Goal: Communication & Community: Answer question/provide support

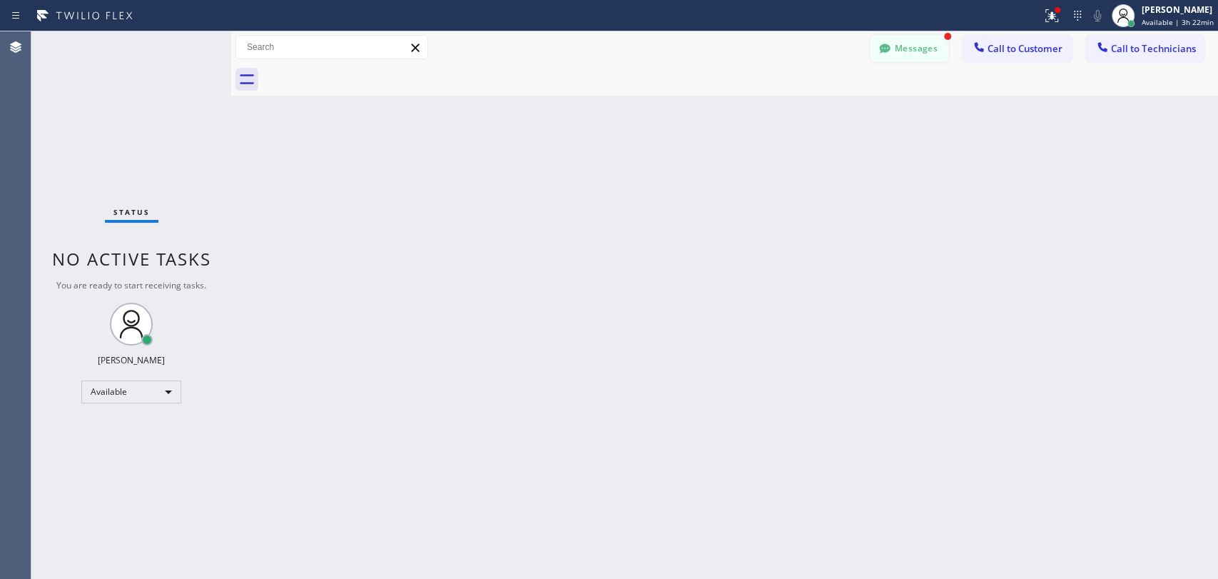
scroll to position [1531, 0]
click at [925, 48] on button "Messages" at bounding box center [909, 48] width 78 height 27
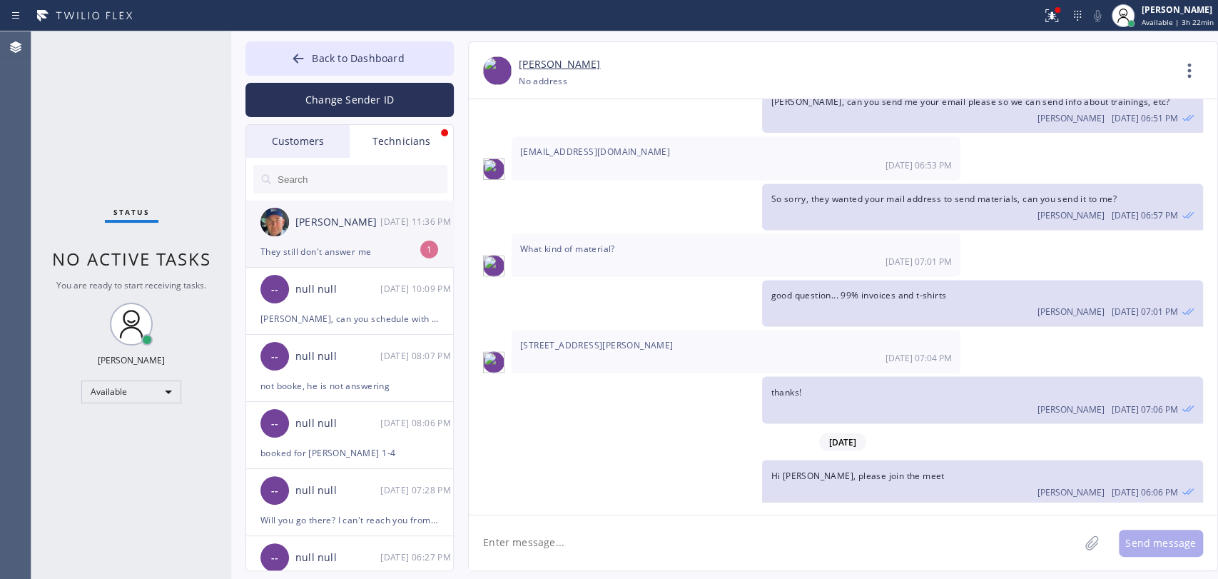
click at [333, 224] on div "[PERSON_NAME]" at bounding box center [337, 222] width 85 height 16
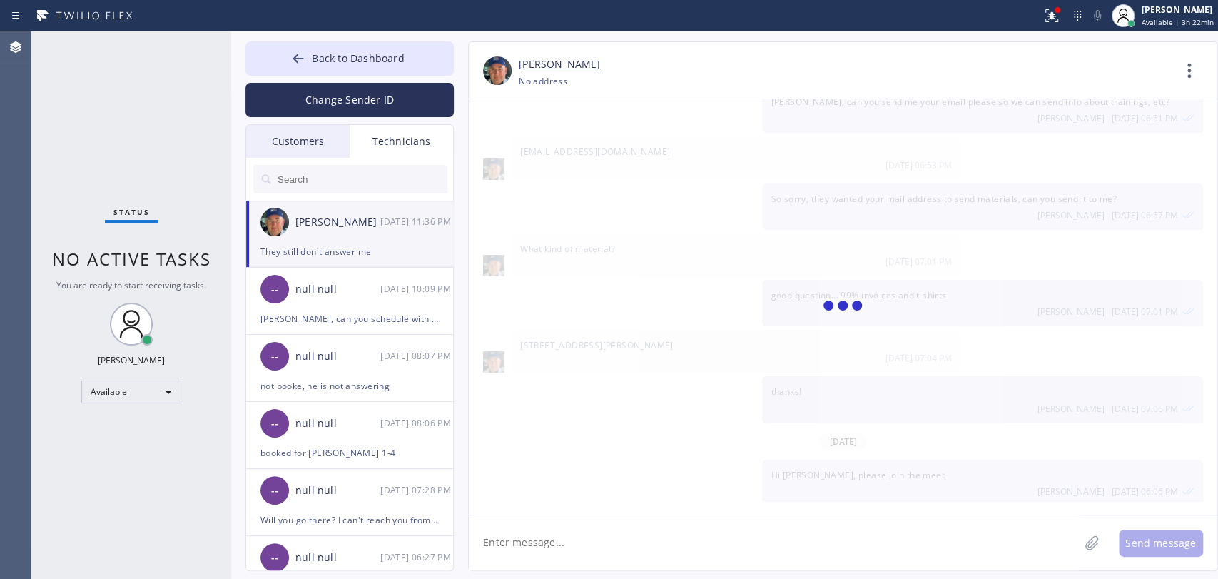
click at [554, 537] on textarea at bounding box center [774, 542] width 610 height 55
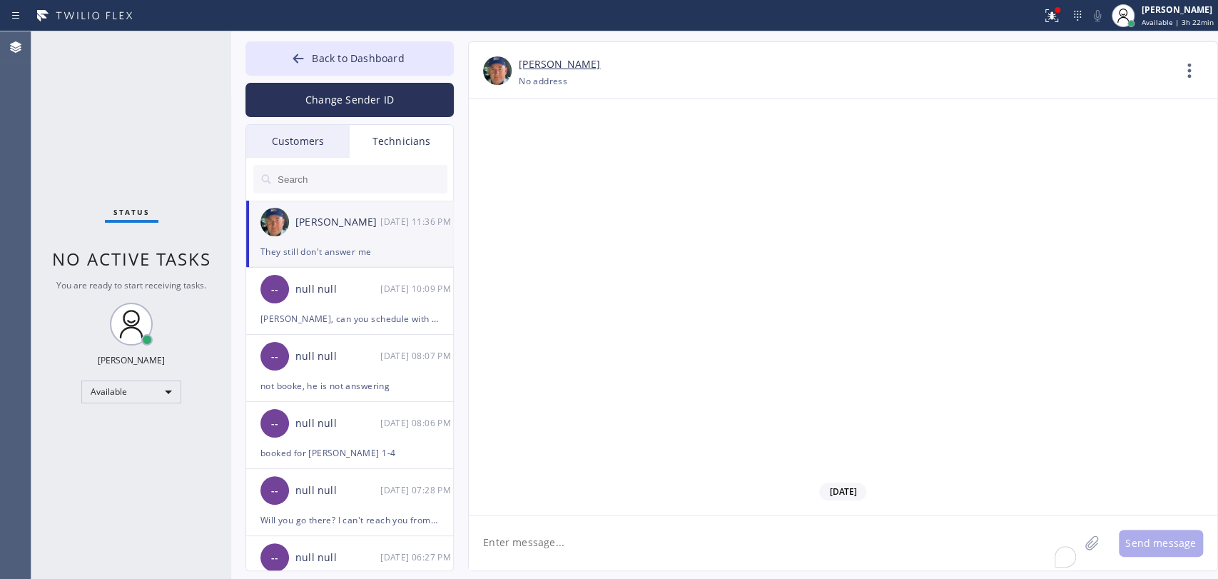
click at [543, 538] on textarea "To enrich screen reader interactions, please activate Accessibility in Grammarl…" at bounding box center [774, 542] width 610 height 55
click at [571, 559] on textarea "To enrich screen reader interactions, please activate Accessibility in Grammarl…" at bounding box center [774, 542] width 610 height 55
click at [571, 547] on textarea "To enrich screen reader interactions, please activate Accessibility in Grammarl…" at bounding box center [774, 542] width 610 height 55
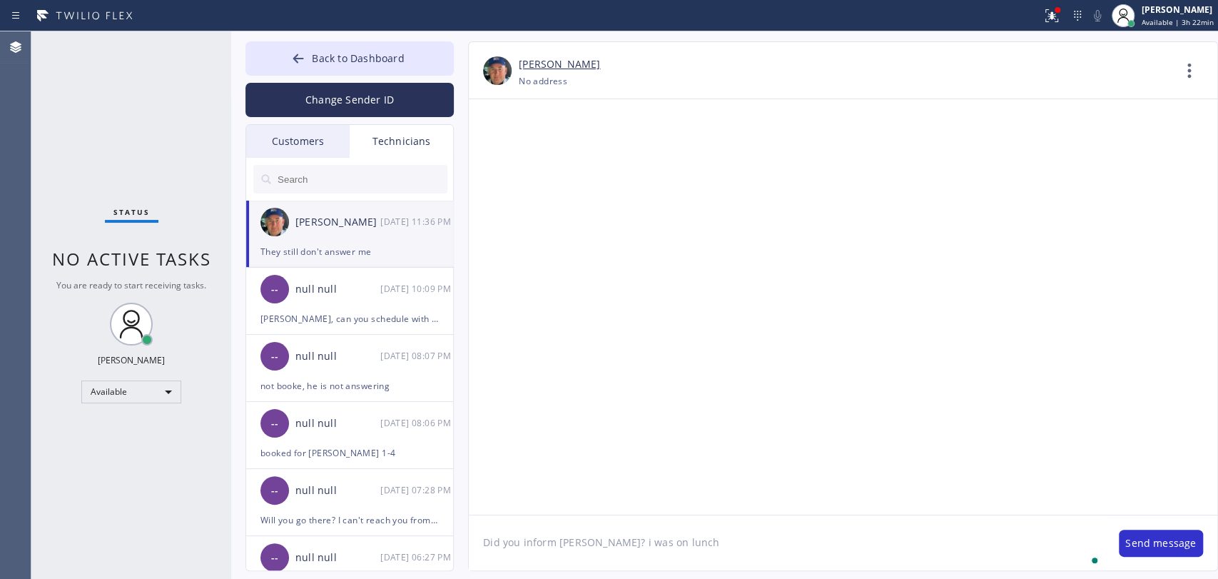
type textarea "Did you inform [PERSON_NAME]? i was on lunch"
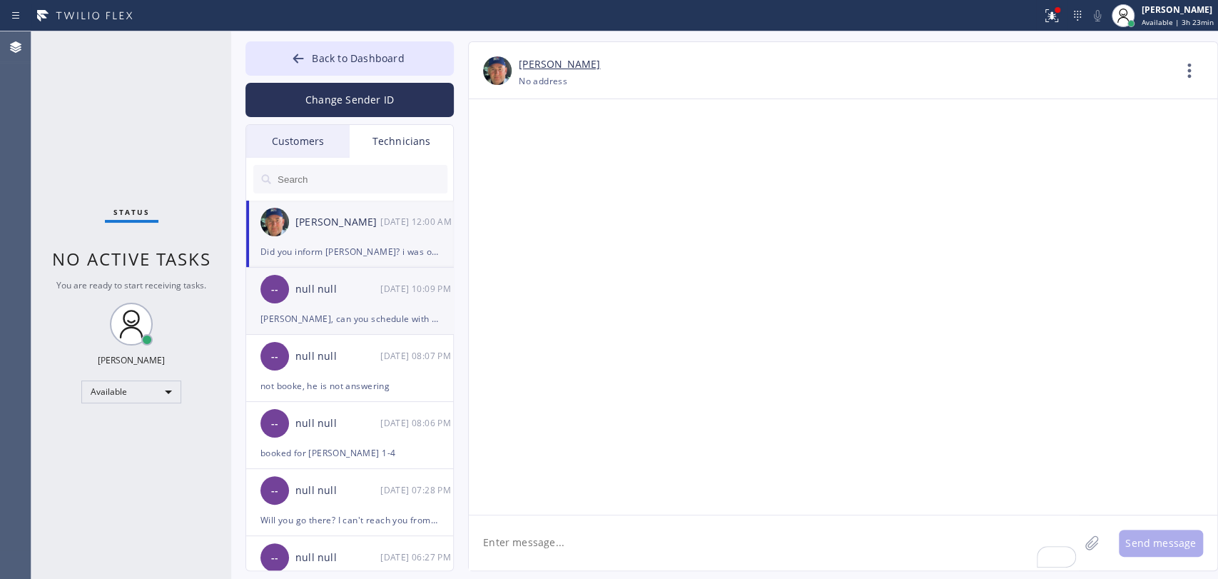
click at [394, 289] on div "[DATE] 10:09 PM" at bounding box center [417, 288] width 74 height 16
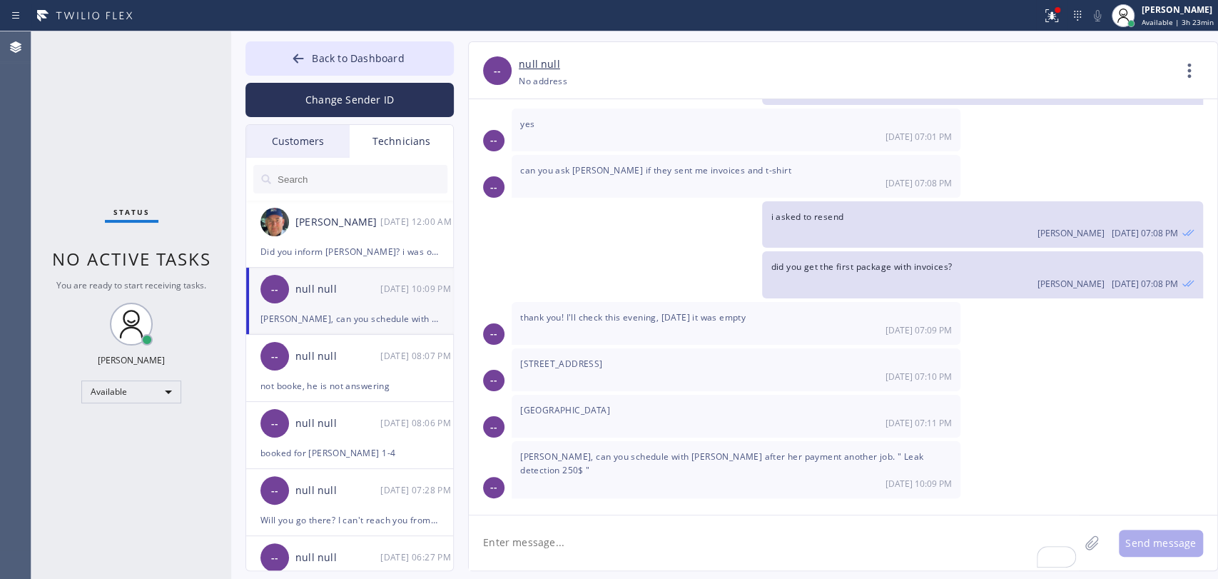
scroll to position [1940, 0]
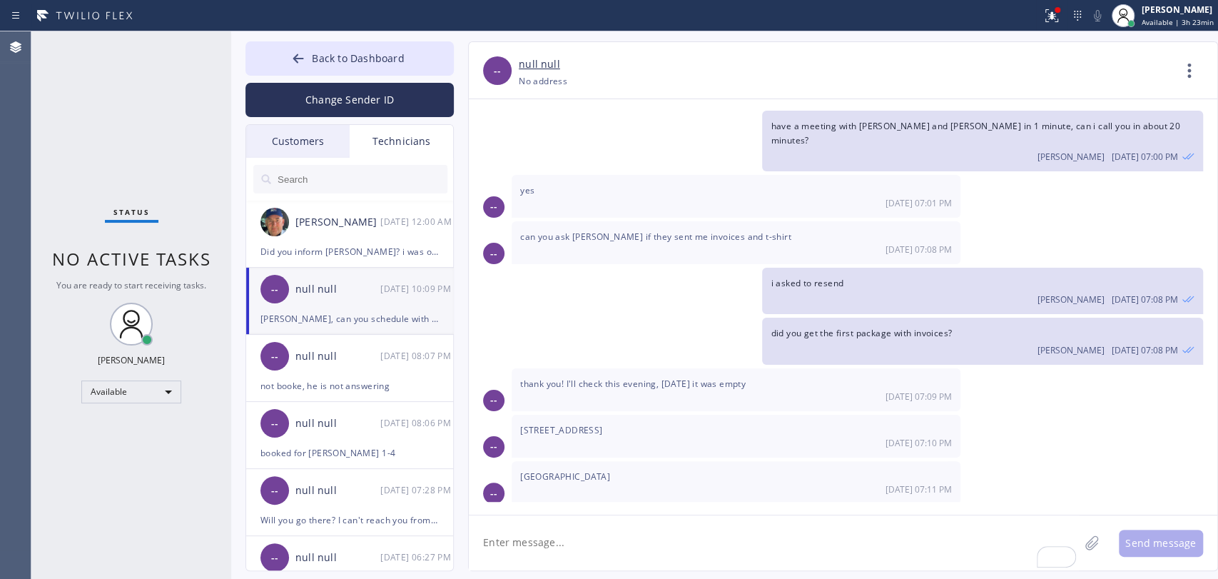
click at [577, 555] on textarea "To enrich screen reader interactions, please activate Accessibility in Grammarl…" at bounding box center [774, 542] width 610 height 55
click at [801, 517] on span "[PERSON_NAME], can you schedule with [PERSON_NAME] after her payment another jo…" at bounding box center [721, 530] width 403 height 26
click at [788, 517] on span "[PERSON_NAME], can you schedule with [PERSON_NAME] after her payment another jo…" at bounding box center [721, 530] width 403 height 26
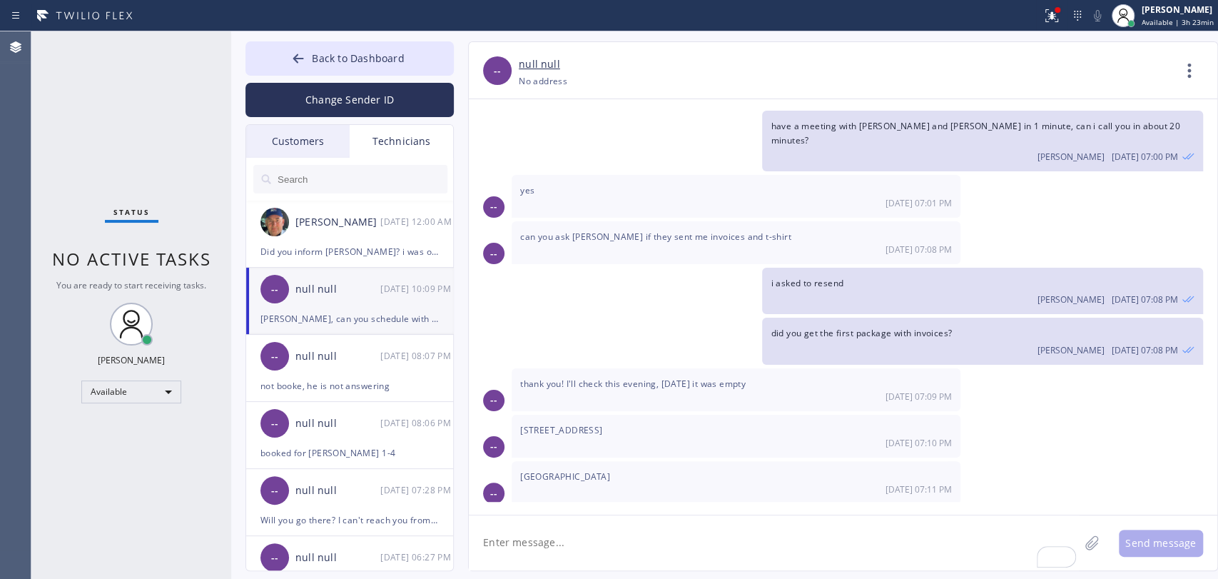
click at [600, 540] on textarea "To enrich screen reader interactions, please activate Accessibility in Grammarl…" at bounding box center [774, 542] width 610 height 55
type textarea "didn't see your text, will do"
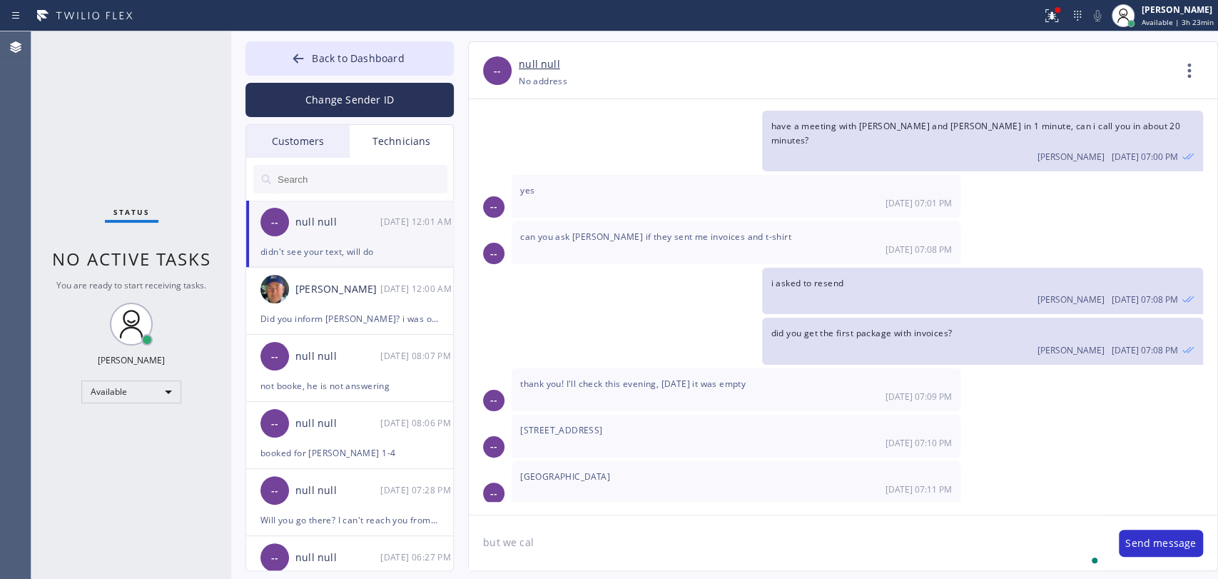
scroll to position [2021, 0]
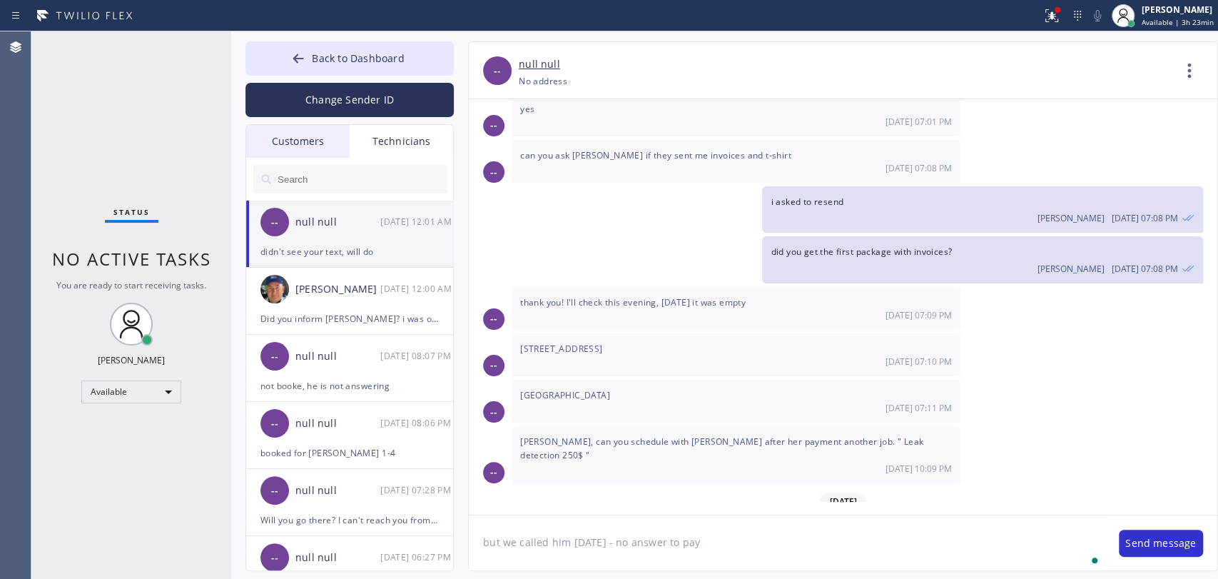
type textarea "but we called him [DATE] - no answer to pay"
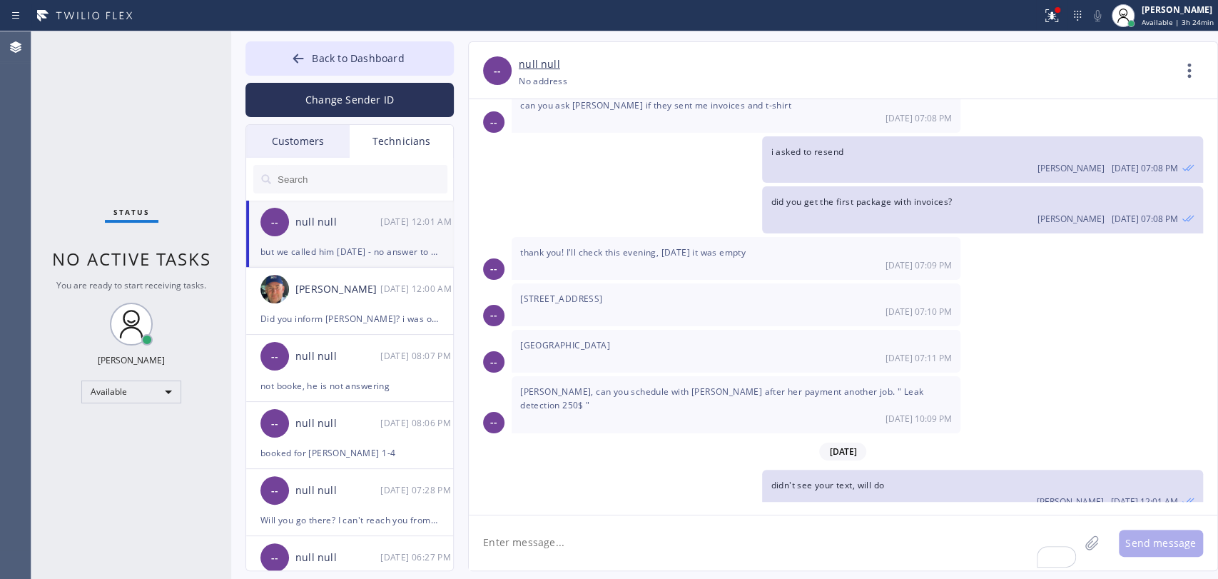
click at [569, 547] on textarea "To enrich screen reader interactions, please activate Accessibility in Grammarl…" at bounding box center [774, 542] width 610 height 55
type textarea "oh wait, it's a wrong one"
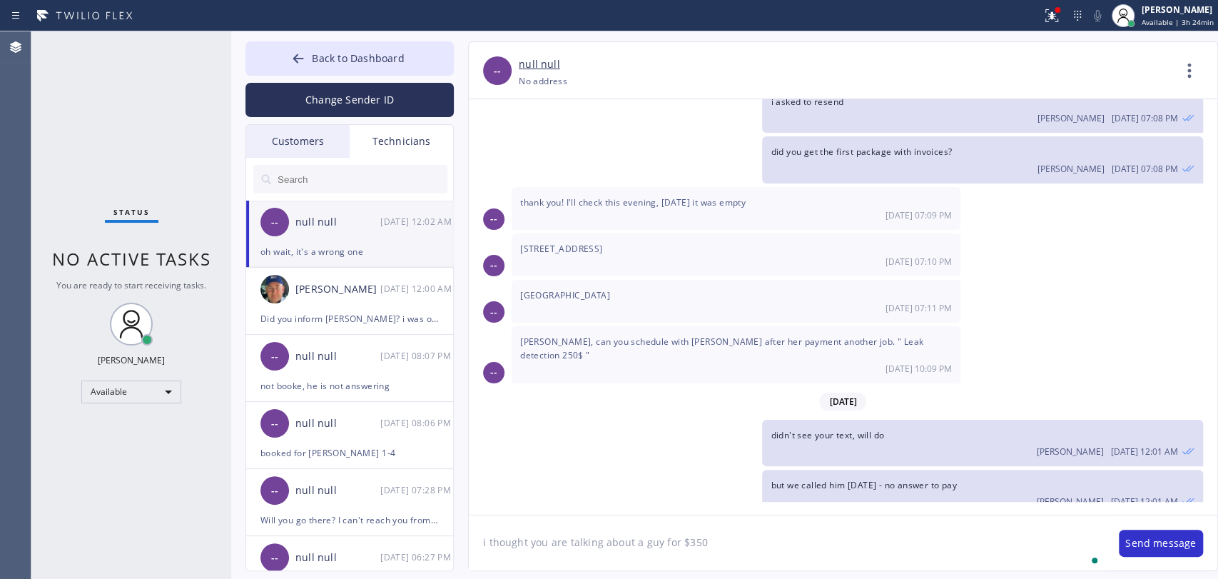
type textarea "i thought you are talking about a guy for $350"
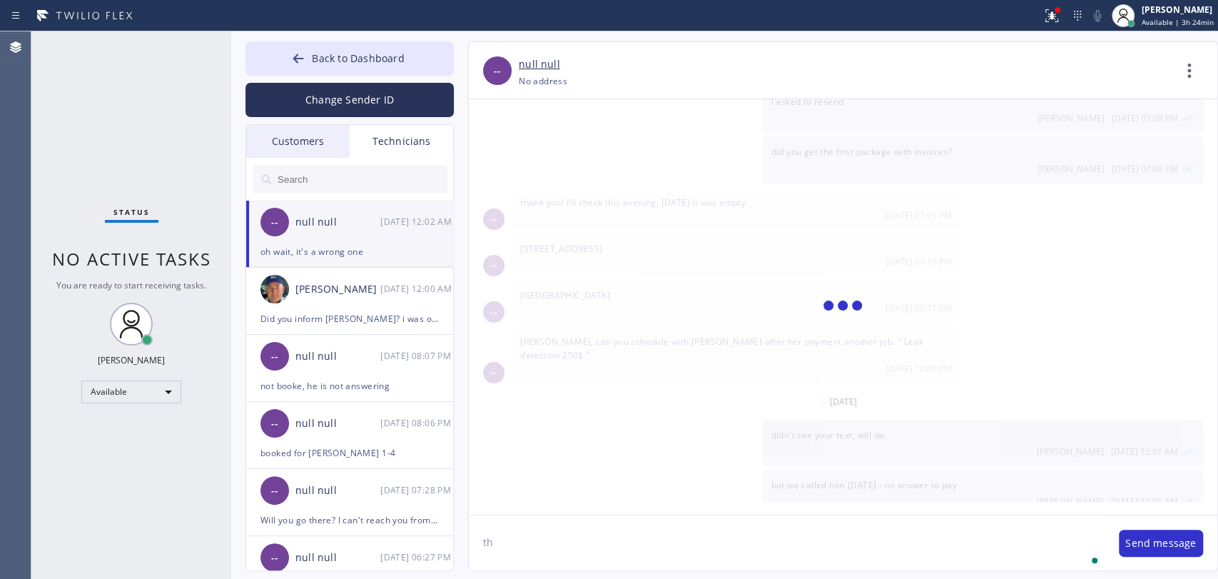
type textarea "t"
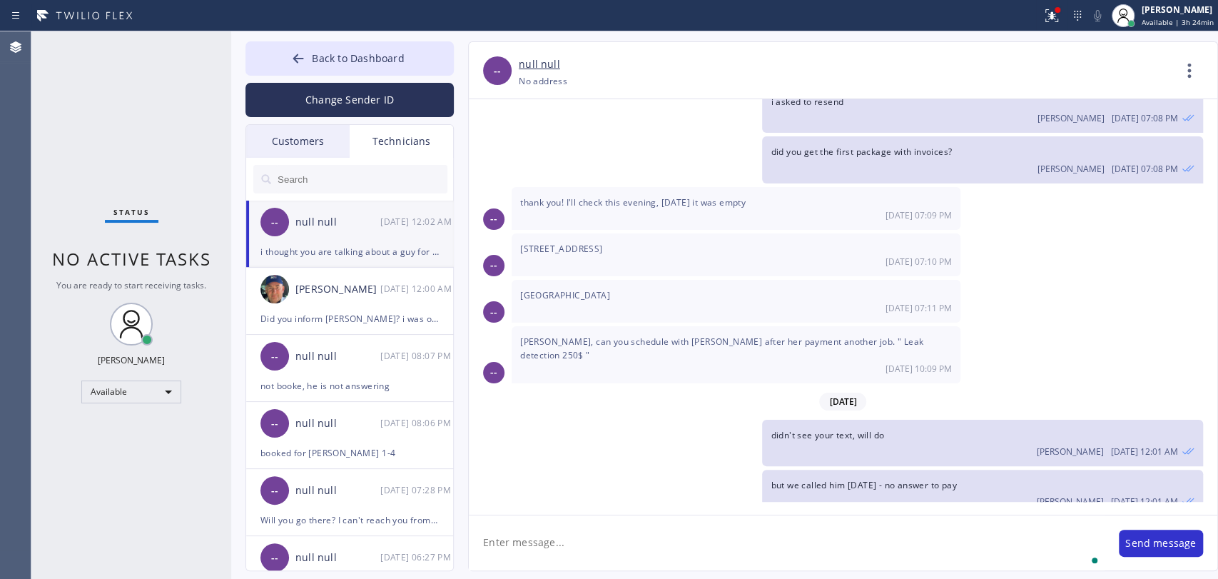
scroll to position [2170, 0]
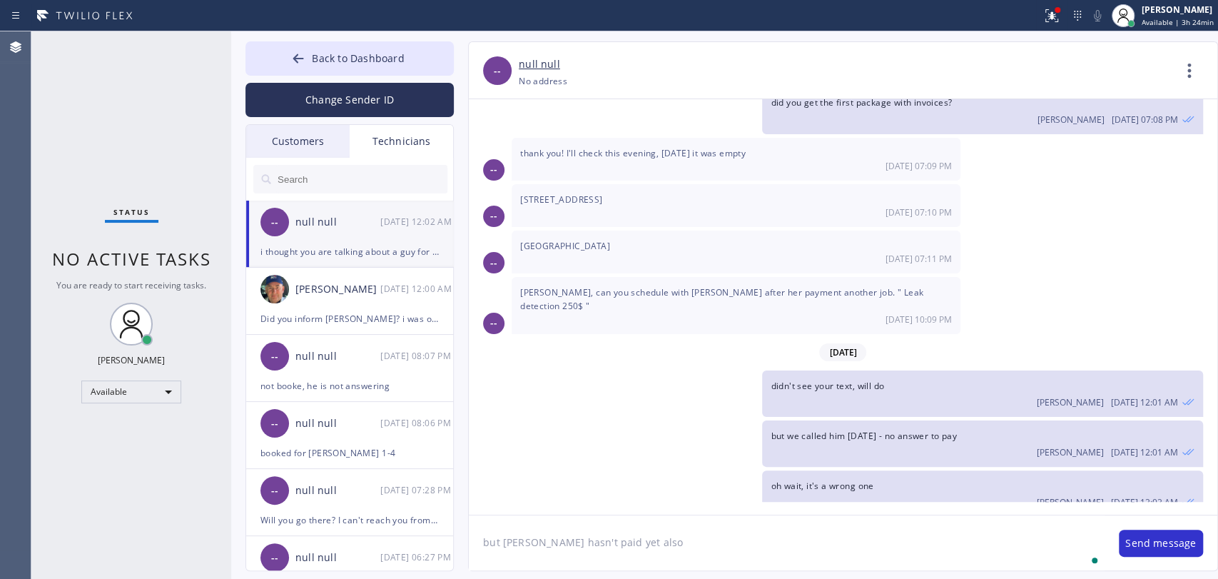
type textarea "but [PERSON_NAME] hasn't paid yet also"
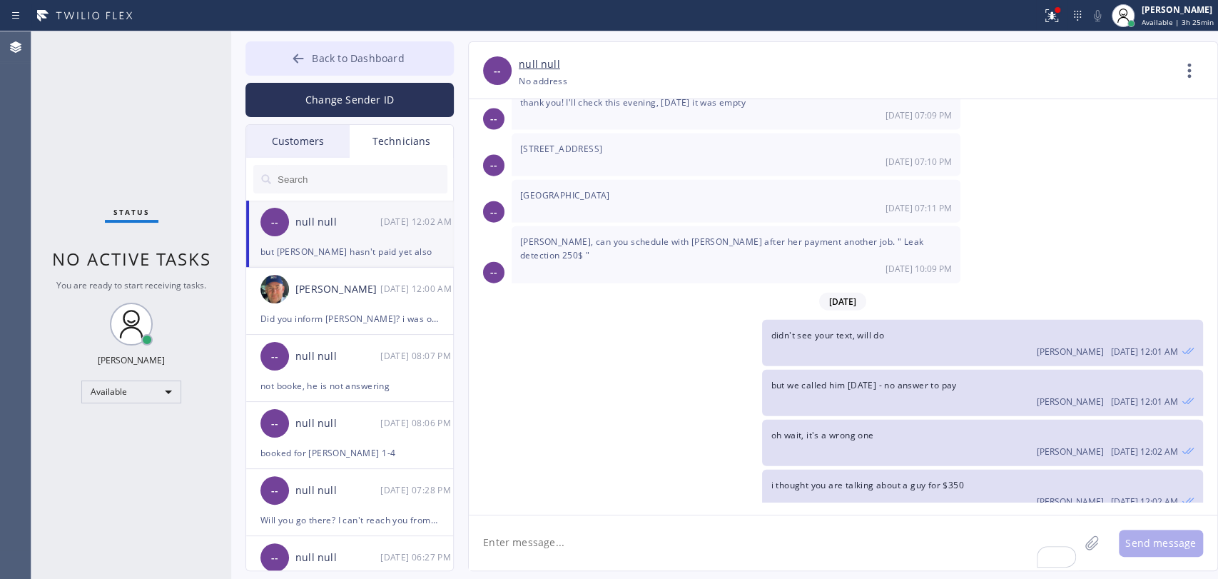
click at [333, 69] on button "Back to Dashboard" at bounding box center [349, 58] width 208 height 34
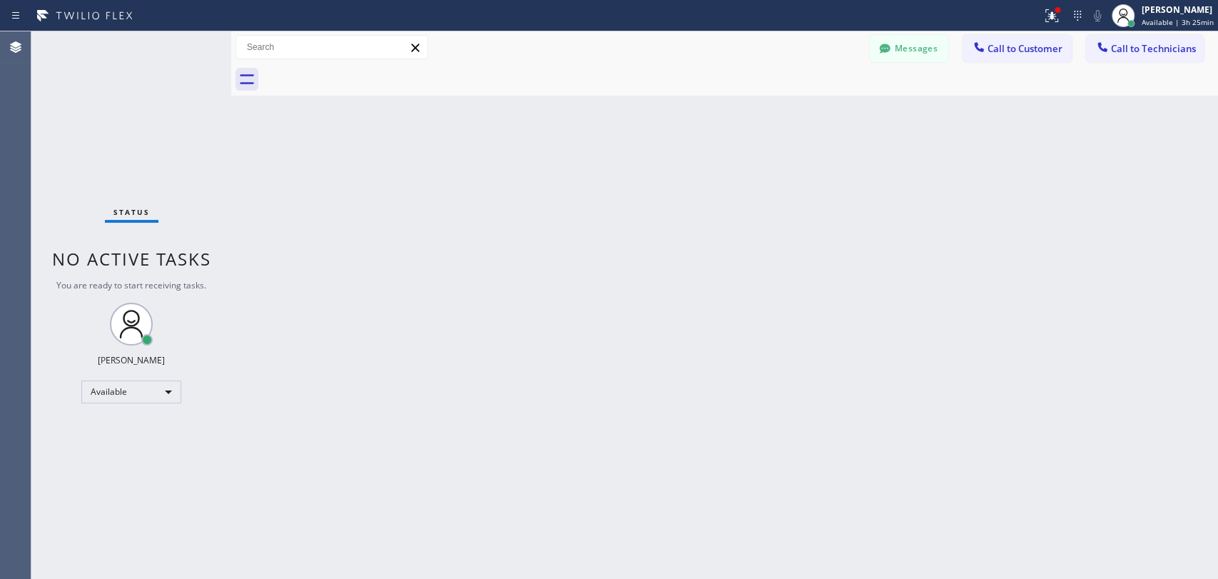
drag, startPoint x: 926, startPoint y: 54, endPoint x: 719, endPoint y: 108, distance: 214.1
click at [925, 54] on button "Messages" at bounding box center [909, 48] width 78 height 27
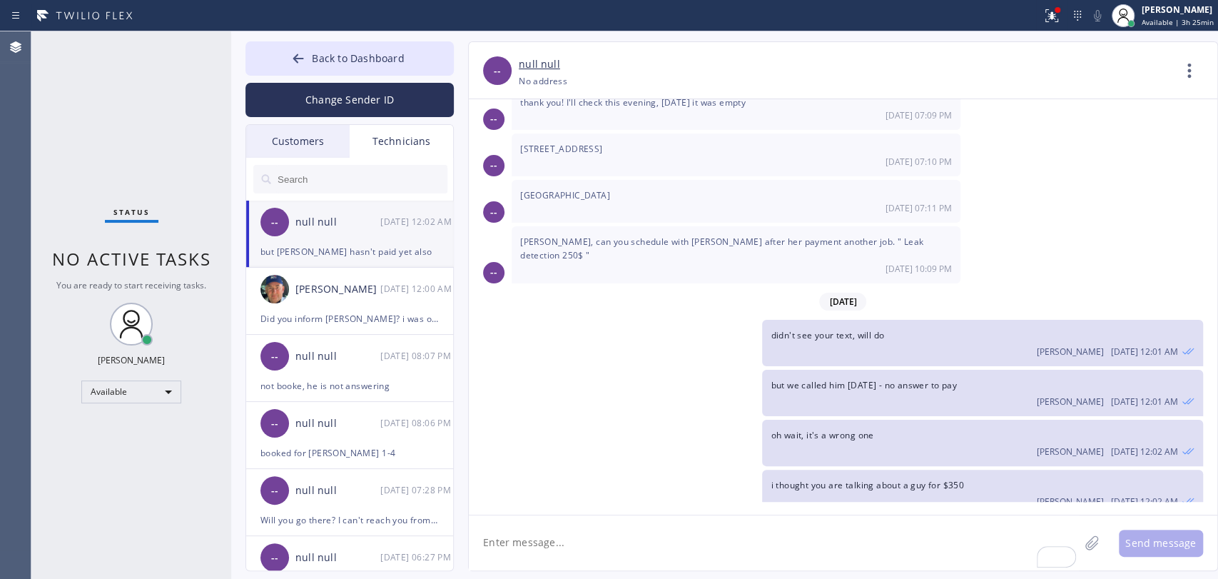
click at [426, 168] on input "text" at bounding box center [361, 179] width 171 height 29
click at [426, 167] on input "text" at bounding box center [361, 179] width 171 height 29
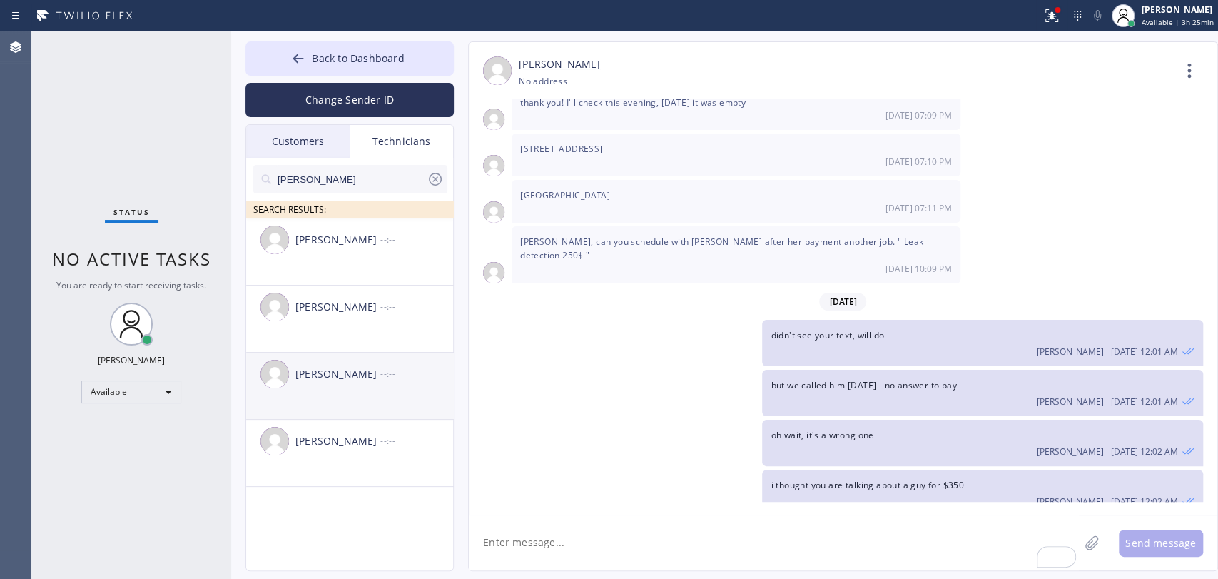
type input "denis"
click at [345, 420] on li "Denis Nikolayevich Bolshunov --:--" at bounding box center [350, 453] width 208 height 67
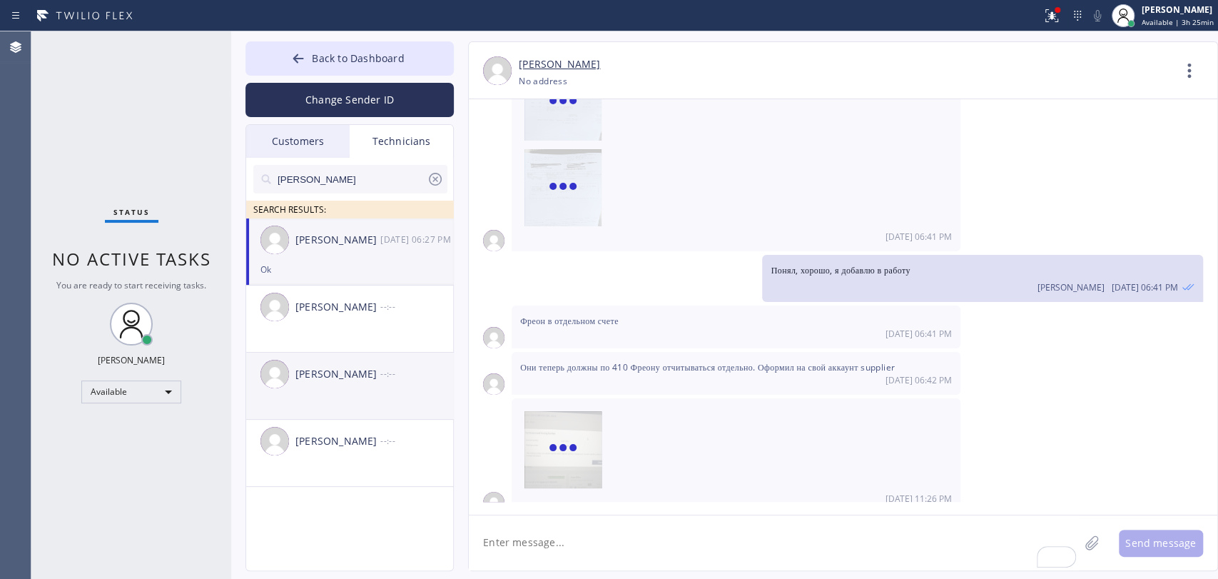
scroll to position [20499, 0]
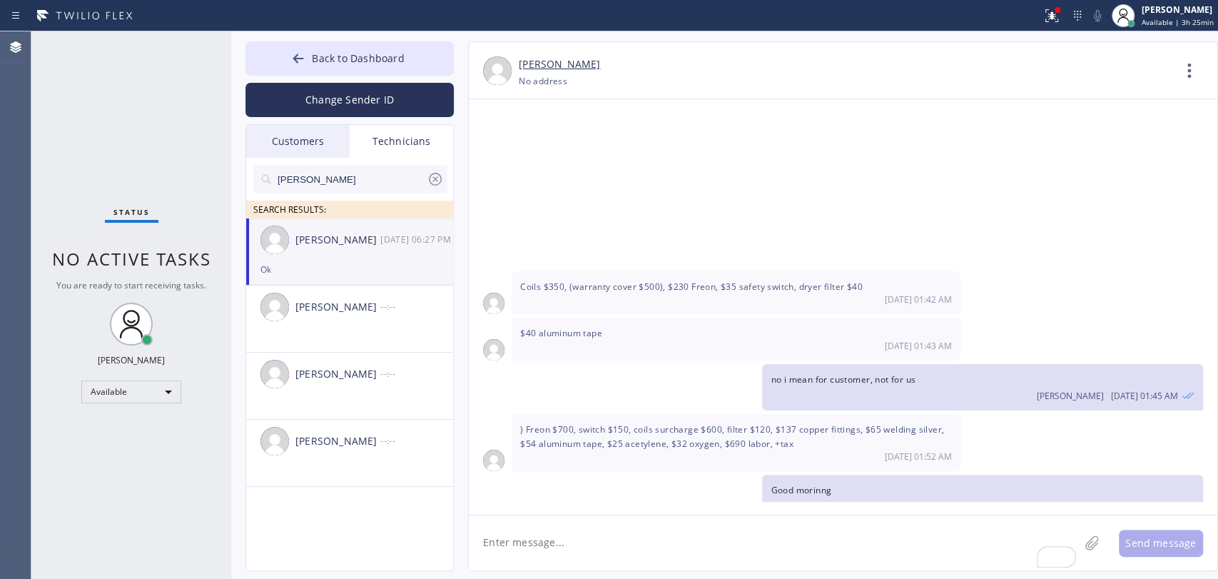
click at [602, 547] on textarea "To enrich screen reader interactions, please activate Accessibility in Grammarl…" at bounding box center [774, 542] width 610 height 55
type textarea "Что в итоге с ними? Вы там были уже?"
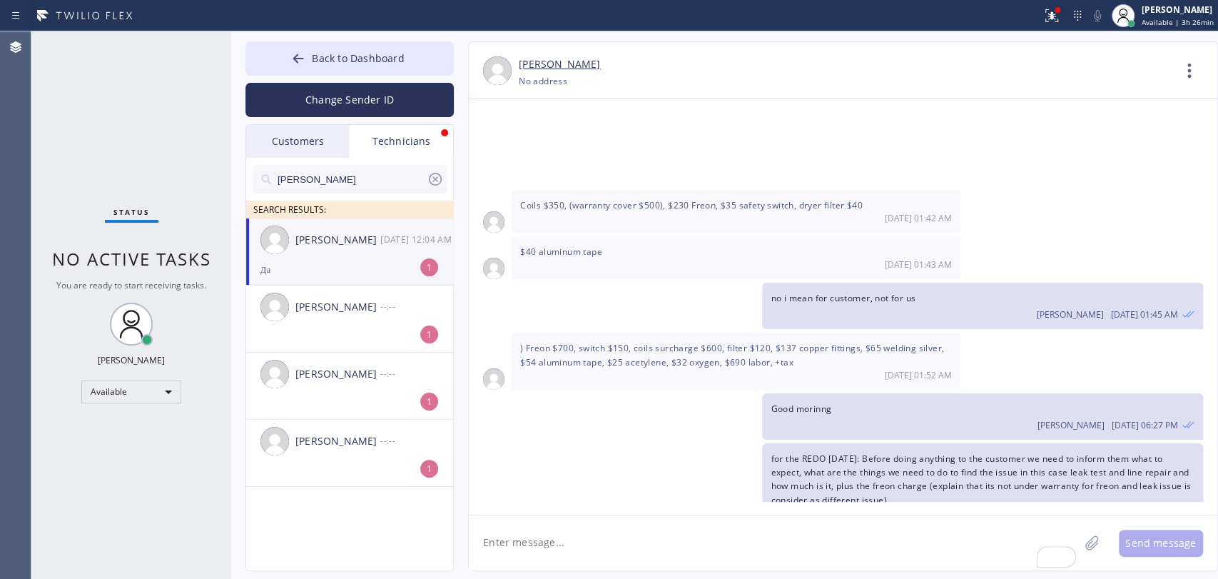
scroll to position [20626, 0]
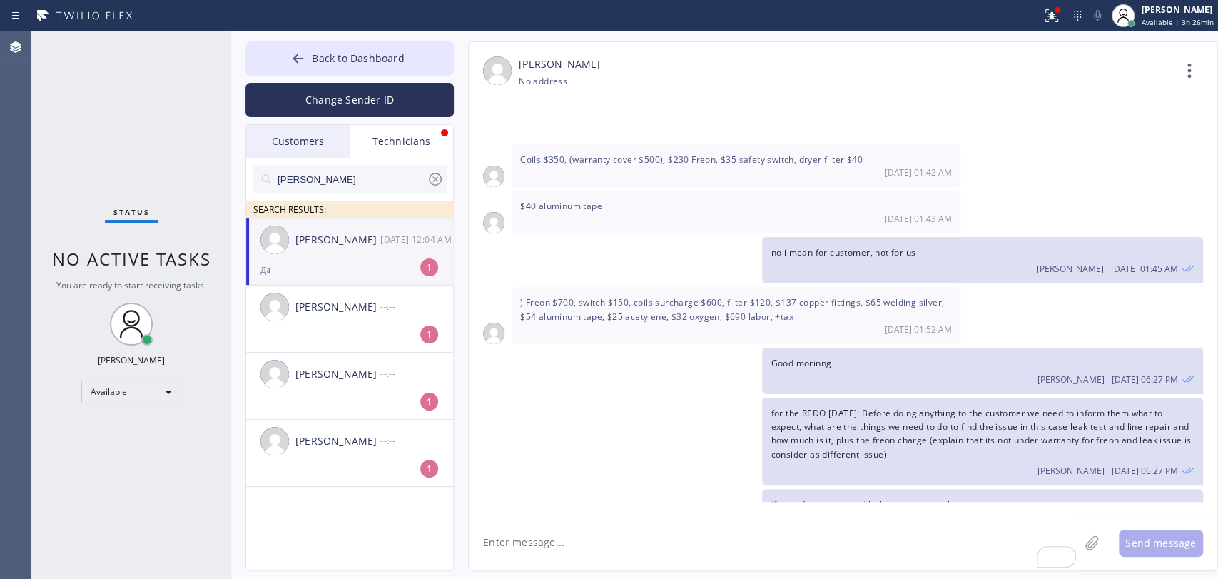
click at [434, 172] on icon at bounding box center [435, 179] width 17 height 17
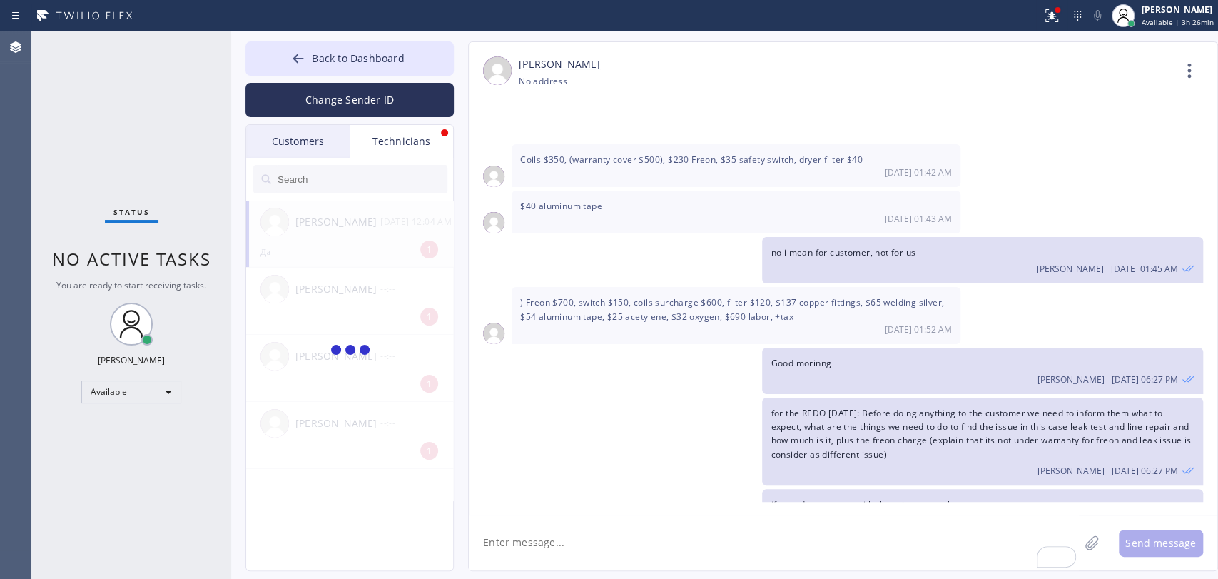
click at [311, 186] on input "text" at bounding box center [361, 179] width 171 height 29
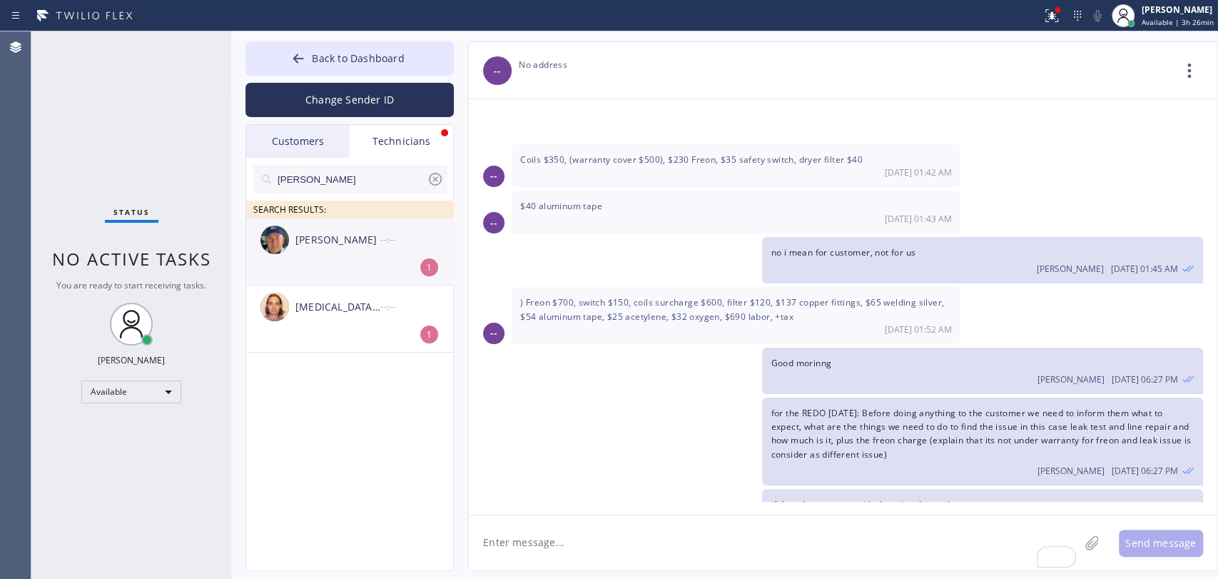
type input "[PERSON_NAME]"
click at [335, 258] on div "Nikolai Suvorov --:--" at bounding box center [350, 239] width 208 height 43
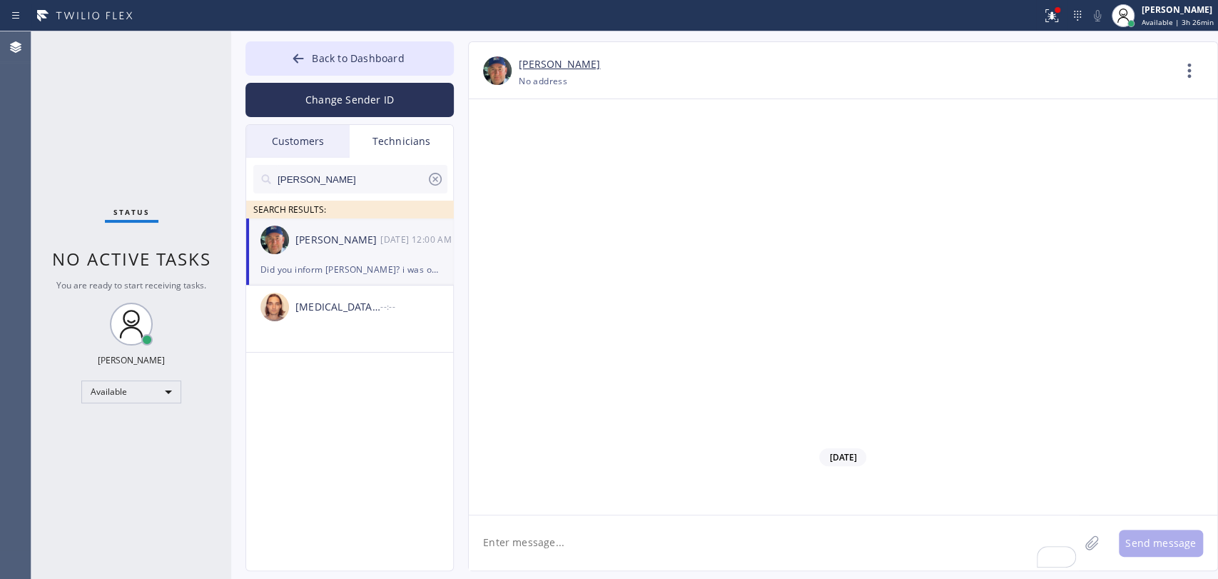
scroll to position [152976, 0]
click at [438, 180] on icon at bounding box center [435, 179] width 17 height 17
click at [202, 153] on div "Status No active tasks You are ready to start receiving tasks. Oleksiy Dmitriev…" at bounding box center [131, 304] width 200 height 547
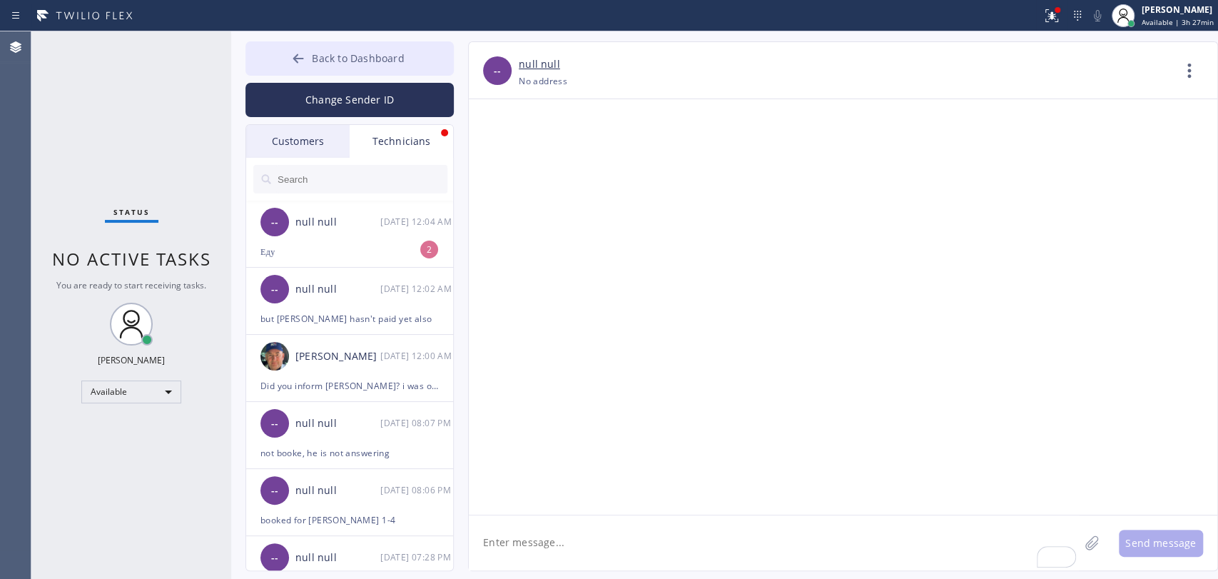
click at [344, 230] on div "-- null null 08/27 12:04 AM" at bounding box center [350, 222] width 208 height 43
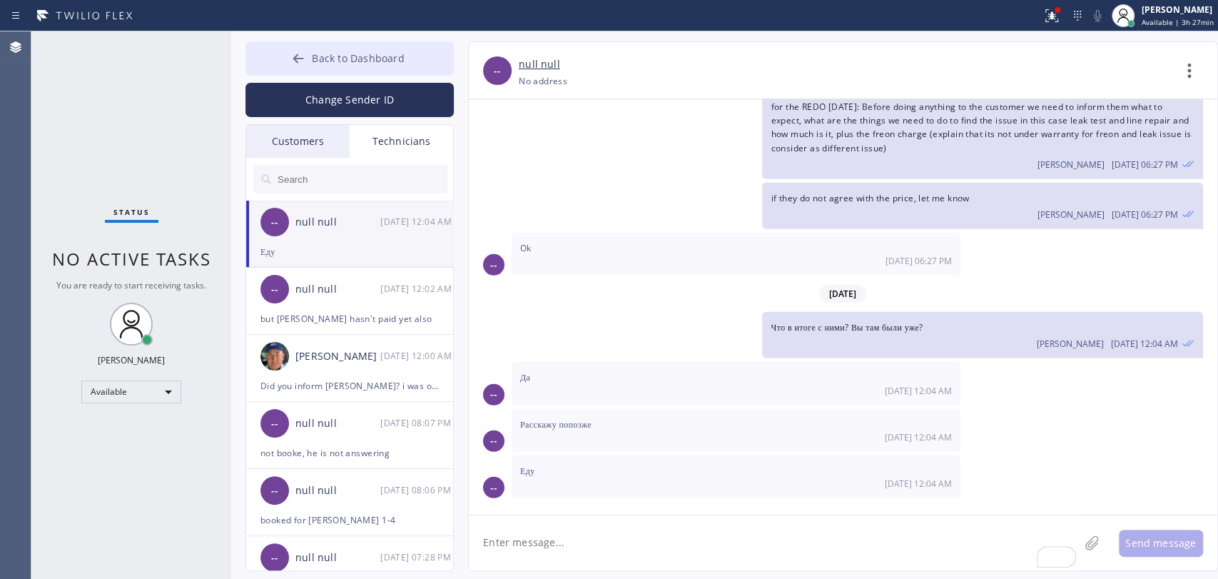
scroll to position [20718, 0]
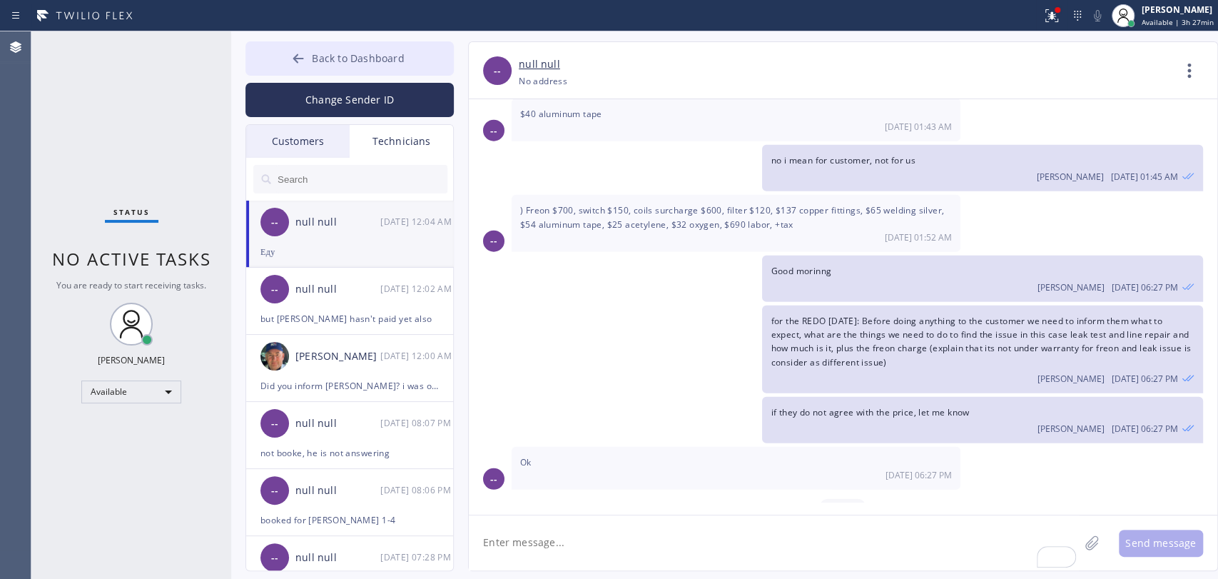
click at [316, 64] on span "Back to Dashboard" at bounding box center [358, 58] width 92 height 14
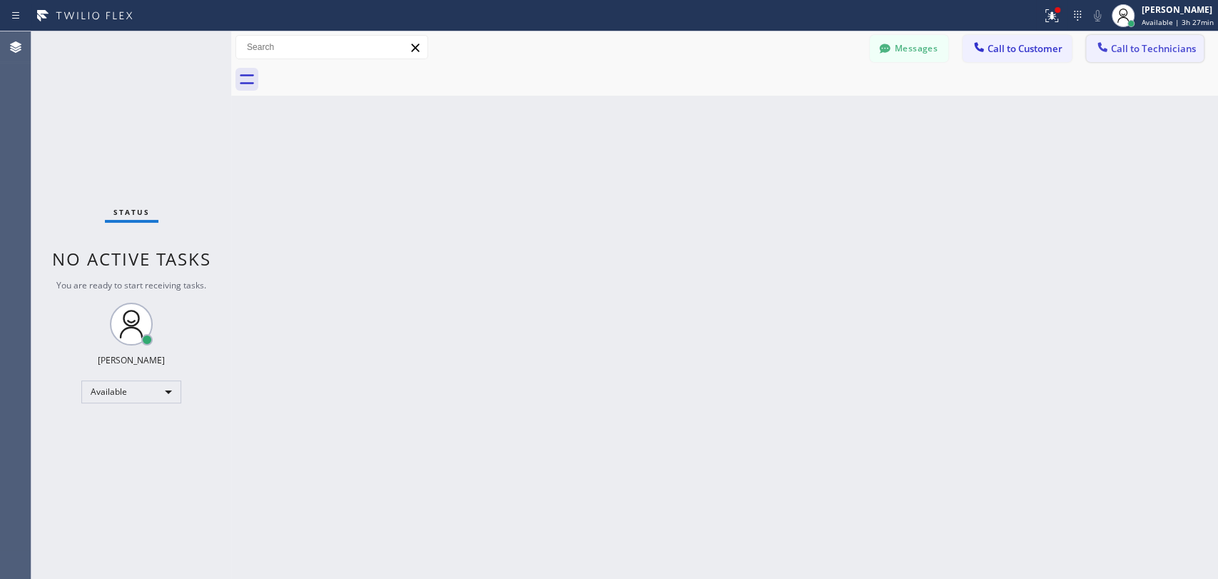
click at [1095, 54] on icon at bounding box center [1102, 47] width 14 height 14
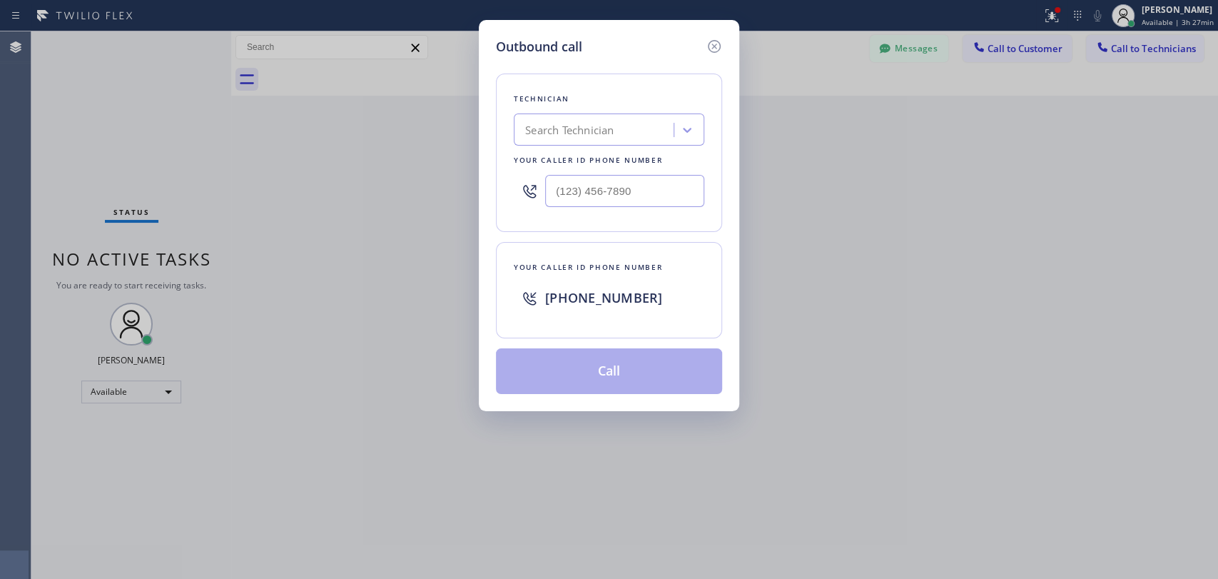
click at [694, 161] on div "Your caller id phone number" at bounding box center [609, 160] width 191 height 15
click at [644, 131] on div "Search Technician" at bounding box center [596, 130] width 156 height 25
type input "[PERSON_NAME]"
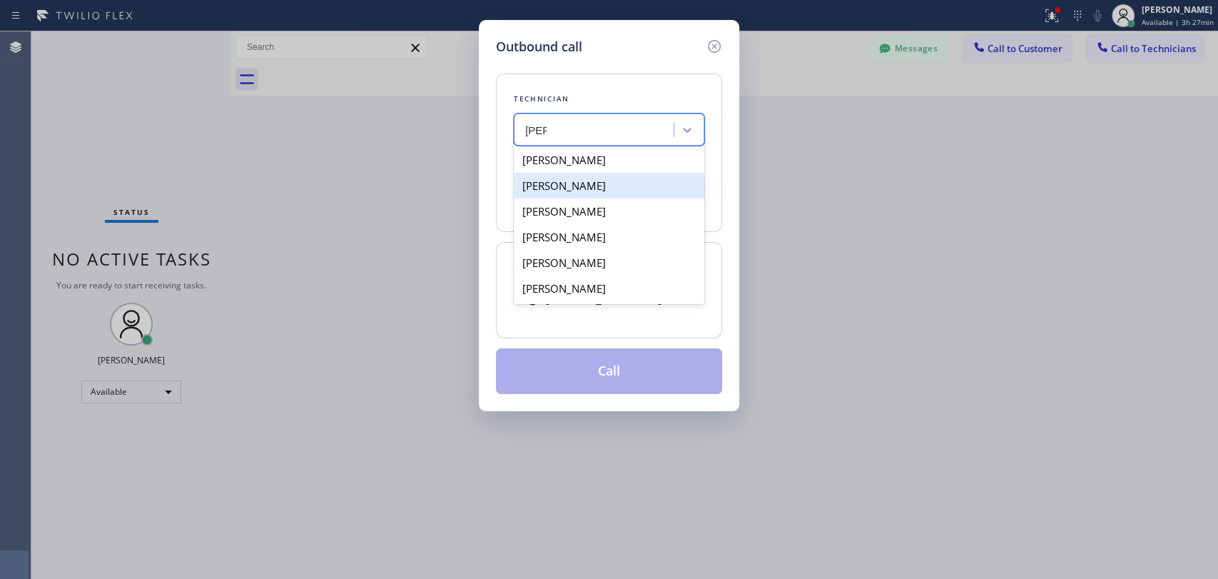
click at [589, 194] on div "[PERSON_NAME]" at bounding box center [609, 186] width 191 height 26
type input "[PHONE_NUMBER]"
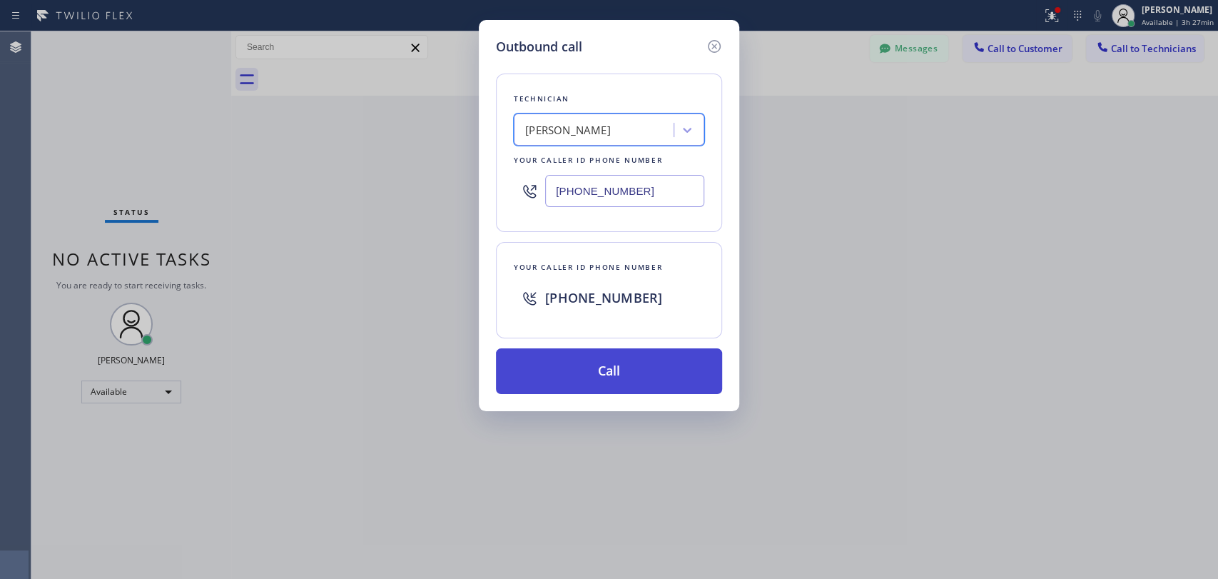
click at [554, 355] on button "Call" at bounding box center [609, 371] width 226 height 46
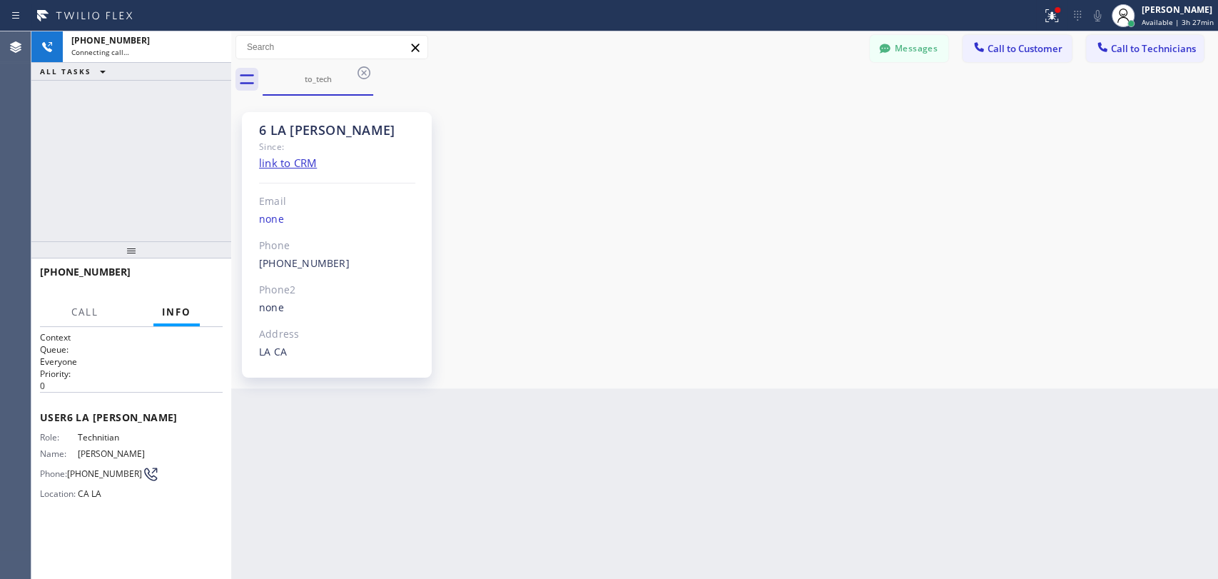
scroll to position [6726, 0]
click at [198, 275] on span "HANG UP" at bounding box center [190, 278] width 44 height 10
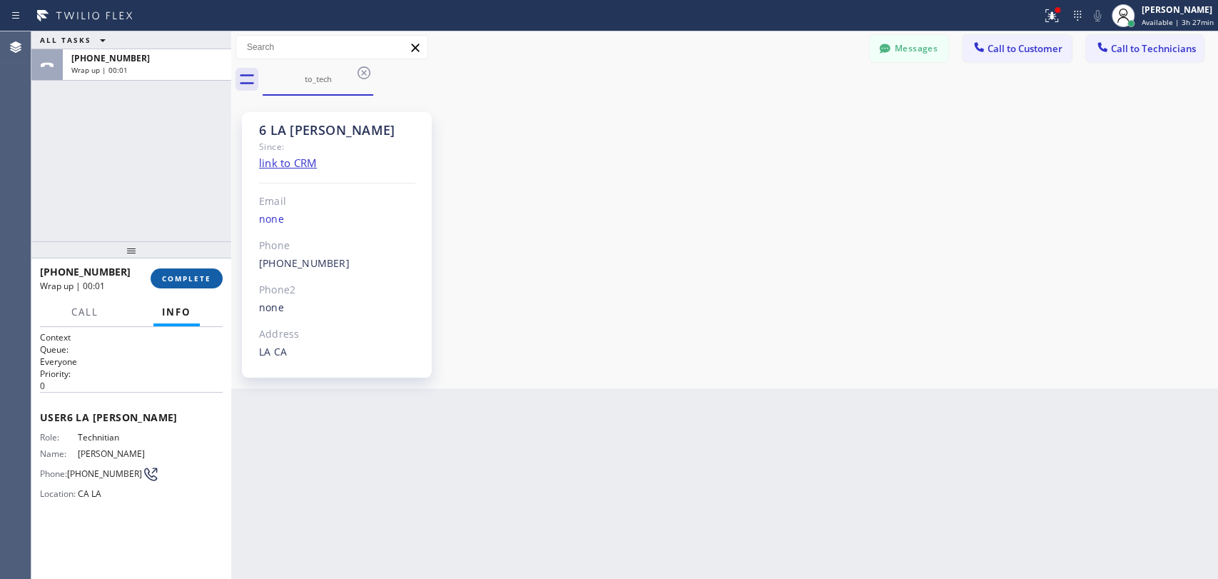
click at [198, 275] on span "COMPLETE" at bounding box center [186, 278] width 49 height 10
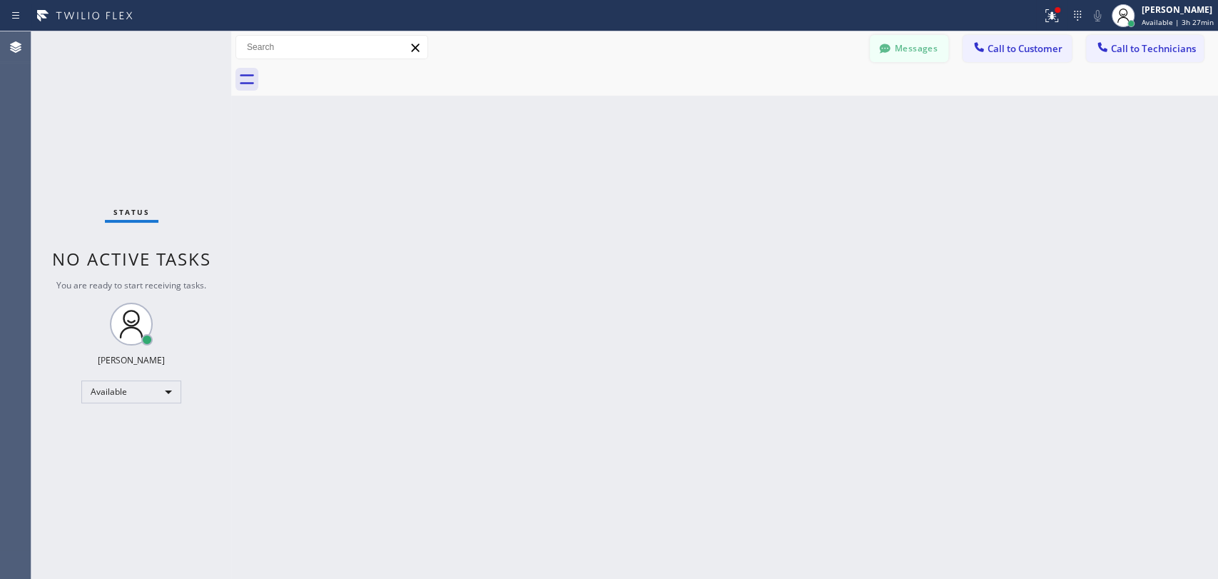
click at [878, 43] on icon at bounding box center [885, 48] width 14 height 14
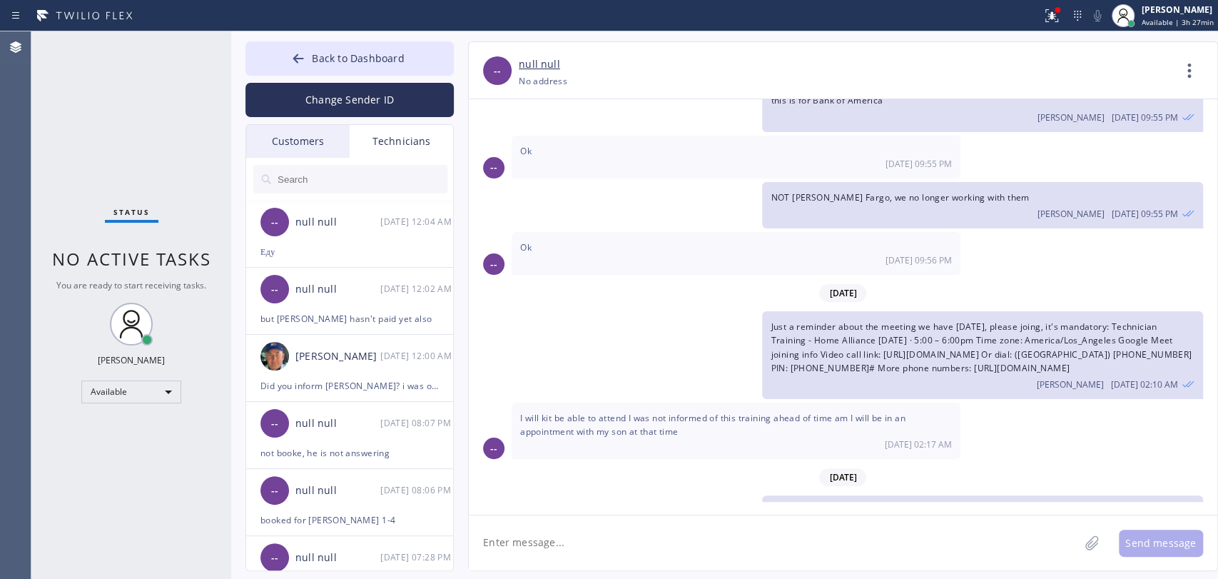
click at [337, 186] on input "text" at bounding box center [361, 179] width 171 height 29
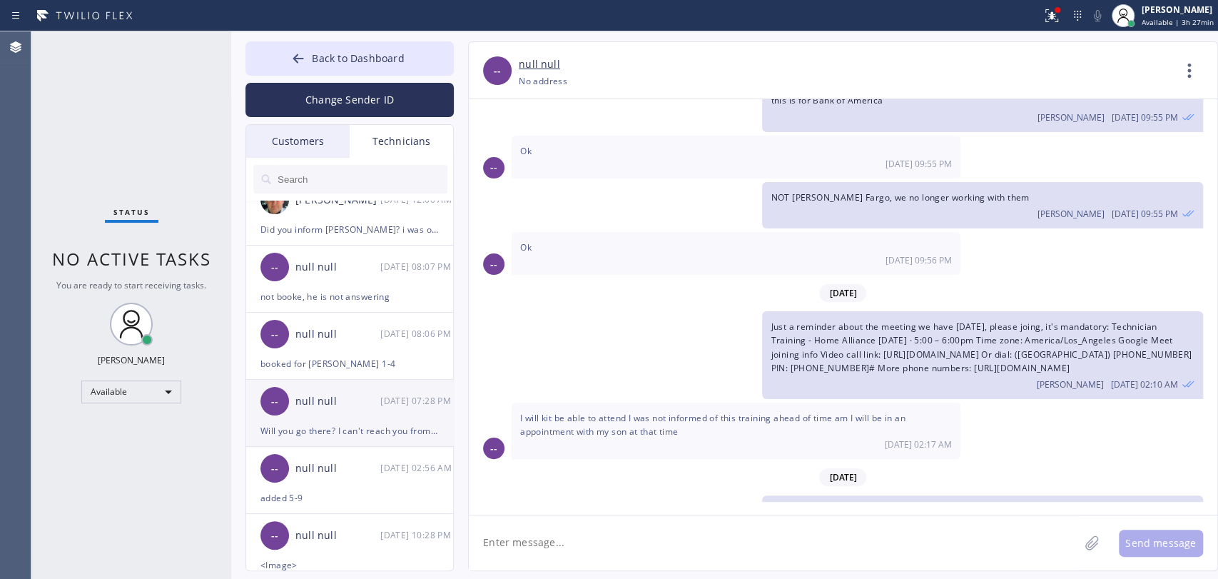
scroll to position [158, 0]
click at [380, 432] on div "Will you go there? I can't reach you from [DATE]" at bounding box center [349, 428] width 178 height 16
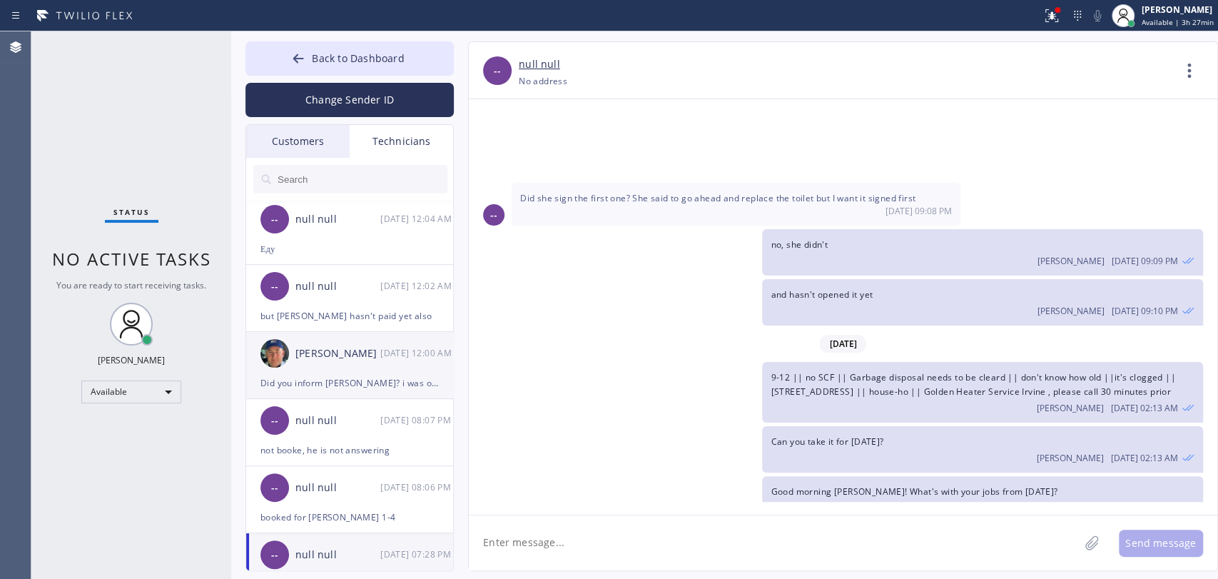
scroll to position [0, 0]
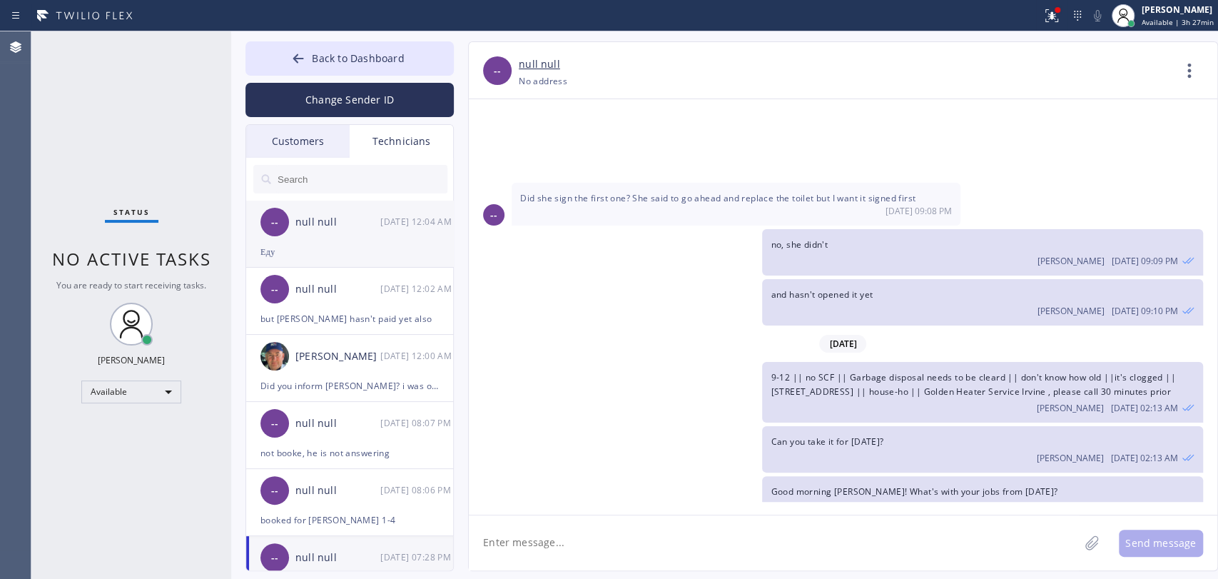
click at [310, 228] on div "null null" at bounding box center [337, 222] width 85 height 16
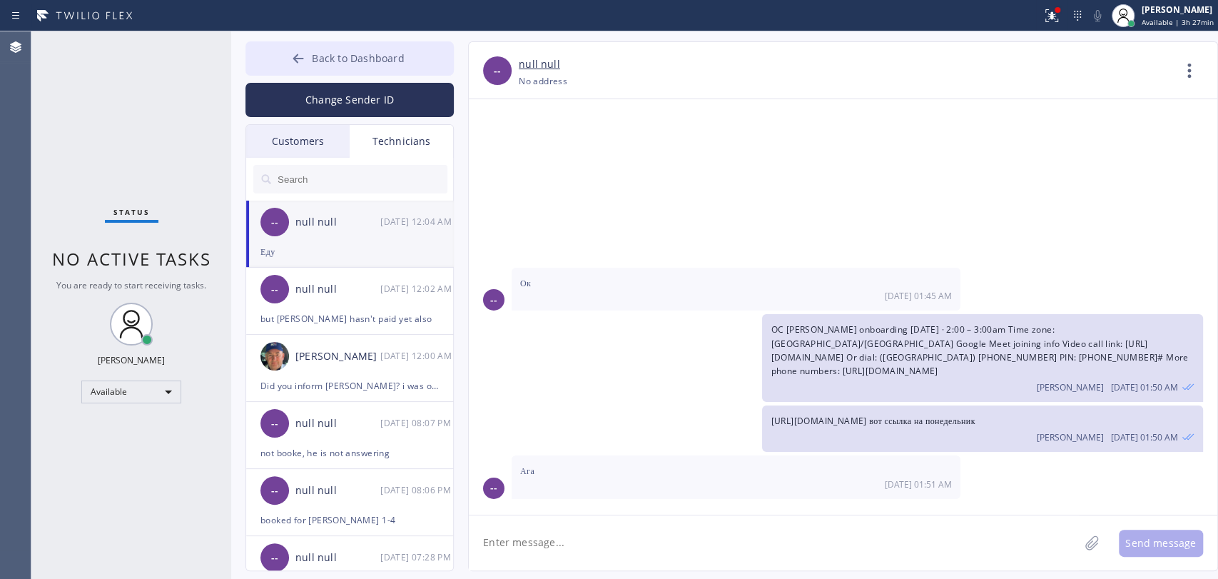
scroll to position [20718, 0]
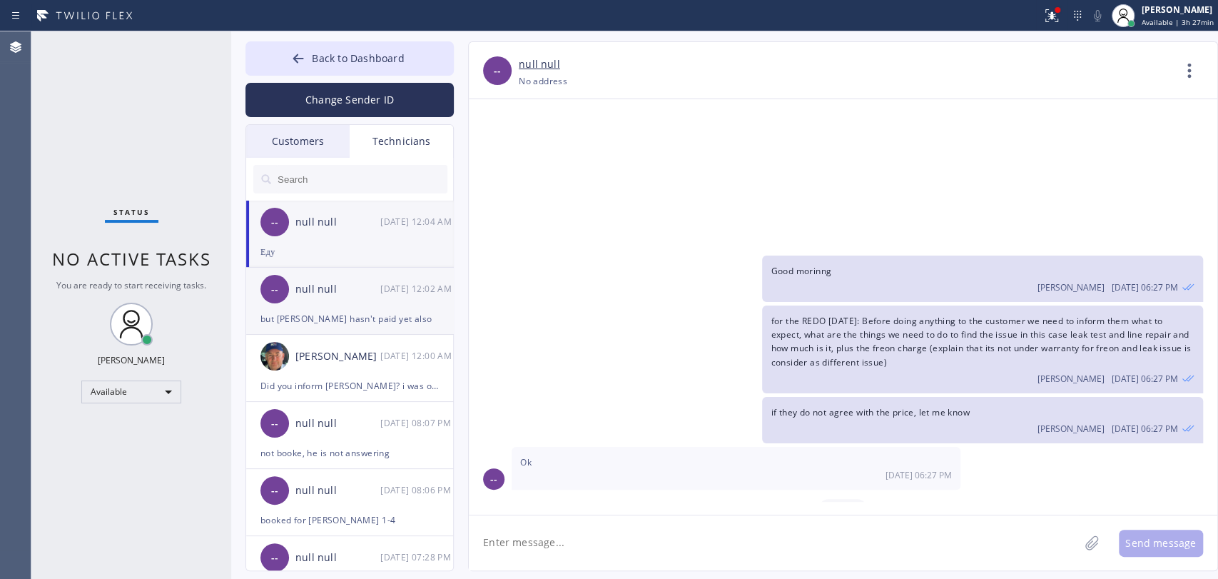
click at [302, 293] on div "null null" at bounding box center [337, 289] width 85 height 16
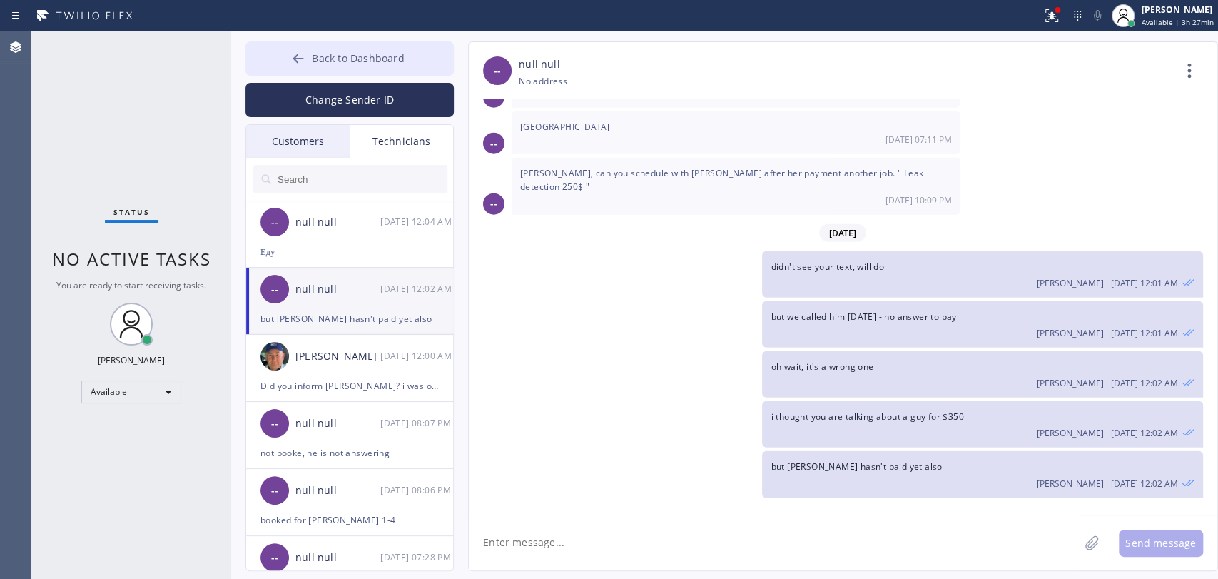
scroll to position [2221, 0]
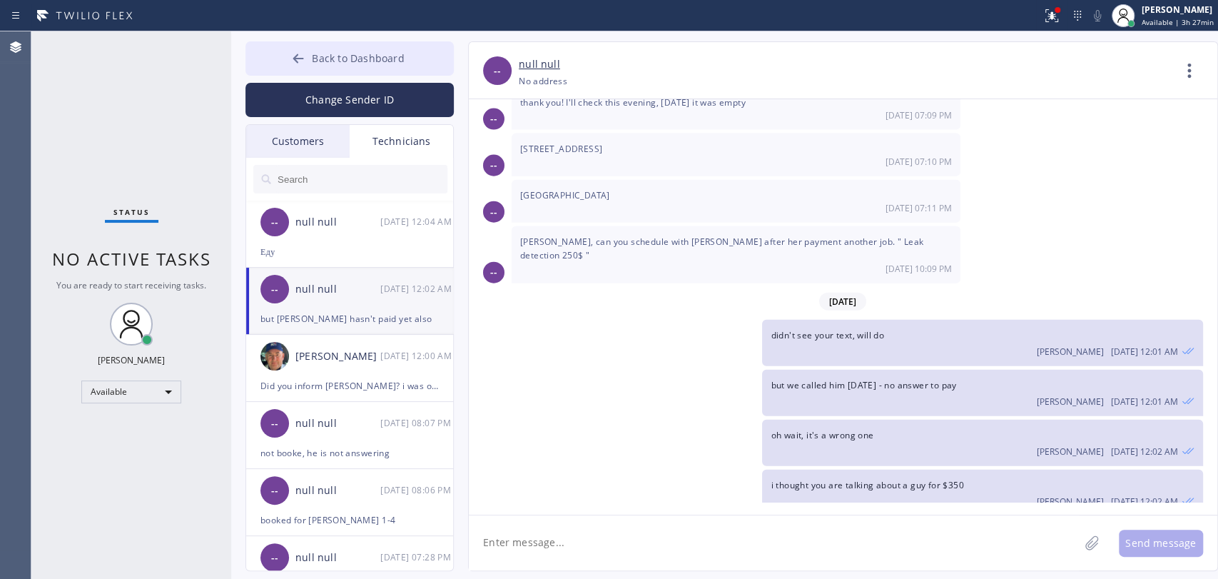
click at [346, 61] on span "Back to Dashboard" at bounding box center [358, 58] width 92 height 14
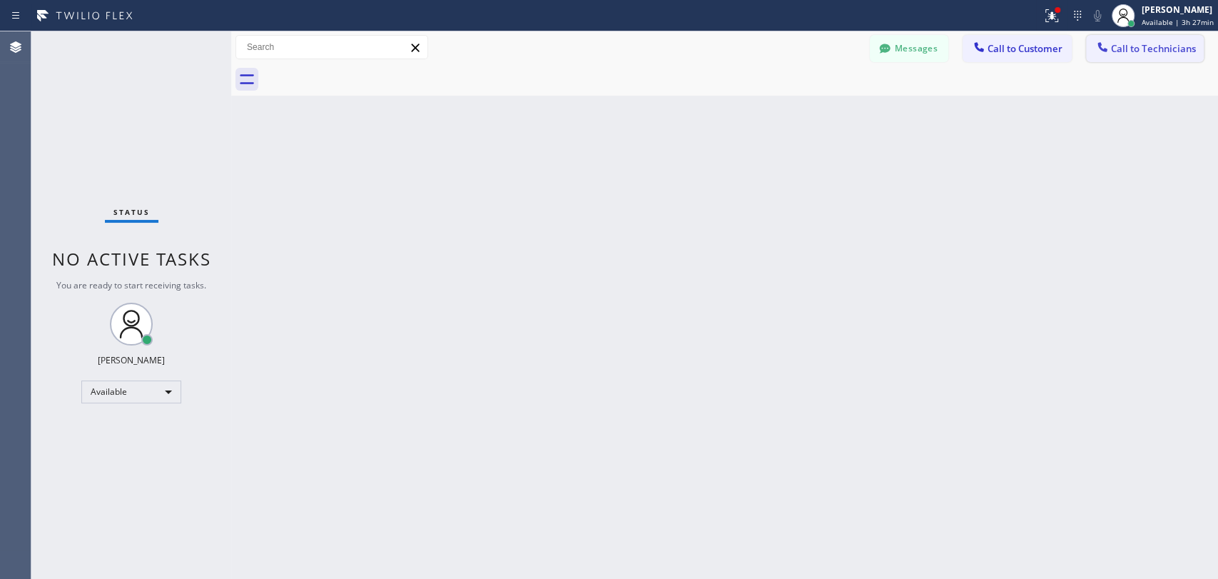
click at [1110, 55] on div at bounding box center [1102, 48] width 17 height 17
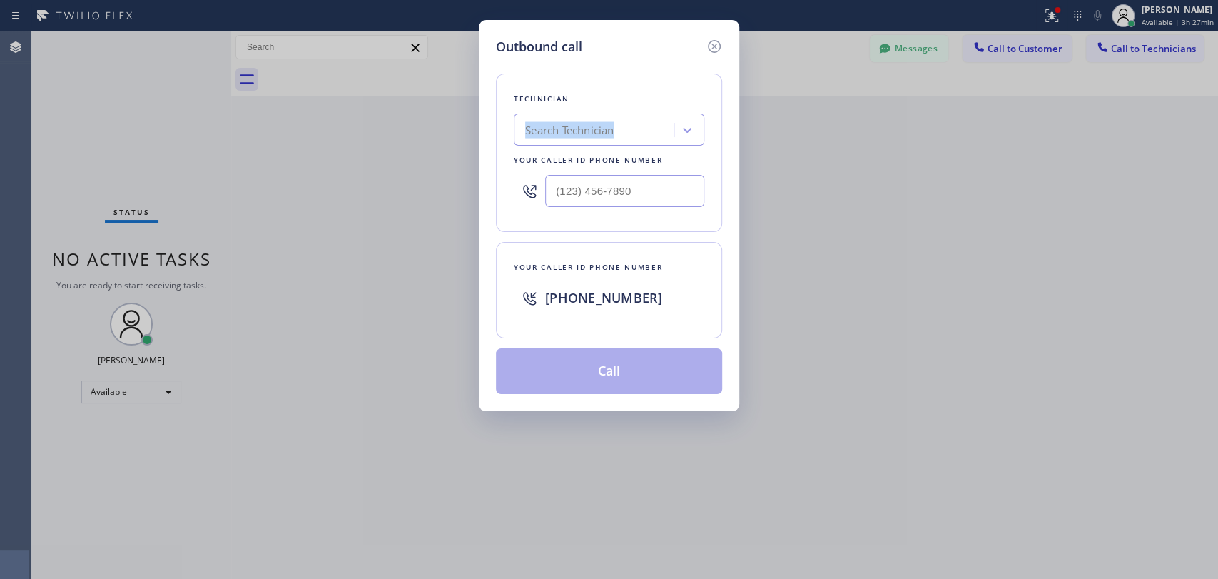
drag, startPoint x: 608, startPoint y: 105, endPoint x: 574, endPoint y: 107, distance: 33.6
click at [574, 107] on div "Technician Search Technician Your caller id phone number" at bounding box center [609, 152] width 226 height 158
click at [574, 115] on div "Search Technician" at bounding box center [609, 129] width 191 height 32
type input "N"
click at [707, 53] on icon at bounding box center [714, 46] width 17 height 17
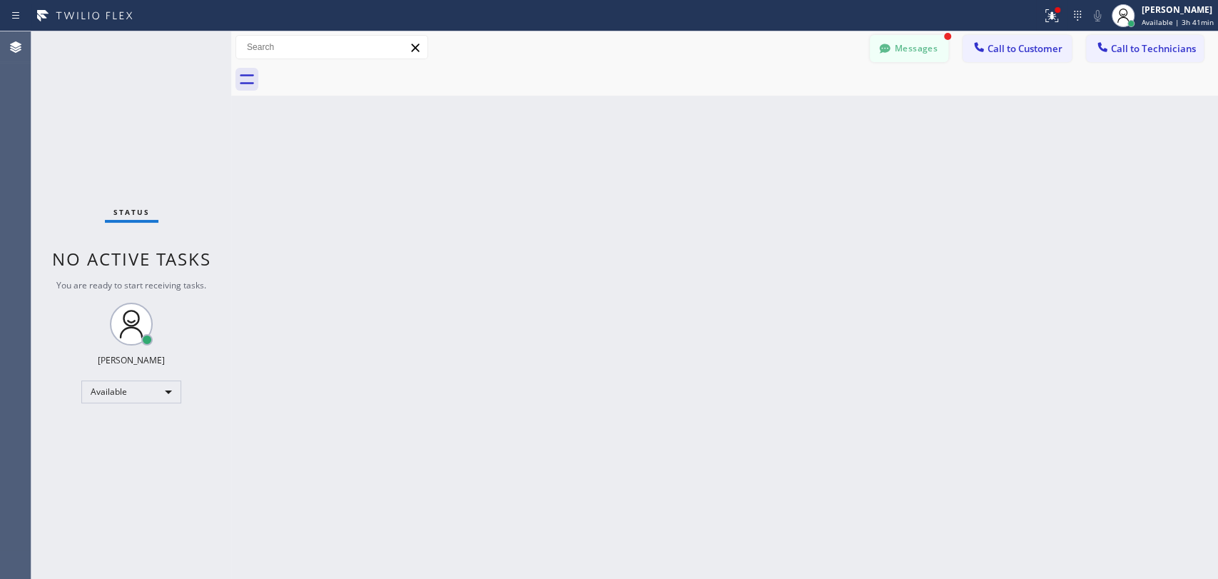
click at [910, 41] on button "Messages" at bounding box center [909, 48] width 78 height 27
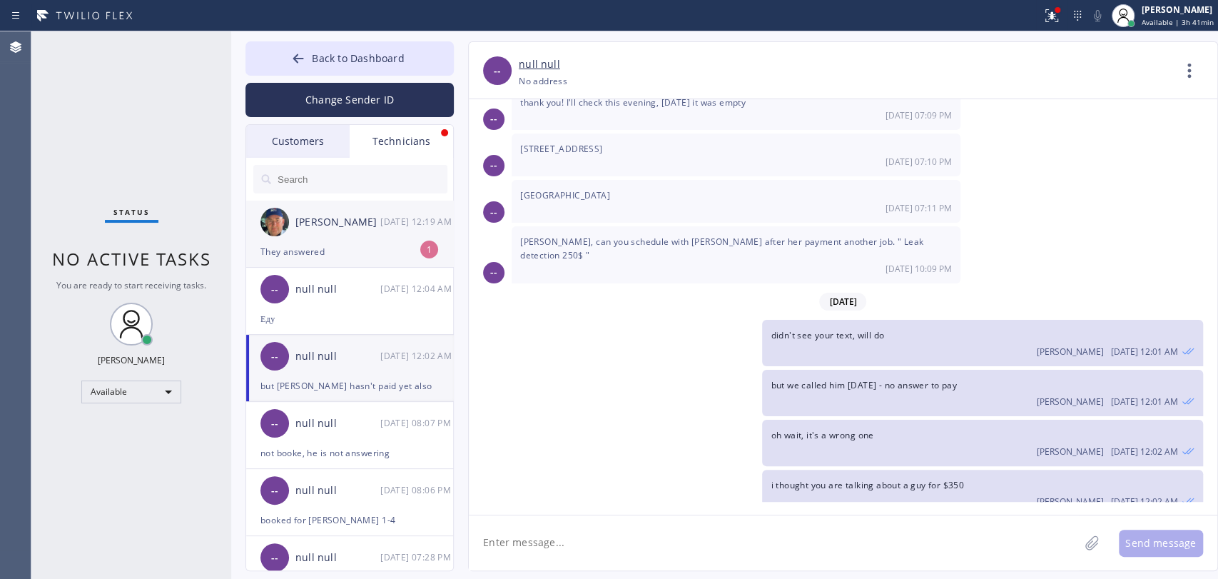
click at [335, 236] on div "[PERSON_NAME] [DATE] 12:19 AM" at bounding box center [350, 222] width 208 height 43
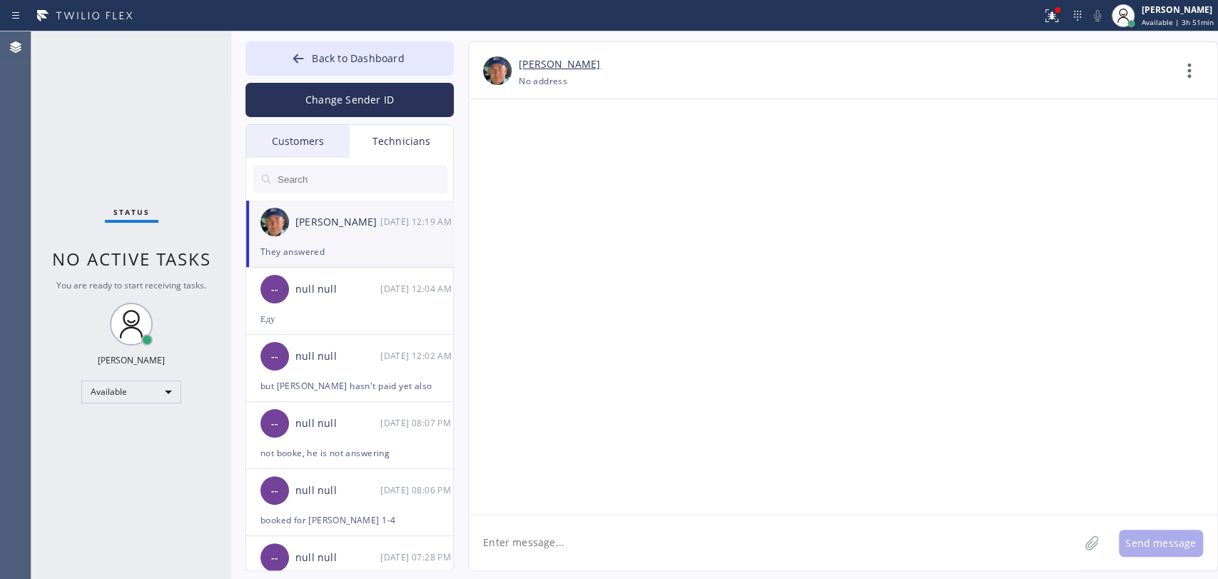
scroll to position [153022, 0]
click at [375, 56] on span "Back to Dashboard" at bounding box center [358, 58] width 92 height 14
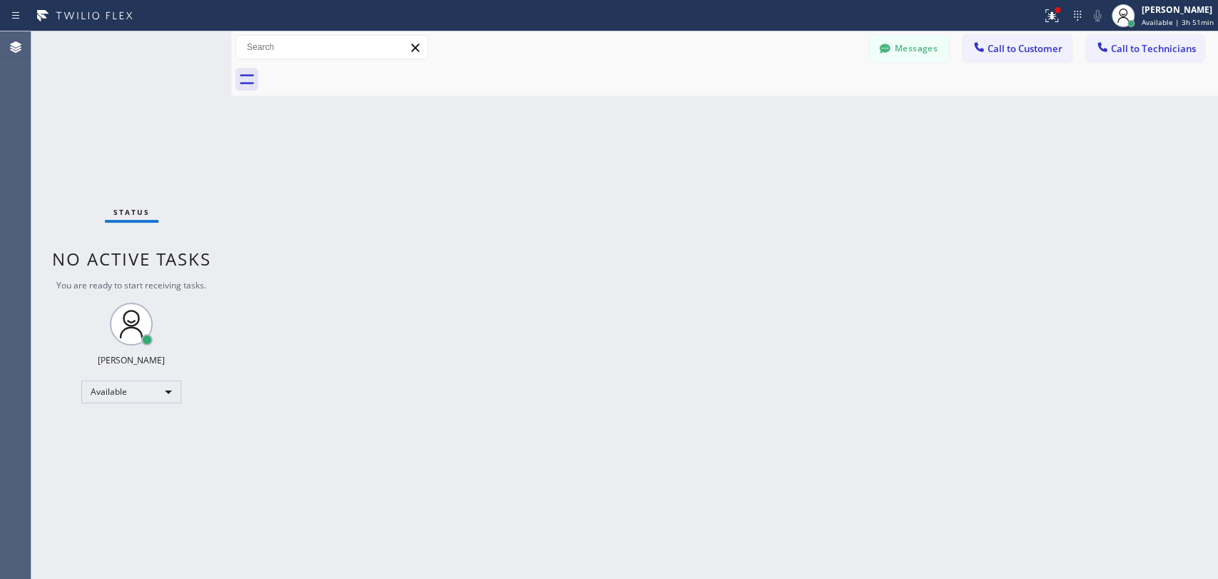
click at [1112, 44] on span "Call to Technicians" at bounding box center [1153, 48] width 85 height 13
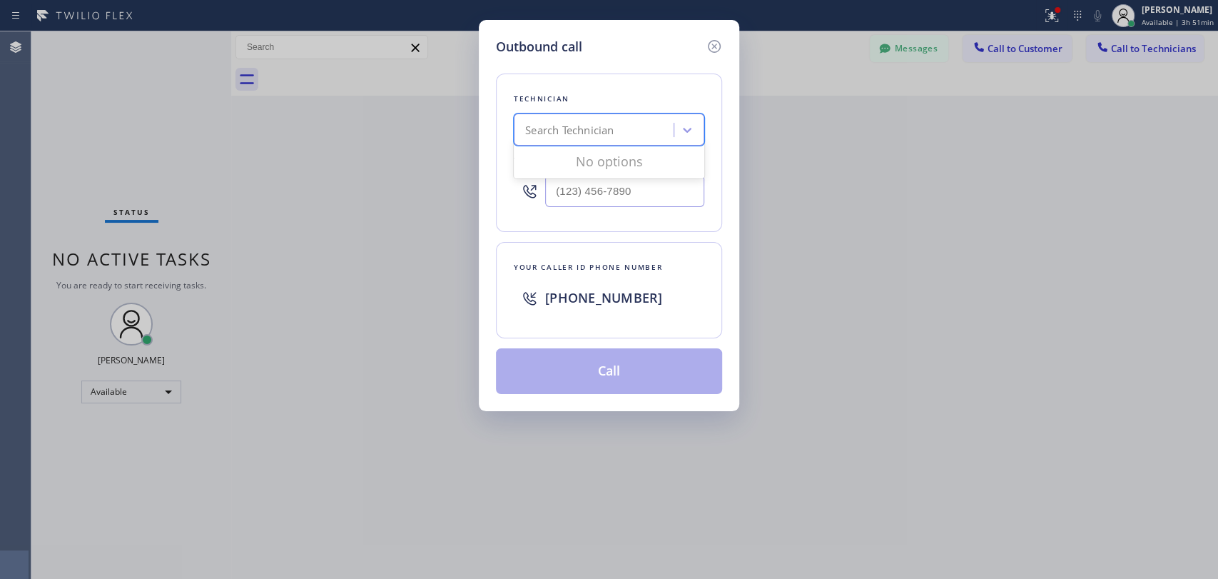
click at [554, 125] on div "Search Technician" at bounding box center [569, 130] width 88 height 16
type input "[PERSON_NAME]"
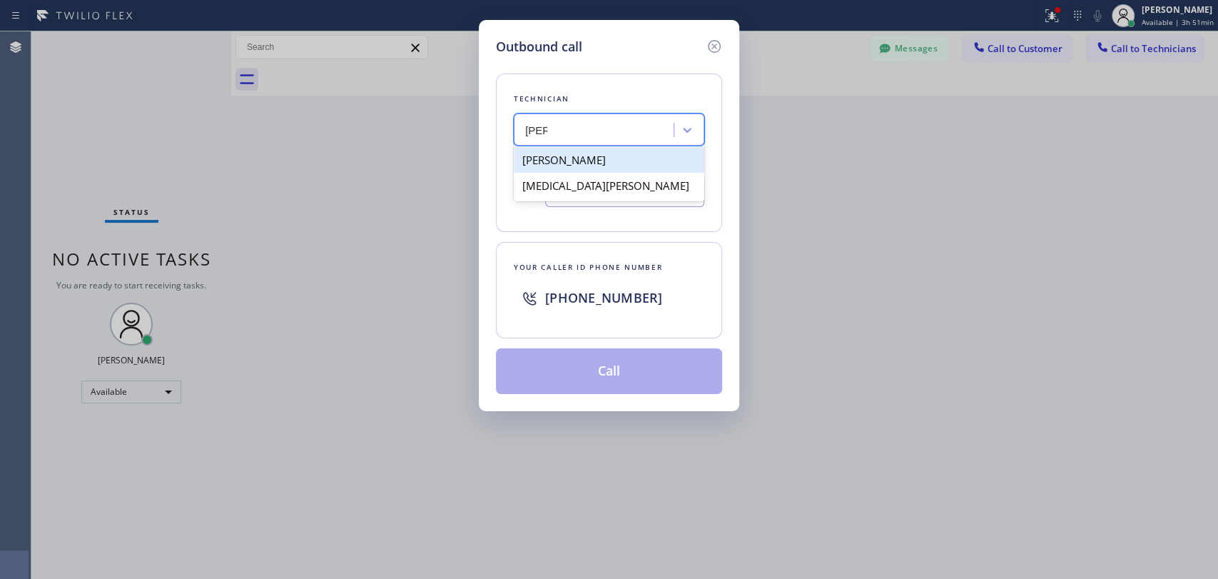
click at [554, 159] on div "[PERSON_NAME]" at bounding box center [609, 160] width 191 height 26
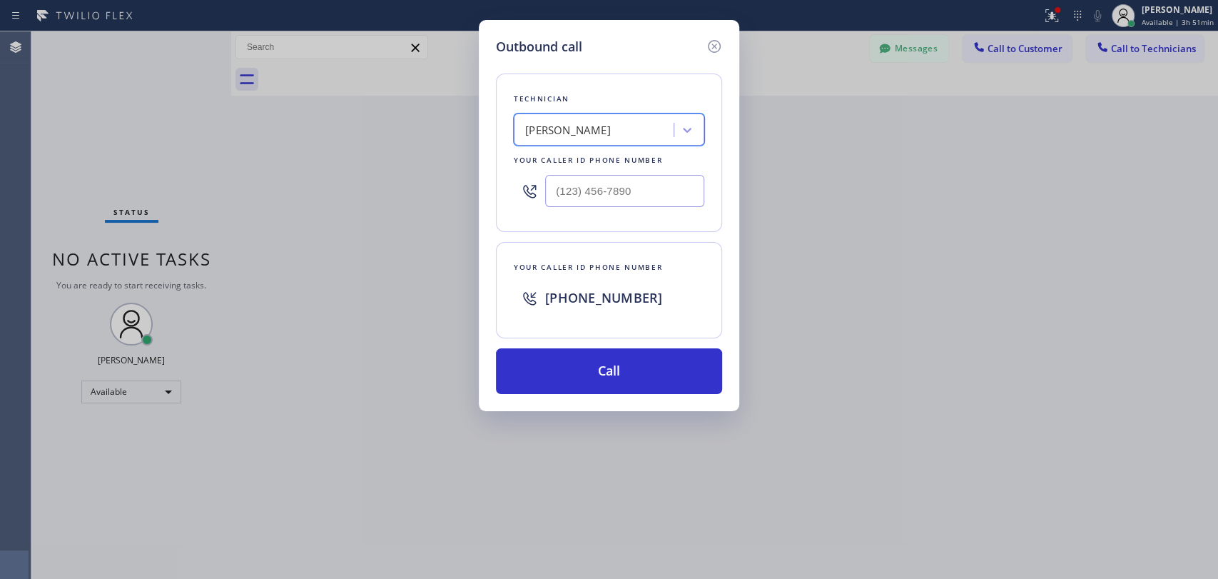
type input "[PHONE_NUMBER]"
click at [533, 360] on button "Call" at bounding box center [609, 371] width 226 height 46
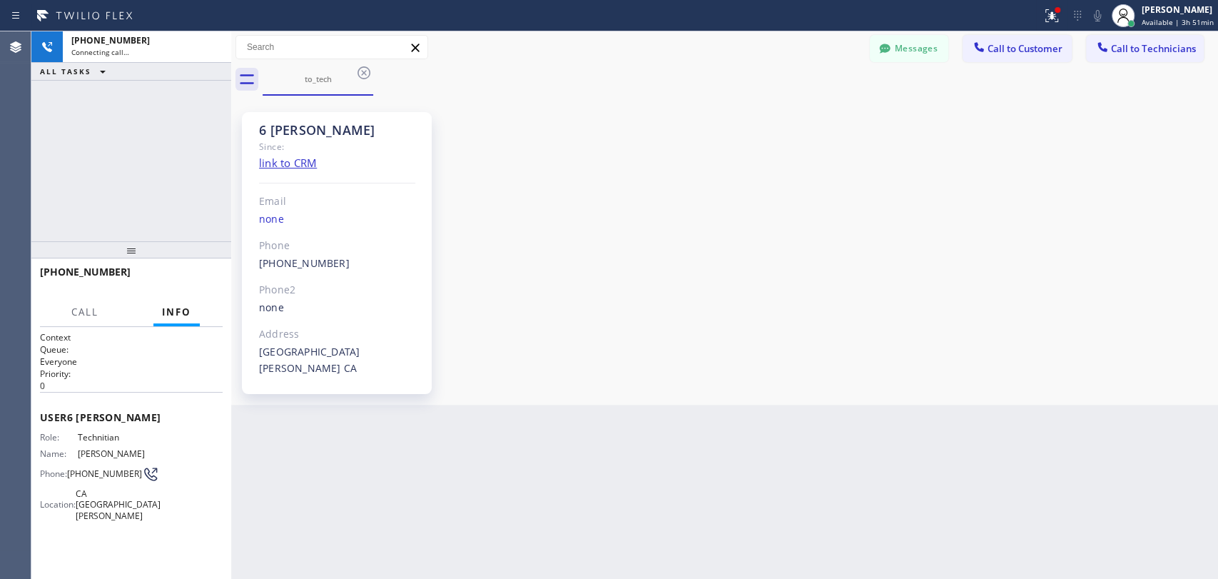
scroll to position [153022, 0]
click at [201, 274] on span "HANG UP" at bounding box center [190, 278] width 44 height 10
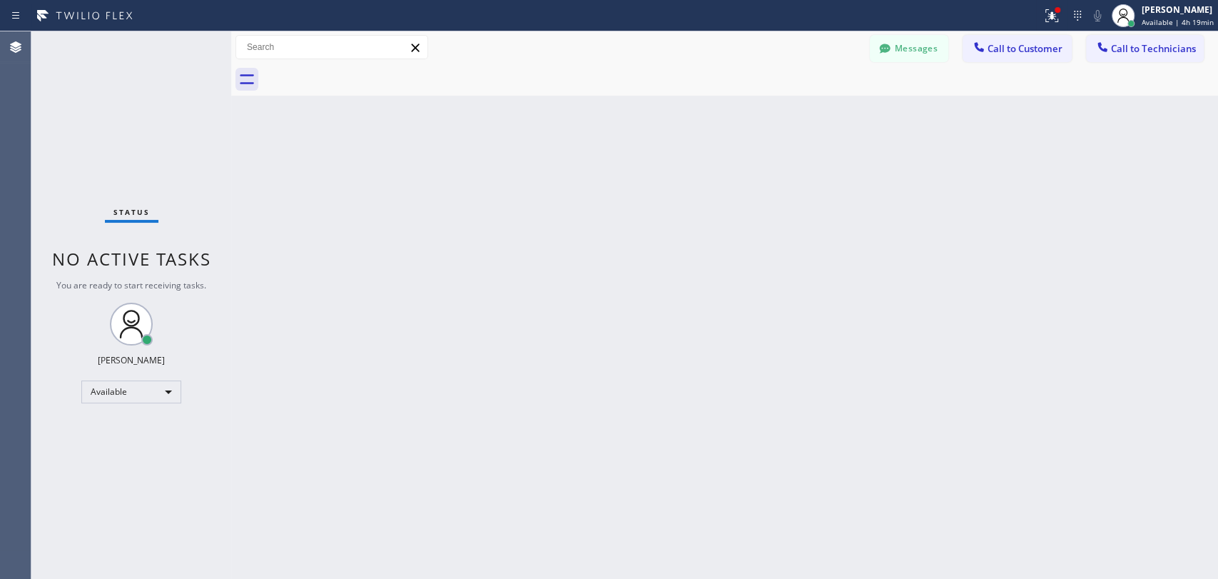
click at [881, 44] on icon at bounding box center [885, 48] width 14 height 14
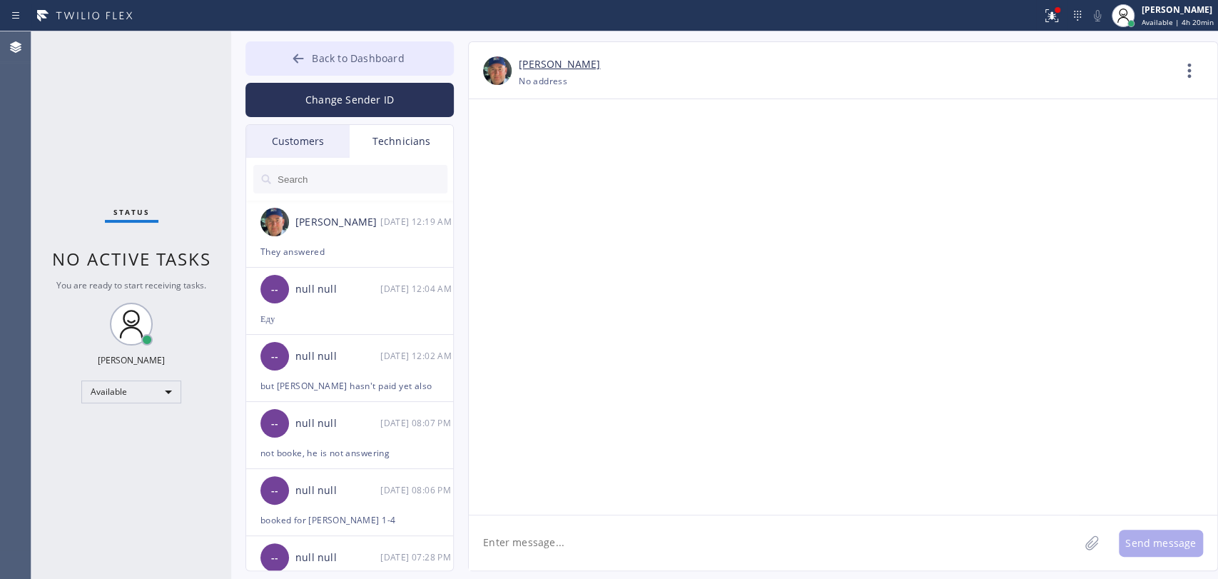
click at [300, 52] on icon at bounding box center [298, 58] width 14 height 14
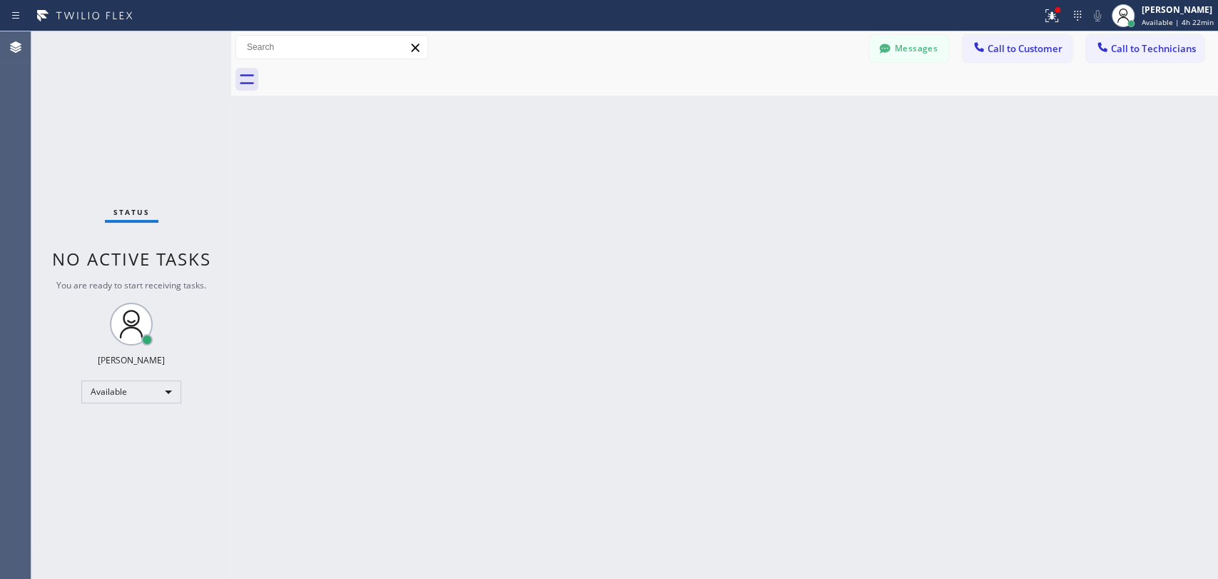
click at [1122, 45] on span "Call to Technicians" at bounding box center [1153, 48] width 85 height 13
click at [0, 0] on div "Search Technician" at bounding box center [0, 0] width 0 height 0
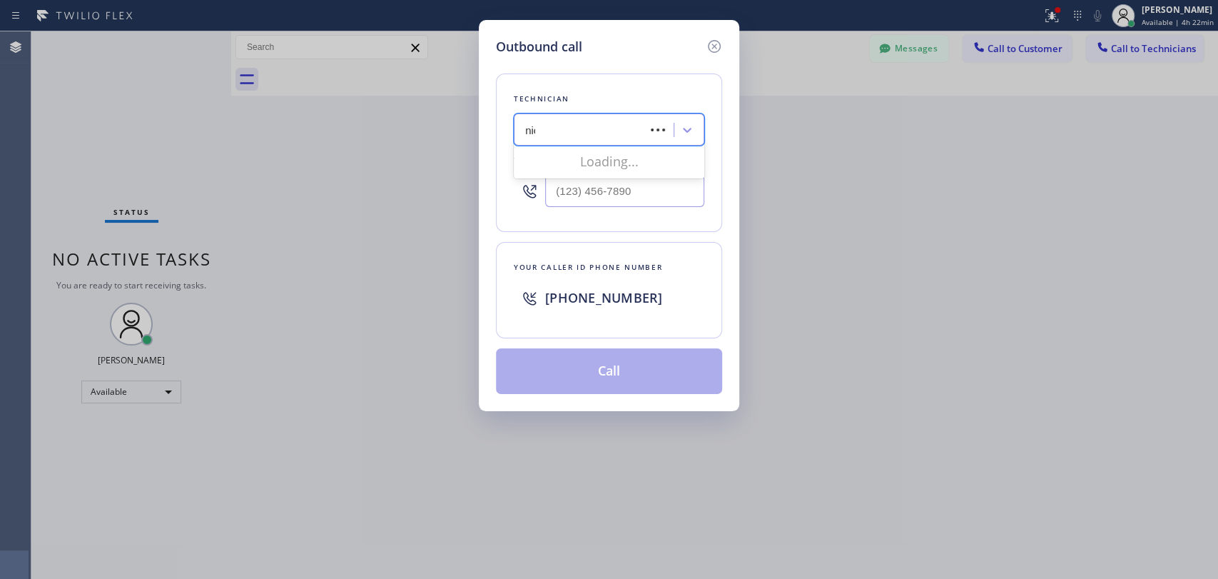
type input "nick"
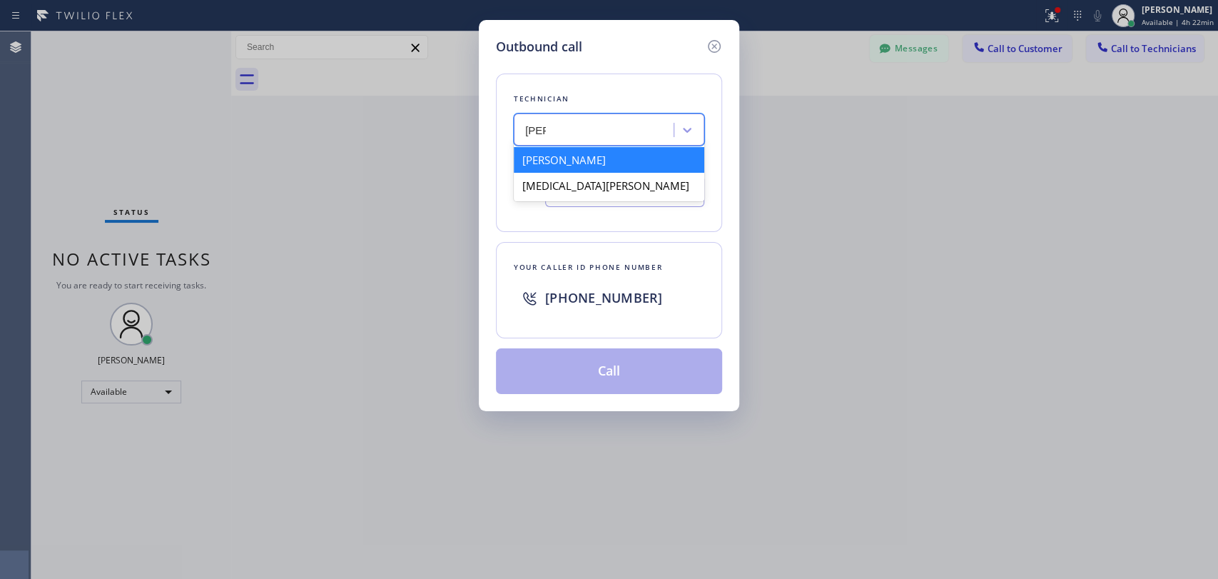
click at [583, 158] on div "[PERSON_NAME]" at bounding box center [609, 160] width 191 height 26
type input "[PHONE_NUMBER]"
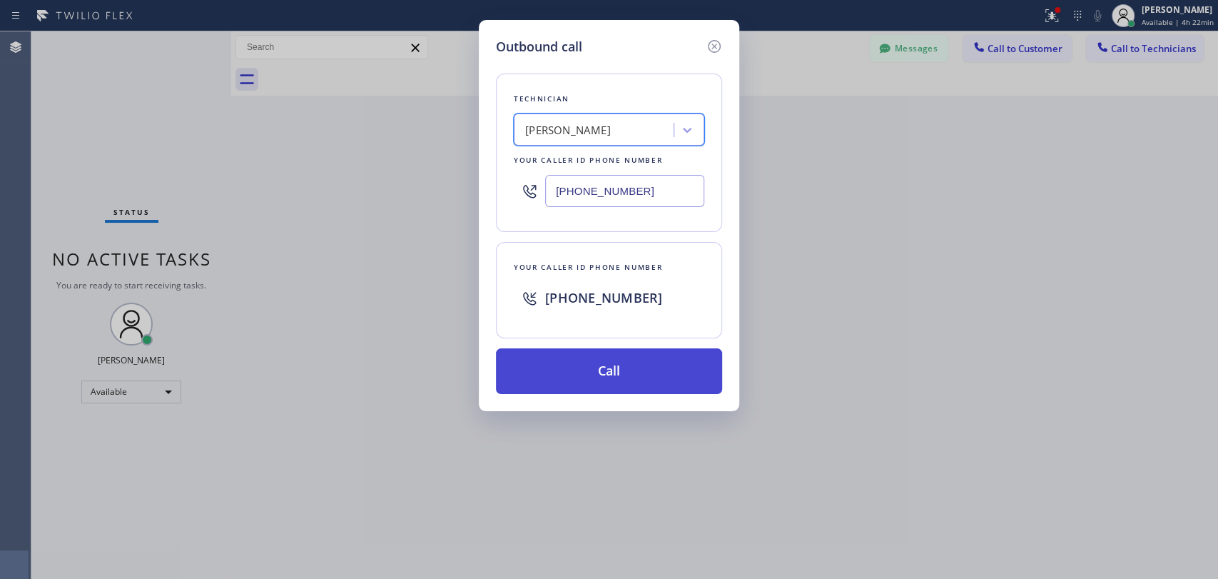
click at [555, 365] on button "Call" at bounding box center [609, 371] width 226 height 46
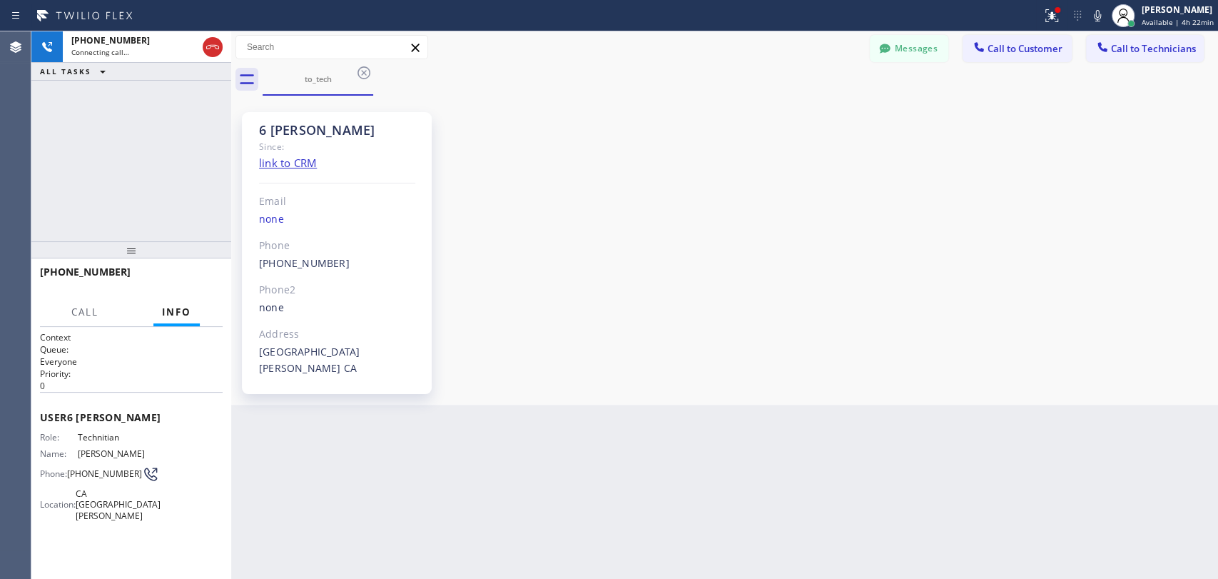
scroll to position [153022, 0]
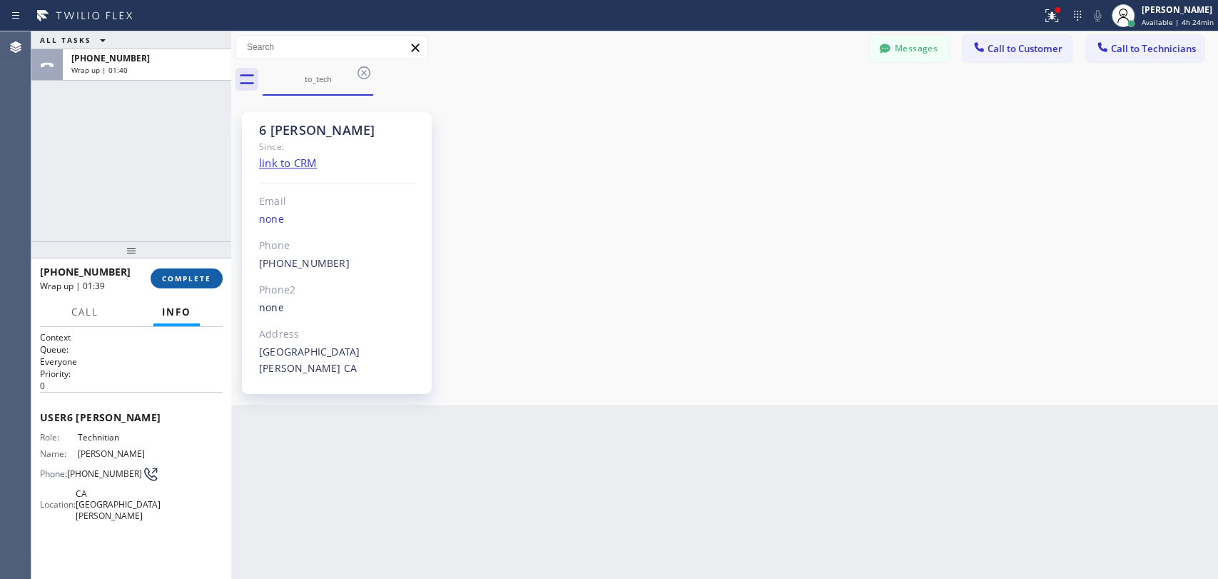
click at [196, 286] on button "COMPLETE" at bounding box center [187, 278] width 72 height 20
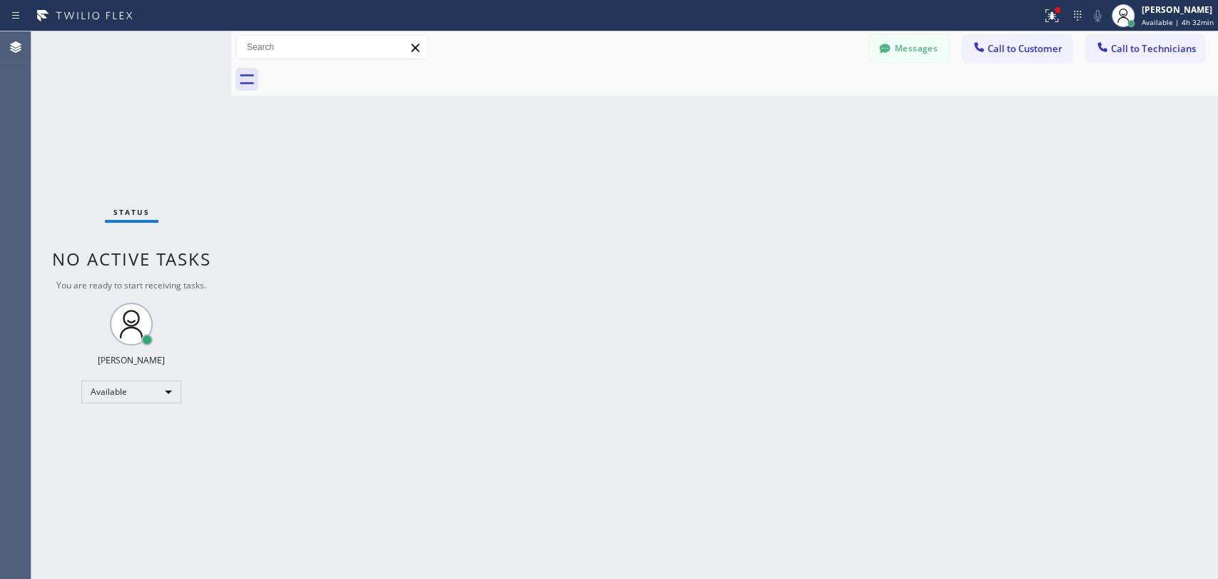
click at [592, 392] on div "Back to Dashboard Change Sender ID Customers Technicians [PERSON_NAME] [DATE] 0…" at bounding box center [724, 304] width 987 height 547
click at [1130, 65] on div at bounding box center [740, 80] width 955 height 32
click at [1128, 56] on button "Call to Technicians" at bounding box center [1145, 48] width 118 height 27
click at [0, 0] on div "Technician" at bounding box center [0, 0] width 0 height 0
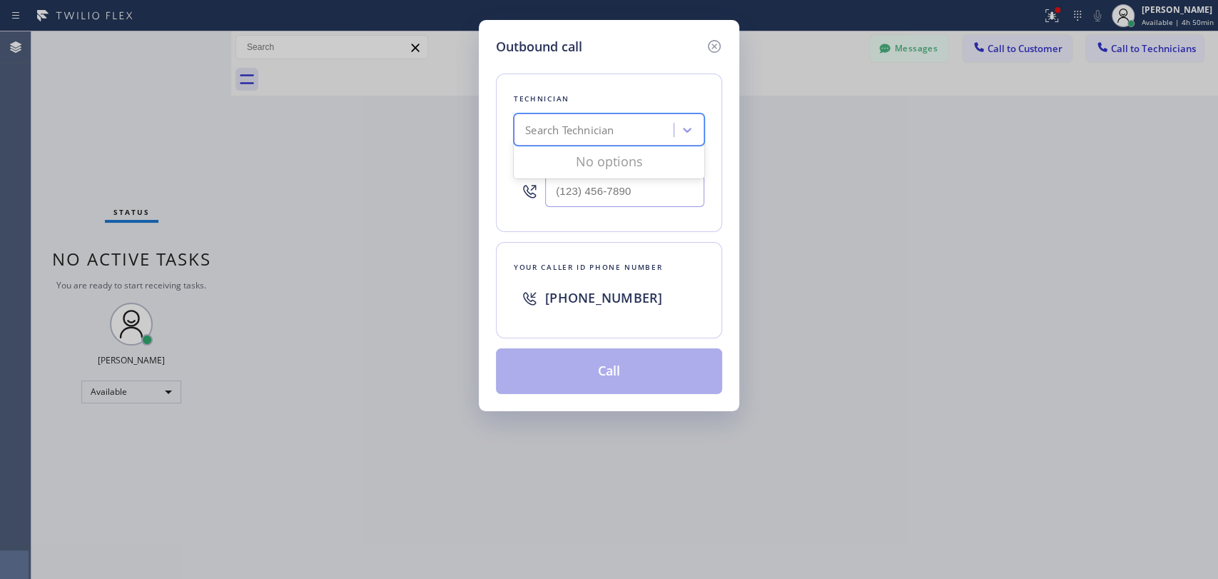
click at [568, 130] on div "Search Technician" at bounding box center [596, 130] width 156 height 25
type input "[PERSON_NAME]"
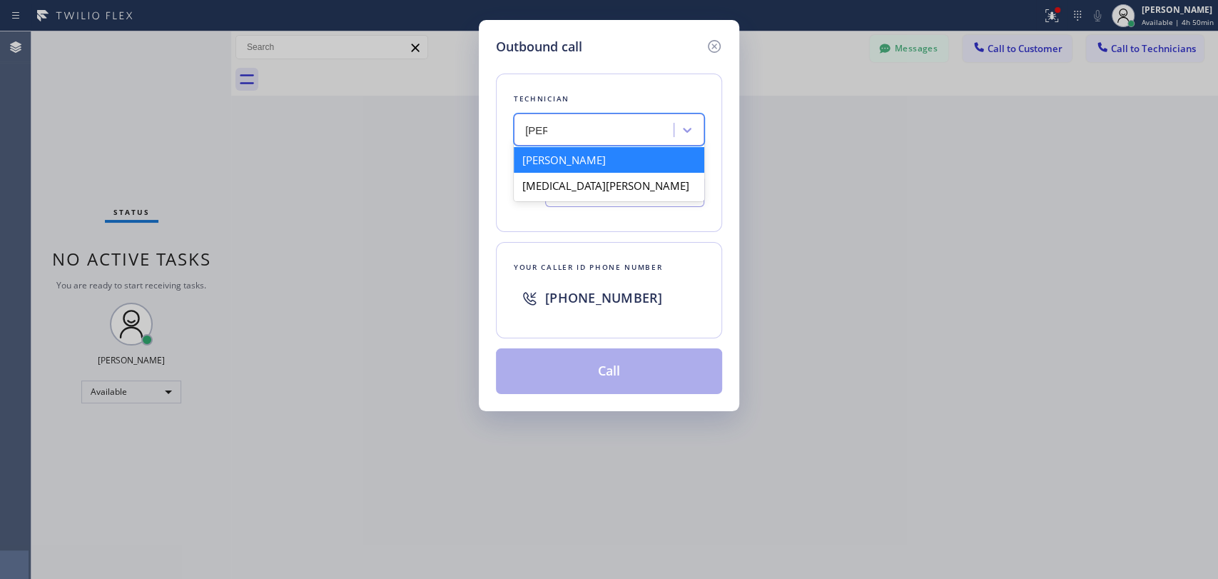
click at [551, 163] on div "[PERSON_NAME]" at bounding box center [609, 160] width 191 height 26
type input "[PHONE_NUMBER]"
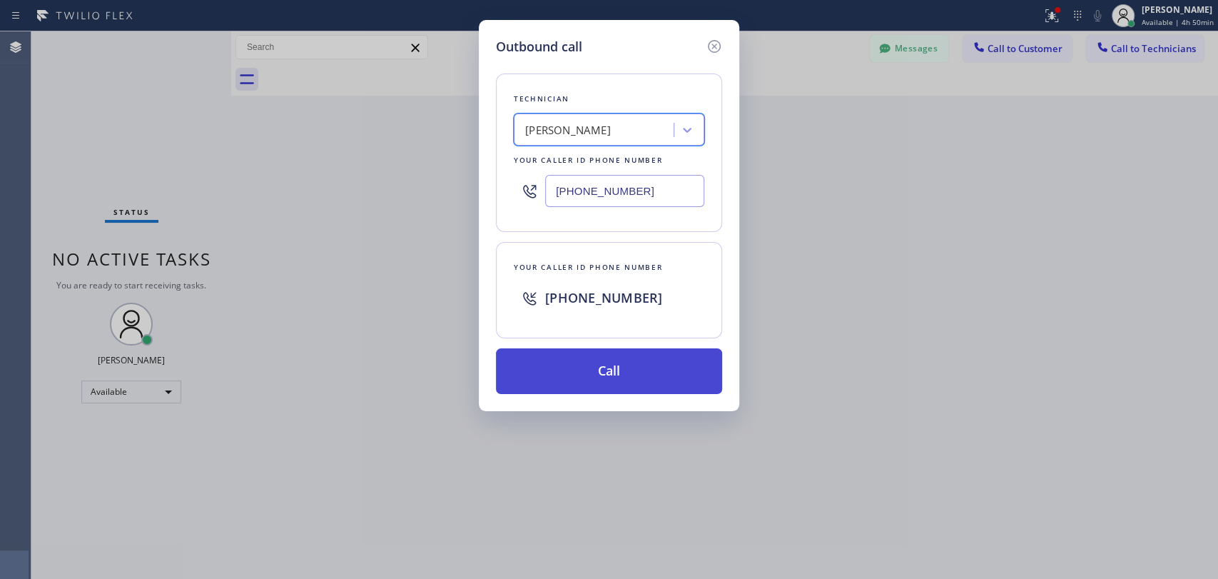
click at [531, 380] on button "Call" at bounding box center [609, 371] width 226 height 46
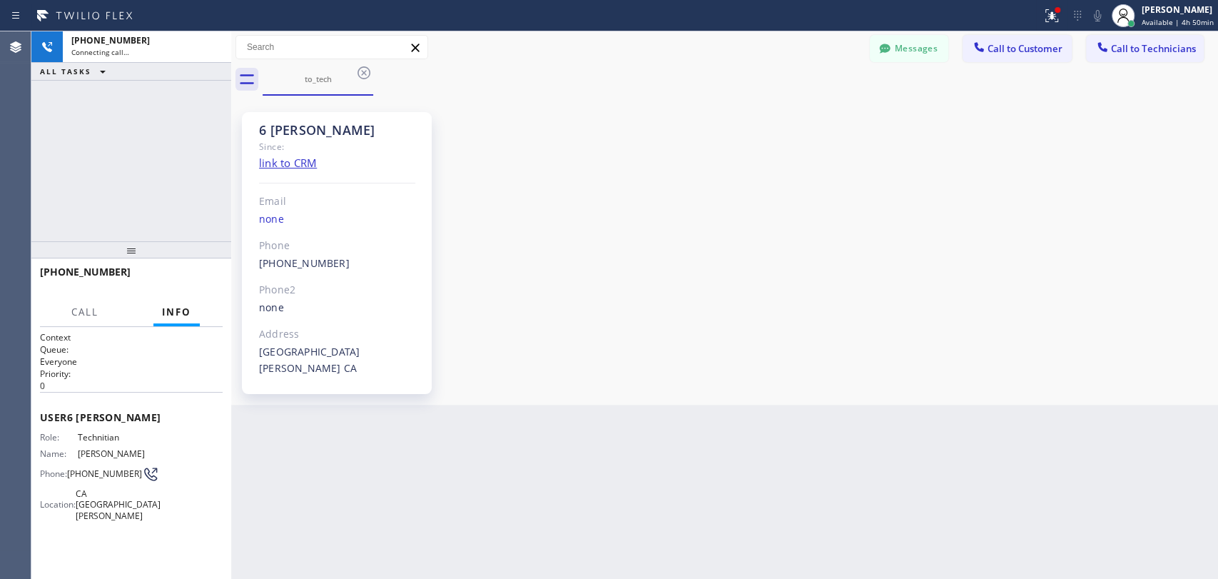
click at [724, 359] on div "6 Nick Since: link to CRM Email none Phone [PHONE_NUMBER] Outbound call Technic…" at bounding box center [725, 250] width 980 height 302
click at [200, 282] on span "HANG UP" at bounding box center [190, 278] width 44 height 10
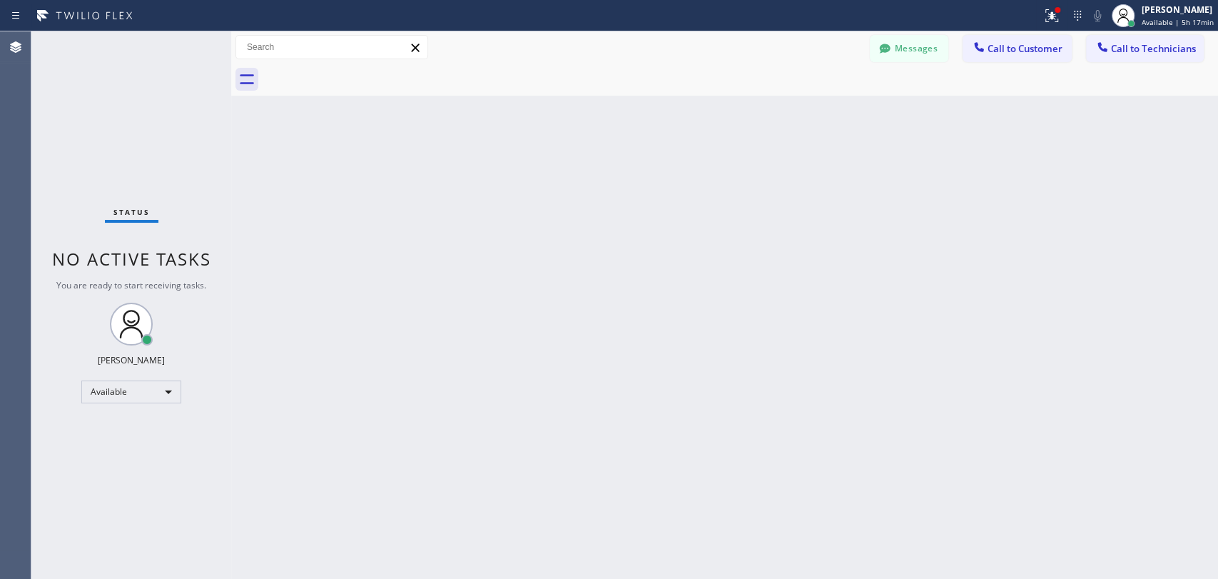
click at [917, 39] on button "Messages" at bounding box center [909, 48] width 78 height 27
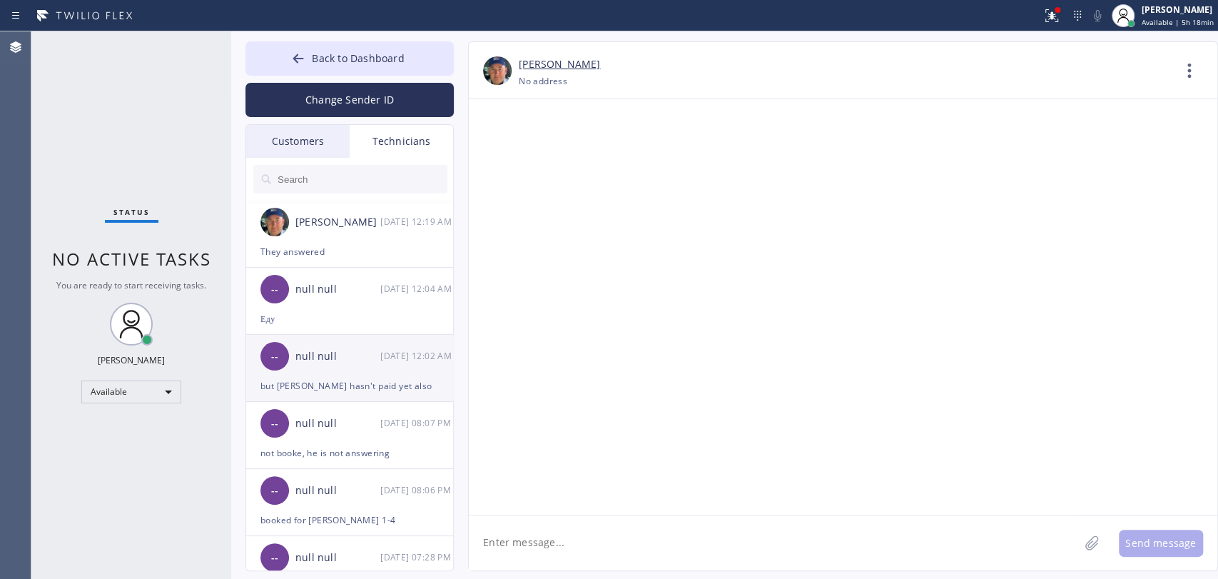
click at [402, 382] on div "but [PERSON_NAME] hasn't paid yet also" at bounding box center [349, 385] width 178 height 16
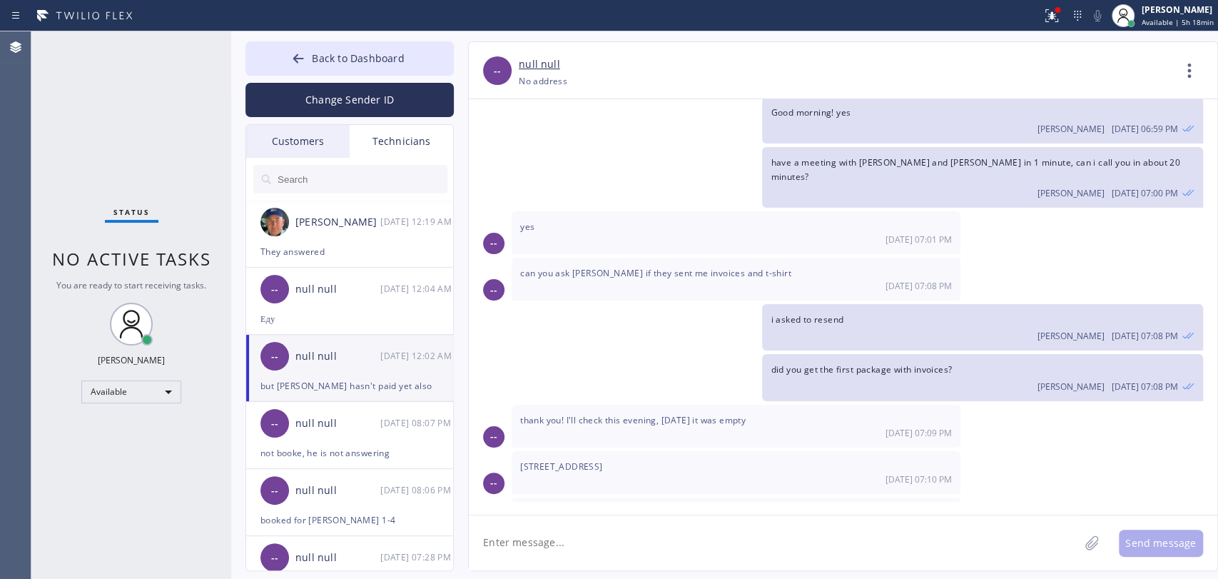
scroll to position [2062, 0]
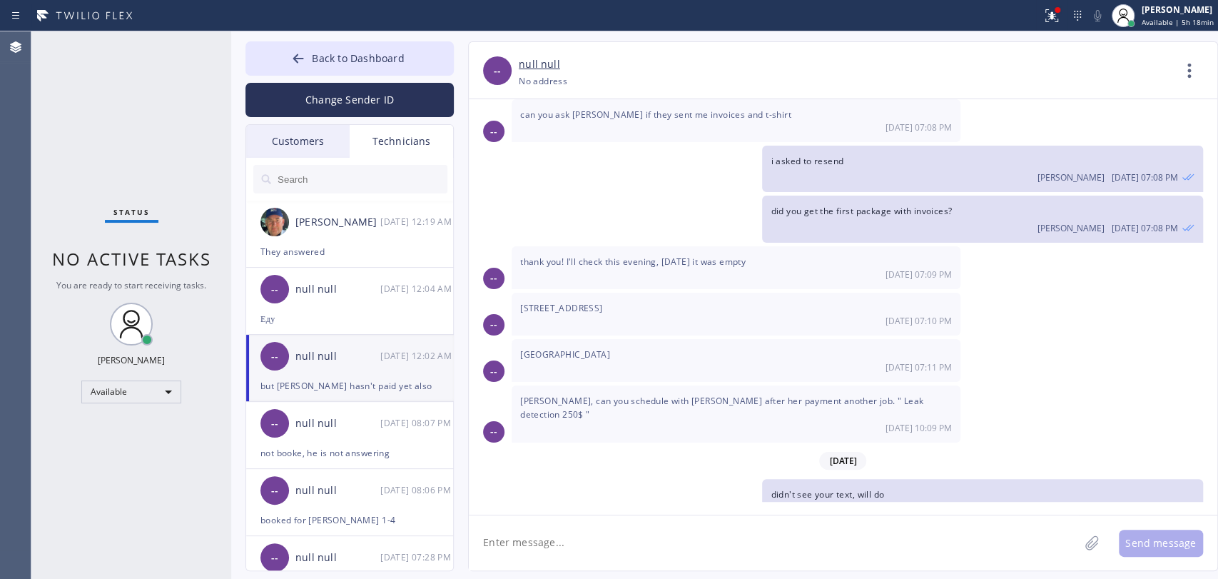
click at [782, 422] on div "[DATE] 10:09 PM" at bounding box center [736, 428] width 432 height 12
click at [766, 395] on span "[PERSON_NAME], can you schedule with [PERSON_NAME] after her payment another jo…" at bounding box center [721, 408] width 403 height 26
drag, startPoint x: 315, startPoint y: 69, endPoint x: 355, endPoint y: 54, distance: 43.6
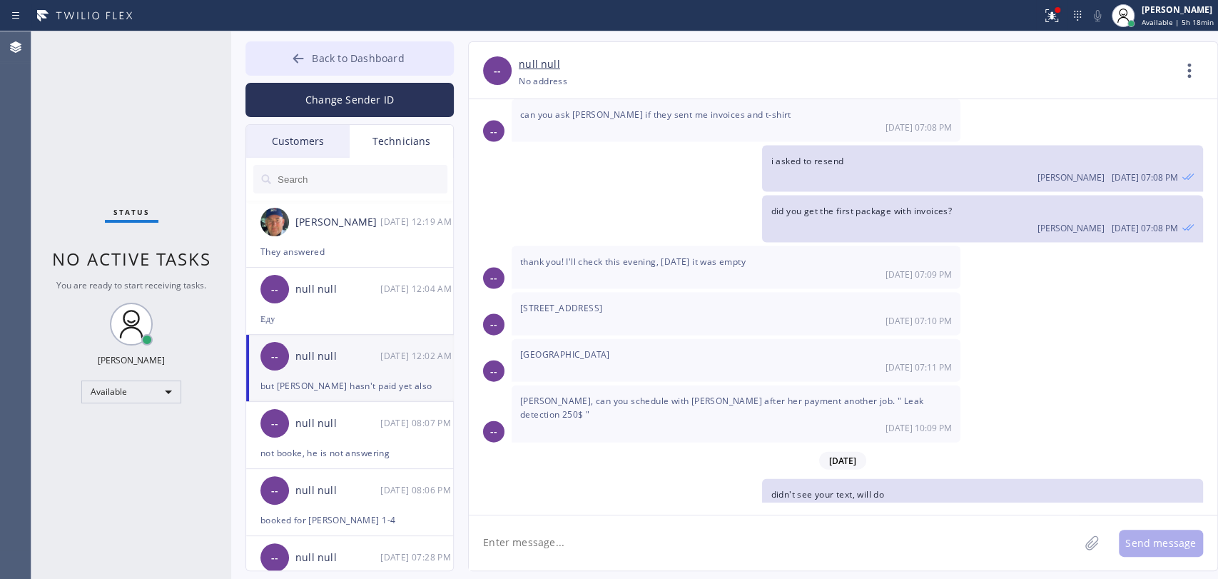
click at [315, 68] on button "Back to Dashboard" at bounding box center [349, 58] width 208 height 34
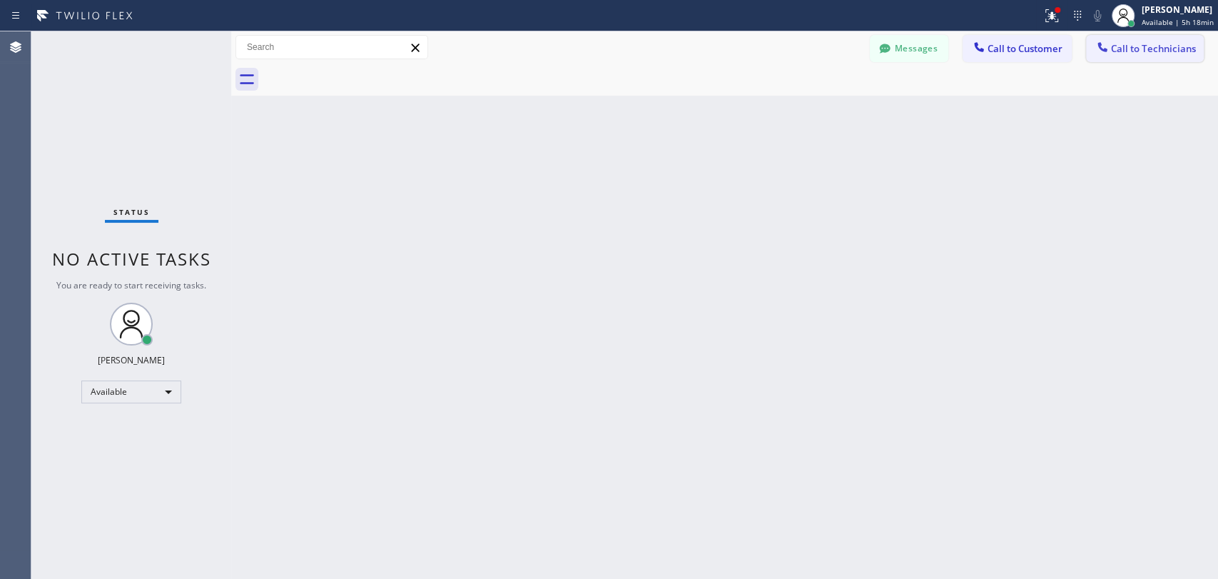
click at [1122, 44] on span "Call to Technicians" at bounding box center [1153, 48] width 85 height 13
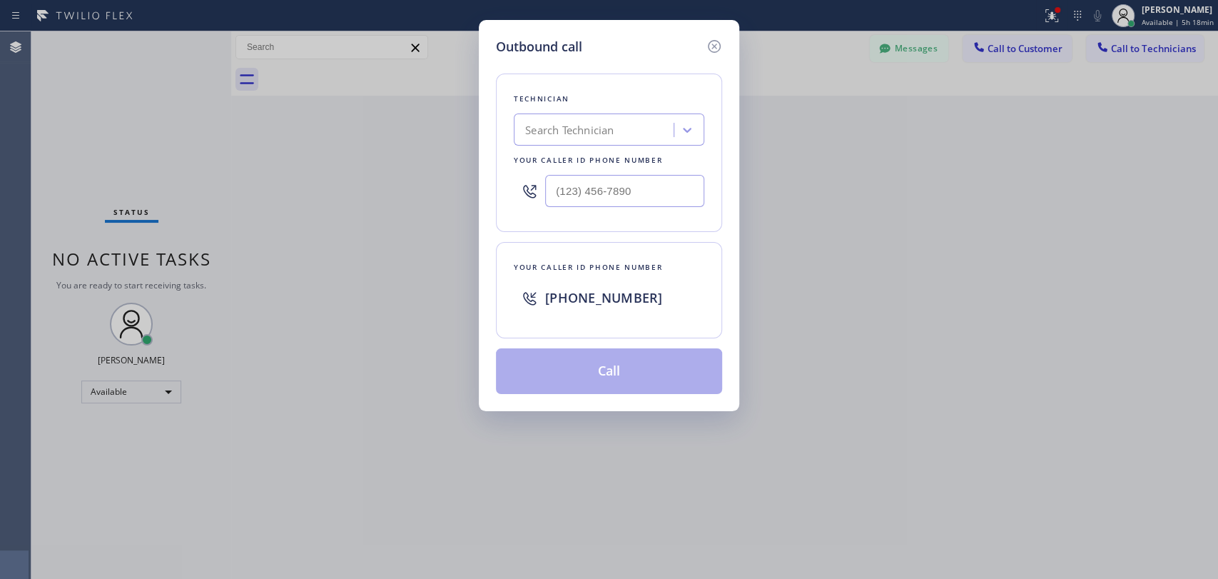
drag, startPoint x: 558, startPoint y: 110, endPoint x: 552, endPoint y: 113, distance: 7.3
click at [552, 113] on div "Technician Search Technician Your caller id phone number" at bounding box center [609, 152] width 226 height 158
click at [597, 130] on div "Search Technician" at bounding box center [569, 130] width 88 height 16
type input "[PERSON_NAME]"
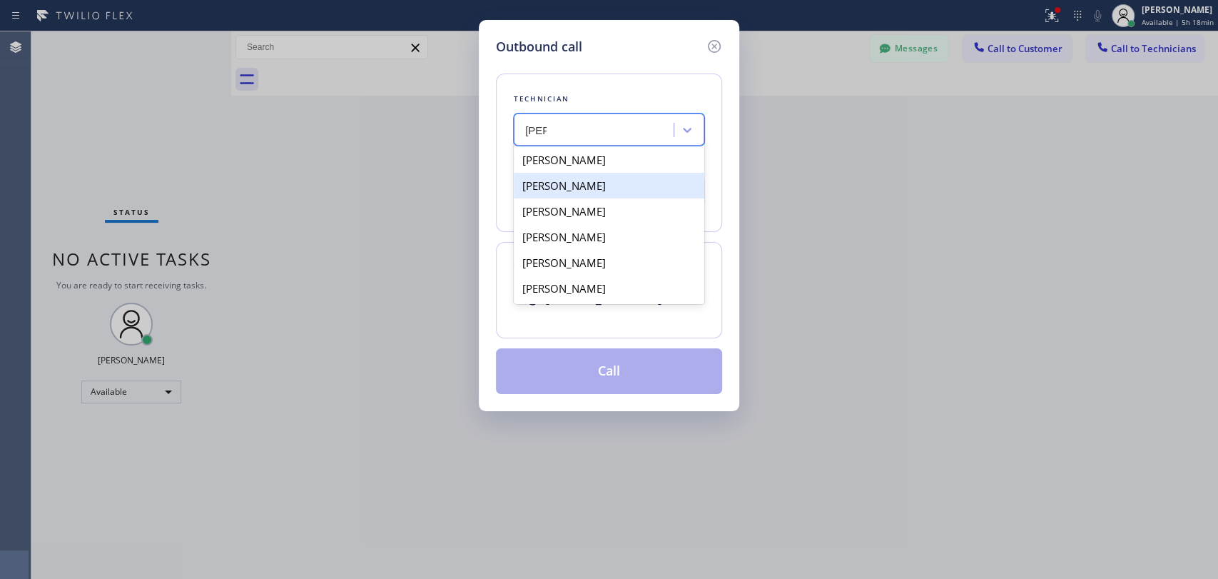
click at [595, 191] on div "[PERSON_NAME]" at bounding box center [609, 186] width 191 height 26
type input "[PHONE_NUMBER]"
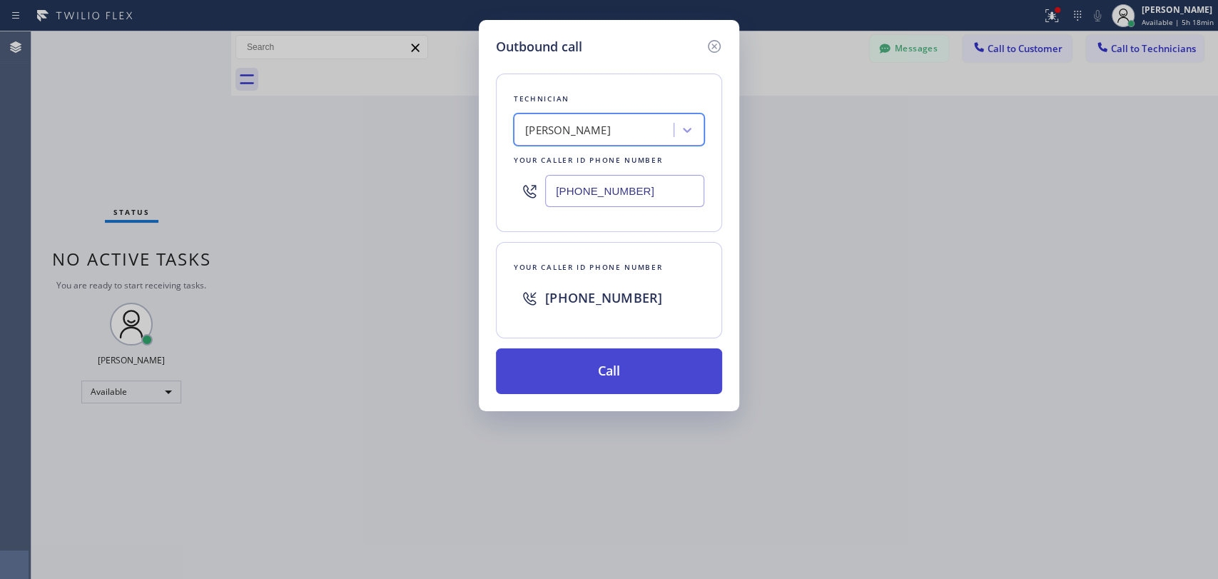
click at [584, 350] on button "Call" at bounding box center [609, 371] width 226 height 46
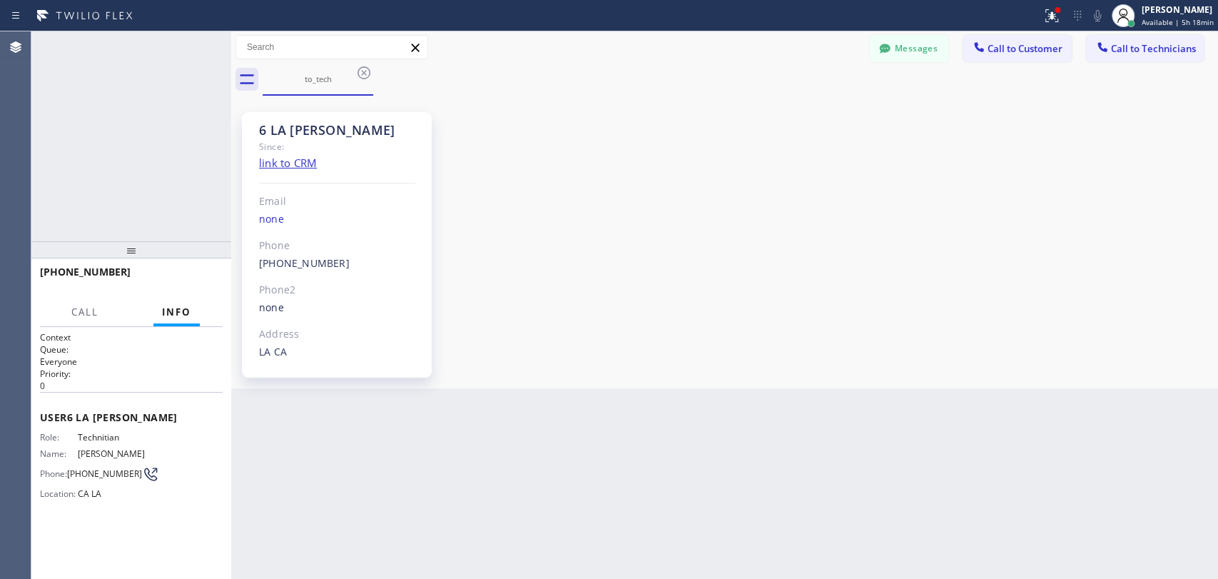
scroll to position [6726, 0]
click at [198, 272] on button "HANG UP" at bounding box center [189, 278] width 66 height 20
click at [171, 285] on button "COMPLETE" at bounding box center [187, 278] width 72 height 20
click at [176, 257] on div at bounding box center [131, 249] width 200 height 17
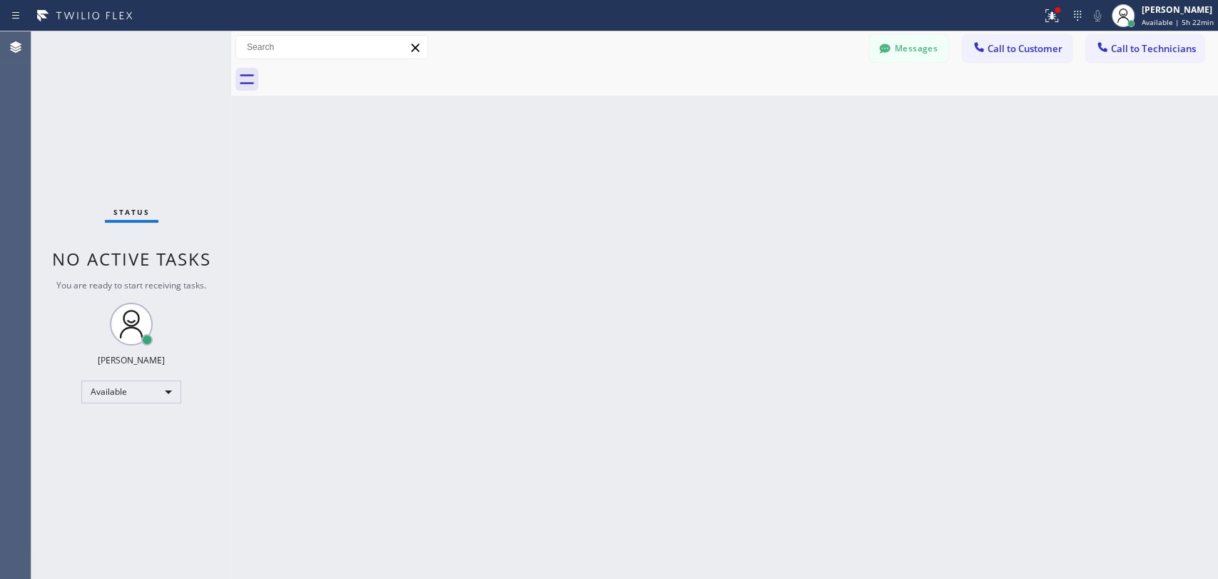
click at [973, 390] on div "Back to Dashboard Change Sender ID Customers Technicians [PERSON_NAME] [DATE] 0…" at bounding box center [724, 304] width 987 height 547
drag, startPoint x: 904, startPoint y: 41, endPoint x: 940, endPoint y: 133, distance: 99.4
click at [903, 41] on button "Messages" at bounding box center [909, 48] width 78 height 27
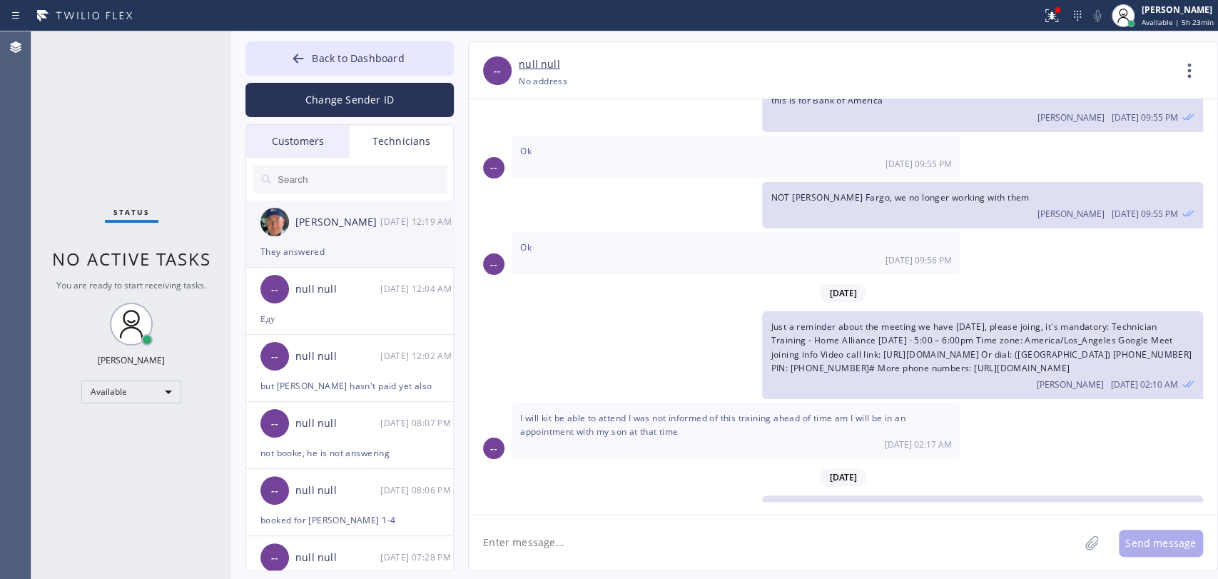
click at [314, 230] on div "[PERSON_NAME] [DATE] 12:19 AM" at bounding box center [350, 222] width 208 height 43
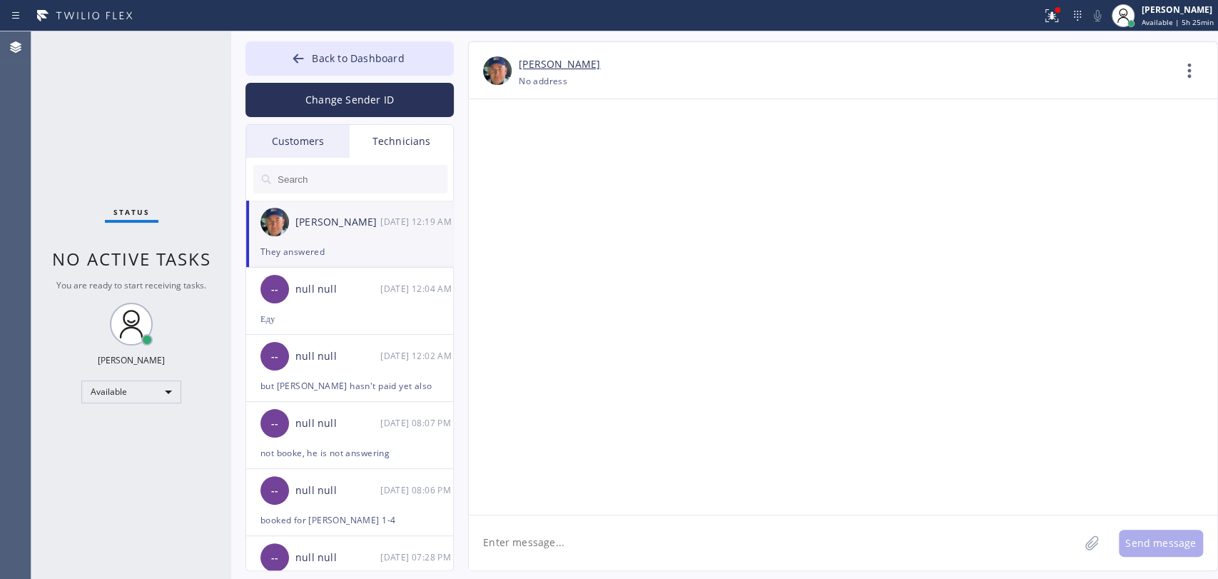
scroll to position [153022, 0]
click at [402, 161] on div at bounding box center [350, 179] width 208 height 43
click at [405, 174] on input "text" at bounding box center [361, 179] width 171 height 29
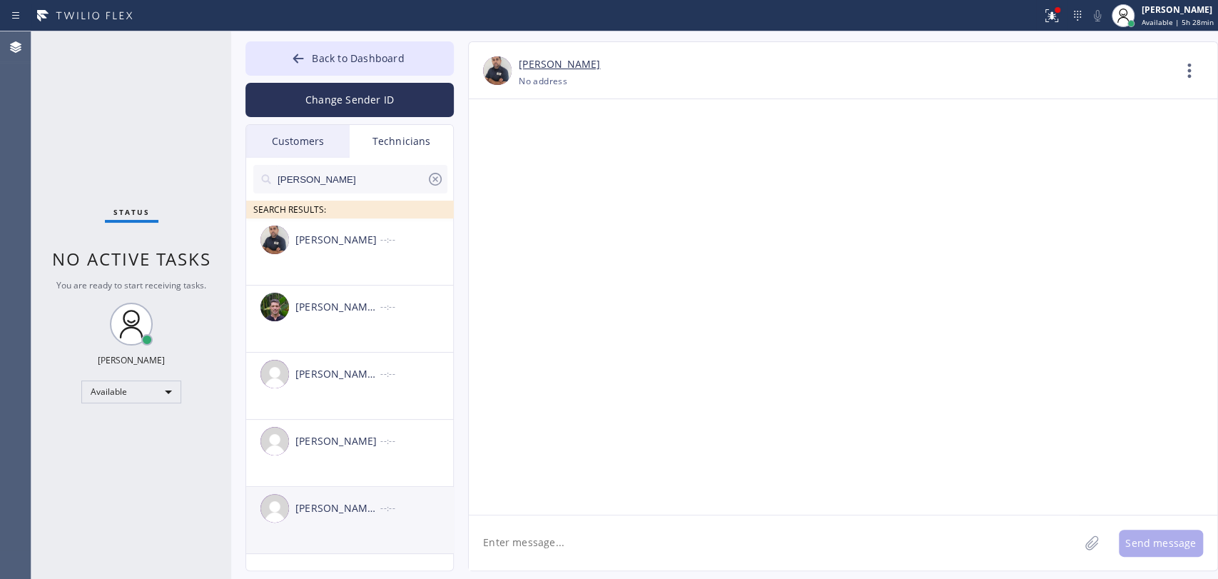
type input "[PERSON_NAME]"
click at [350, 524] on div "[PERSON_NAME] [PERSON_NAME] --:--" at bounding box center [350, 508] width 208 height 43
click at [557, 547] on textarea at bounding box center [774, 542] width 610 height 55
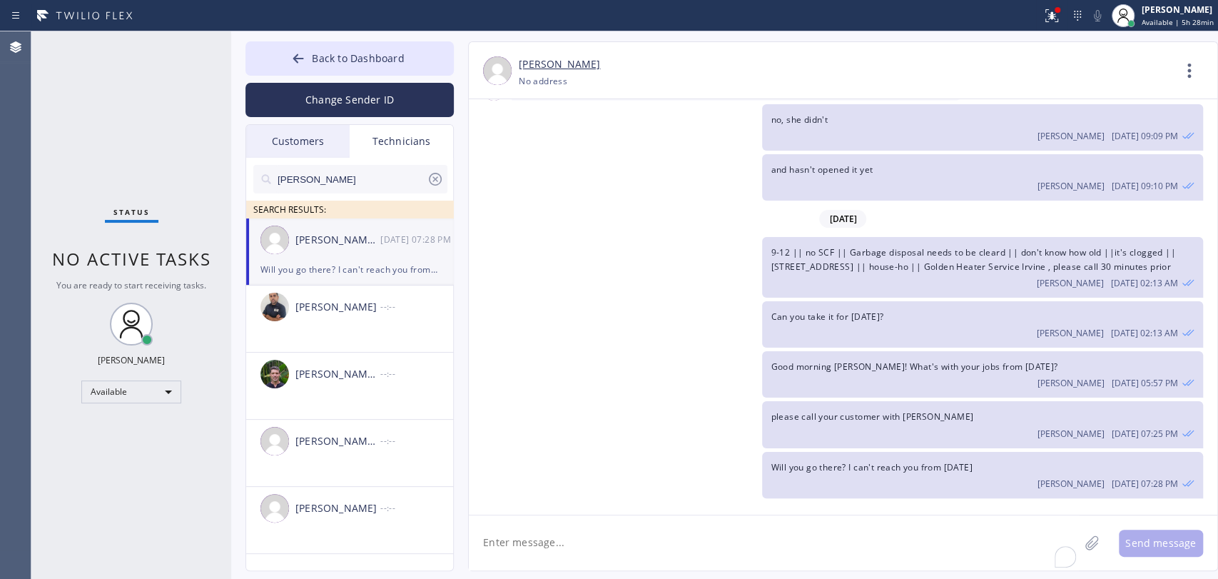
scroll to position [10515, 0]
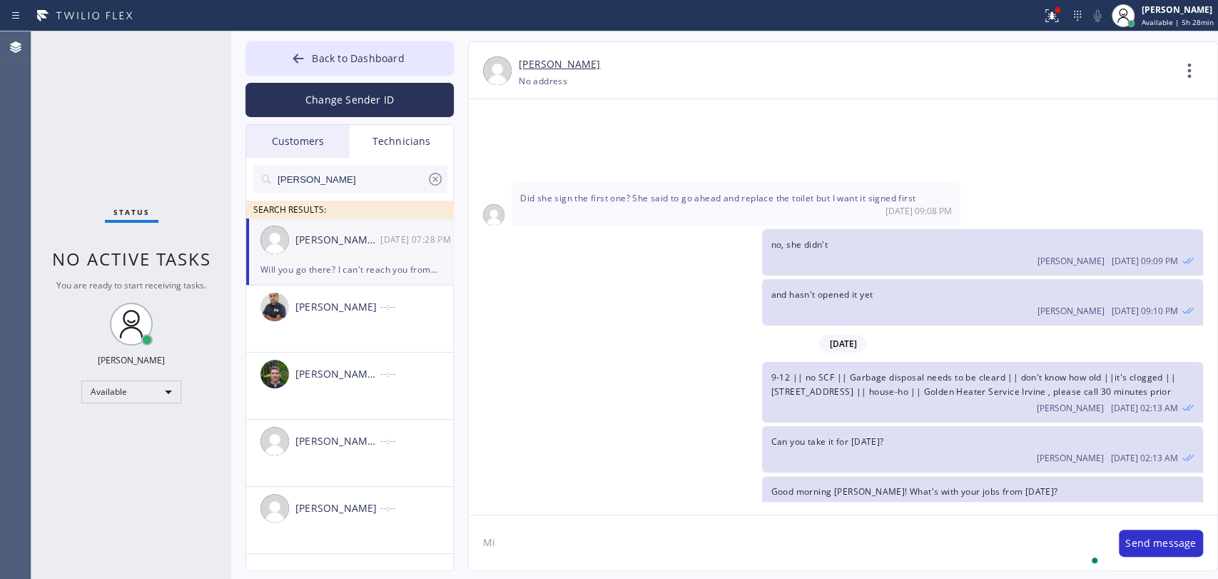
type textarea "M"
click at [358, 176] on input "[PERSON_NAME]" at bounding box center [351, 179] width 151 height 29
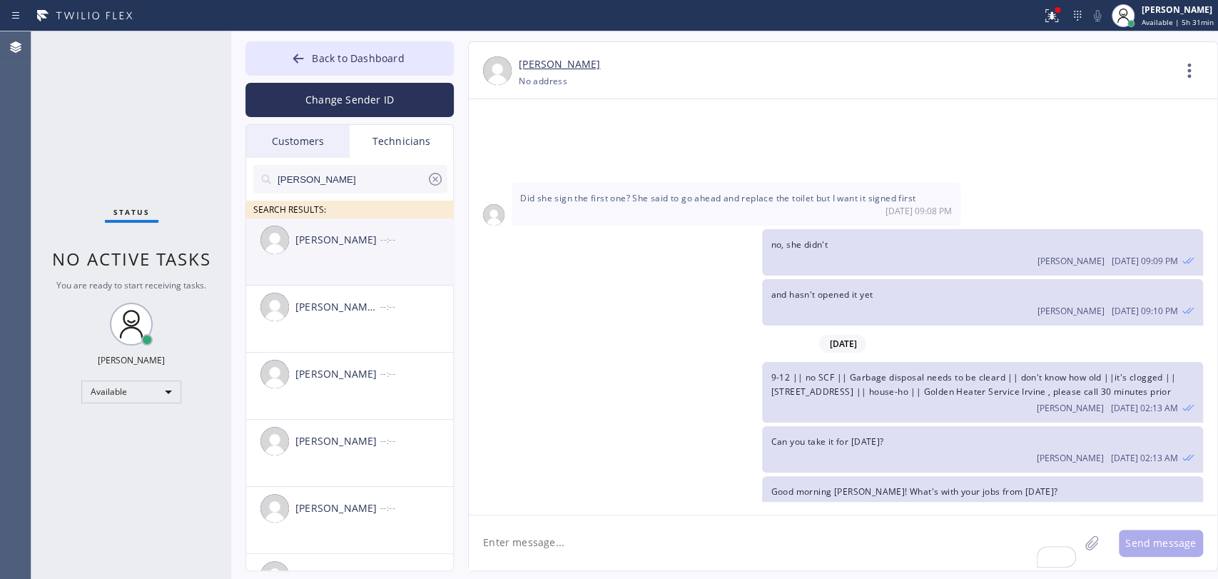
click at [325, 285] on li "[PERSON_NAME] --:--" at bounding box center [350, 318] width 208 height 67
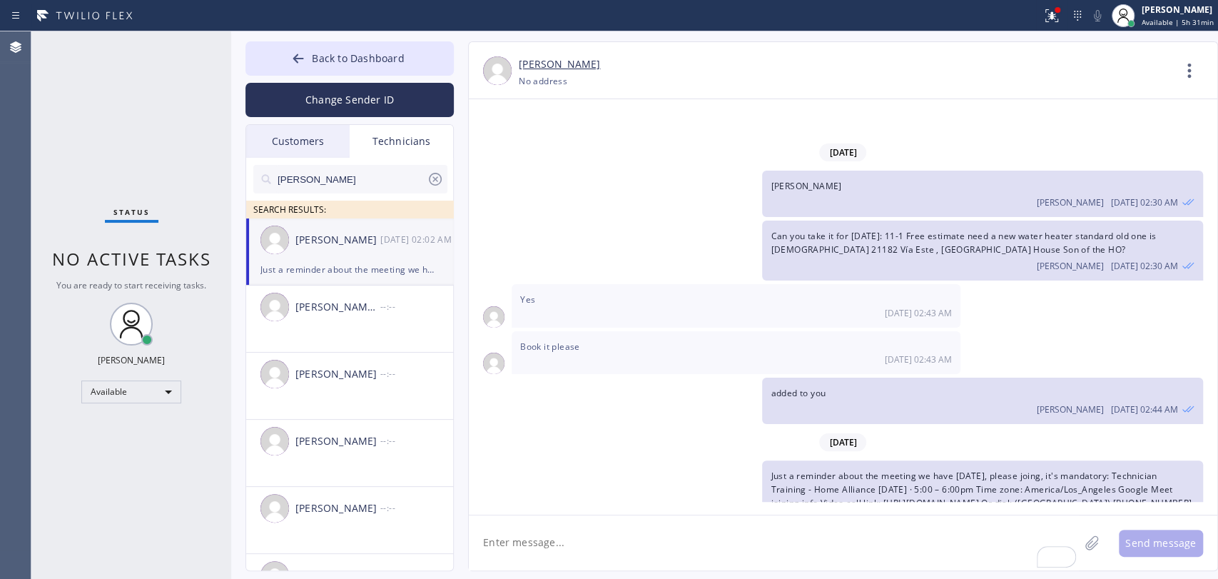
scroll to position [16687, 0]
click at [836, 470] on span "Just a reminder about the meeting we have [DATE], please joing, it's mandatory:…" at bounding box center [981, 497] width 421 height 54
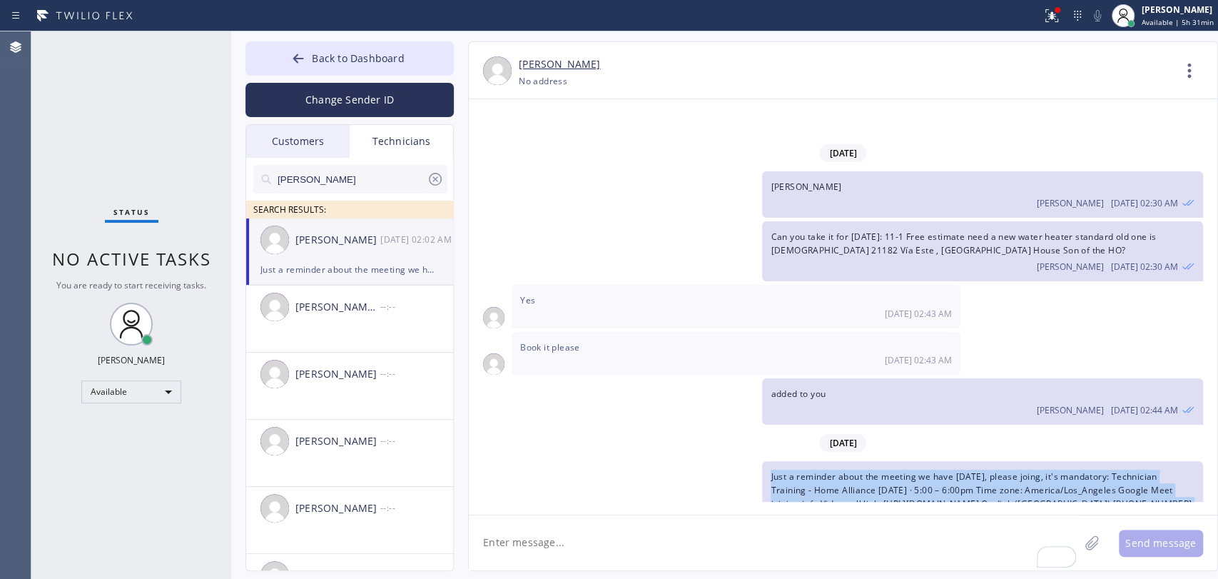
click at [836, 470] on span "Just a reminder about the meeting we have [DATE], please joing, it's mandatory:…" at bounding box center [981, 497] width 421 height 54
click at [833, 470] on span "Just a reminder about the meeting we have [DATE], please joing, it's mandatory:…" at bounding box center [981, 497] width 421 height 54
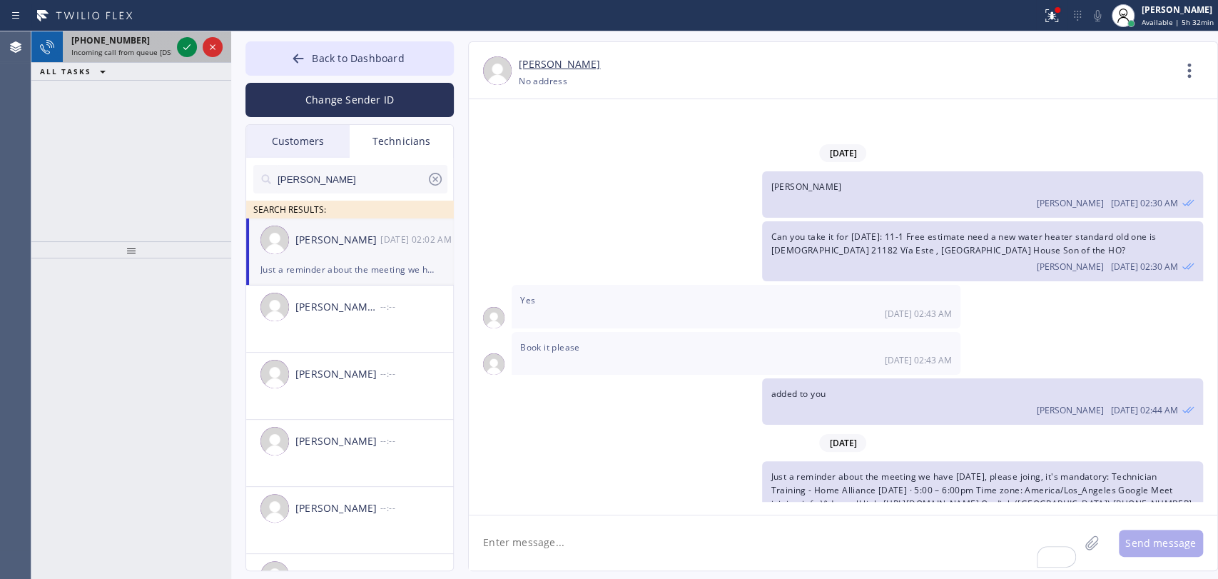
click at [63, 41] on div "[PHONE_NUMBER] Incoming call from queue [DSRs]" at bounding box center [118, 46] width 111 height 31
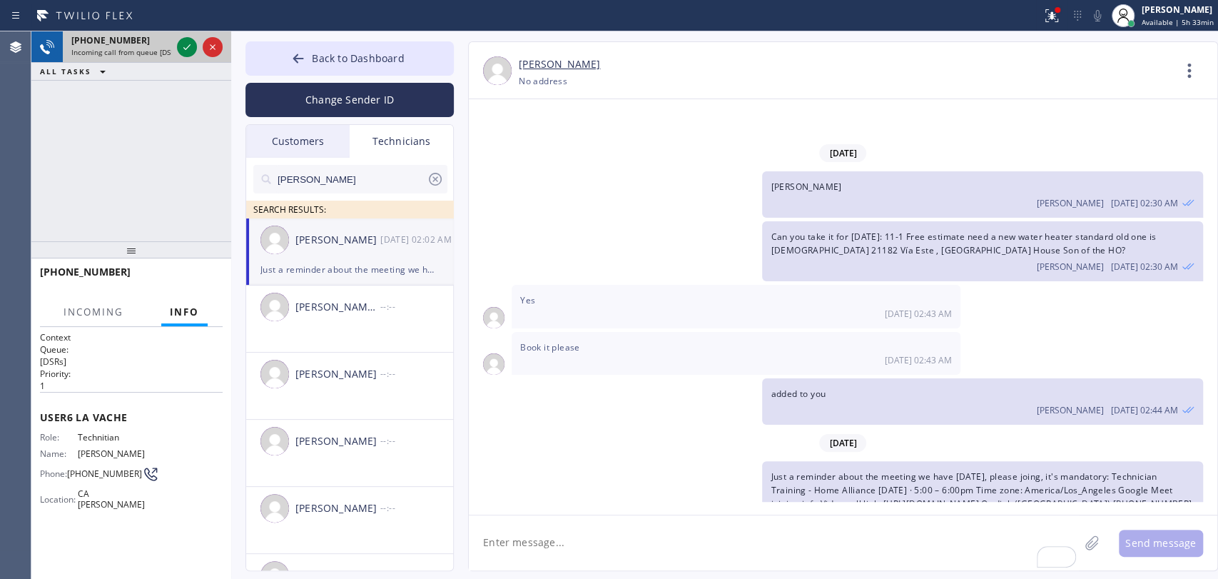
click at [111, 44] on span "[PHONE_NUMBER]" at bounding box center [110, 40] width 78 height 12
click at [175, 315] on span "Info" at bounding box center [184, 311] width 29 height 13
click at [113, 320] on button "Incoming" at bounding box center [93, 312] width 77 height 28
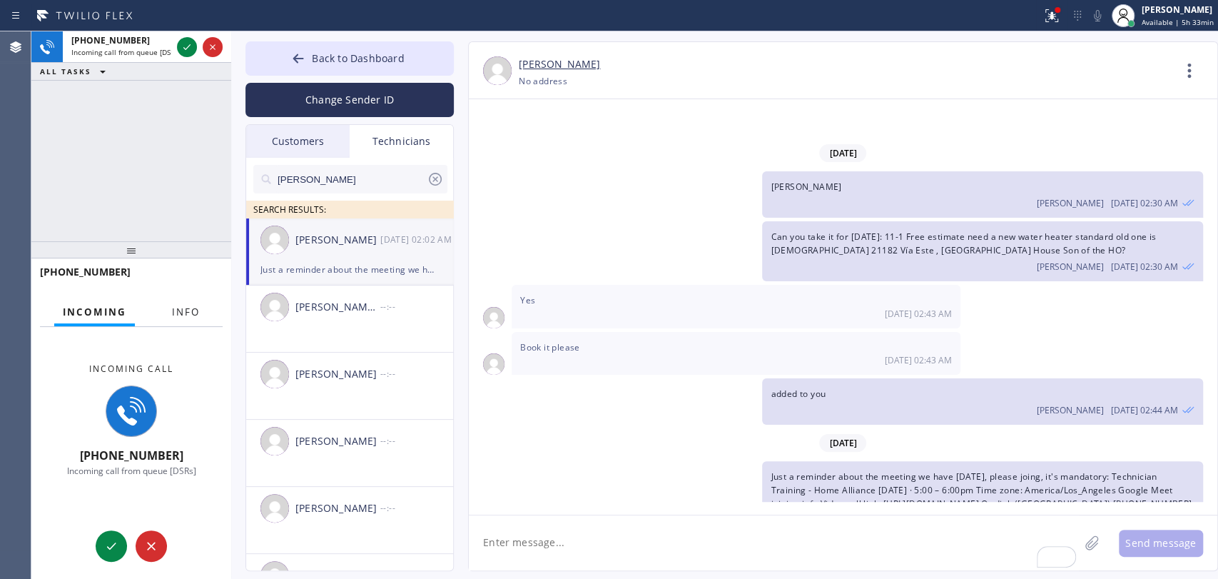
click at [199, 316] on span "Info" at bounding box center [186, 311] width 28 height 13
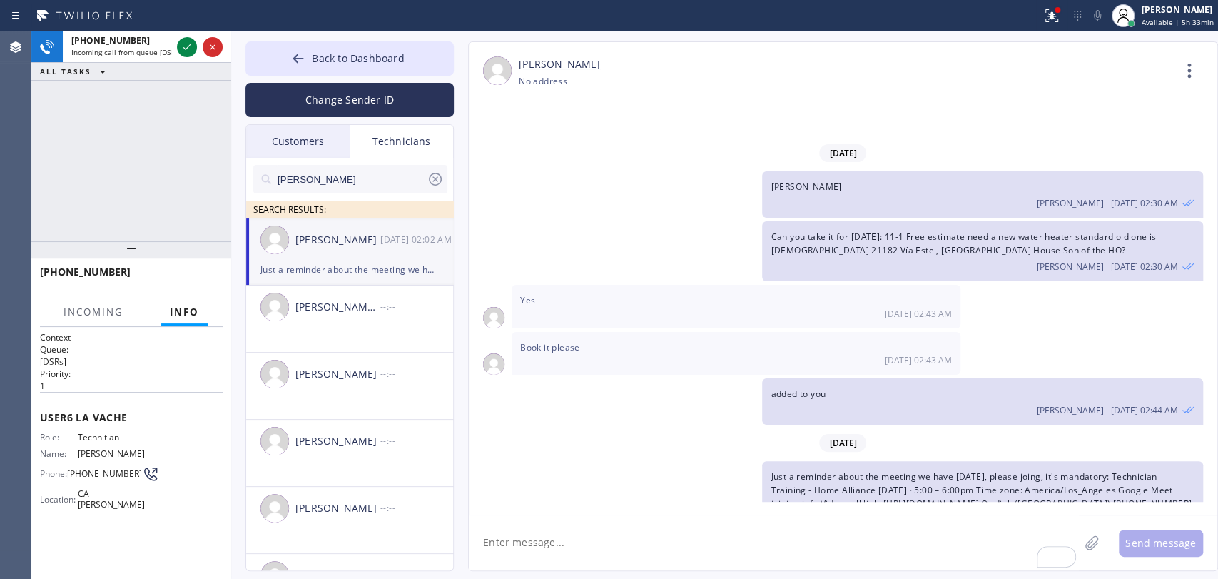
click at [320, 76] on div "Change Sender ID" at bounding box center [349, 96] width 208 height 41
click at [327, 66] on button "Back to Dashboard" at bounding box center [349, 58] width 208 height 34
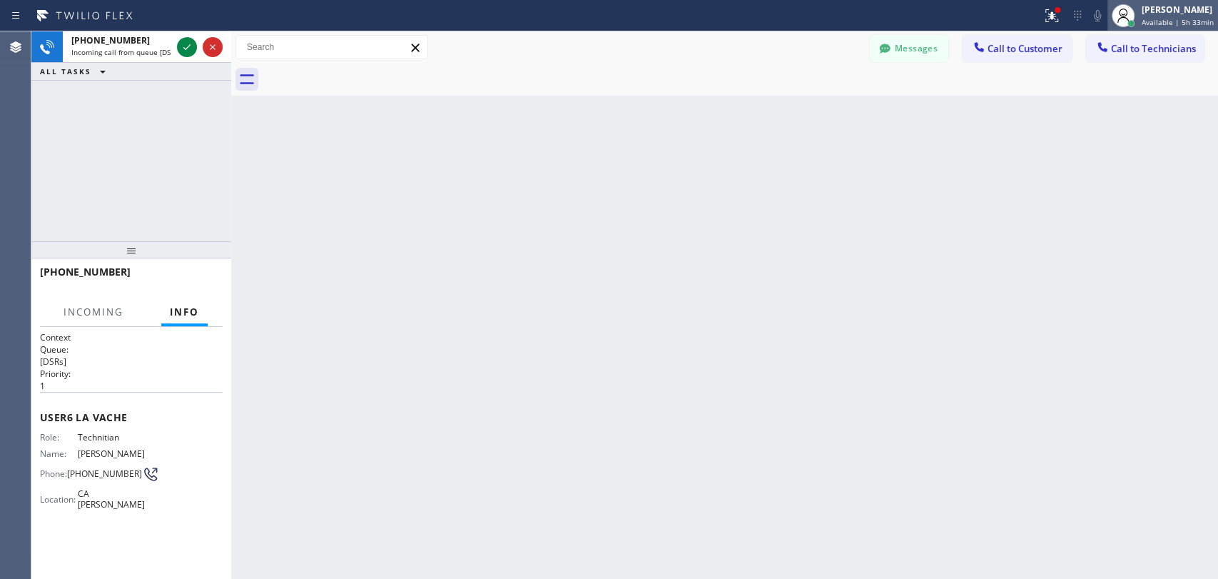
click at [1170, 18] on span "Available | 5h 33min" at bounding box center [1178, 22] width 72 height 10
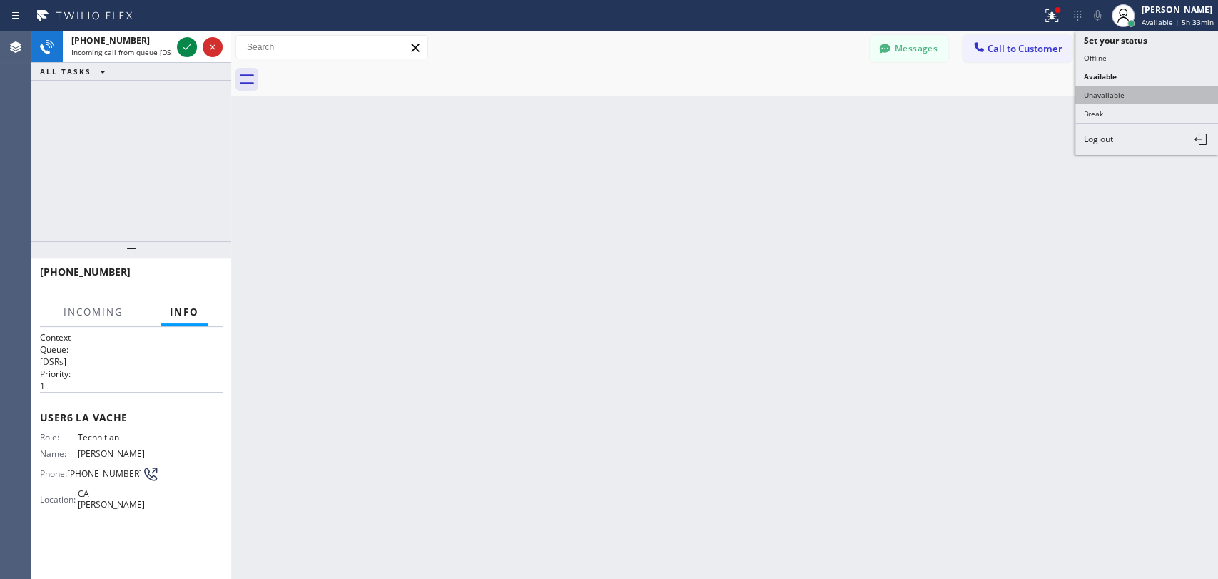
click at [1109, 93] on button "Unavailable" at bounding box center [1146, 95] width 143 height 19
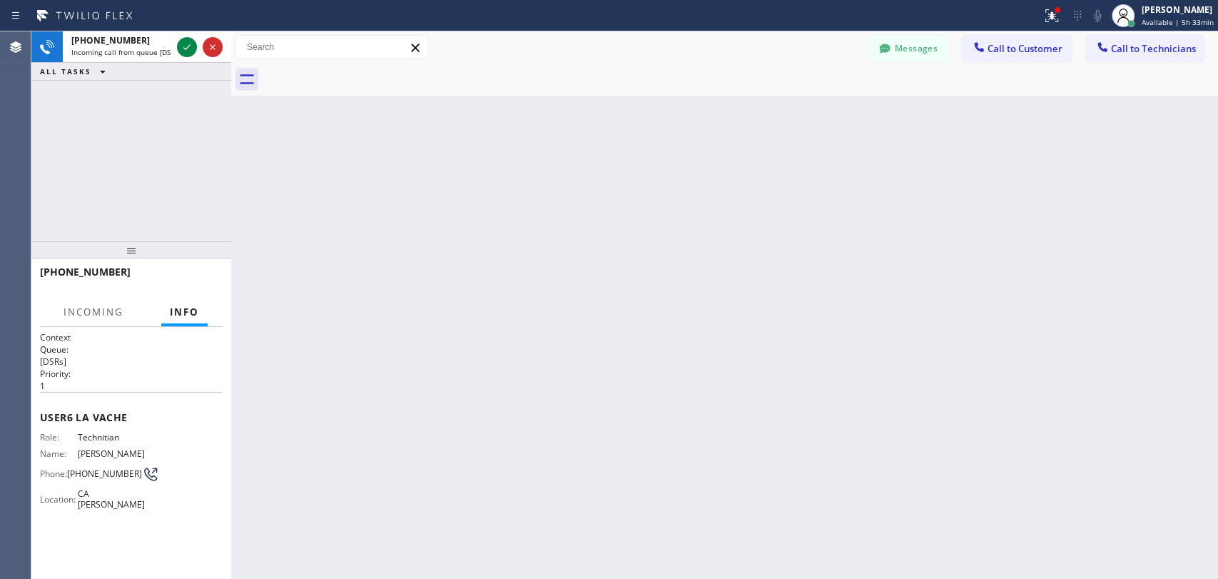
drag, startPoint x: 916, startPoint y: 151, endPoint x: 542, endPoint y: 138, distance: 374.9
click at [908, 152] on div "Back to Dashboard Change Sender ID Customers Technicians [PERSON_NAME] [DATE] 0…" at bounding box center [724, 304] width 987 height 547
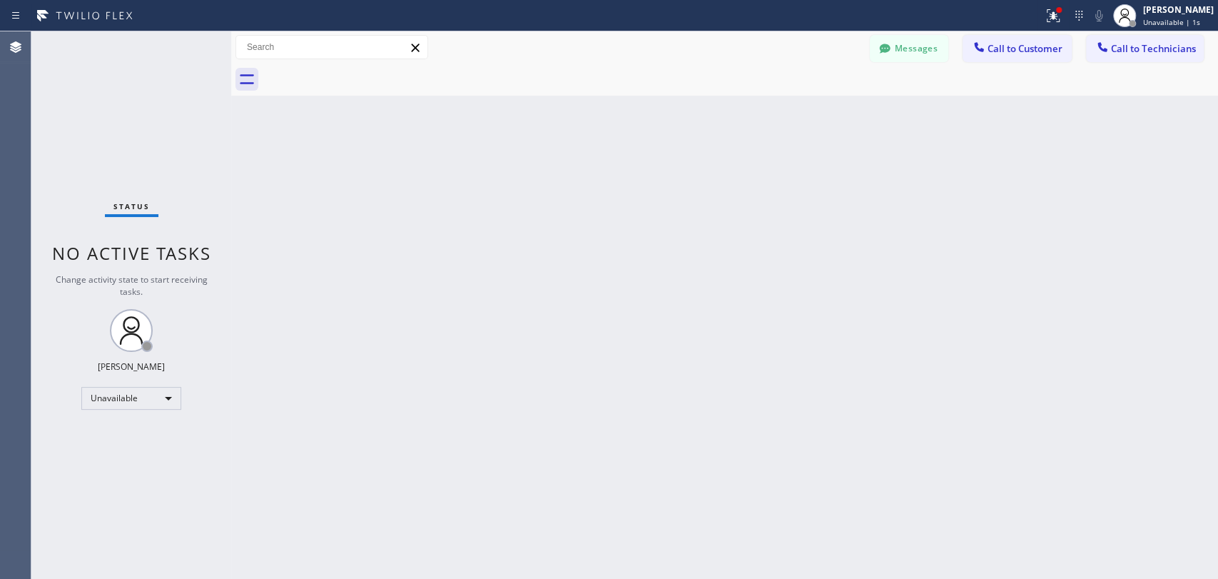
click at [907, 47] on button "Messages" at bounding box center [909, 48] width 78 height 27
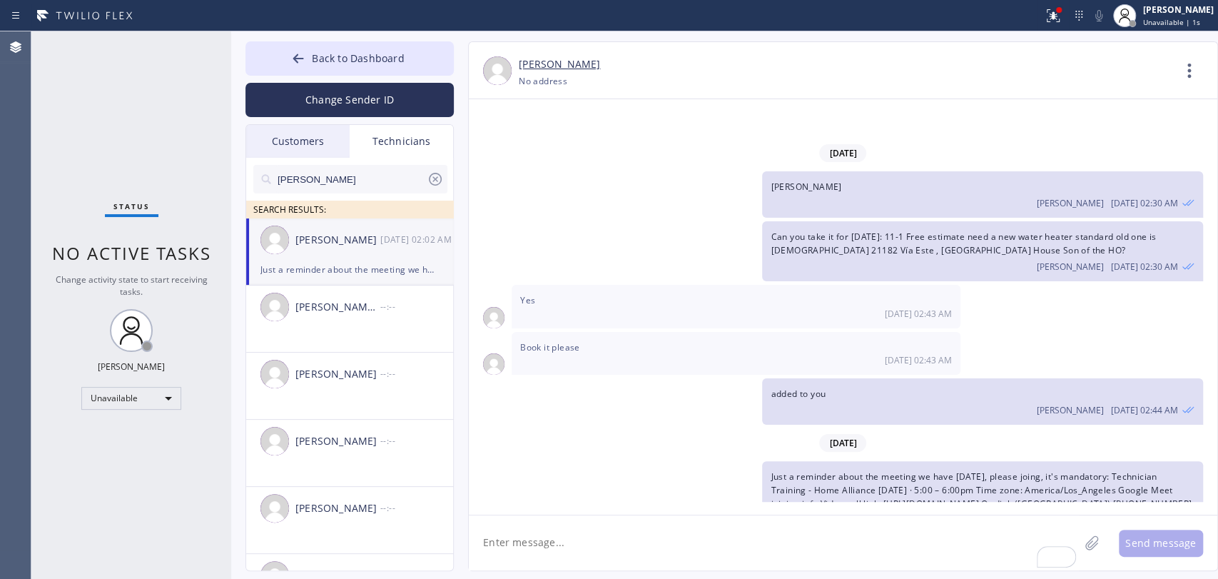
click at [387, 153] on div "Technicians" at bounding box center [401, 141] width 103 height 33
click at [378, 173] on input "[PERSON_NAME]" at bounding box center [351, 179] width 151 height 29
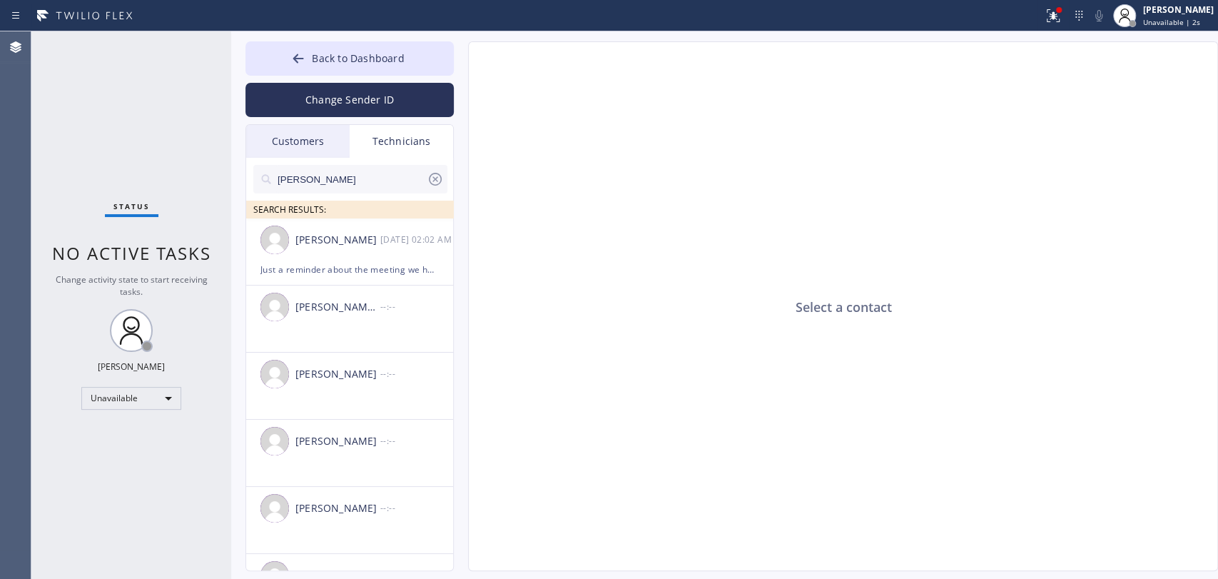
click at [378, 173] on input "[PERSON_NAME]" at bounding box center [351, 179] width 151 height 29
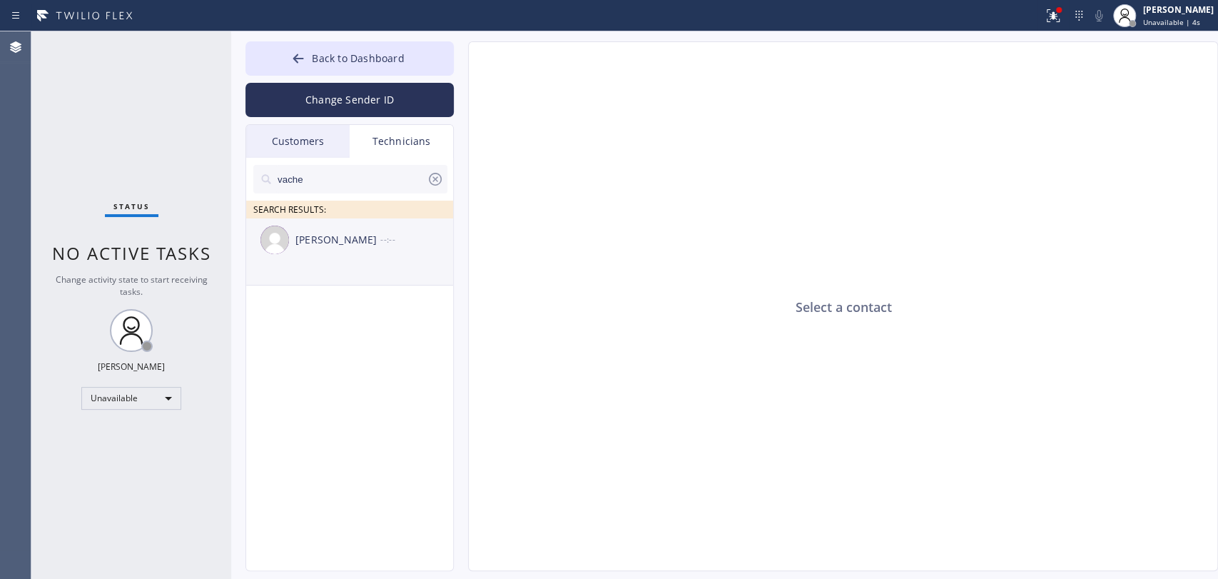
type input "vache"
drag, startPoint x: 345, startPoint y: 258, endPoint x: 423, endPoint y: 379, distance: 144.1
click at [345, 259] on div "[PERSON_NAME] --:--" at bounding box center [350, 239] width 208 height 43
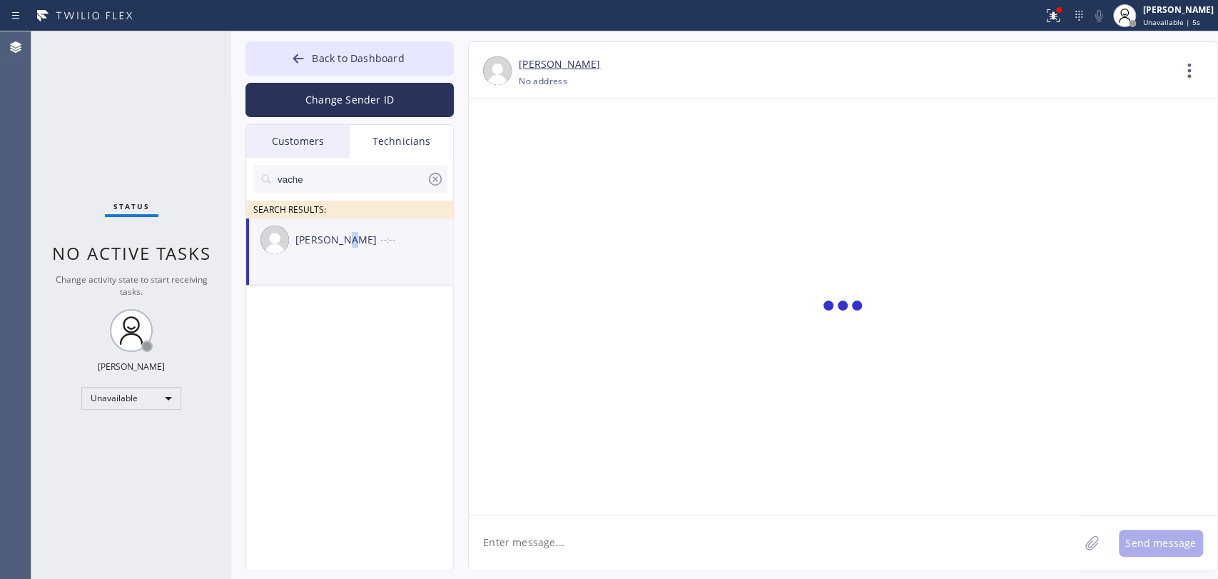
drag, startPoint x: 554, startPoint y: 526, endPoint x: 561, endPoint y: 538, distance: 13.7
click at [556, 531] on textarea at bounding box center [774, 542] width 610 height 55
click at [556, 539] on textarea at bounding box center [774, 542] width 610 height 55
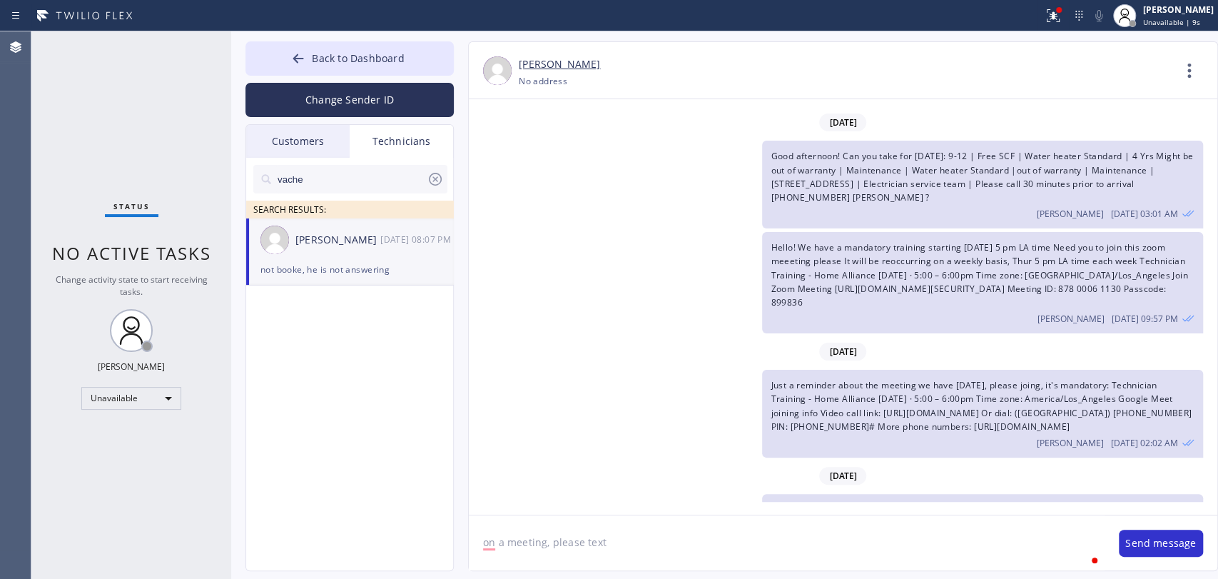
type textarea "on a meeting, please text"
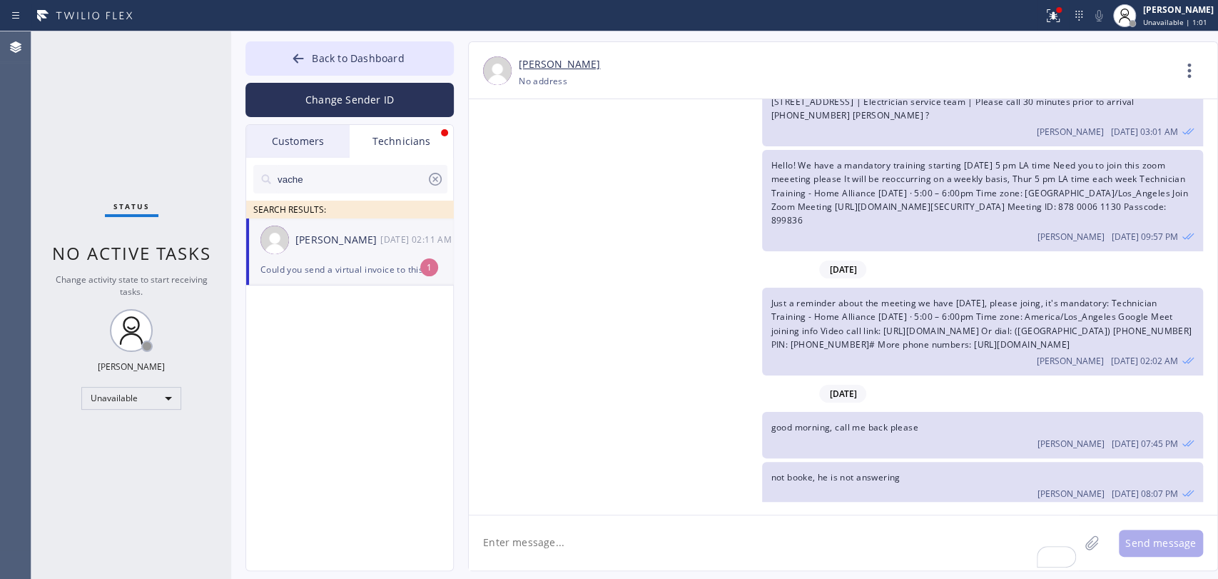
scroll to position [30915, 0]
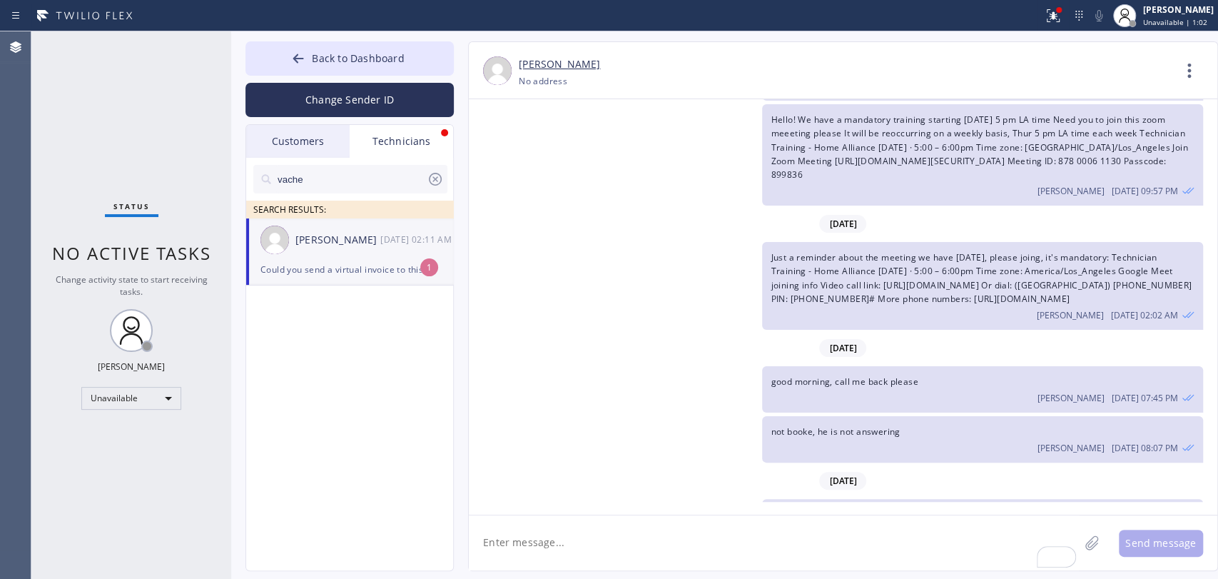
click at [279, 253] on div "[PERSON_NAME] [DATE] 02:11 AM" at bounding box center [350, 239] width 208 height 43
click at [606, 548] on textarea "To enrich screen reader interactions, please activate Accessibility in Grammarl…" at bounding box center [774, 542] width 610 height 55
type textarea "tell me scope of work please"
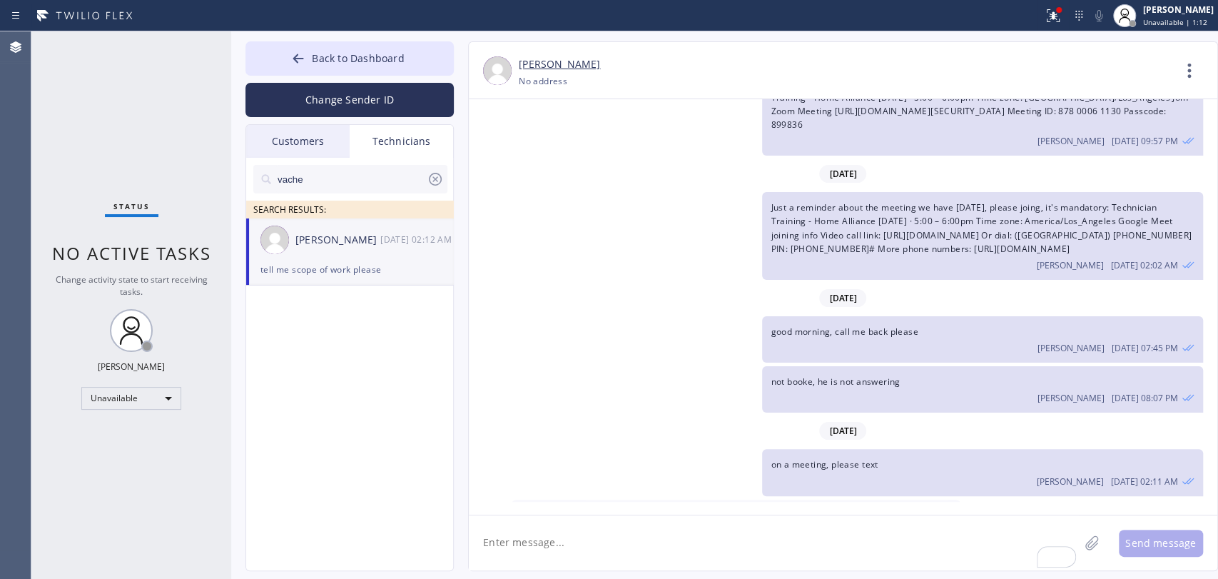
click at [519, 533] on textarea "To enrich screen reader interactions, please activate Accessibility in Grammarl…" at bounding box center [774, 542] width 610 height 55
click at [519, 538] on textarea "To enrich screen reader interactions, please activate Accessibility in Grammarl…" at bounding box center [774, 542] width 610 height 55
type textarea "and total + warranty"
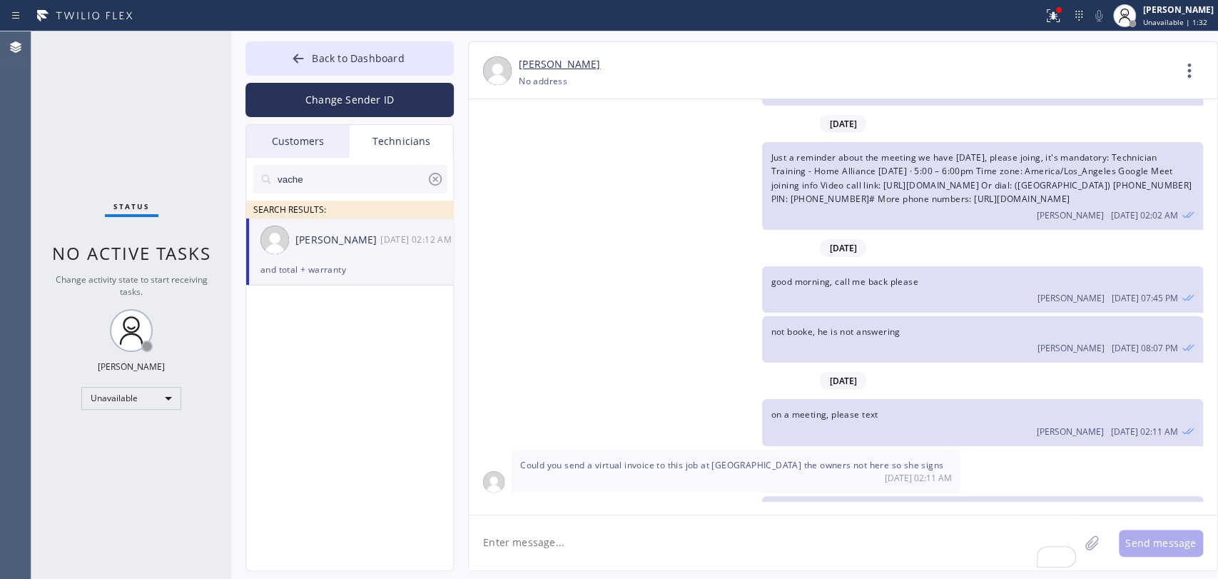
click at [285, 247] on img at bounding box center [274, 239] width 29 height 29
click at [392, 49] on button "Back to Dashboard" at bounding box center [349, 58] width 208 height 34
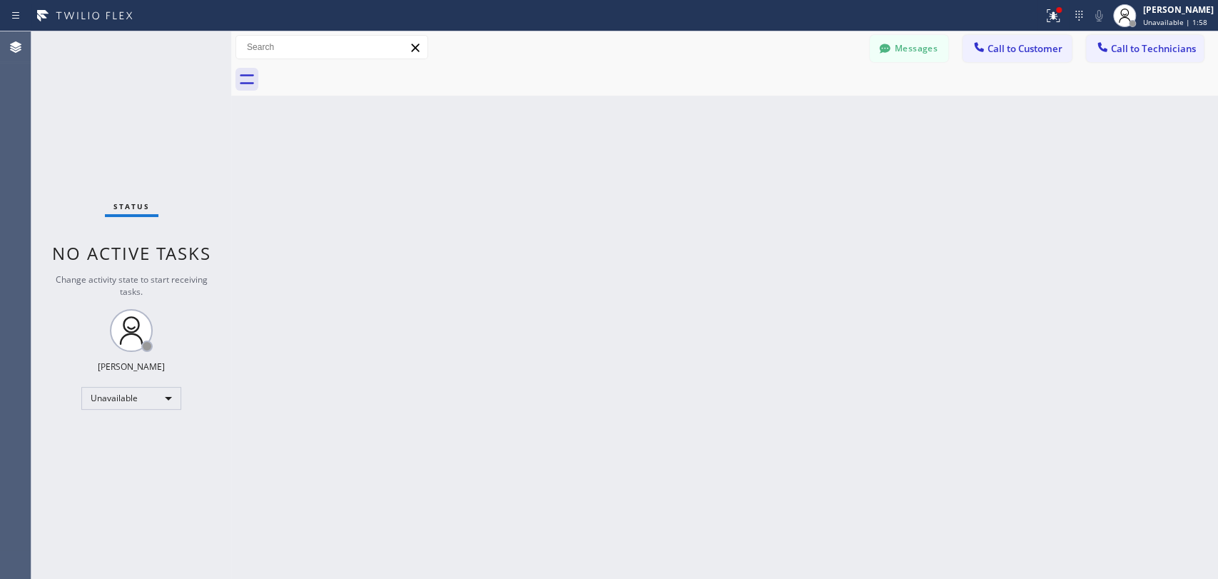
drag, startPoint x: 1172, startPoint y: 46, endPoint x: 787, endPoint y: 114, distance: 391.4
click at [1171, 46] on span "Call to Technicians" at bounding box center [1153, 48] width 85 height 13
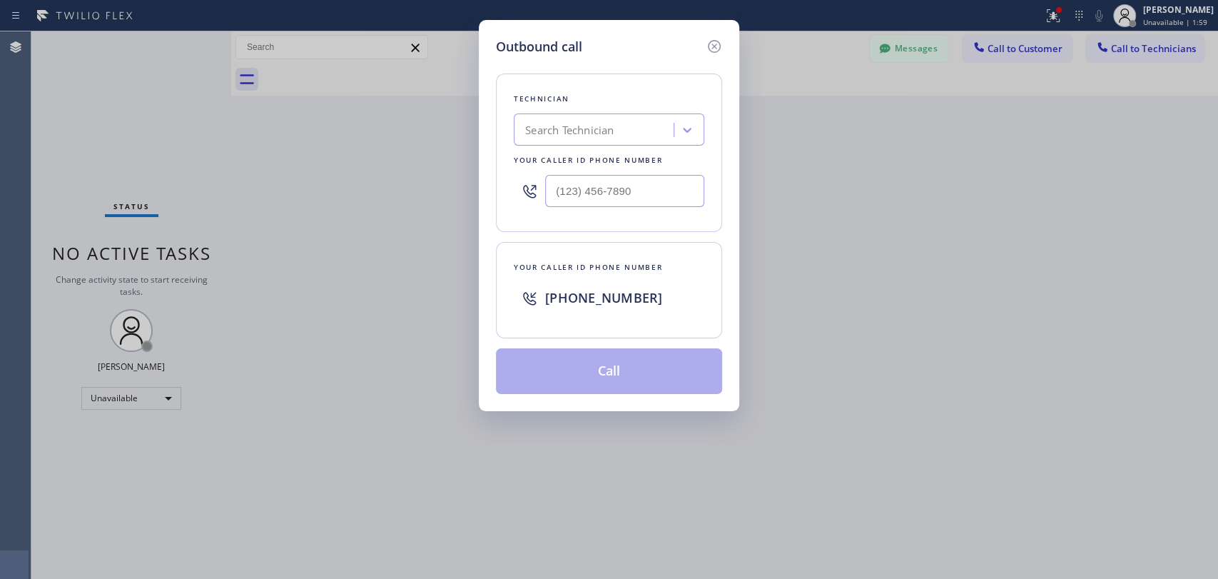
click at [587, 134] on div "Search Technician" at bounding box center [569, 130] width 88 height 16
type input "[PERSON_NAME]"
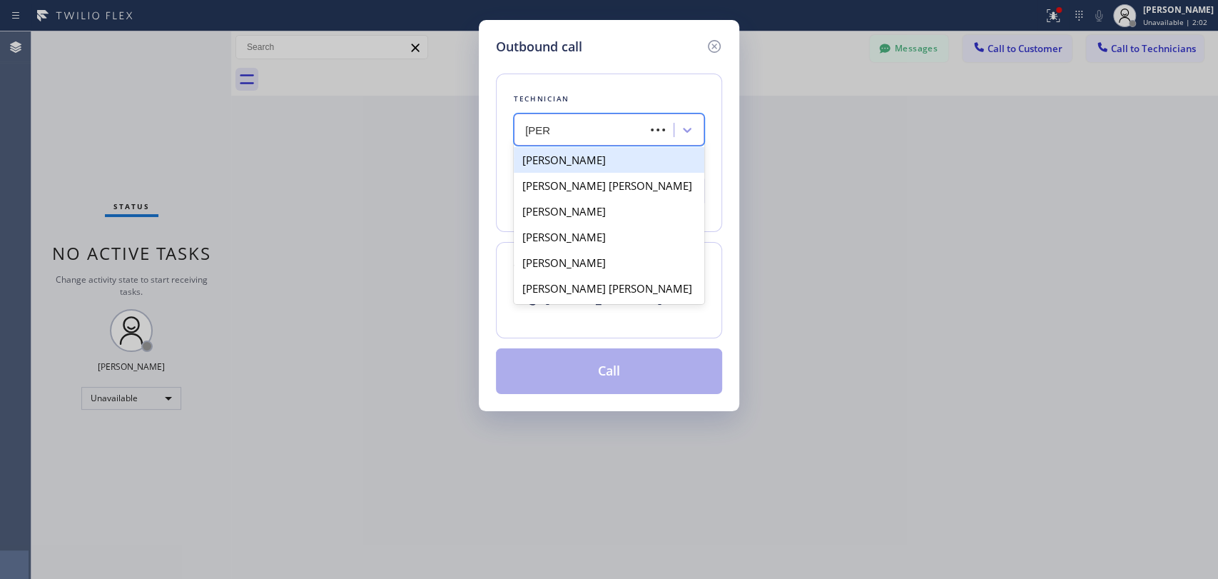
click at [585, 156] on div "[PERSON_NAME]" at bounding box center [609, 160] width 191 height 26
type input "[PHONE_NUMBER]"
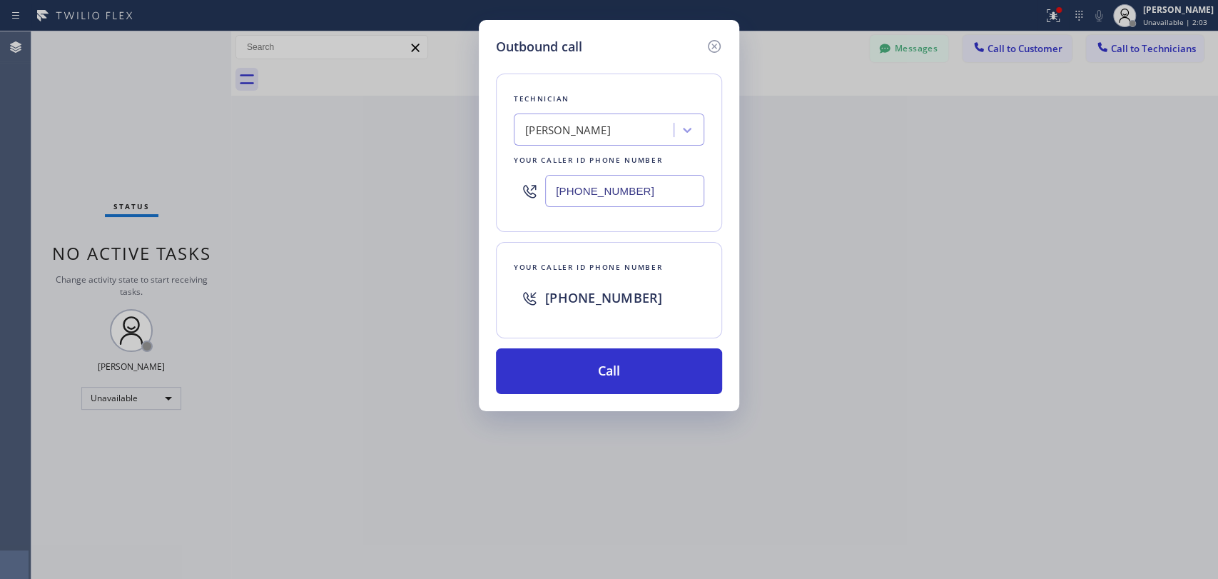
drag, startPoint x: 597, startPoint y: 191, endPoint x: 572, endPoint y: 193, distance: 24.4
click at [572, 193] on input "[PHONE_NUMBER]" at bounding box center [624, 191] width 159 height 32
click at [654, 289] on div "[PHONE_NUMBER]" at bounding box center [624, 298] width 159 height 26
drag, startPoint x: 654, startPoint y: 289, endPoint x: 552, endPoint y: 300, distance: 102.7
click at [552, 300] on div "[PHONE_NUMBER]" at bounding box center [624, 298] width 159 height 26
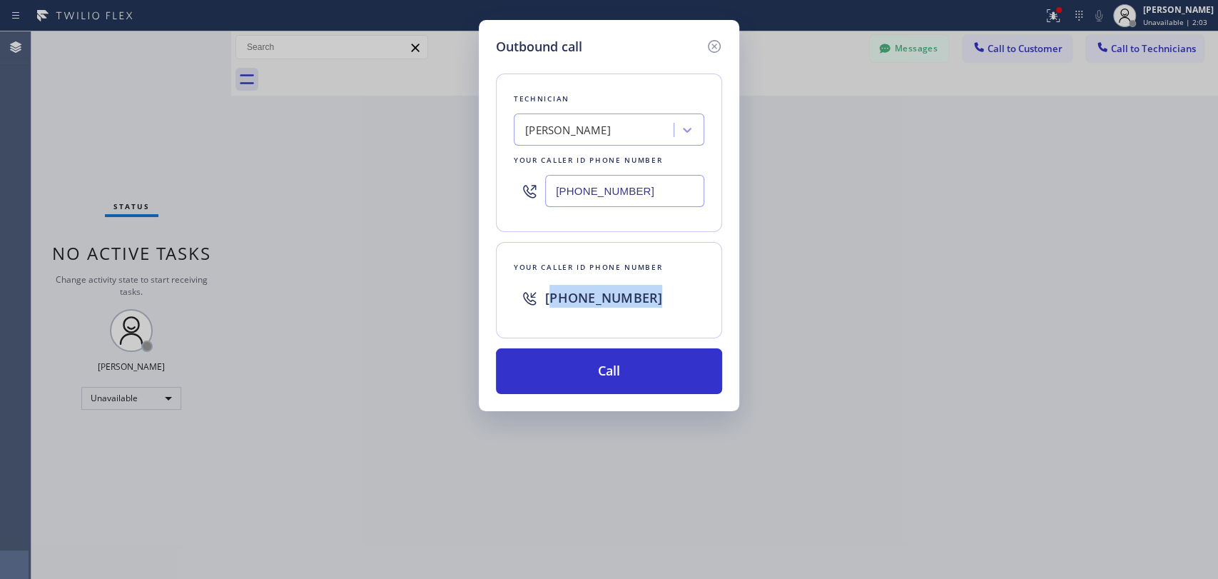
click at [552, 300] on span "[PHONE_NUMBER]" at bounding box center [603, 297] width 117 height 17
drag, startPoint x: 560, startPoint y: 303, endPoint x: 639, endPoint y: 300, distance: 78.5
click at [639, 300] on div "[PHONE_NUMBER]" at bounding box center [624, 298] width 159 height 26
click at [719, 41] on icon at bounding box center [714, 46] width 17 height 17
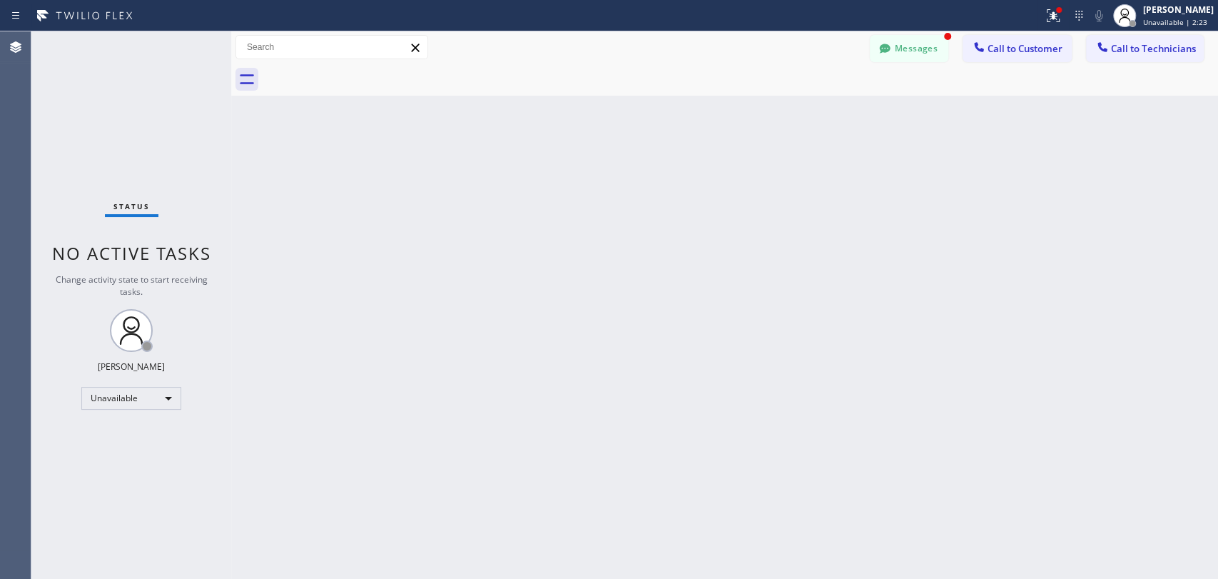
scroll to position [31075, 0]
click at [881, 49] on icon at bounding box center [884, 48] width 11 height 9
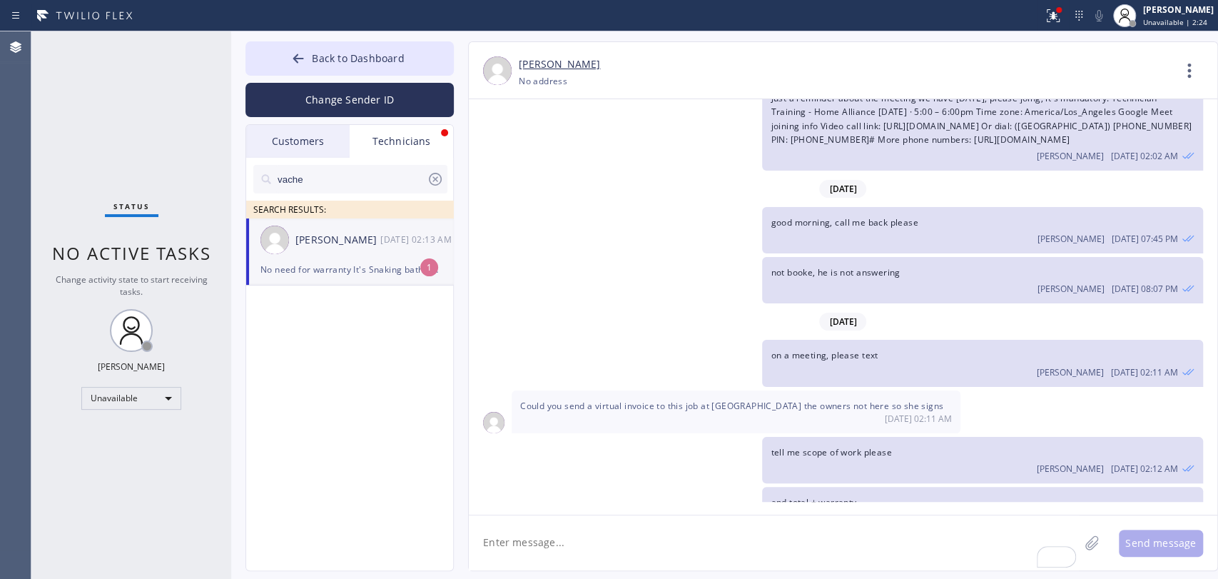
click at [348, 238] on div "[PERSON_NAME]" at bounding box center [337, 240] width 85 height 16
drag, startPoint x: 664, startPoint y: 461, endPoint x: 699, endPoint y: 460, distance: 35.0
click at [683, 546] on span "No need for warranty It's Snaking bathtub replacing fill valve installing sucti…" at bounding box center [732, 559] width 425 height 26
click at [699, 546] on span "No need for warranty It's Snaking bathtub replacing fill valve installing sucti…" at bounding box center [732, 559] width 425 height 26
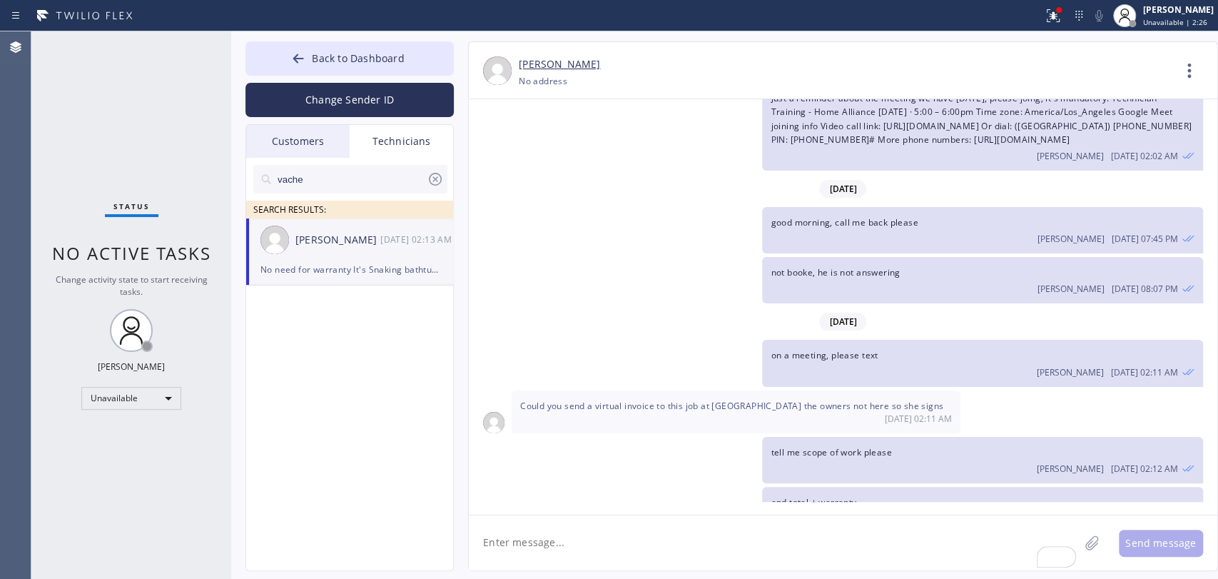
click at [699, 546] on span "No need for warranty It's Snaking bathtub replacing fill valve installing sucti…" at bounding box center [732, 559] width 425 height 26
click at [741, 546] on span "No need for warranty It's Snaking bathtub replacing fill valve installing sucti…" at bounding box center [732, 559] width 425 height 26
drag, startPoint x: 780, startPoint y: 458, endPoint x: 816, endPoint y: 458, distance: 36.4
click at [803, 546] on span "No need for warranty It's Snaking bathtub replacing fill valve installing sucti…" at bounding box center [732, 559] width 425 height 26
click at [816, 546] on span "No need for warranty It's Snaking bathtub replacing fill valve installing sucti…" at bounding box center [732, 559] width 425 height 26
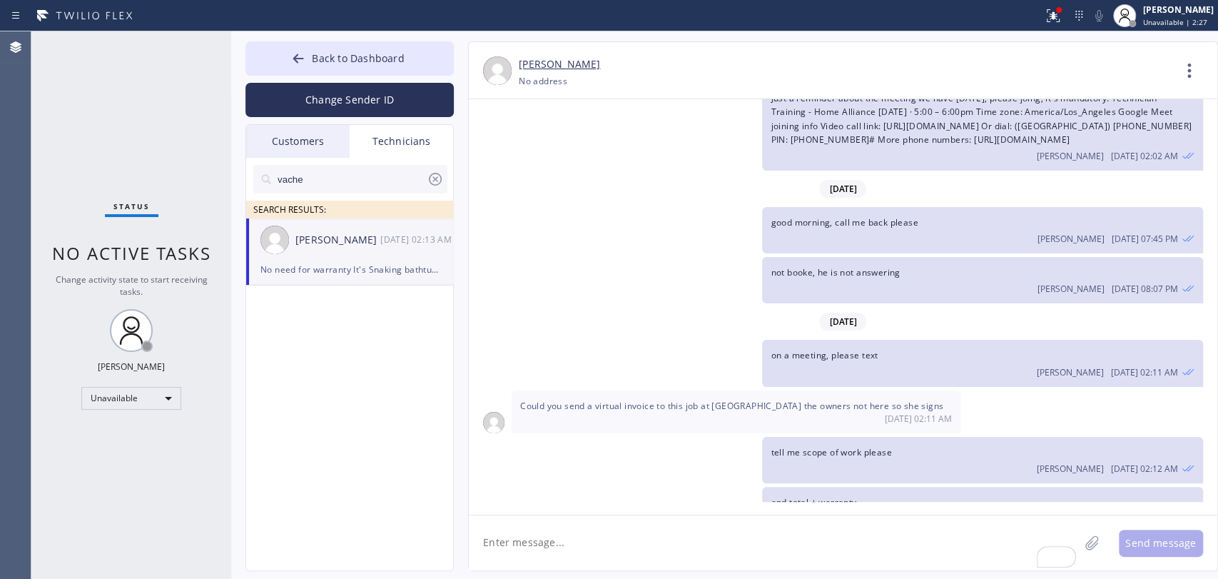
click at [816, 546] on span "No need for warranty It's Snaking bathtub replacing fill valve installing sucti…" at bounding box center [732, 559] width 425 height 26
click at [653, 573] on div "[DATE] 02:13 AM" at bounding box center [736, 579] width 432 height 12
click at [574, 537] on textarea "To enrich screen reader interactions, please activate Accessibility in Grammarl…" at bounding box center [774, 542] width 610 height 55
drag, startPoint x: 674, startPoint y: 470, endPoint x: 626, endPoint y: 425, distance: 66.6
click at [632, 537] on div "No need for warranty It's Snaking bathtub replacing fill valve installing sucti…" at bounding box center [736, 565] width 449 height 56
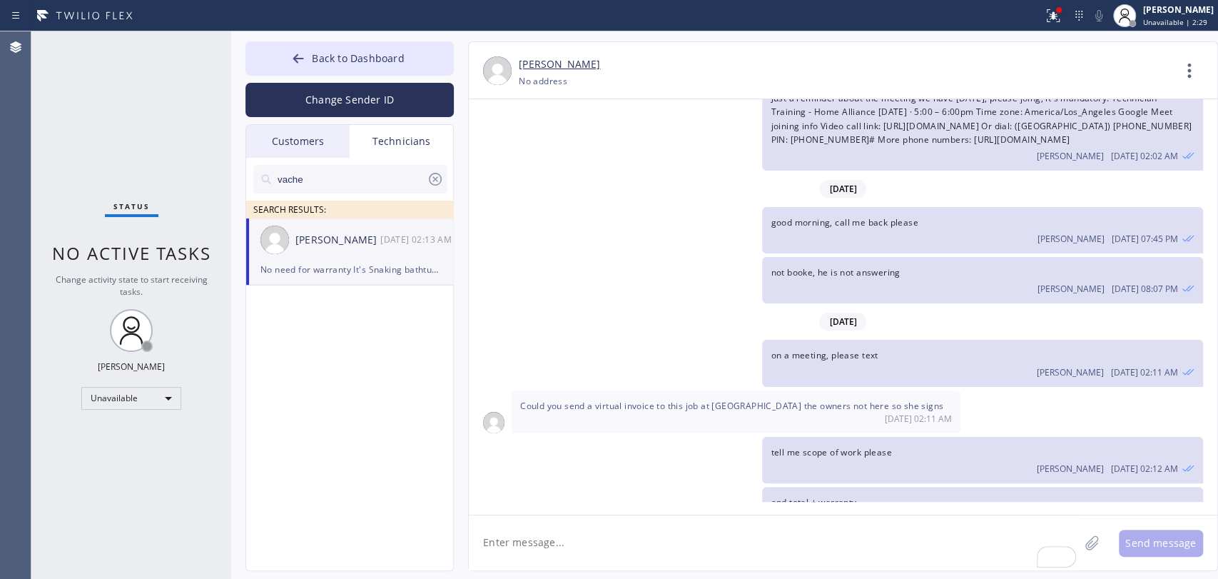
copy span "naking bathtub replacing fill valve installing suction cup railing for shower a…"
click at [92, 120] on div "Status No active tasks Change activity state to start receiving tasks. [PERSON_…" at bounding box center [131, 304] width 200 height 547
click at [505, 536] on textarea "To enrich screen reader interactions, please activate Accessibility in Grammarl…" at bounding box center [774, 542] width 610 height 55
type textarea "o"
type textarea "doing it"
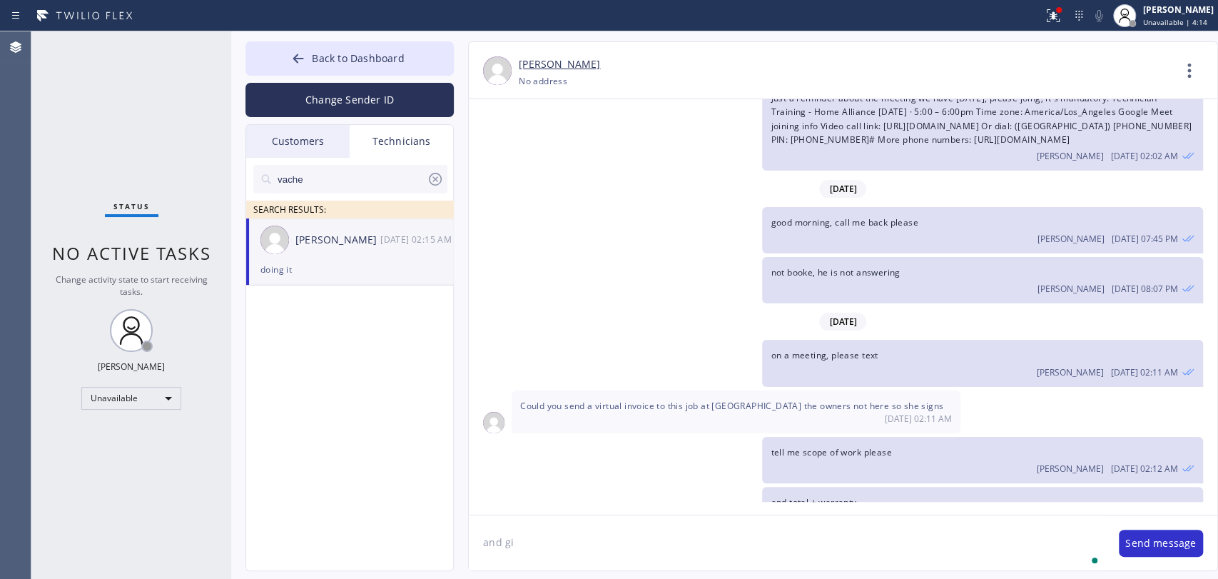
scroll to position [31125, 0]
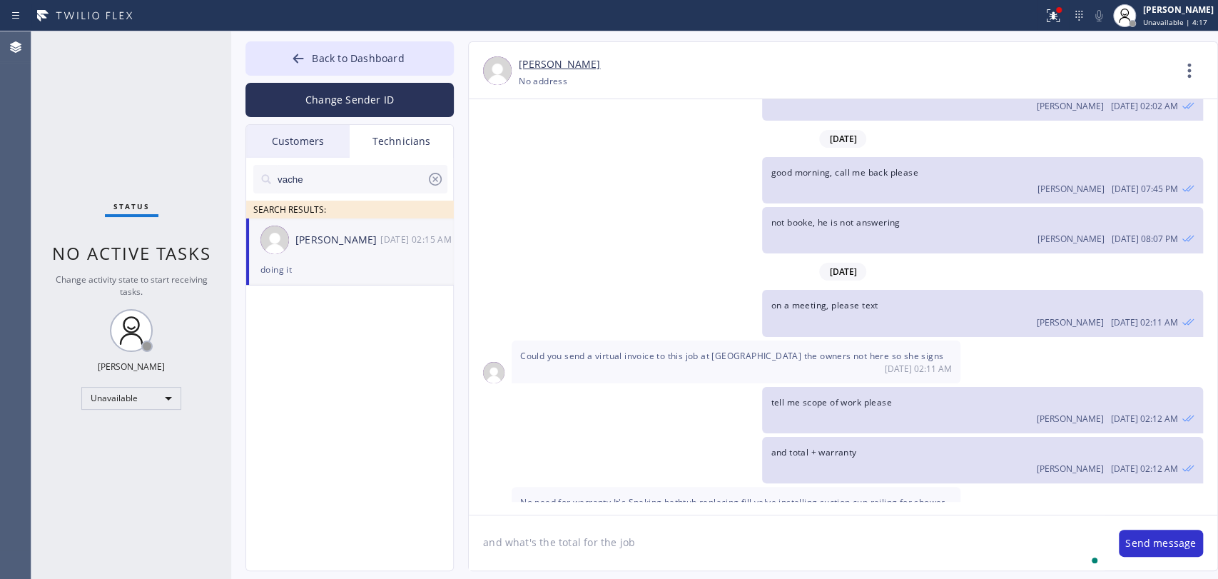
type textarea "and what's the total for the job"
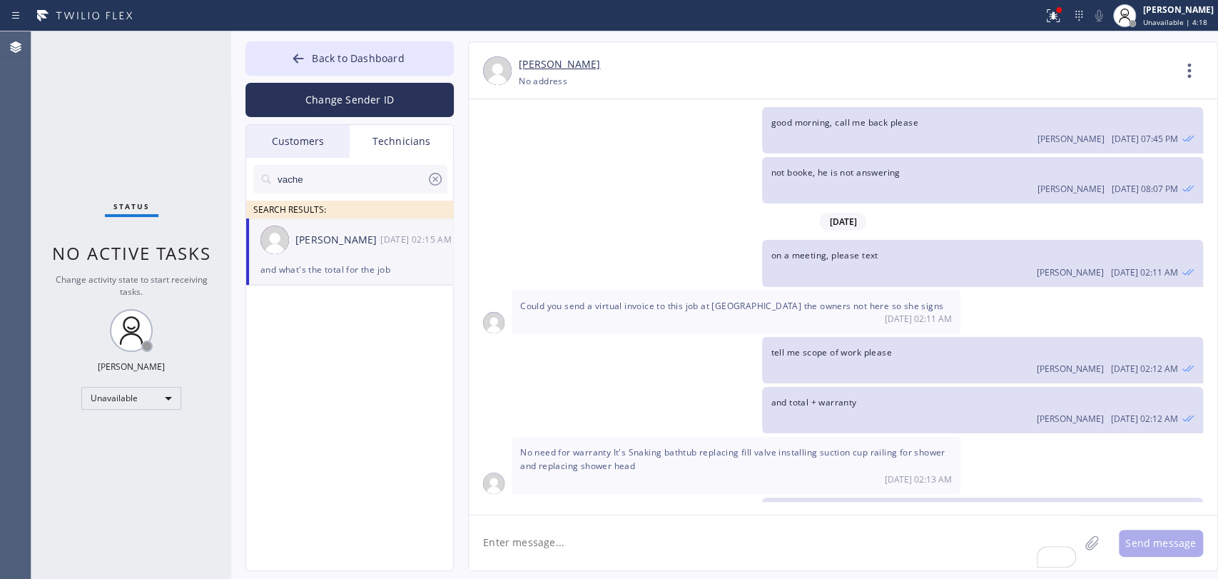
click at [629, 446] on span "No need for warranty It's Snaking bathtub replacing fill valve installing sucti…" at bounding box center [732, 459] width 425 height 26
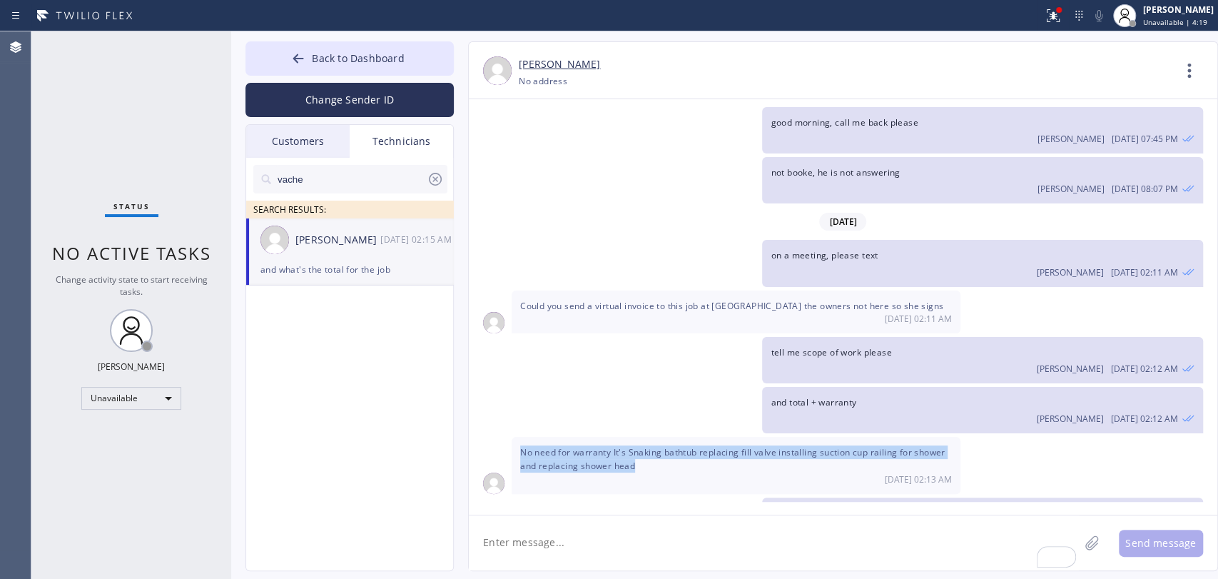
click at [644, 437] on div "No need for warranty It's Snaking bathtub replacing fill valve installing sucti…" at bounding box center [736, 465] width 449 height 56
drag, startPoint x: 644, startPoint y: 368, endPoint x: 614, endPoint y: 361, distance: 30.8
click at [614, 437] on div "No need for warranty It's Snaking bathtub replacing fill valve installing sucti…" at bounding box center [736, 465] width 449 height 56
click at [614, 446] on span "No need for warranty It's Snaking bathtub replacing fill valve installing sucti…" at bounding box center [732, 459] width 425 height 26
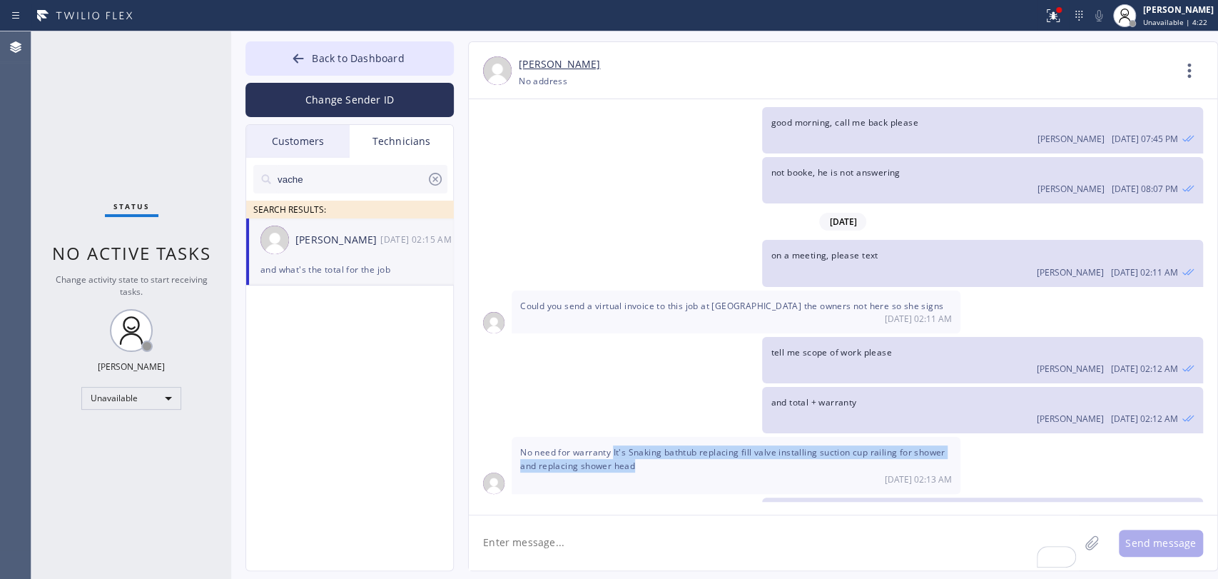
click at [613, 446] on span "No need for warranty It's Snaking bathtub replacing fill valve installing sucti…" at bounding box center [732, 459] width 425 height 26
drag, startPoint x: 613, startPoint y: 360, endPoint x: 732, endPoint y: 377, distance: 120.4
click at [732, 437] on div "No need for warranty It's Snaking bathtub replacing fill valve installing sucti…" at bounding box center [736, 465] width 449 height 56
click at [647, 446] on span "No need for warranty It's Snaking bathtub replacing fill valve installing sucti…" at bounding box center [732, 459] width 425 height 26
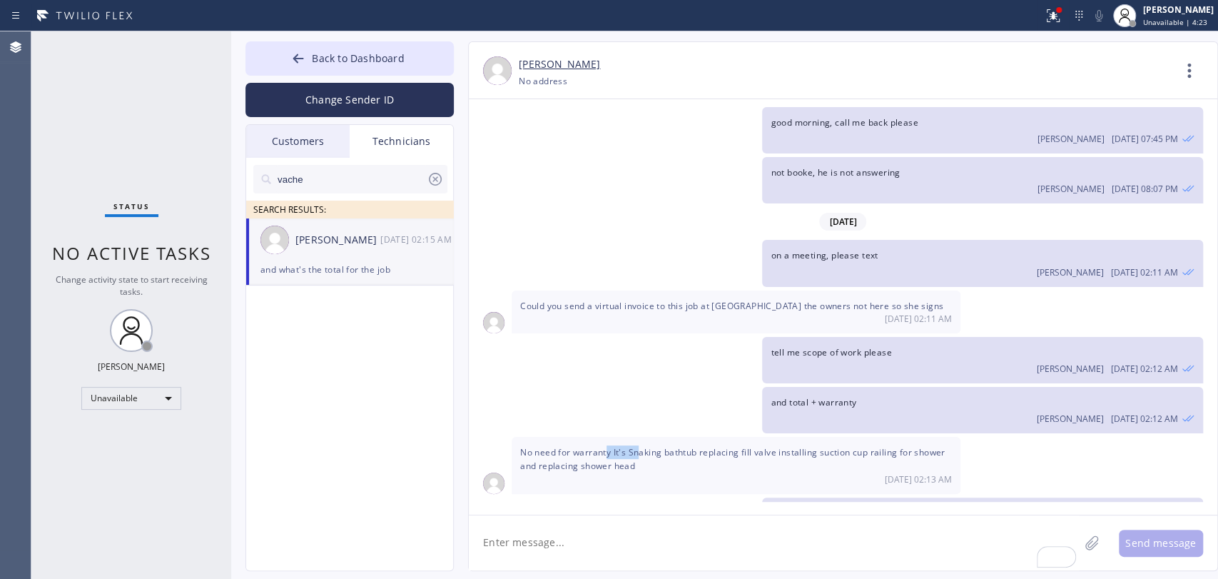
drag, startPoint x: 607, startPoint y: 358, endPoint x: 639, endPoint y: 361, distance: 31.5
click at [639, 446] on span "No need for warranty It's Snaking bathtub replacing fill valve installing sucti…" at bounding box center [732, 459] width 425 height 26
click at [637, 446] on span "No need for warranty It's Snaking bathtub replacing fill valve installing sucti…" at bounding box center [732, 459] width 425 height 26
drag, startPoint x: 609, startPoint y: 353, endPoint x: 635, endPoint y: 362, distance: 27.1
click at [635, 446] on span "No need for warranty It's Snaking bathtub replacing fill valve installing sucti…" at bounding box center [732, 459] width 425 height 26
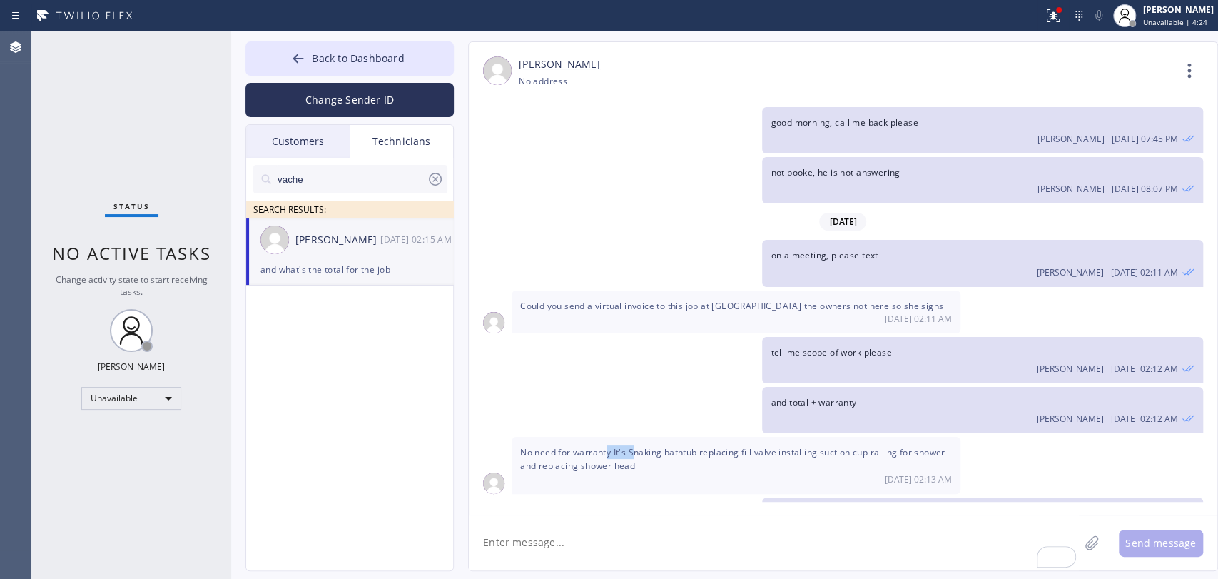
click at [635, 446] on span "No need for warranty It's Snaking bathtub replacing fill valve installing sucti…" at bounding box center [732, 459] width 425 height 26
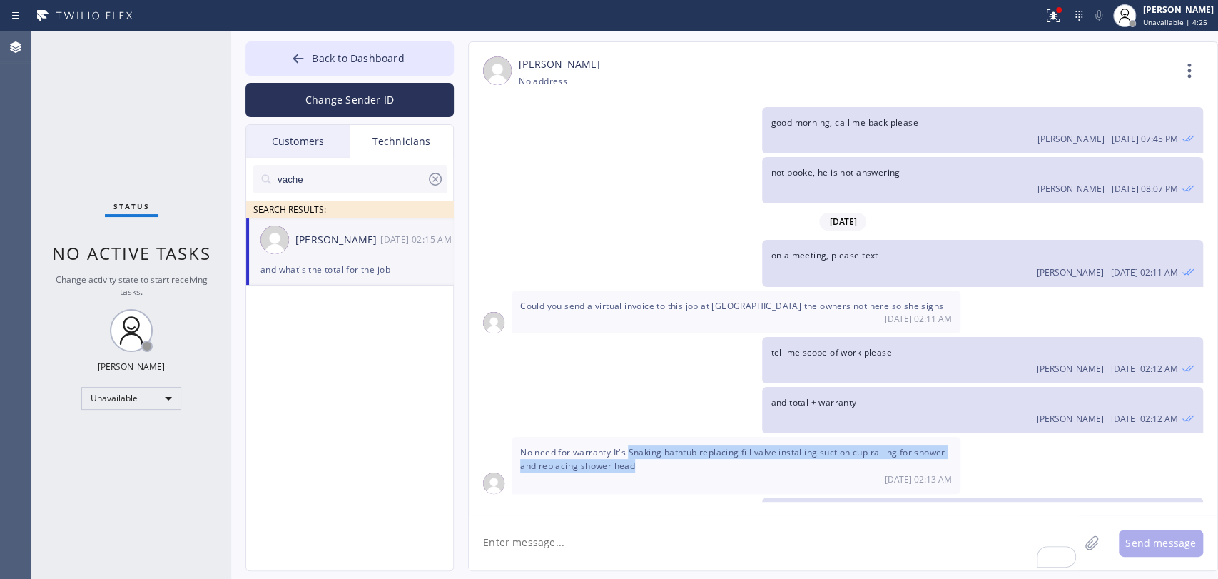
drag, startPoint x: 630, startPoint y: 358, endPoint x: 661, endPoint y: 372, distance: 33.8
click at [661, 437] on div "No need for warranty It's Snaking bathtub replacing fill valve installing sucti…" at bounding box center [736, 465] width 449 height 56
copy span "Snaking bathtub replacing fill valve installing suction cup railing for shower …"
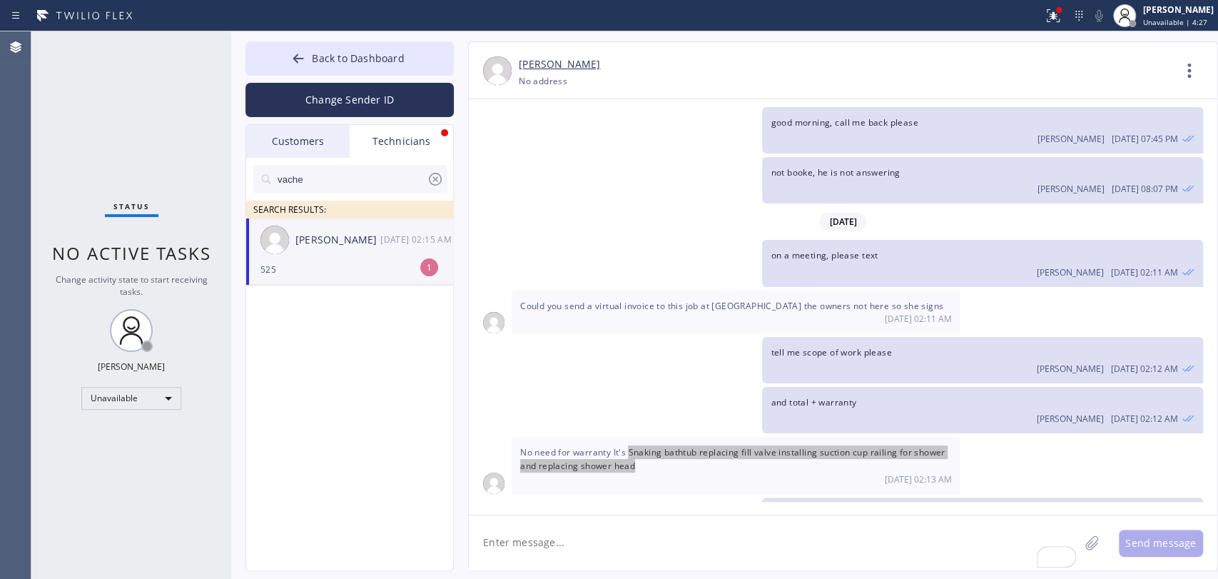
scroll to position [31220, 0]
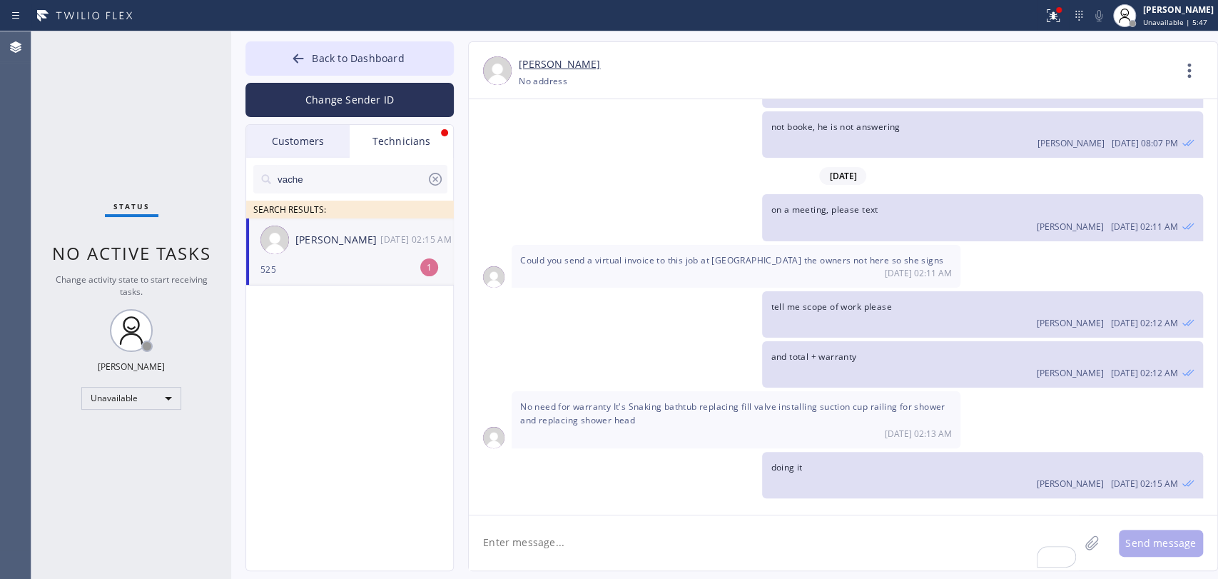
drag, startPoint x: 627, startPoint y: 310, endPoint x: 624, endPoint y: 303, distance: 7.7
click at [627, 400] on span "No need for warranty It's Snaking bathtub replacing fill valve installing sucti…" at bounding box center [732, 413] width 425 height 26
drag, startPoint x: 696, startPoint y: 315, endPoint x: 580, endPoint y: 317, distance: 116.3
click at [580, 391] on div "No need for warranty It's Snaking bathtub replacing fill valve installing sucti…" at bounding box center [736, 419] width 449 height 56
click at [776, 391] on div "No need for warranty It's Snaking bathtub replacing fill valve installing sucti…" at bounding box center [736, 419] width 449 height 56
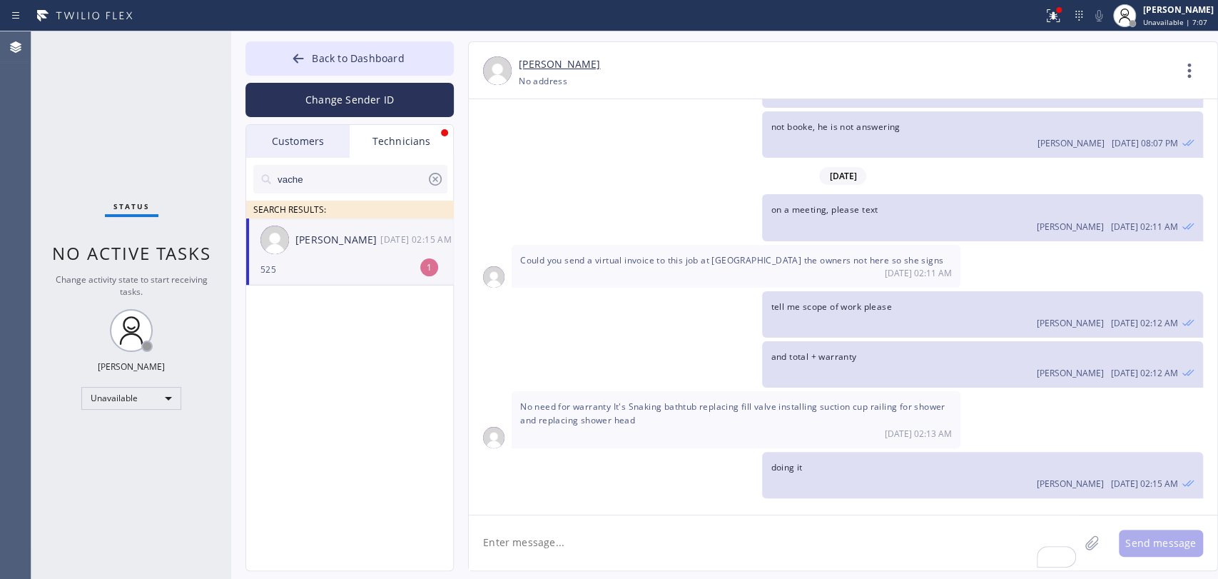
click at [280, 245] on img at bounding box center [274, 239] width 29 height 29
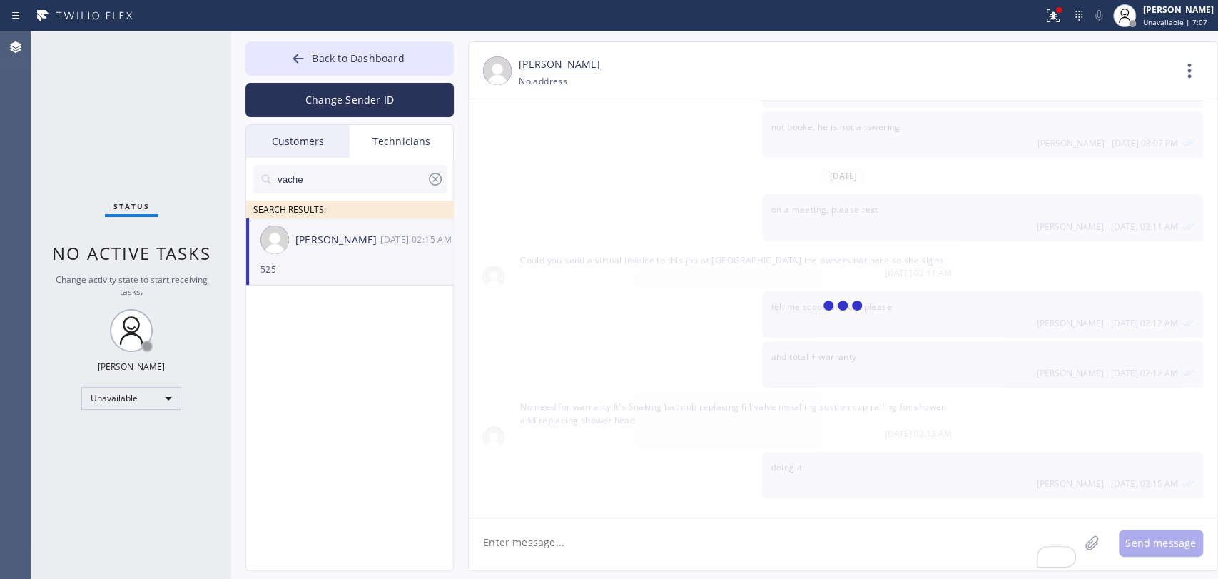
click at [545, 525] on textarea "To enrich screen reader interactions, please activate Accessibility in Grammarl…" at bounding box center [774, 542] width 610 height 55
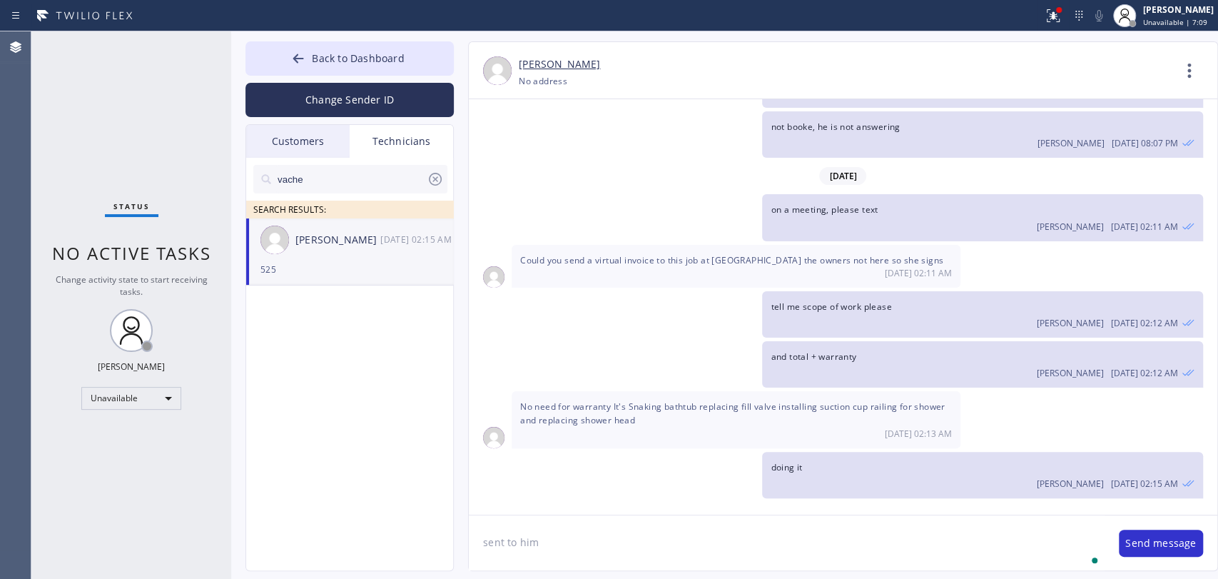
type textarea "sent to him"
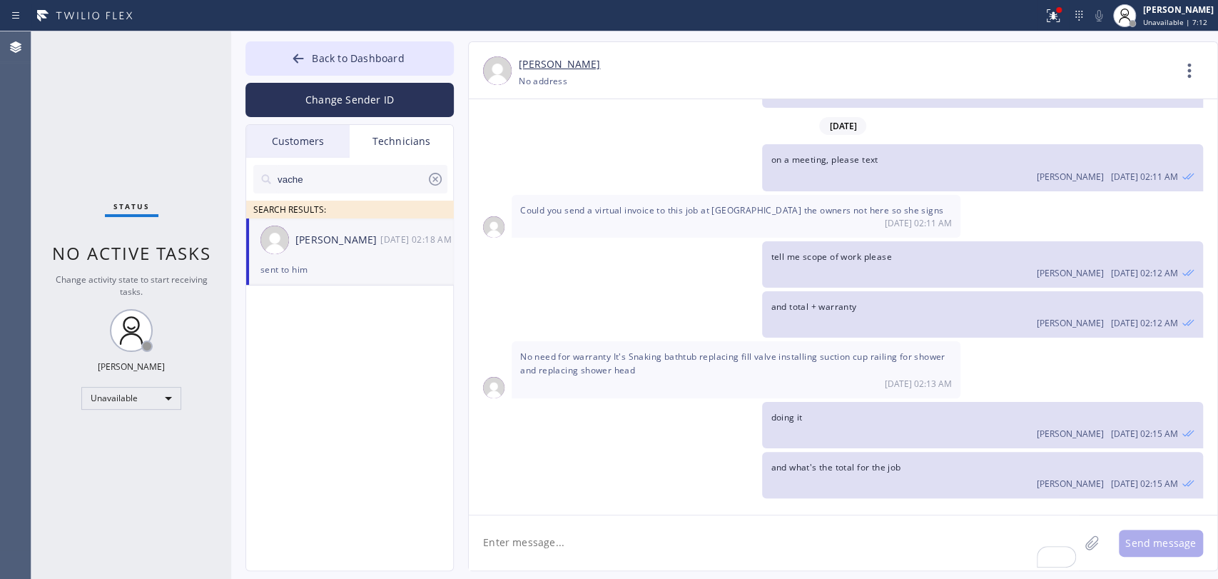
click at [574, 545] on textarea "To enrich screen reader interactions, please activate Accessibility in Grammarl…" at bounding box center [774, 542] width 610 height 55
click at [572, 547] on textarea "To enrich screen reader interactions, please activate Accessibility in Grammarl…" at bounding box center [774, 542] width 610 height 55
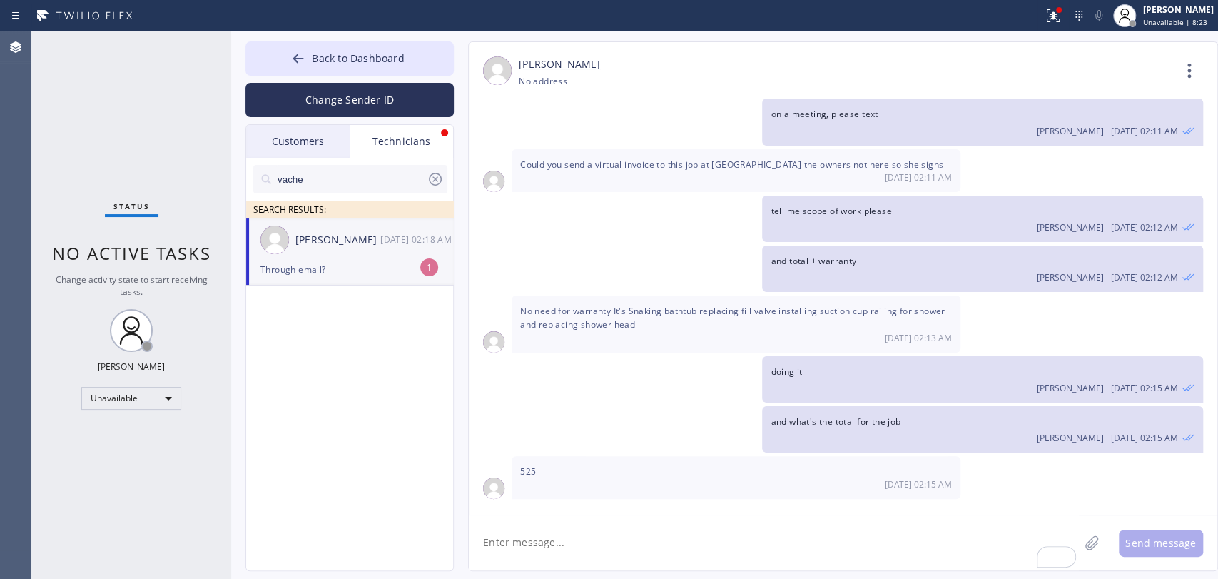
click at [320, 248] on div "[PERSON_NAME] [DATE] 02:18 AM" at bounding box center [350, 239] width 208 height 43
click at [527, 539] on textarea "To enrich screen reader interactions, please activate Accessibility in Grammarl…" at bounding box center [774, 542] width 610 height 55
type textarea "yes"
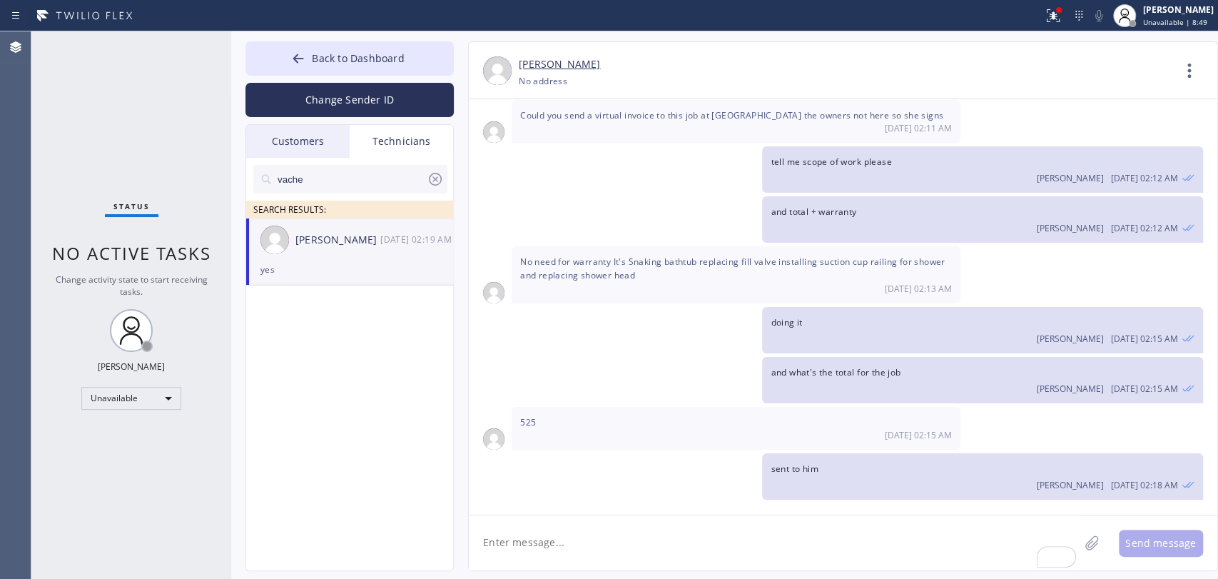
click at [564, 527] on textarea "To enrich screen reader interactions, please activate Accessibility in Grammarl…" at bounding box center [774, 542] width 610 height 55
type textarea "у"
type textarea "email is not correct"
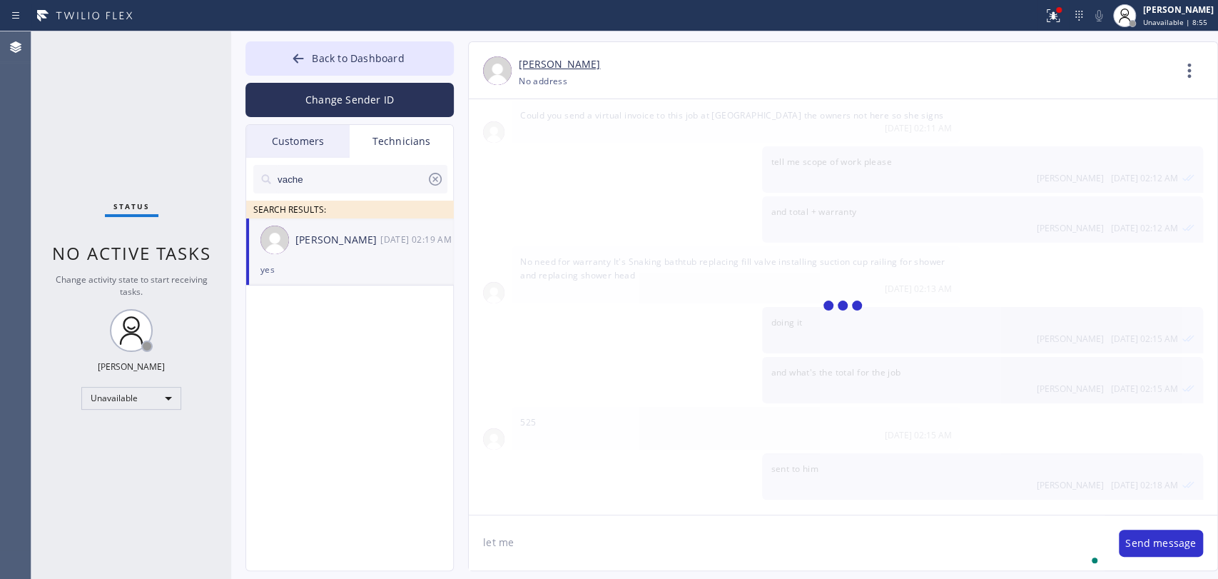
scroll to position [31415, 0]
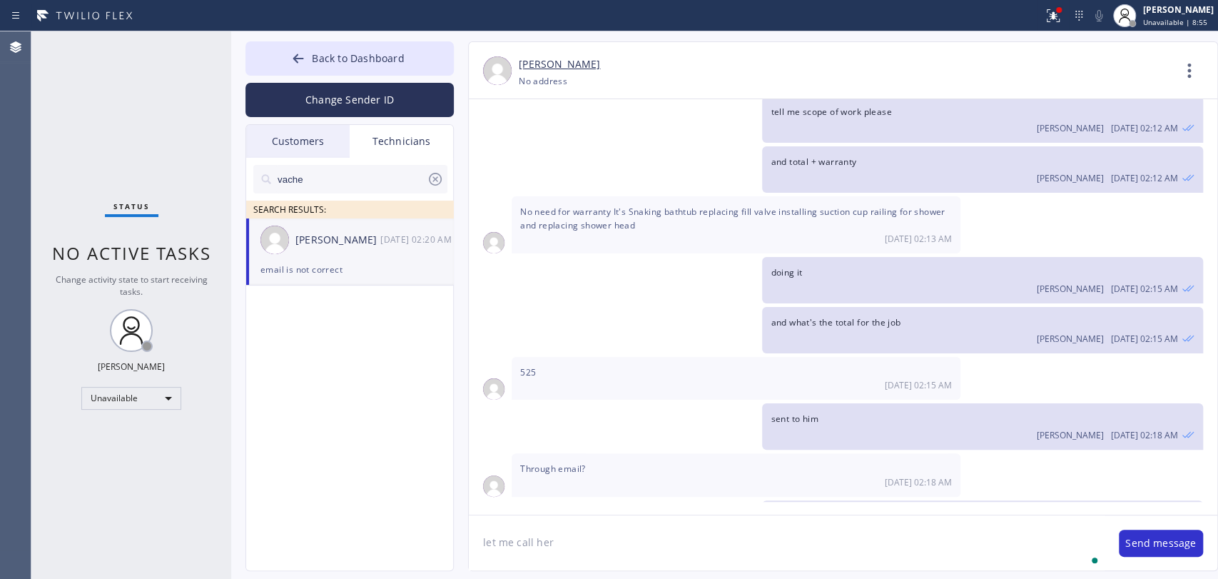
type textarea "let me call her"
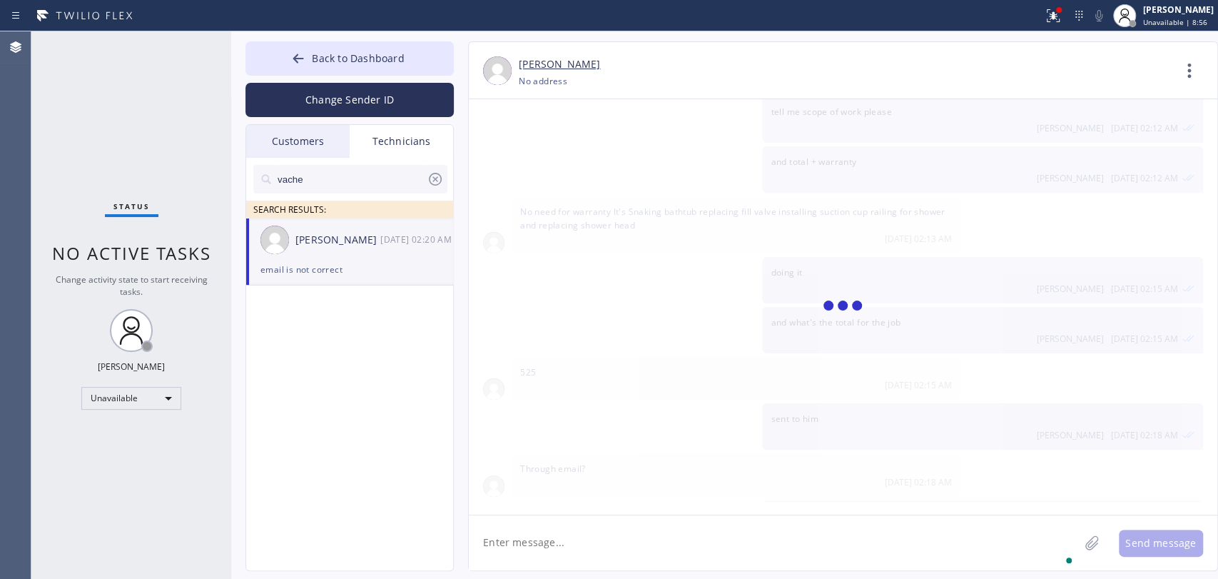
scroll to position [31465, 0]
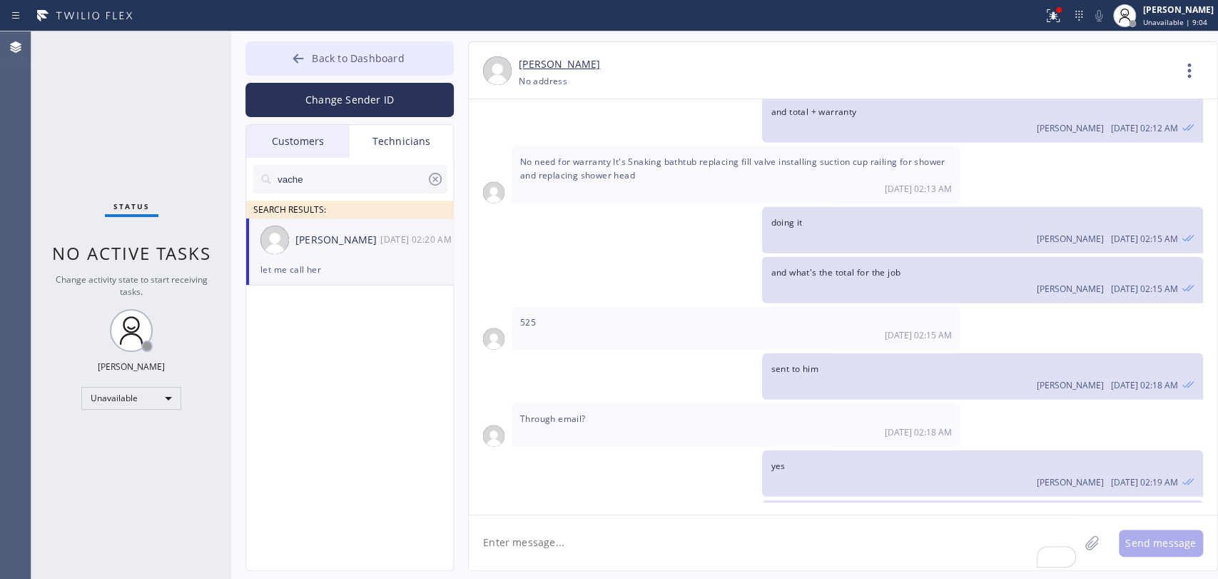
click at [380, 56] on span "Back to Dashboard" at bounding box center [358, 58] width 92 height 14
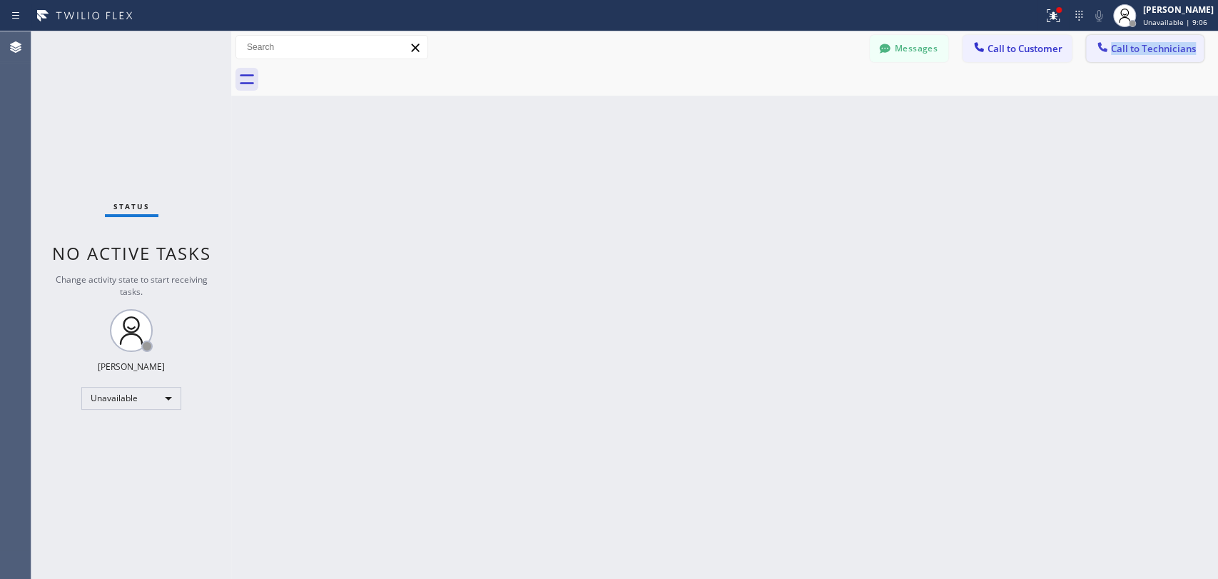
click at [1110, 61] on div "Messages Call to Customer Call to Technicians Outbound call Location The Top HV…" at bounding box center [724, 63] width 987 height 64
click at [1098, 59] on button "Call to Technicians" at bounding box center [1145, 48] width 118 height 27
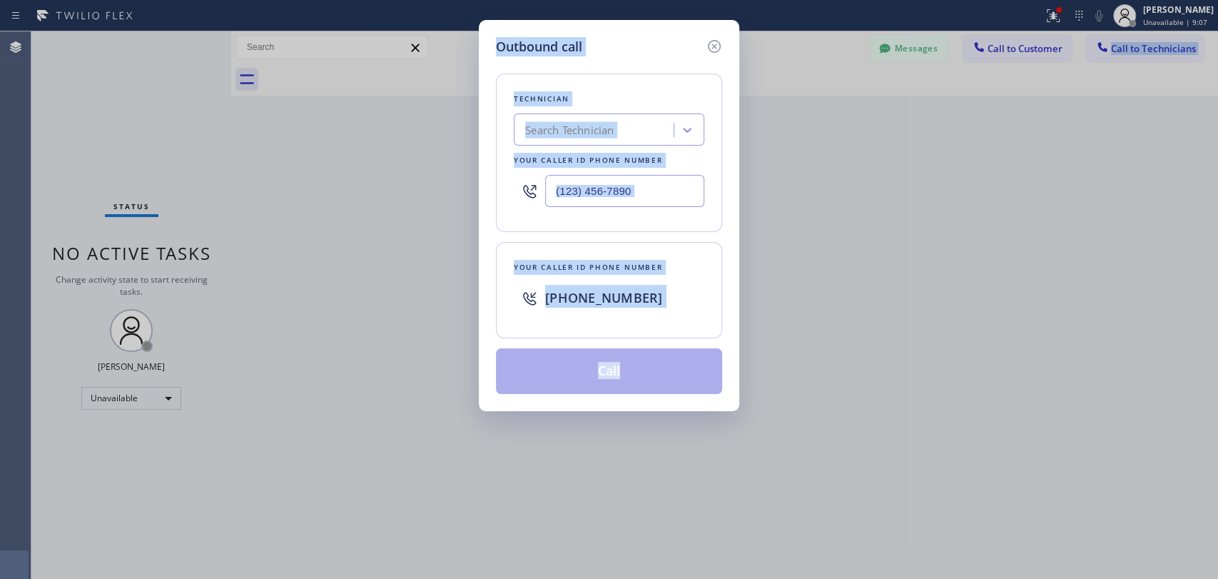
type input "(___) ___-____"
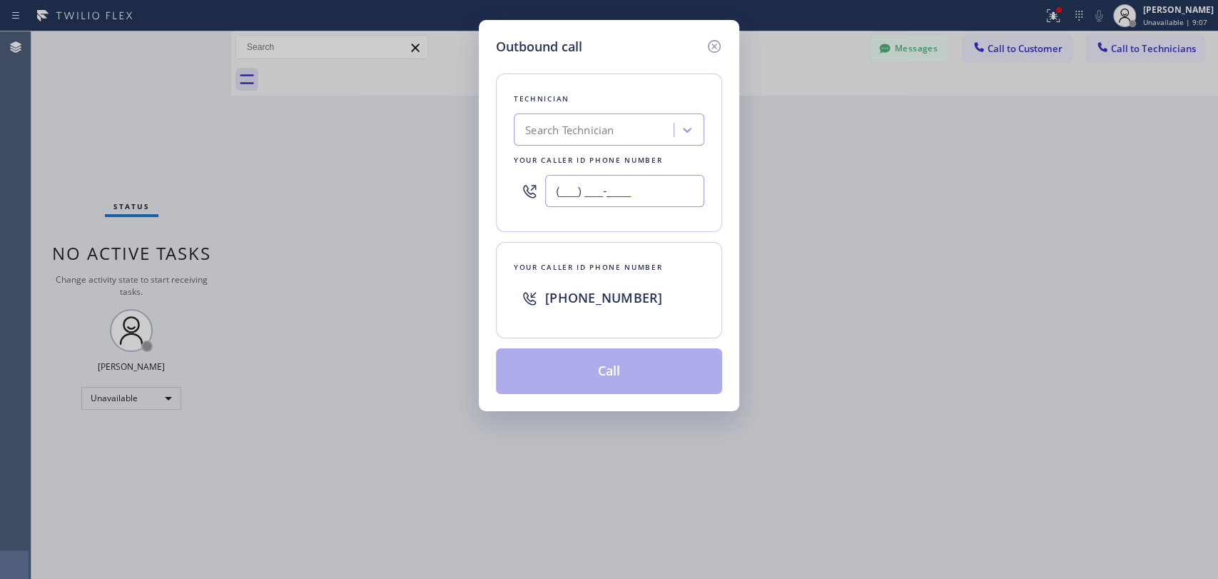
drag, startPoint x: 594, startPoint y: 200, endPoint x: 655, endPoint y: 140, distance: 85.3
click at [599, 197] on input "(___) ___-____" at bounding box center [624, 191] width 159 height 32
click at [657, 131] on div "Search Technician" at bounding box center [596, 130] width 156 height 25
type input "[PERSON_NAME]"
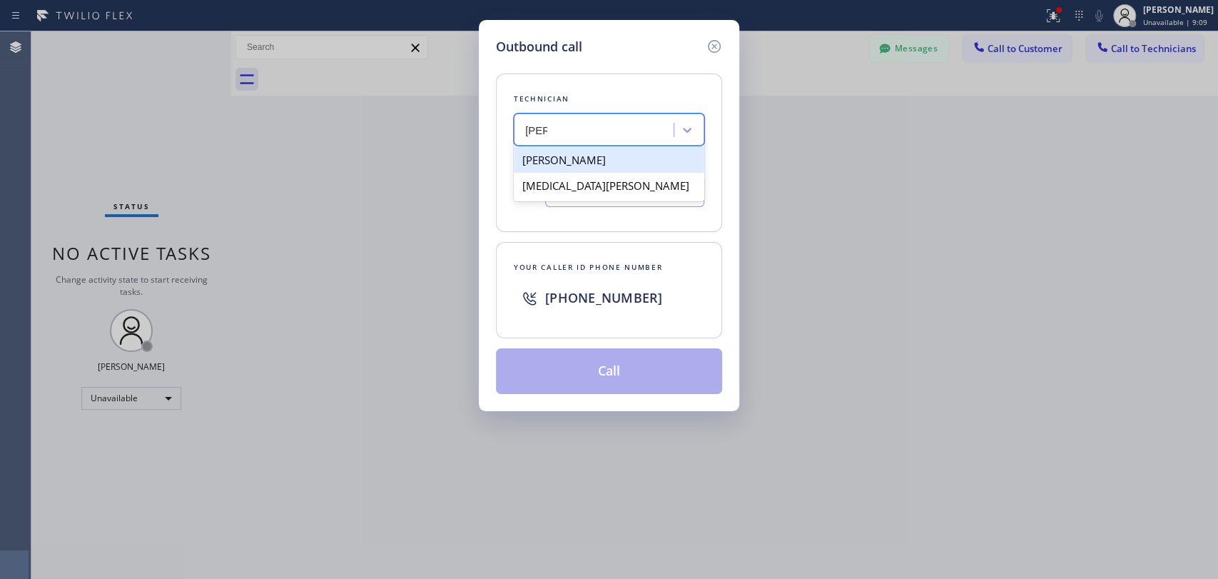
click at [583, 167] on div "[PERSON_NAME]" at bounding box center [609, 160] width 191 height 26
type input "[PHONE_NUMBER]"
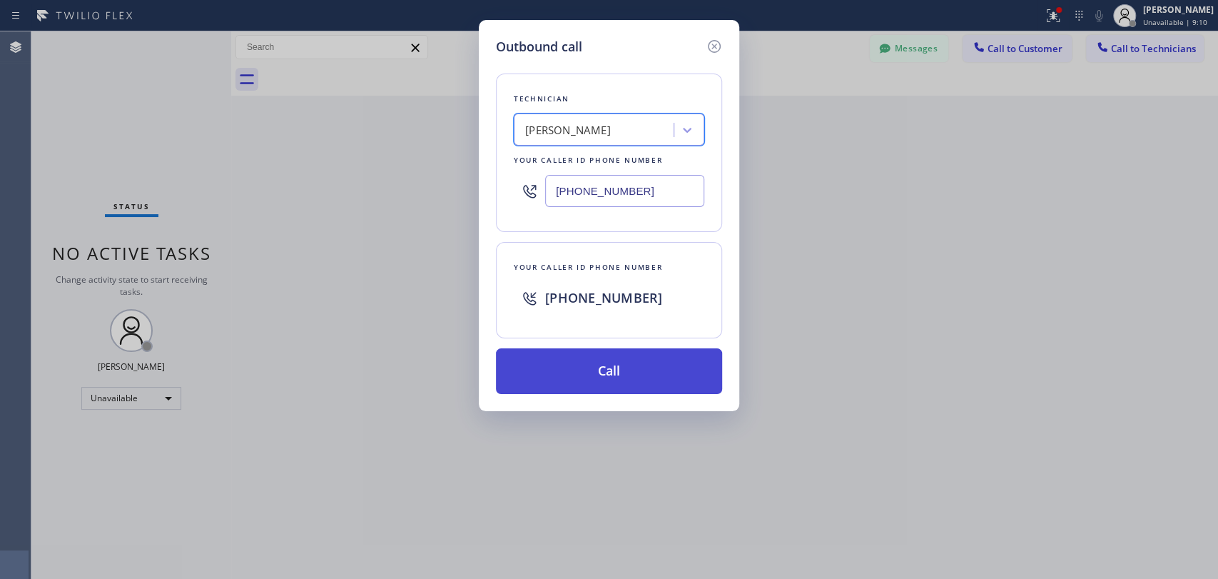
click at [566, 387] on button "Call" at bounding box center [609, 371] width 226 height 46
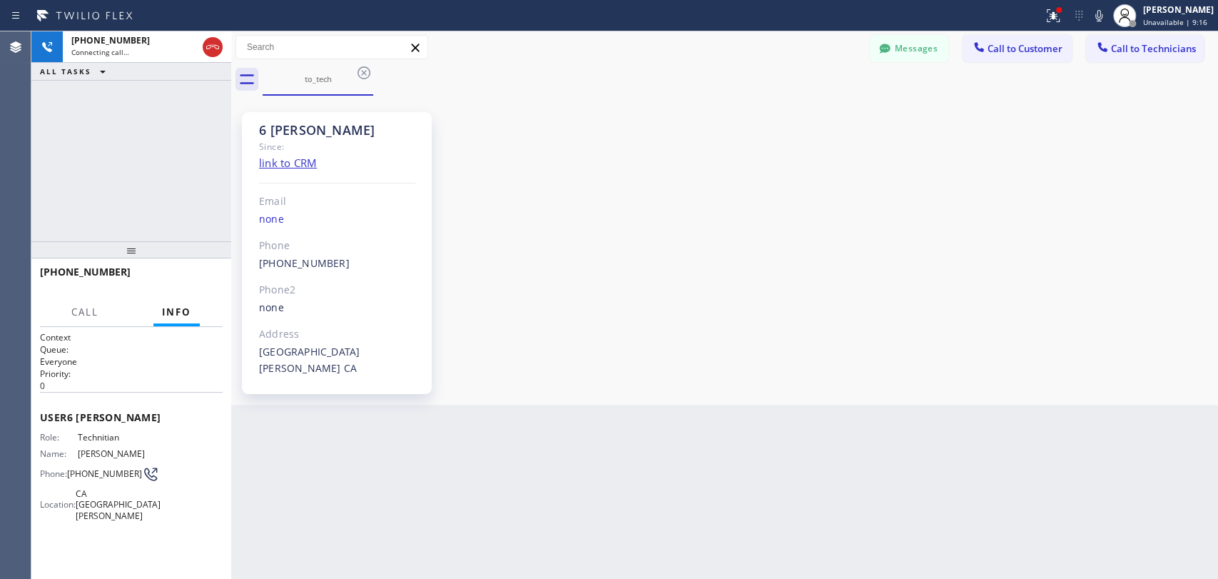
scroll to position [153022, 0]
click at [920, 48] on button "Messages" at bounding box center [909, 48] width 78 height 27
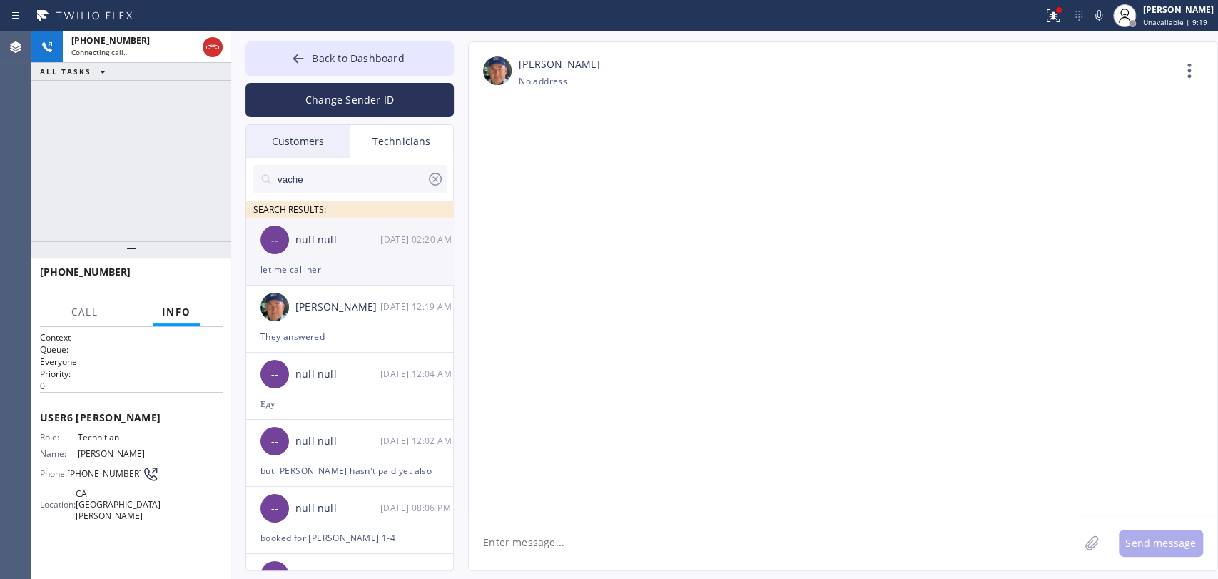
click at [298, 263] on div "let me call her" at bounding box center [349, 269] width 178 height 16
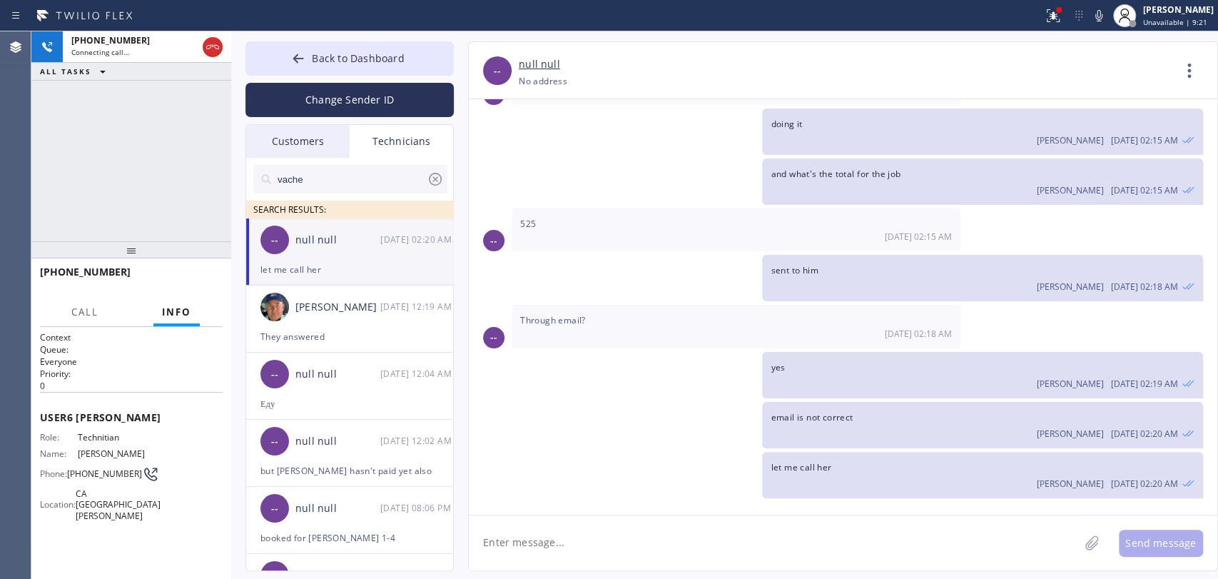
scroll to position [31465, 0]
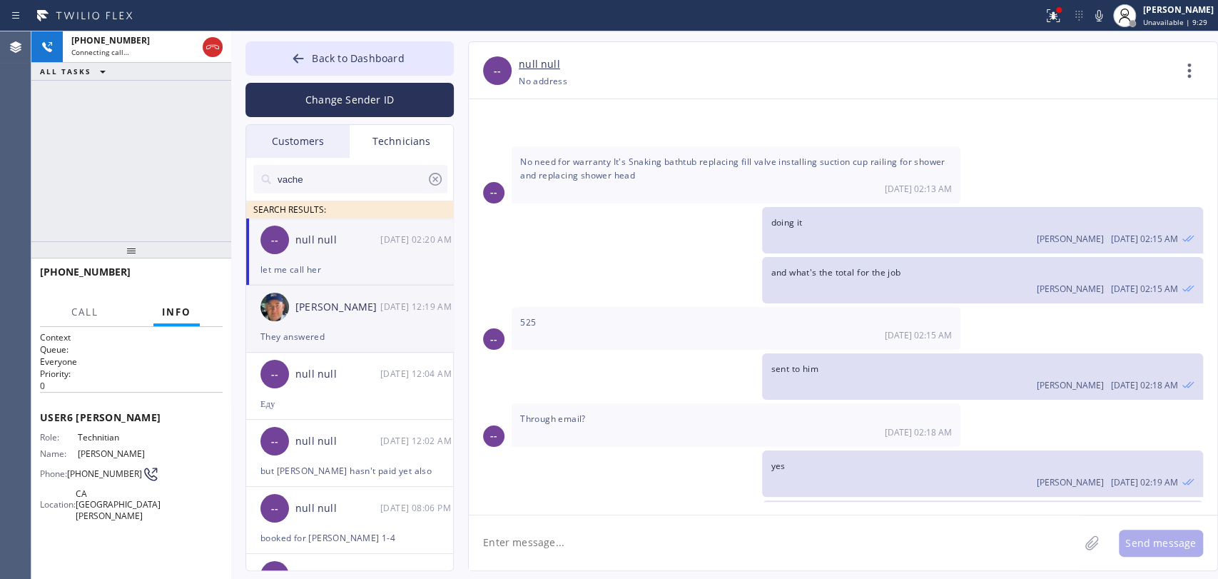
drag, startPoint x: 339, startPoint y: 310, endPoint x: 275, endPoint y: 321, distance: 64.5
click at [339, 310] on div "[PERSON_NAME]" at bounding box center [337, 307] width 85 height 16
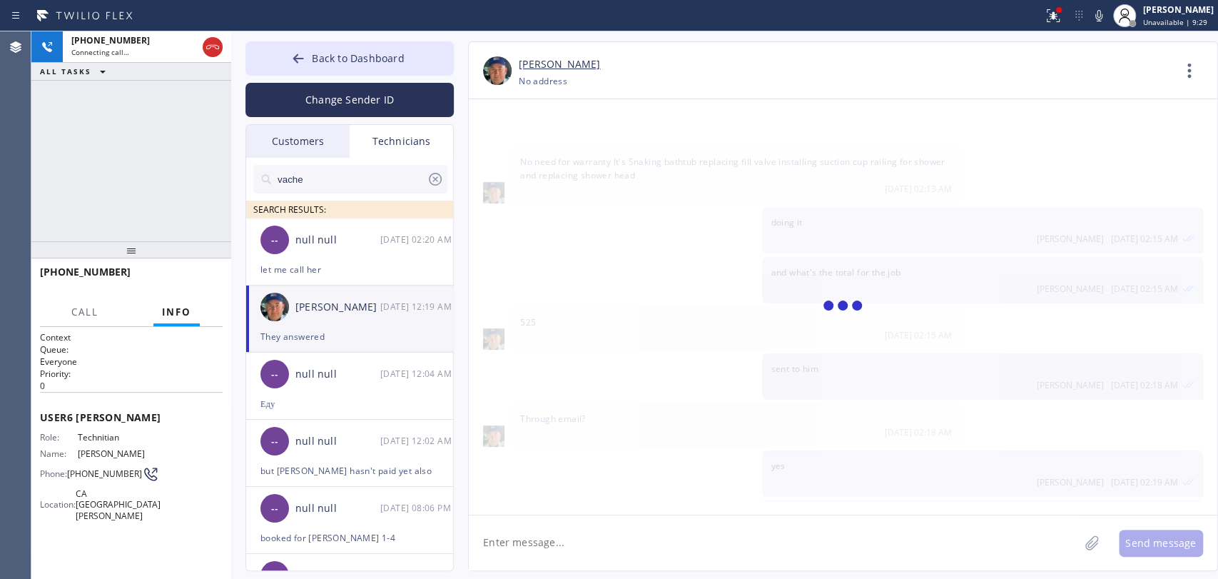
click at [96, 432] on span "Technitian" at bounding box center [113, 437] width 71 height 11
click at [96, 433] on span "Technitian" at bounding box center [113, 437] width 71 height 11
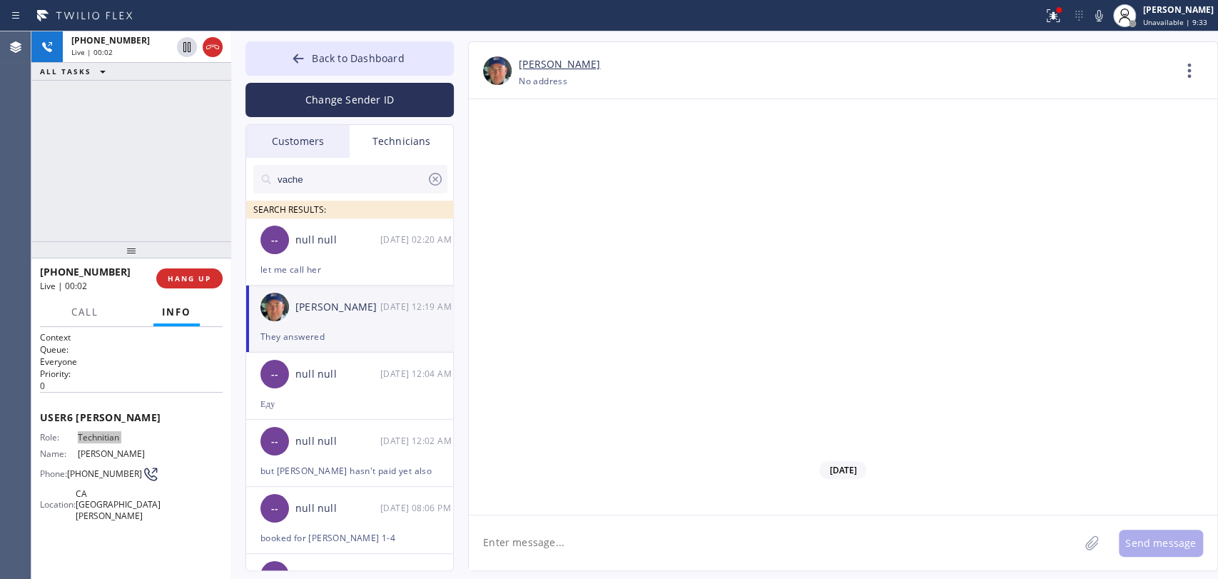
scroll to position [153022, 0]
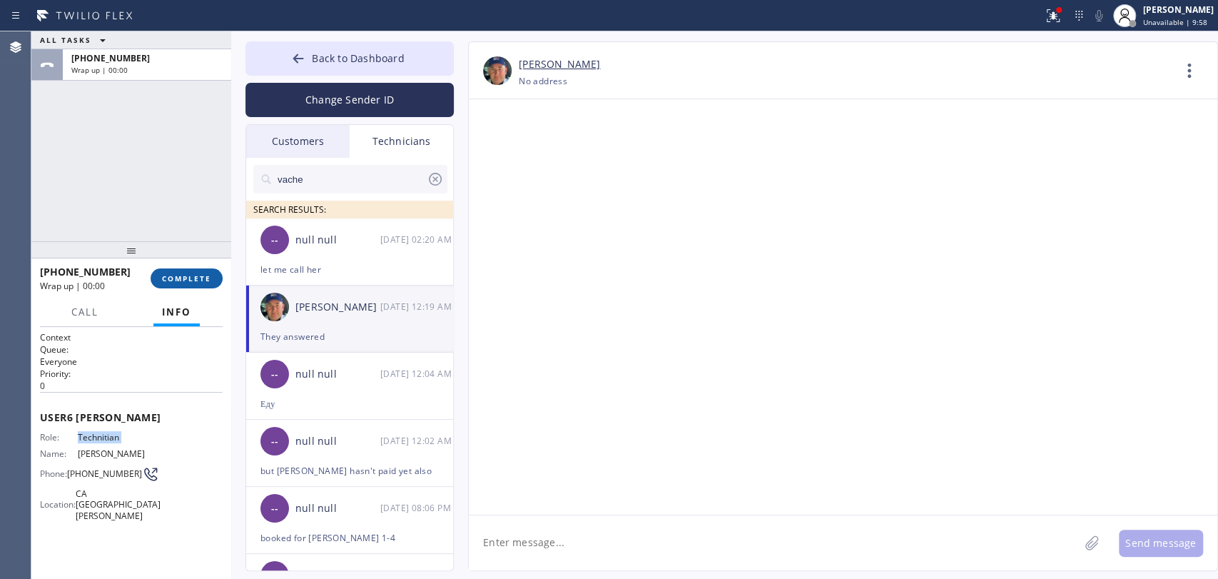
click at [196, 281] on span "COMPLETE" at bounding box center [186, 278] width 49 height 10
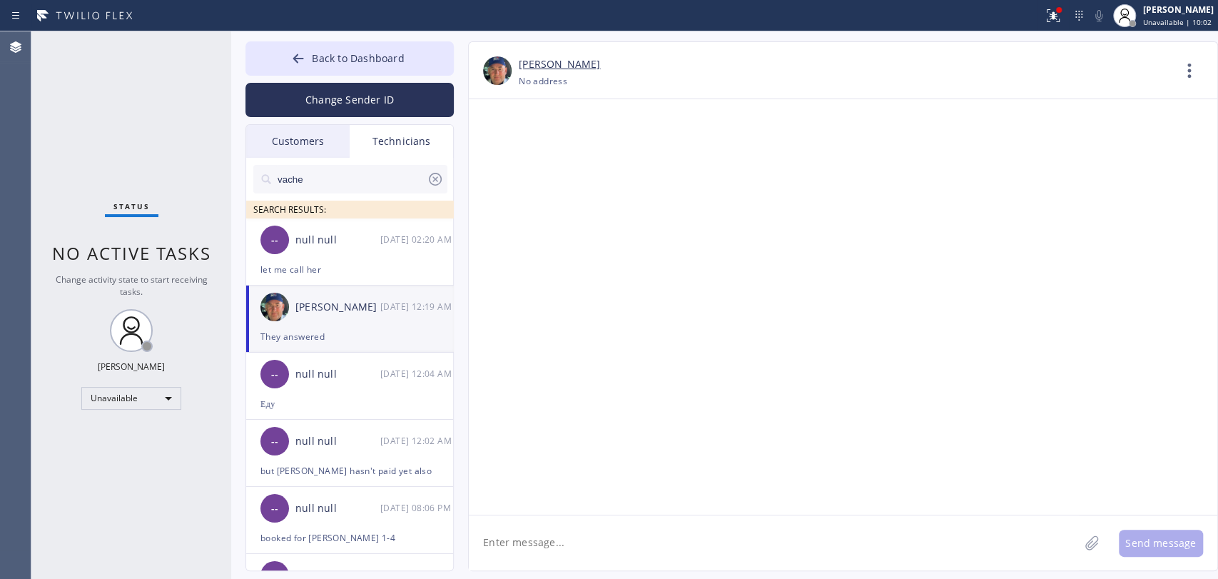
drag, startPoint x: 383, startPoint y: 48, endPoint x: 1055, endPoint y: 49, distance: 671.5
click at [386, 48] on button "Back to Dashboard" at bounding box center [349, 58] width 208 height 34
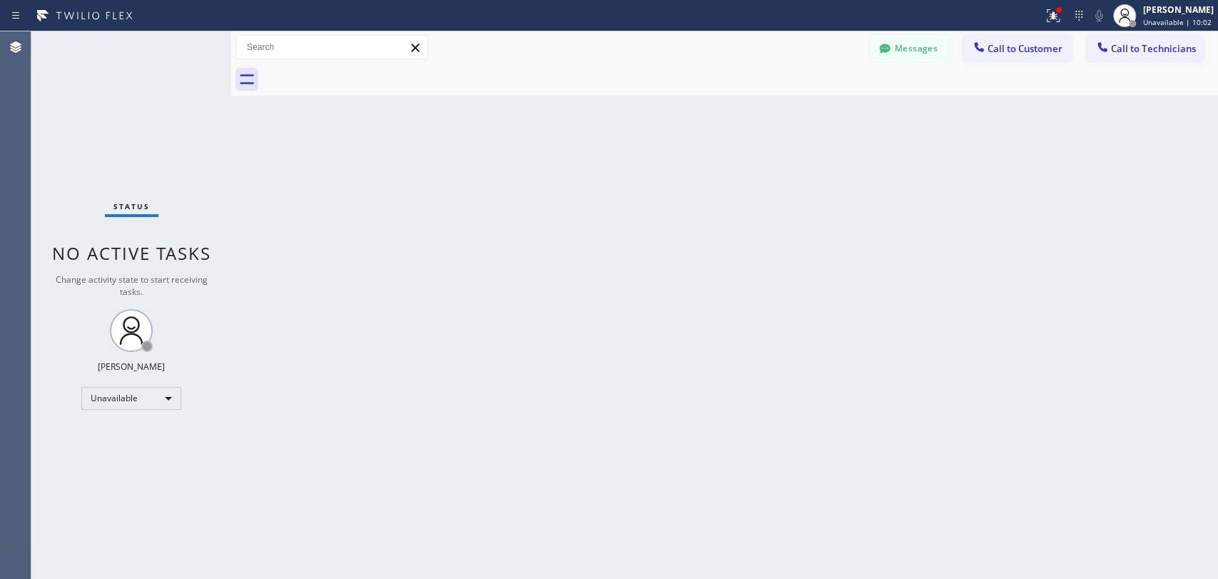
click at [1055, 56] on button "Call to Customer" at bounding box center [1017, 48] width 109 height 27
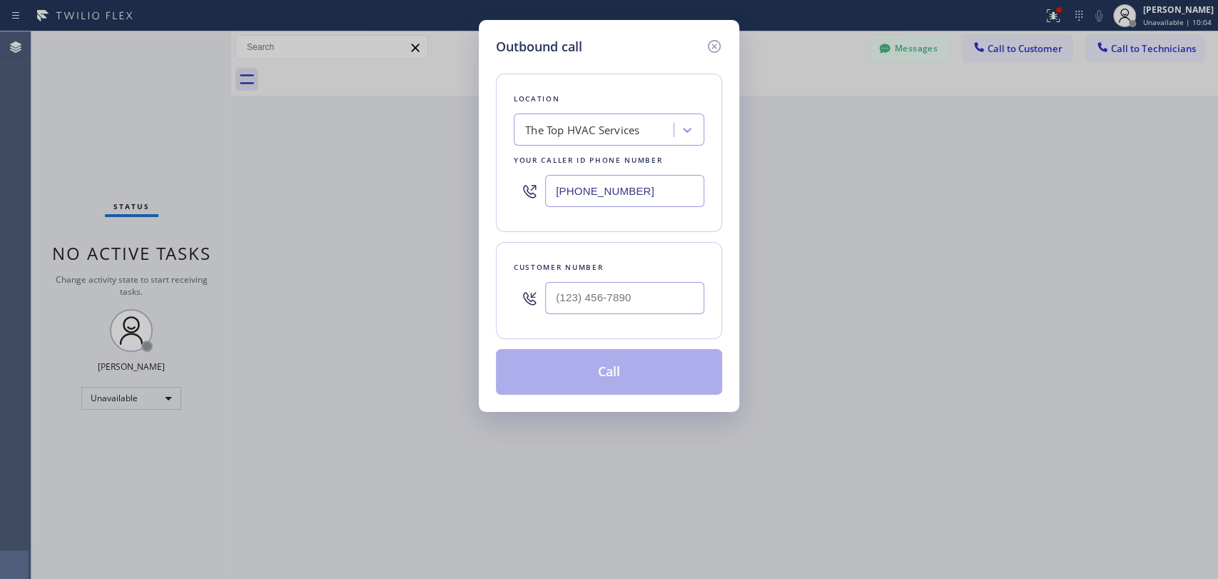
click at [552, 129] on div "The Top HVAC Services" at bounding box center [582, 130] width 114 height 16
paste input "Service Plumbing Top SF"
type input "Service Plumbing Top SF"
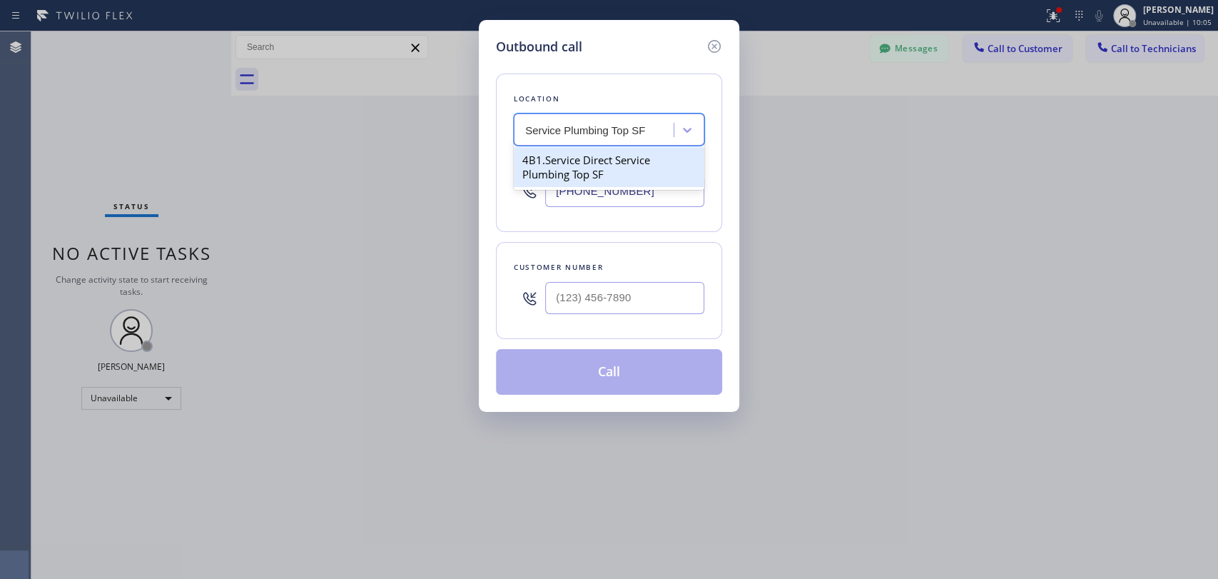
click at [576, 158] on div "4B1.Service Direct Service Plumbing Top SF" at bounding box center [609, 167] width 191 height 40
type input "(628) 277-8686"
click at [613, 264] on div "Customer number" at bounding box center [609, 267] width 191 height 15
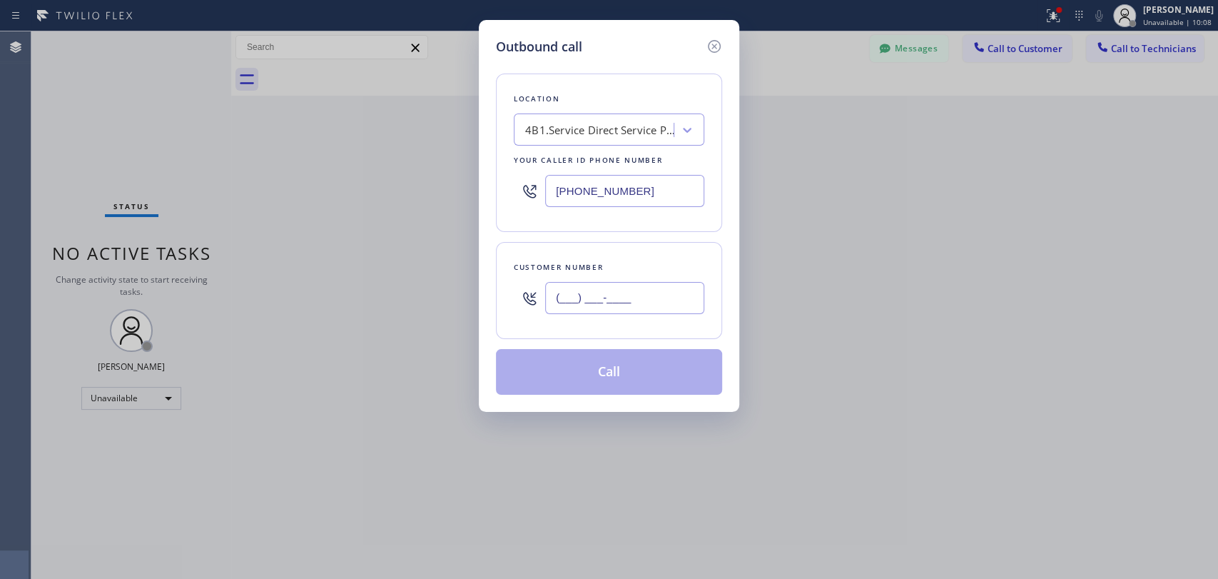
click at [617, 293] on input "(___) ___-____" at bounding box center [624, 298] width 159 height 32
paste input "909) 609-9365"
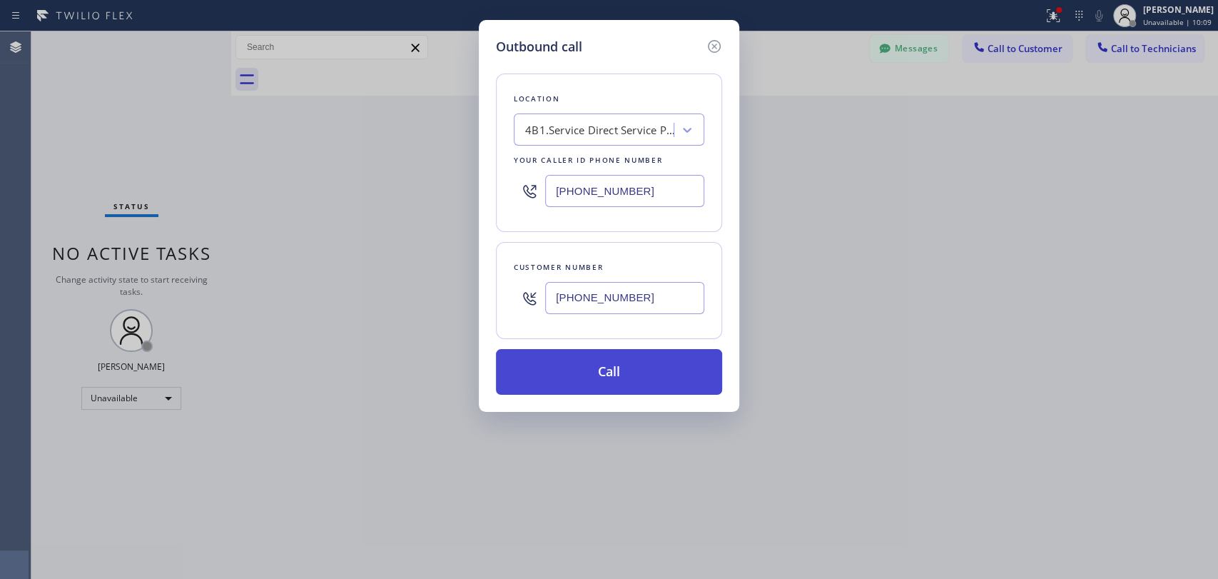
type input "(909) 609-9365"
click at [597, 367] on button "Call" at bounding box center [609, 372] width 226 height 46
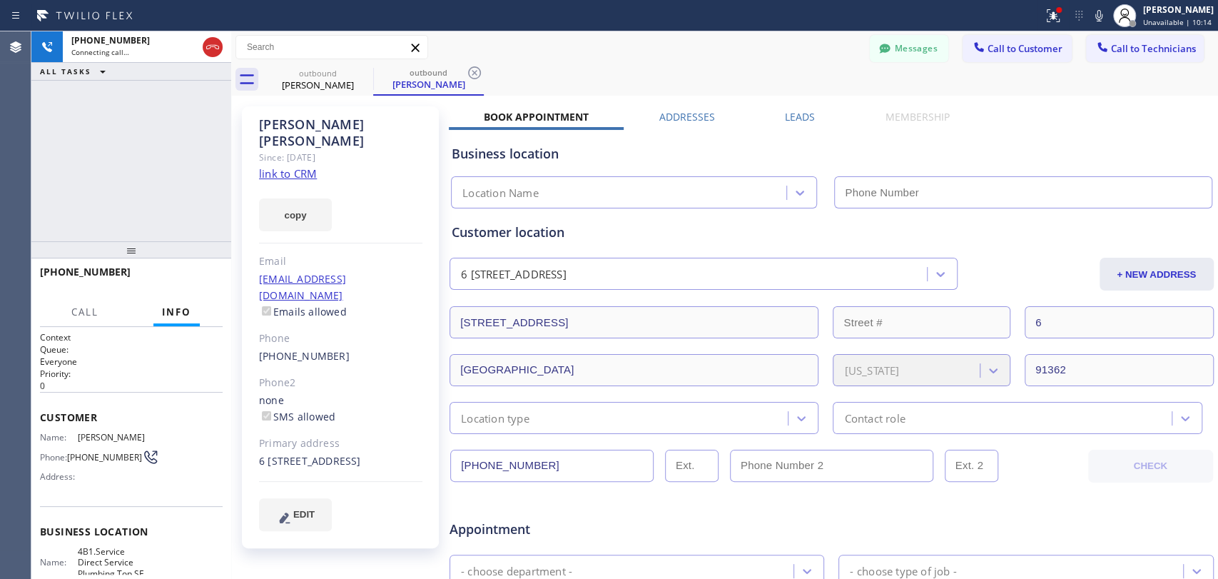
type input "(628) 277-8686"
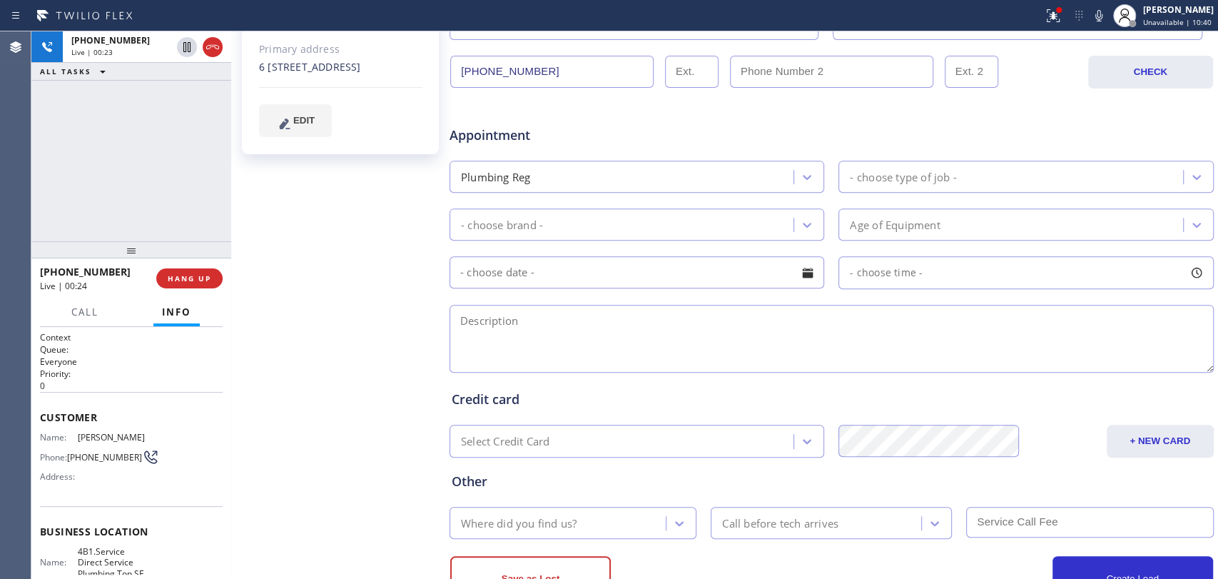
scroll to position [396, 0]
click at [502, 323] on textarea at bounding box center [832, 337] width 764 height 68
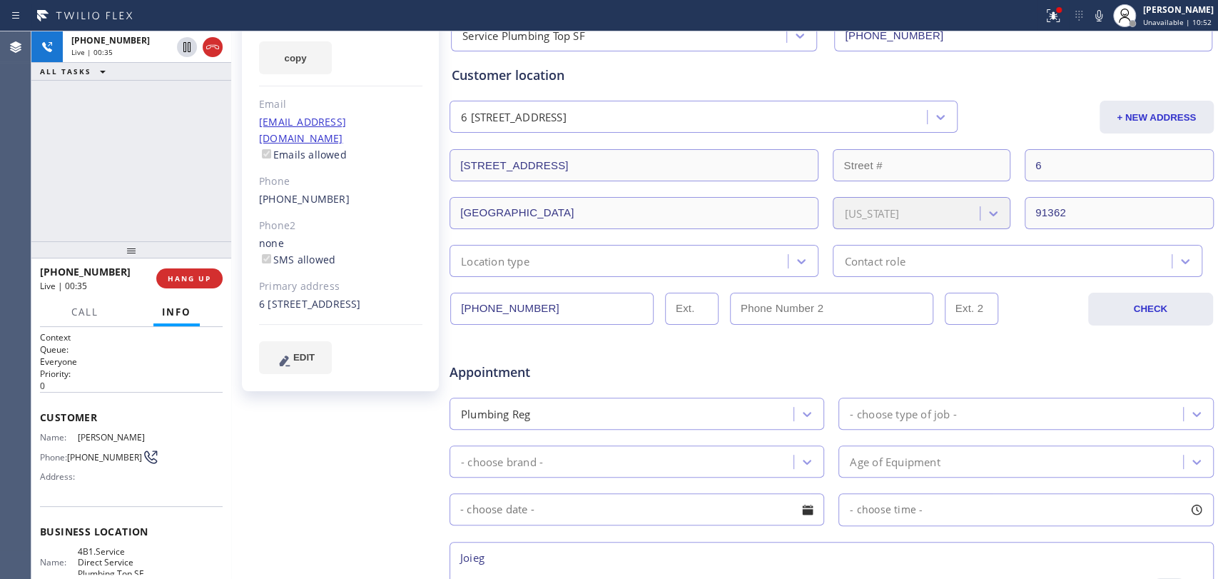
scroll to position [158, 0]
drag, startPoint x: 627, startPoint y: 557, endPoint x: 447, endPoint y: 549, distance: 180.0
click at [448, 549] on div "Joiegamero@gmail.com" at bounding box center [831, 575] width 767 height 71
type textarea "Joiegamero@gmail.com"
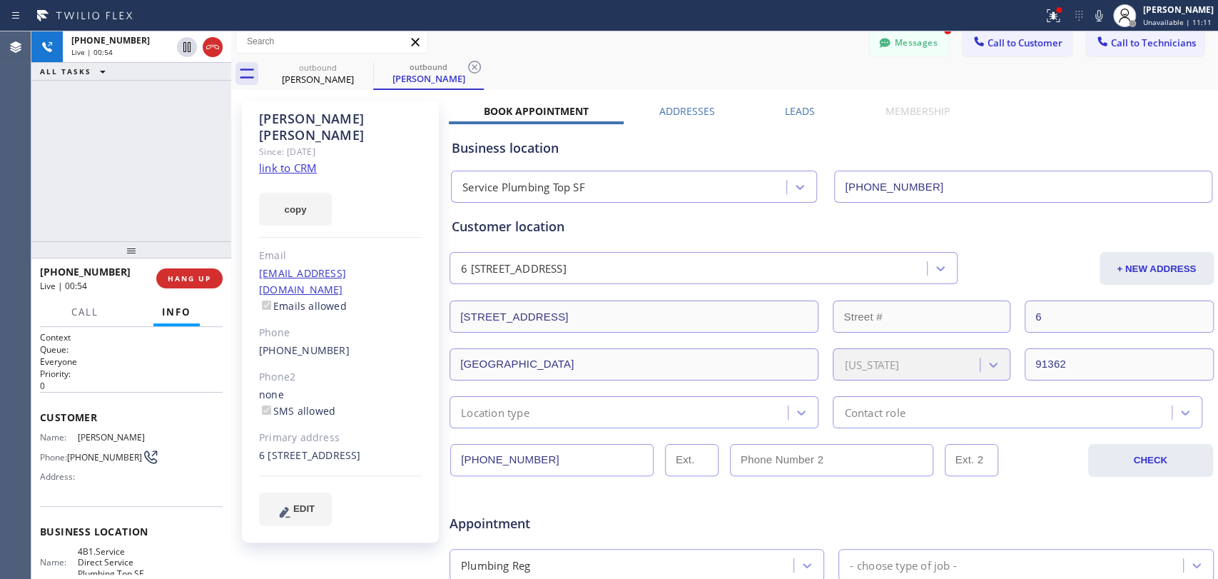
scroll to position [0, 0]
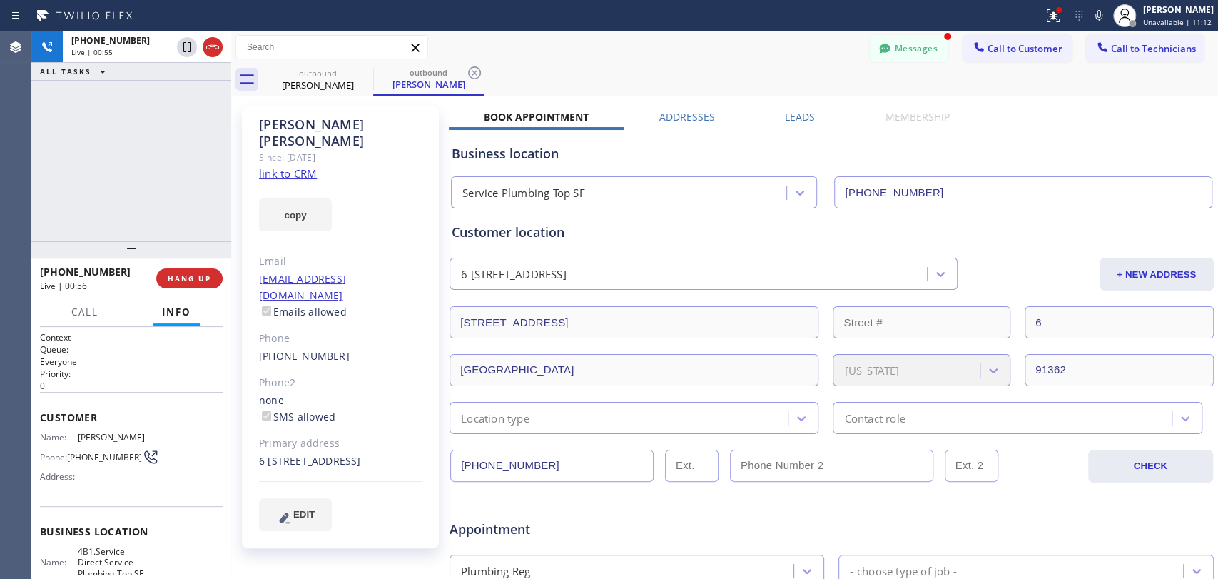
click at [558, 235] on div "Customer location" at bounding box center [832, 232] width 760 height 19
click at [547, 233] on div "Customer location" at bounding box center [832, 232] width 760 height 19
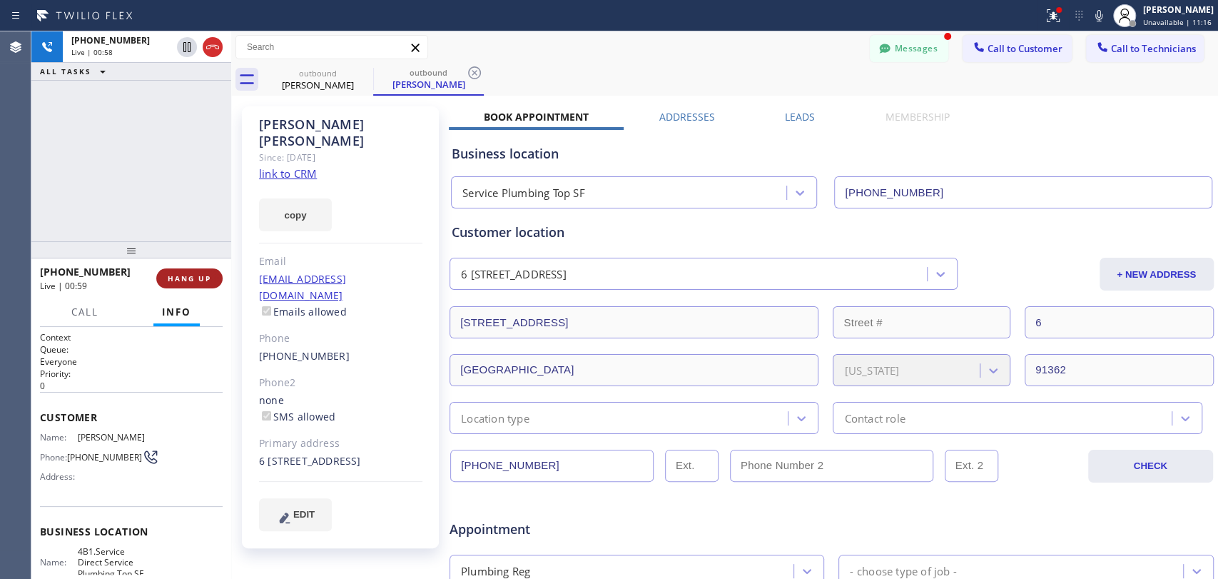
click at [217, 280] on button "HANG UP" at bounding box center [189, 278] width 66 height 20
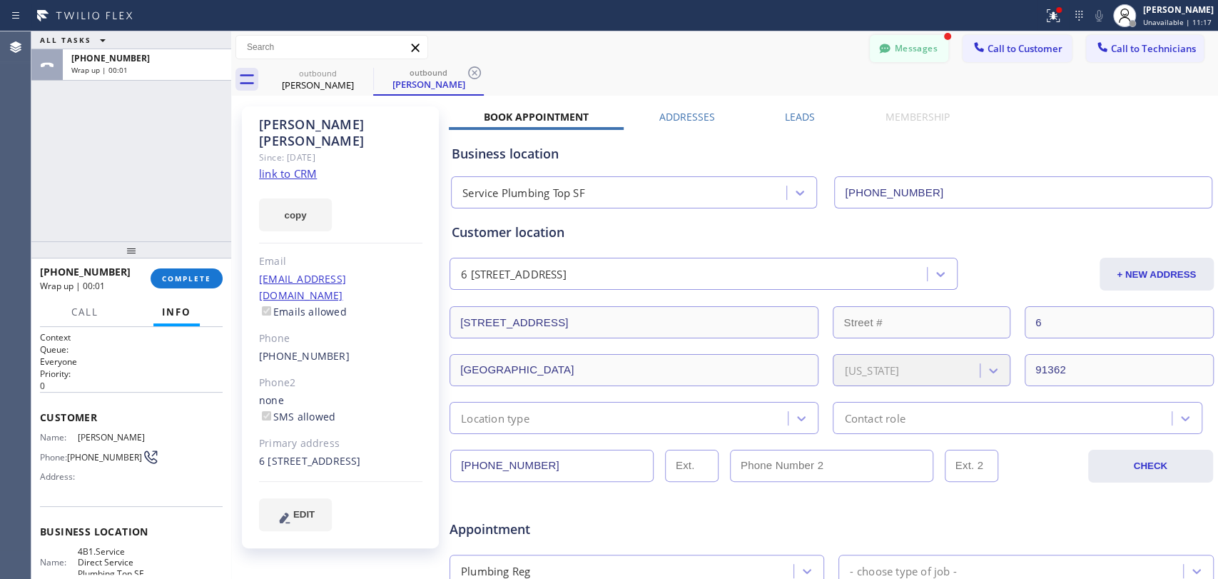
click at [926, 51] on button "Messages" at bounding box center [909, 48] width 78 height 27
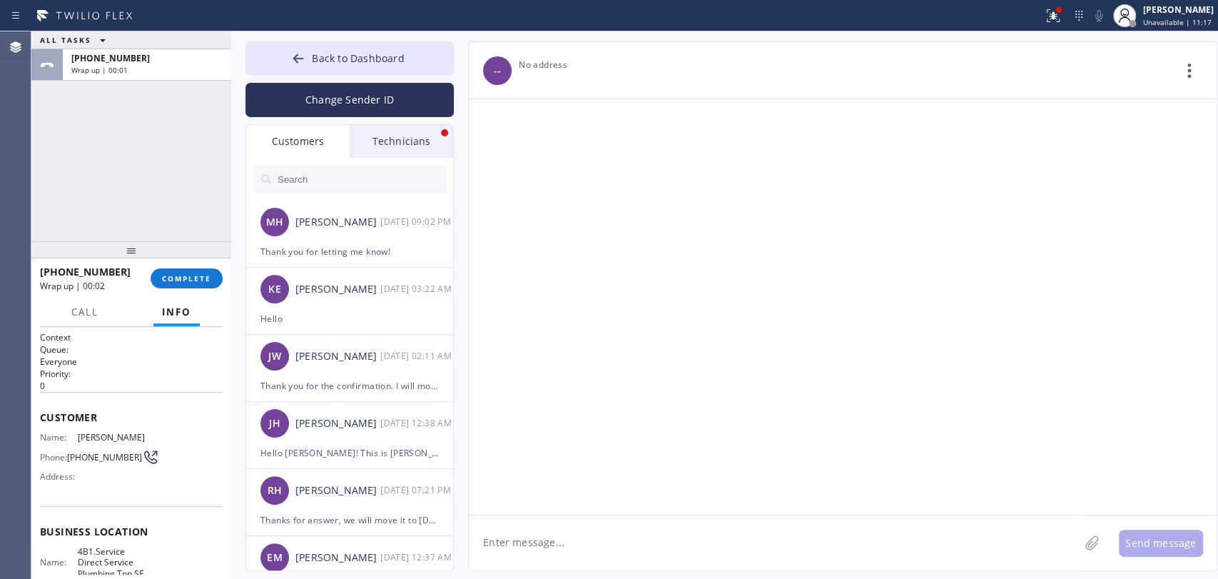
click at [409, 152] on div "Technicians" at bounding box center [401, 141] width 103 height 33
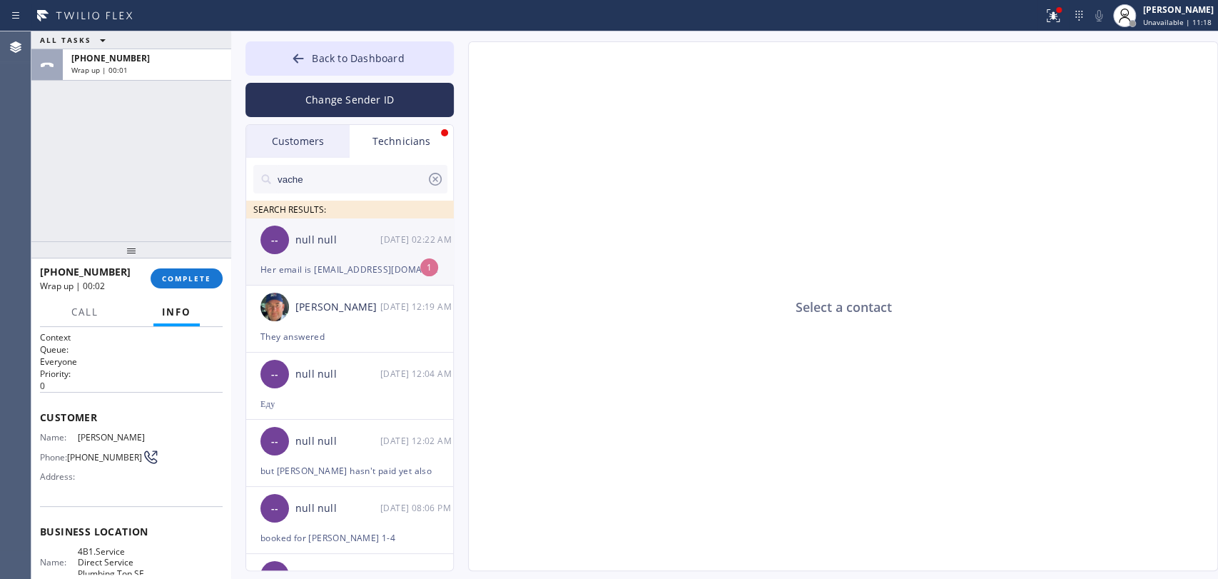
click at [330, 223] on div "-- null null 08/27 02:22 AM" at bounding box center [350, 239] width 208 height 43
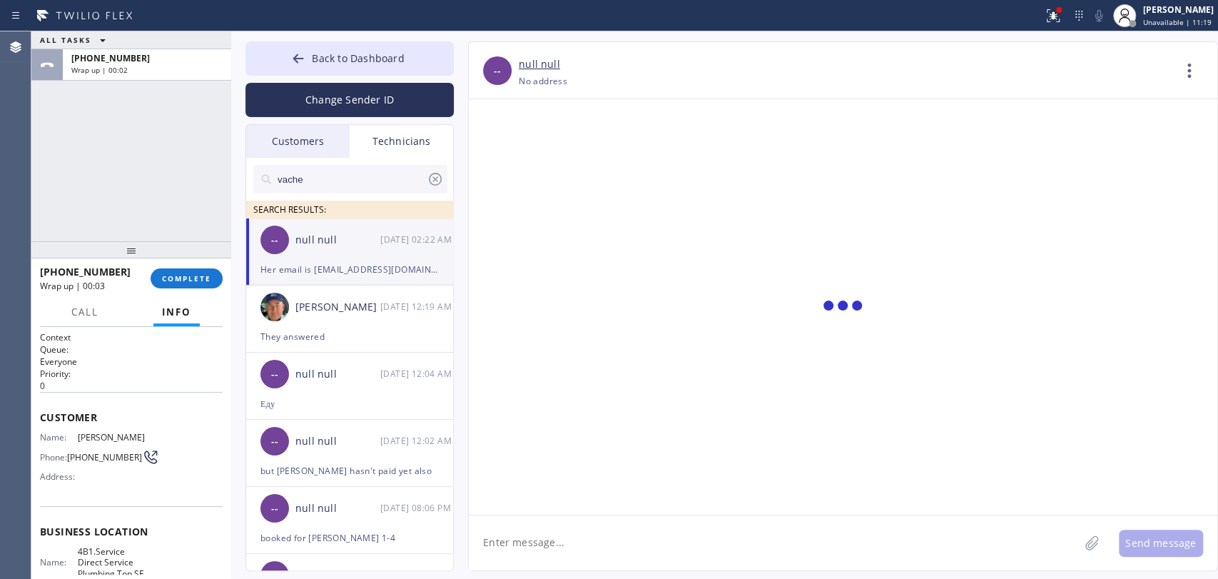
click at [531, 519] on textarea at bounding box center [774, 542] width 610 height 55
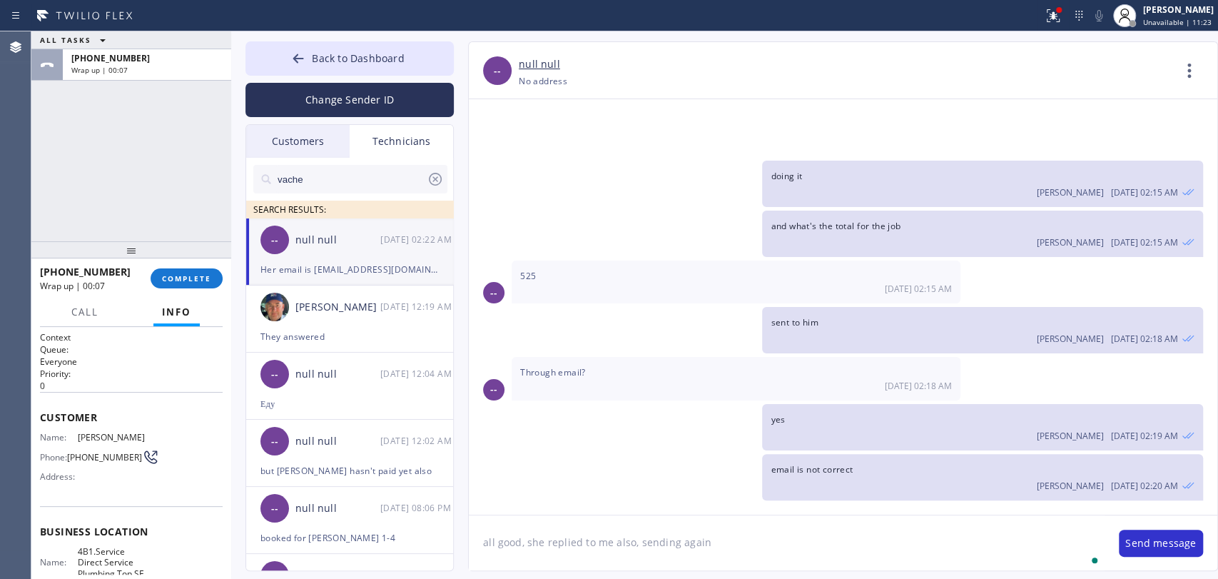
type textarea "all good, she replied to me also, sending again"
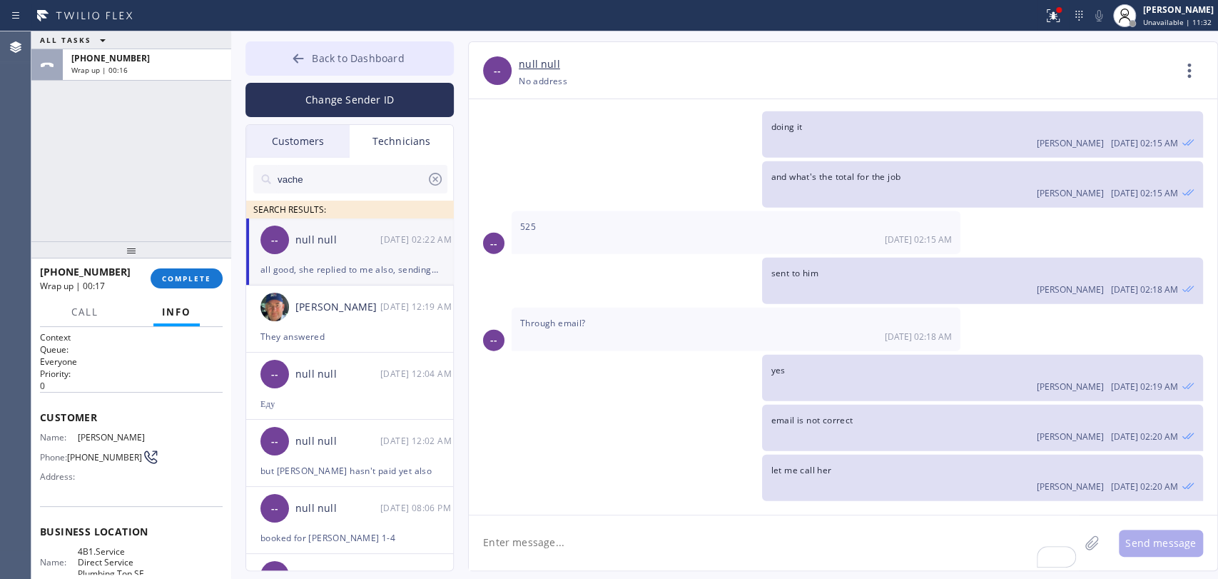
click at [308, 61] on button "Back to Dashboard" at bounding box center [349, 58] width 208 height 34
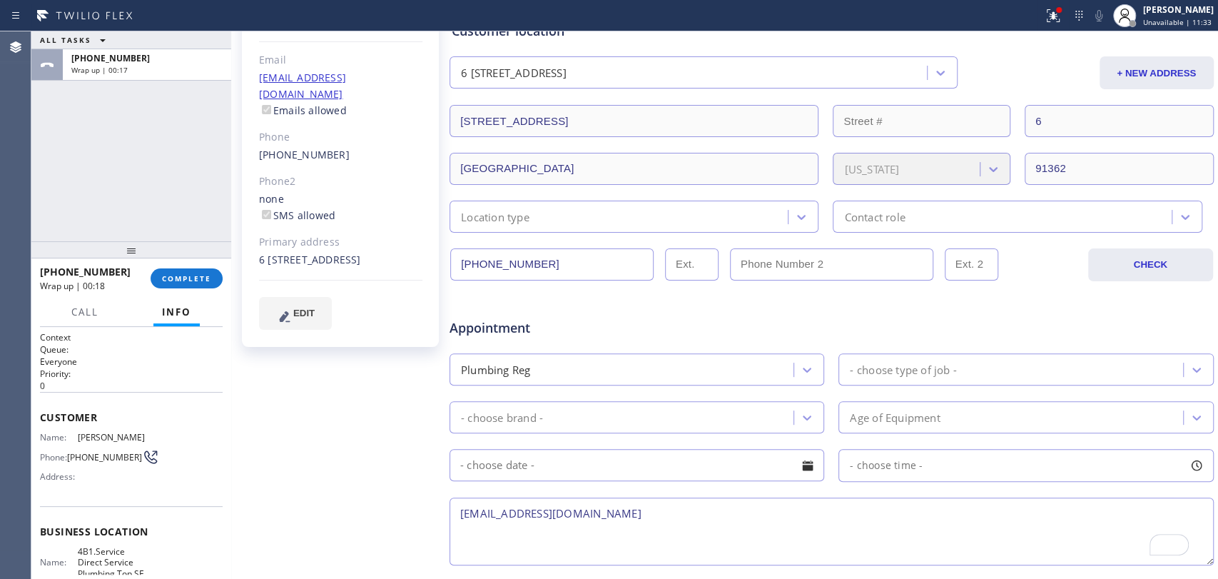
scroll to position [396, 0]
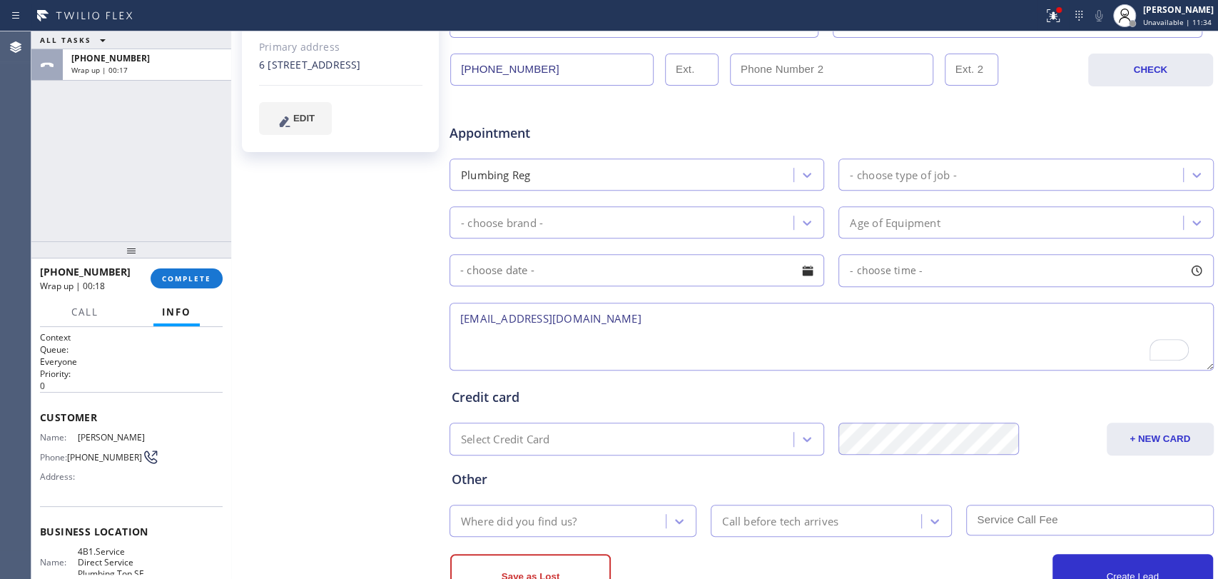
click at [524, 307] on textarea "Joiegamero@gmail.com" at bounding box center [832, 337] width 764 height 68
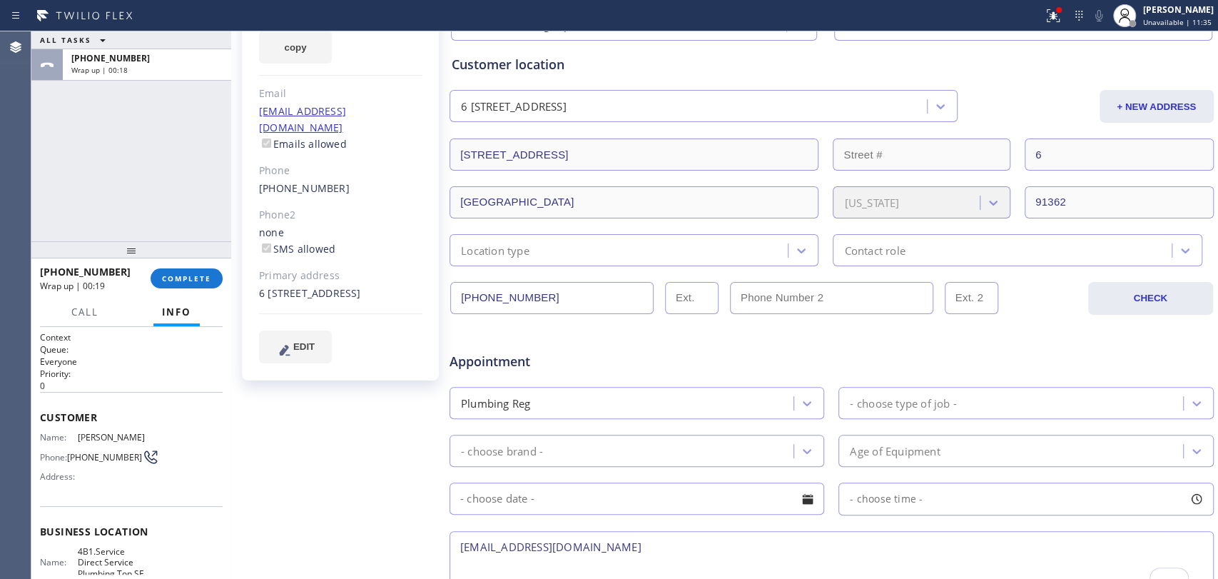
scroll to position [0, 0]
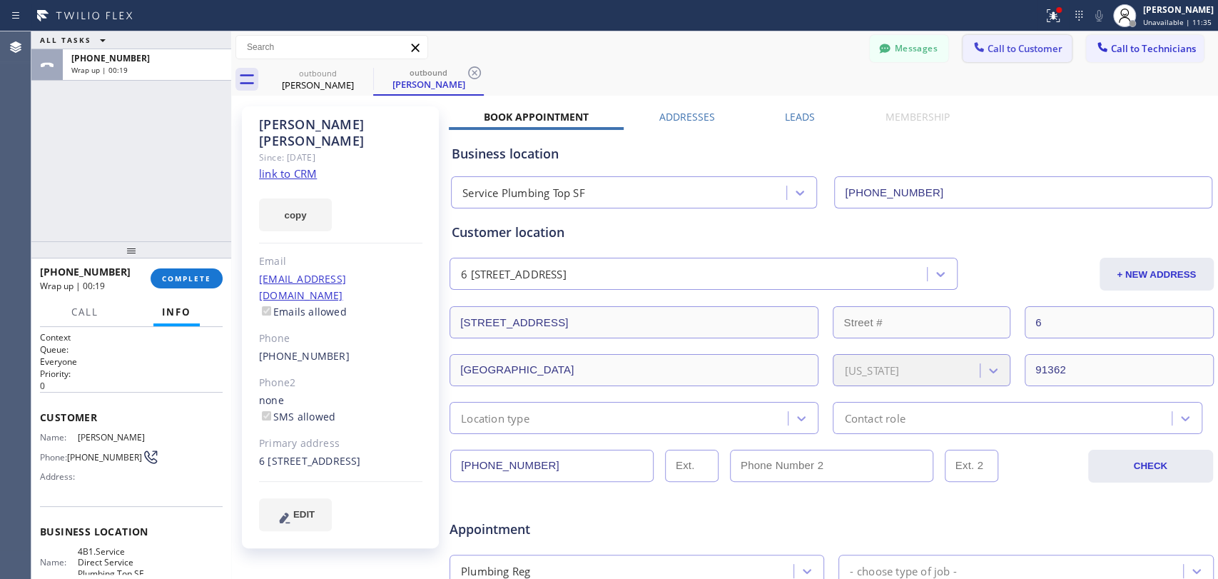
click at [993, 44] on span "Call to Customer" at bounding box center [1025, 48] width 75 height 13
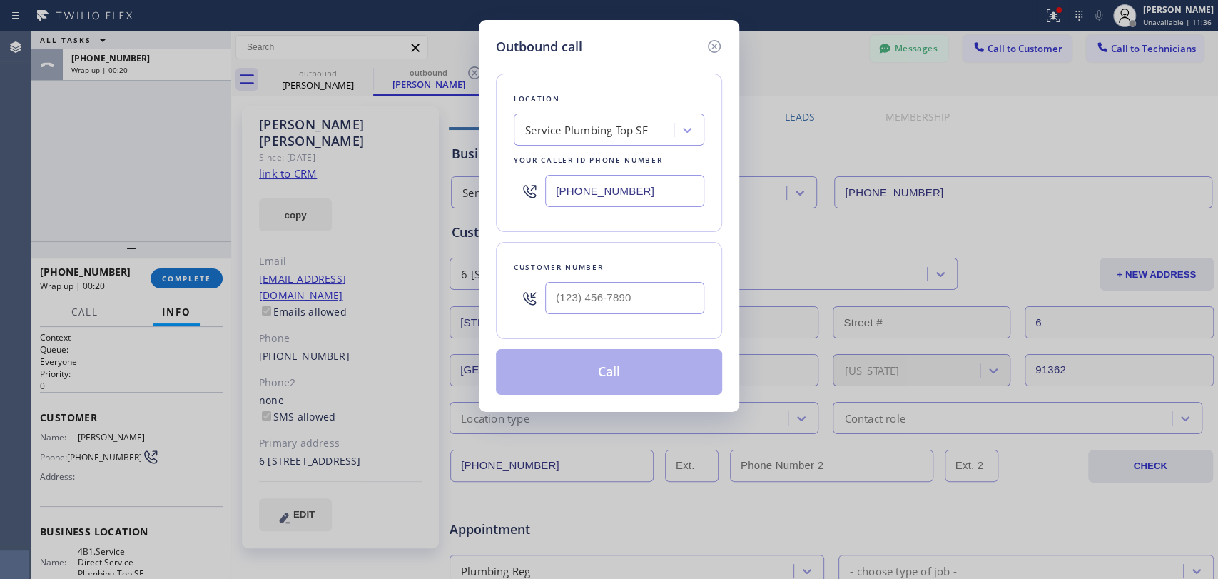
click at [716, 49] on icon at bounding box center [714, 46] width 17 height 17
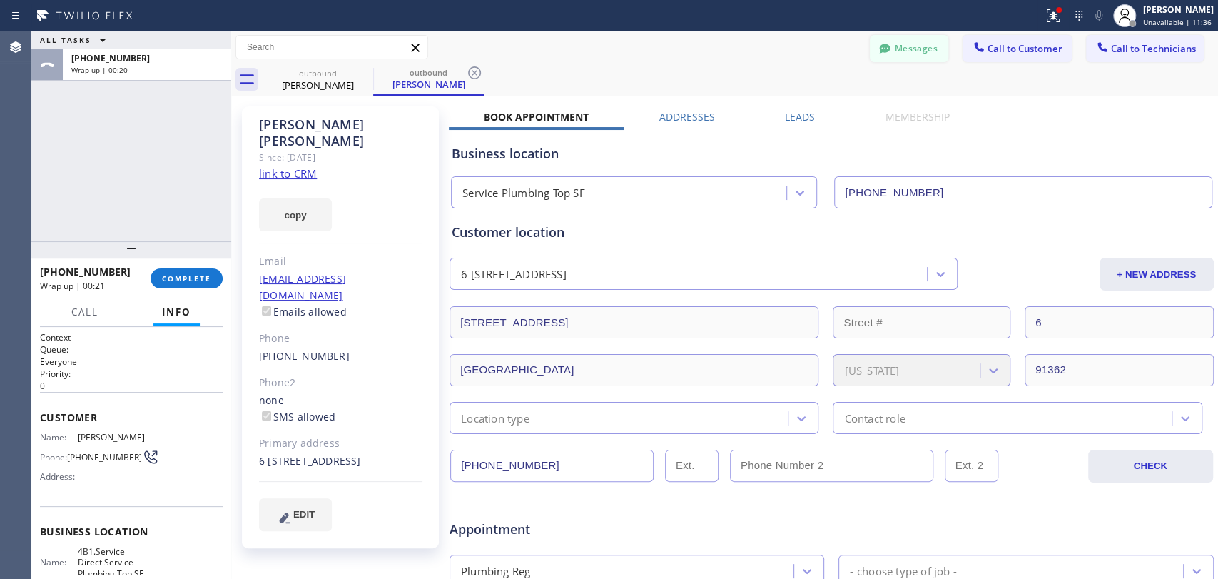
click at [916, 55] on button "Messages" at bounding box center [909, 48] width 78 height 27
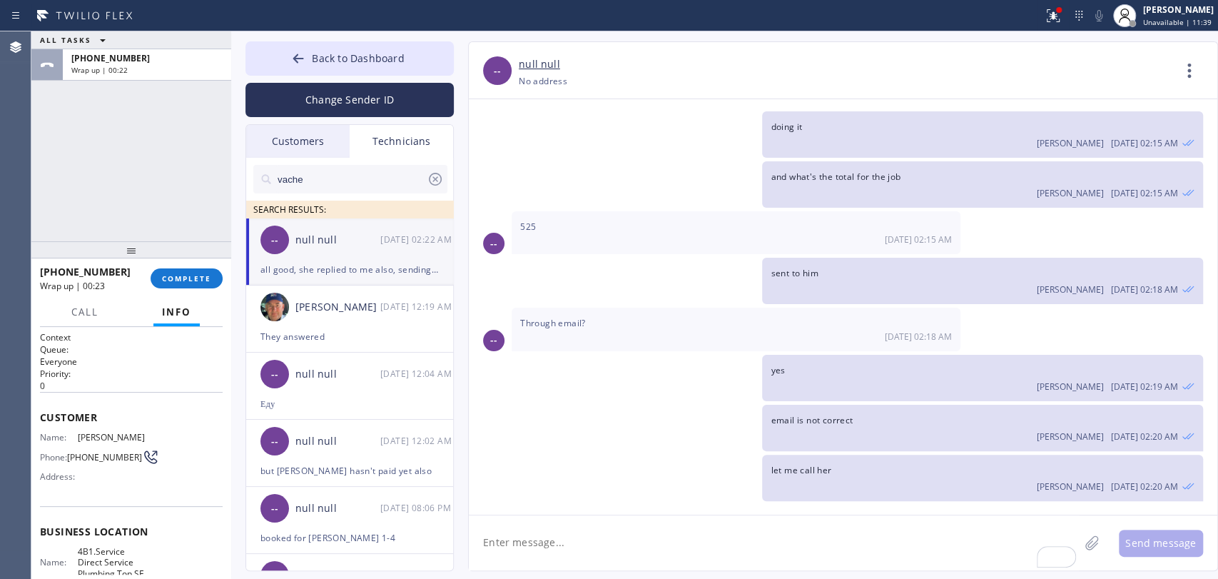
drag, startPoint x: 673, startPoint y: 425, endPoint x: 572, endPoint y: 420, distance: 100.7
click at [572, 514] on span "Her email is Joiegamero@gmail.com" at bounding box center [621, 520] width 203 height 12
copy span "Joiegamero@gmail.com"
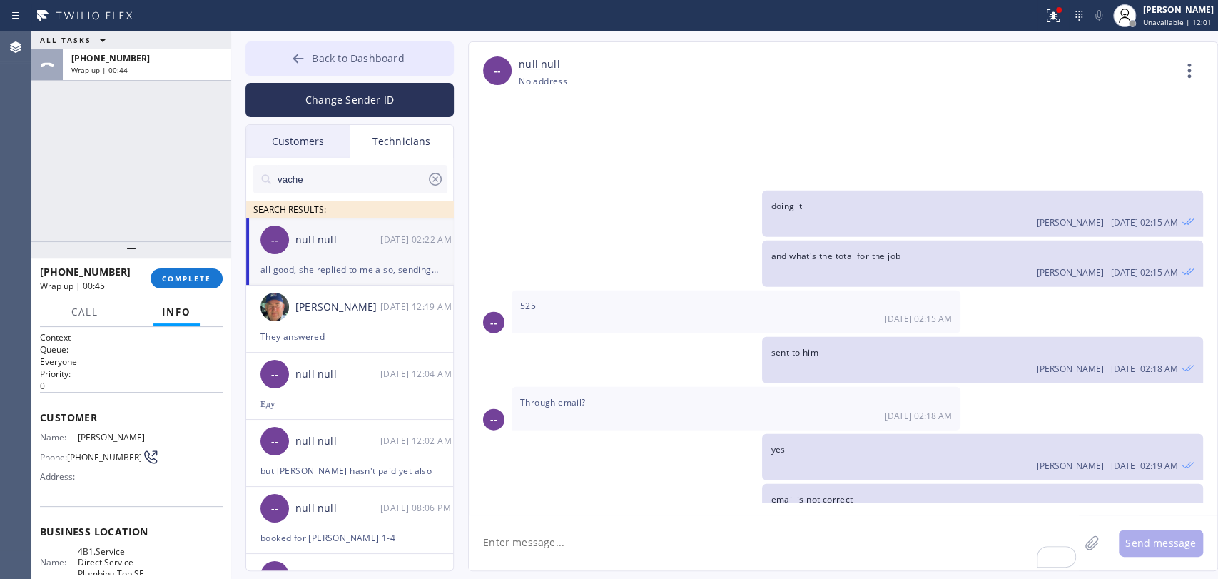
click at [296, 59] on icon at bounding box center [298, 58] width 11 height 9
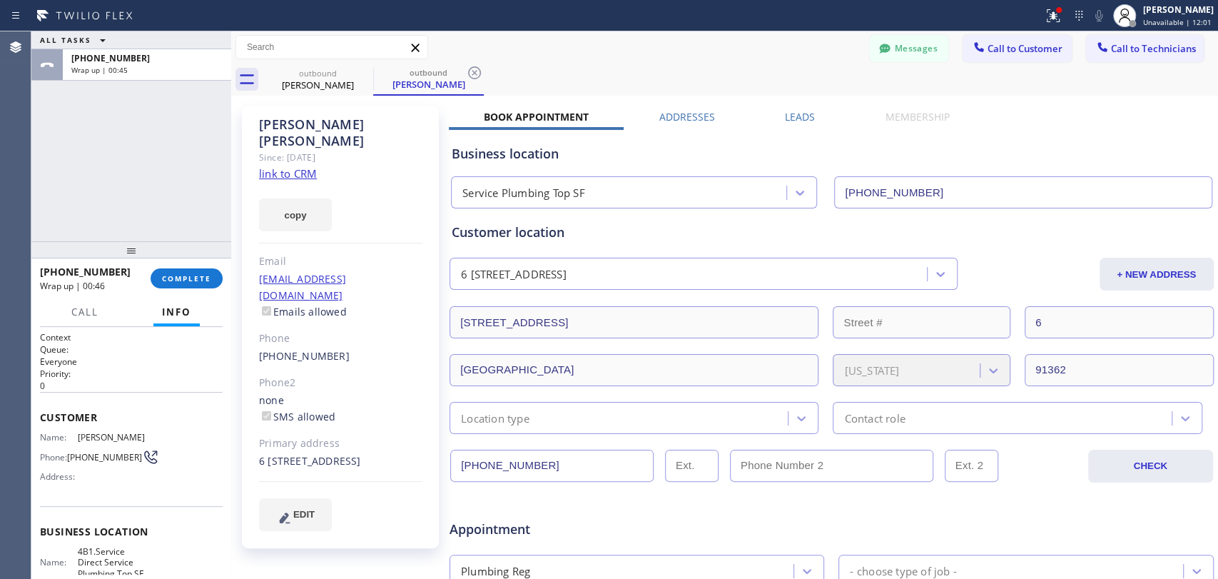
click at [334, 123] on div "Johannah Garcia" at bounding box center [340, 132] width 163 height 33
copy div "Johannah Garcia"
click at [167, 285] on button "COMPLETE" at bounding box center [187, 278] width 72 height 20
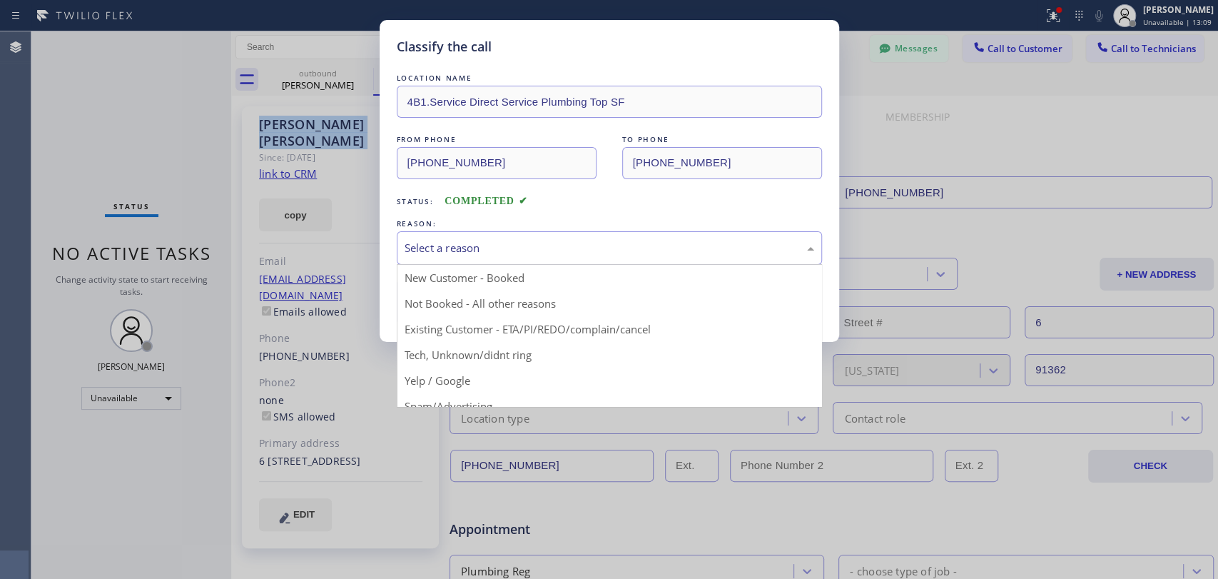
click at [539, 246] on div "Select a reason" at bounding box center [610, 248] width 410 height 16
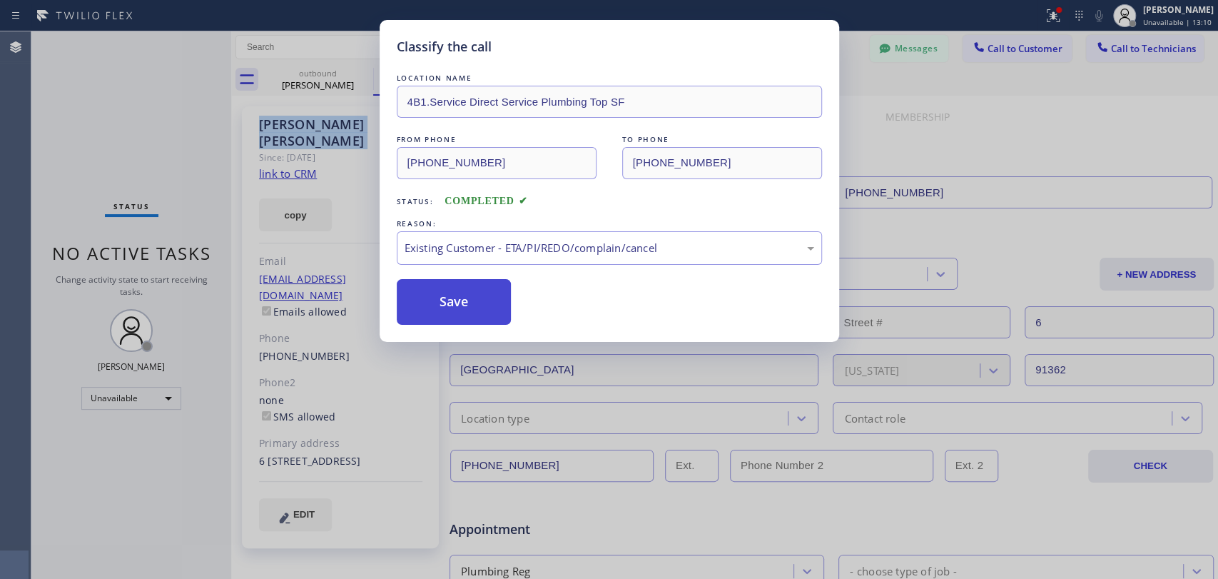
click at [478, 306] on button "Save" at bounding box center [454, 302] width 115 height 46
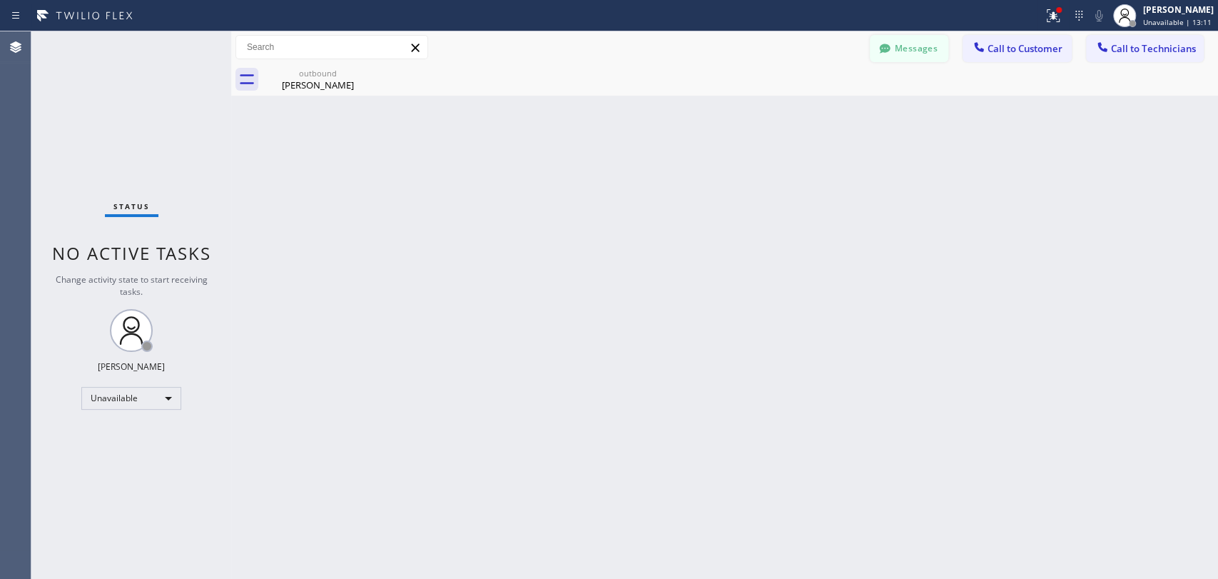
click at [887, 52] on icon at bounding box center [885, 48] width 14 height 14
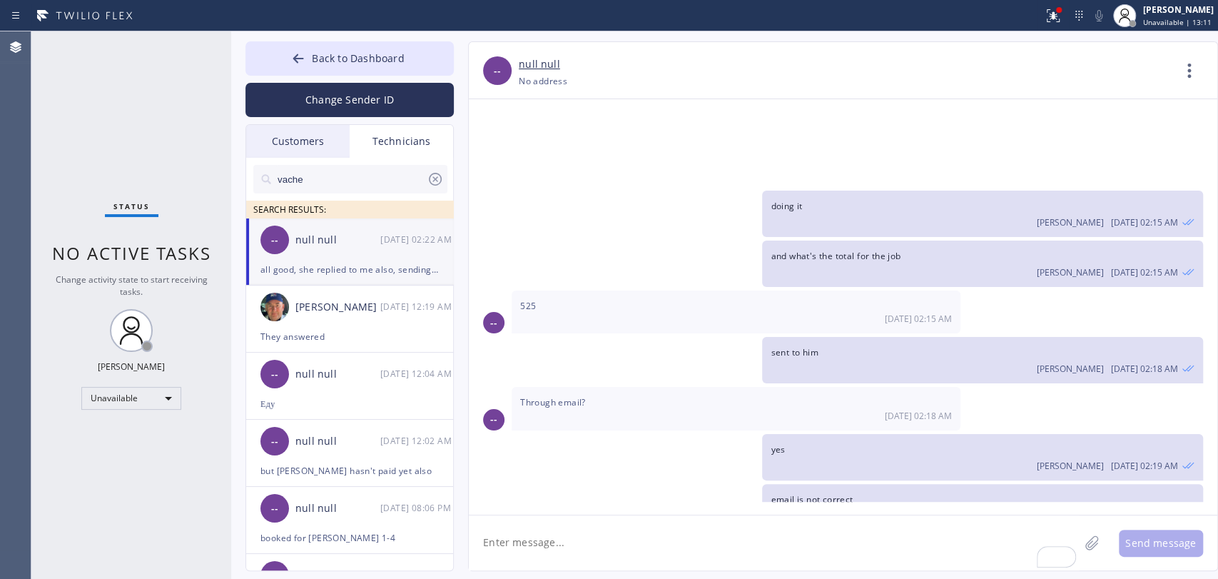
click at [301, 245] on div "null null" at bounding box center [337, 240] width 85 height 16
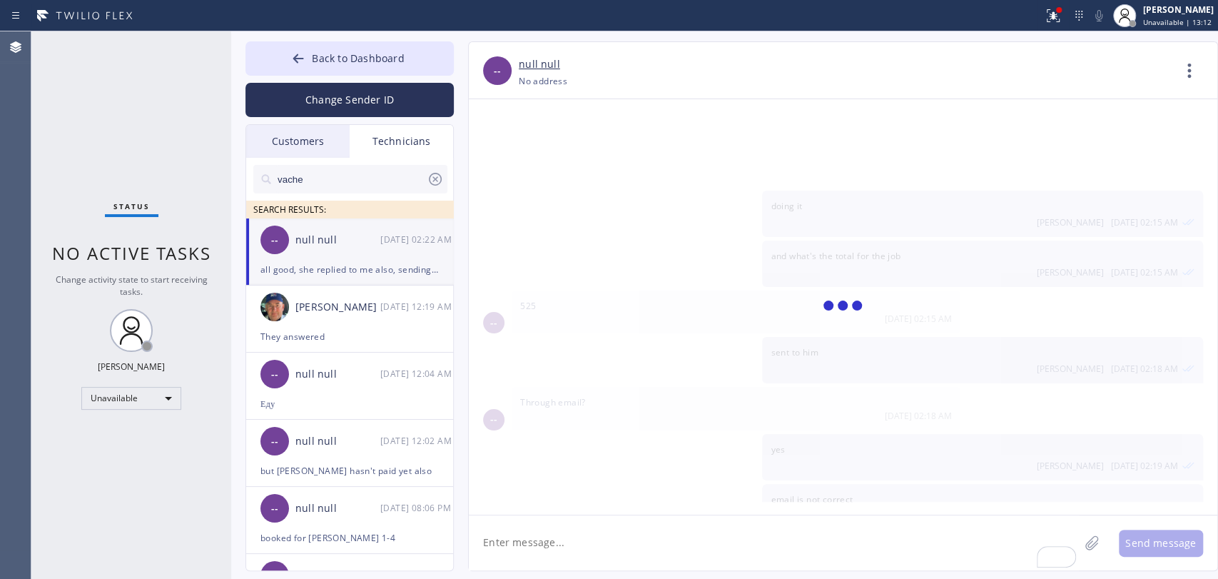
click at [527, 504] on div "02/13/2025 (213) 550-3076 - Chan (night time dispatcher) Oleksiy Dmitriev 02/13…" at bounding box center [843, 306] width 749 height 415
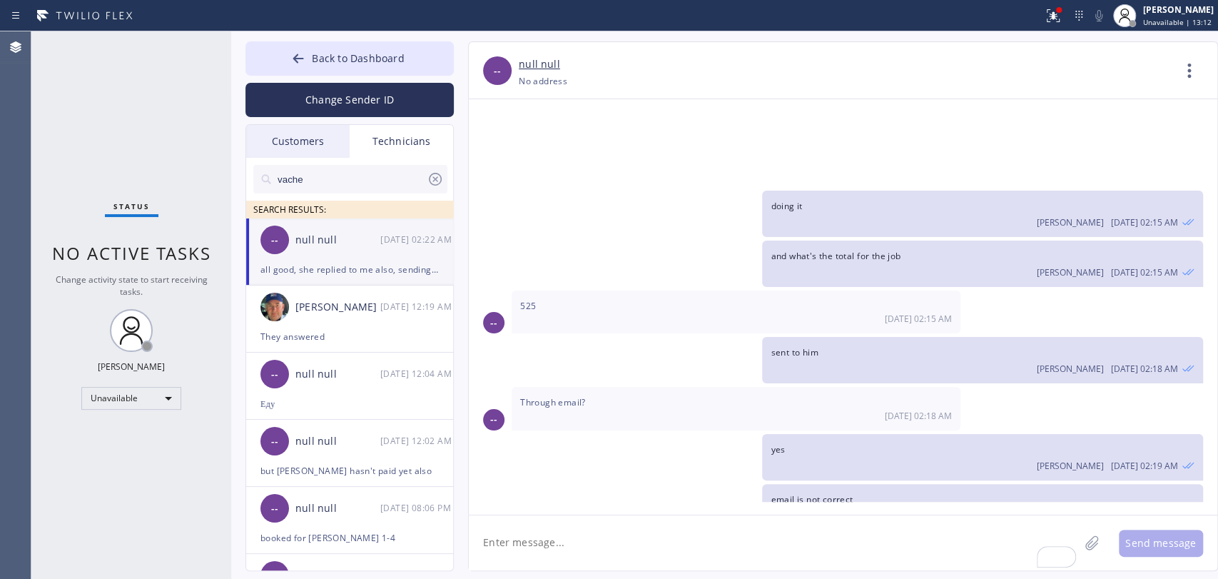
click at [536, 533] on textarea "To enrich screen reader interactions, please activate Accessibility in Grammarl…" at bounding box center [774, 542] width 610 height 55
click at [537, 533] on textarea "To enrich screen reader interactions, please activate Accessibility in Grammarl…" at bounding box center [774, 542] width 610 height 55
type textarea "done and she is checking it"
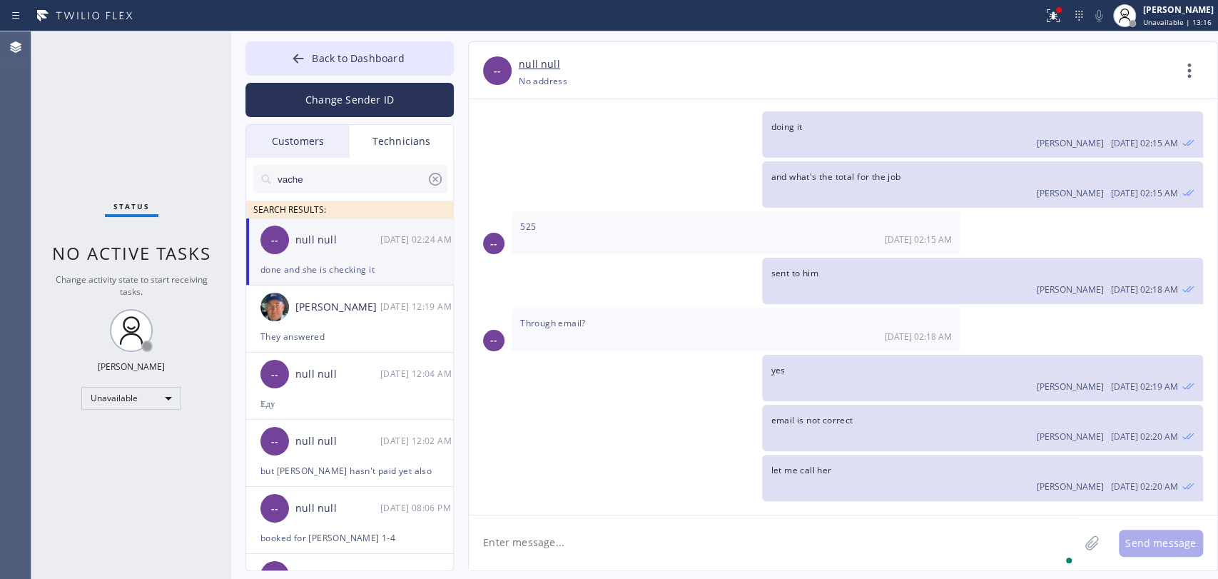
scroll to position [31610, 0]
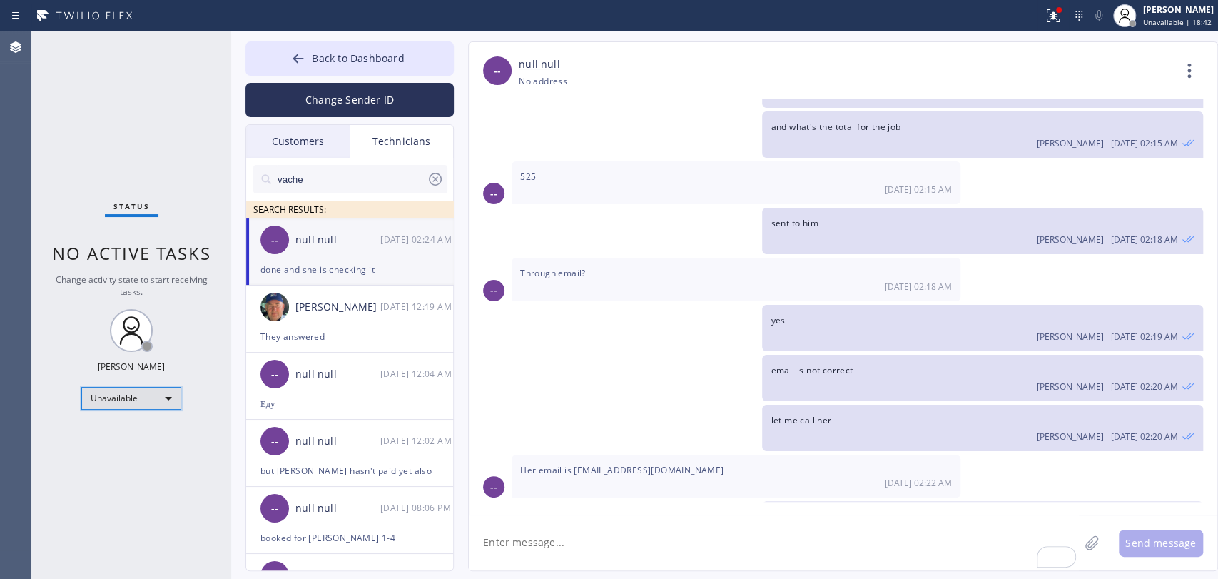
click at [113, 397] on div "Unavailable" at bounding box center [131, 398] width 100 height 23
drag, startPoint x: 120, startPoint y: 417, endPoint x: 121, endPoint y: 429, distance: 11.5
click at [121, 429] on ul "Offline Available Unavailable Break" at bounding box center [130, 442] width 98 height 71
click at [121, 429] on li "Available" at bounding box center [130, 433] width 97 height 17
click at [144, 430] on div "Status No active tasks Change activity state to start receiving tasks. [PERSON_…" at bounding box center [131, 304] width 200 height 547
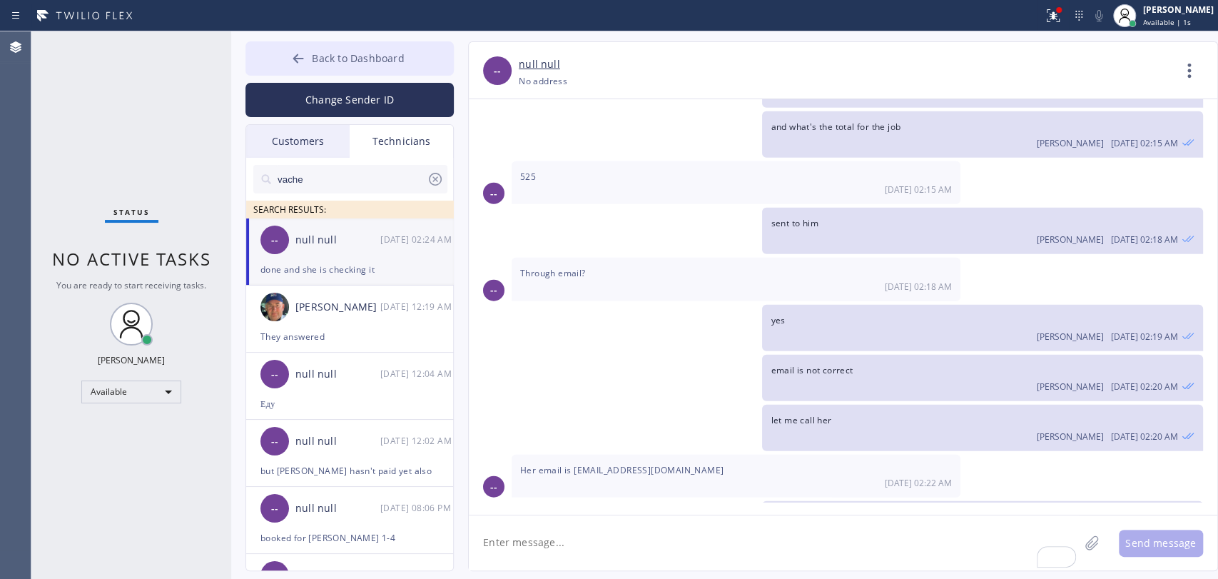
click at [270, 59] on button "Back to Dashboard" at bounding box center [349, 58] width 208 height 34
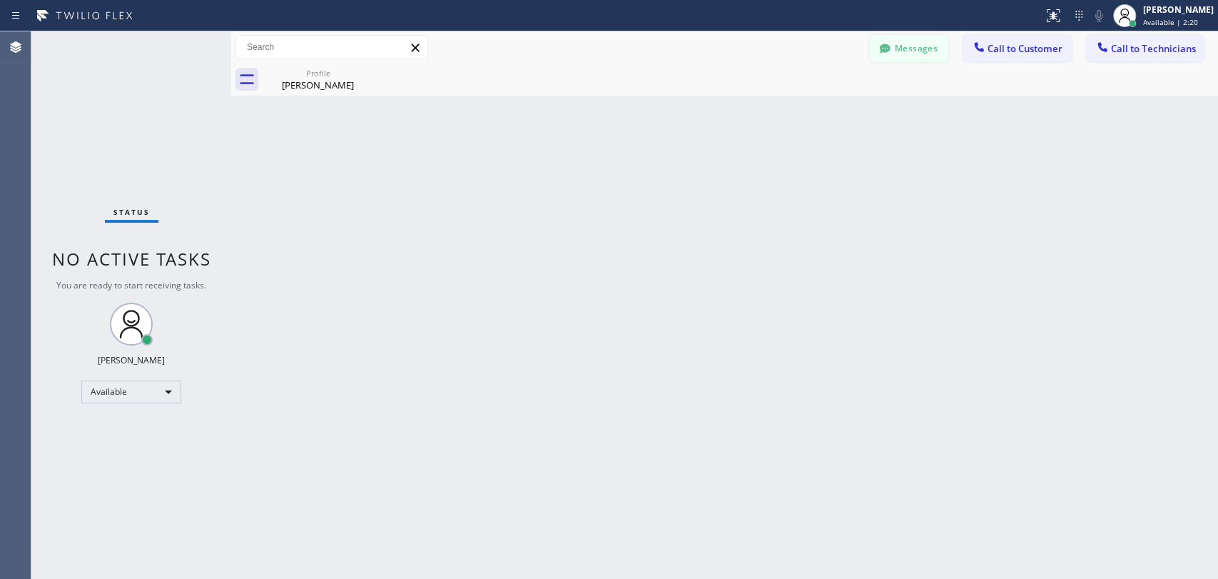
click at [898, 36] on button "Messages" at bounding box center [909, 48] width 78 height 27
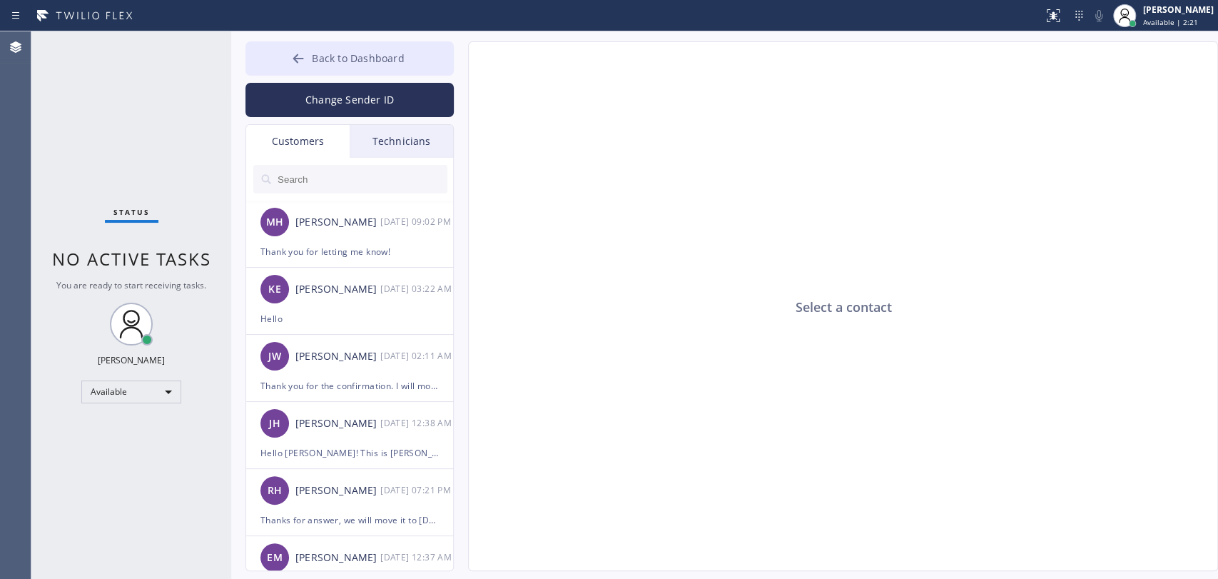
click at [363, 57] on span "Back to Dashboard" at bounding box center [358, 58] width 92 height 14
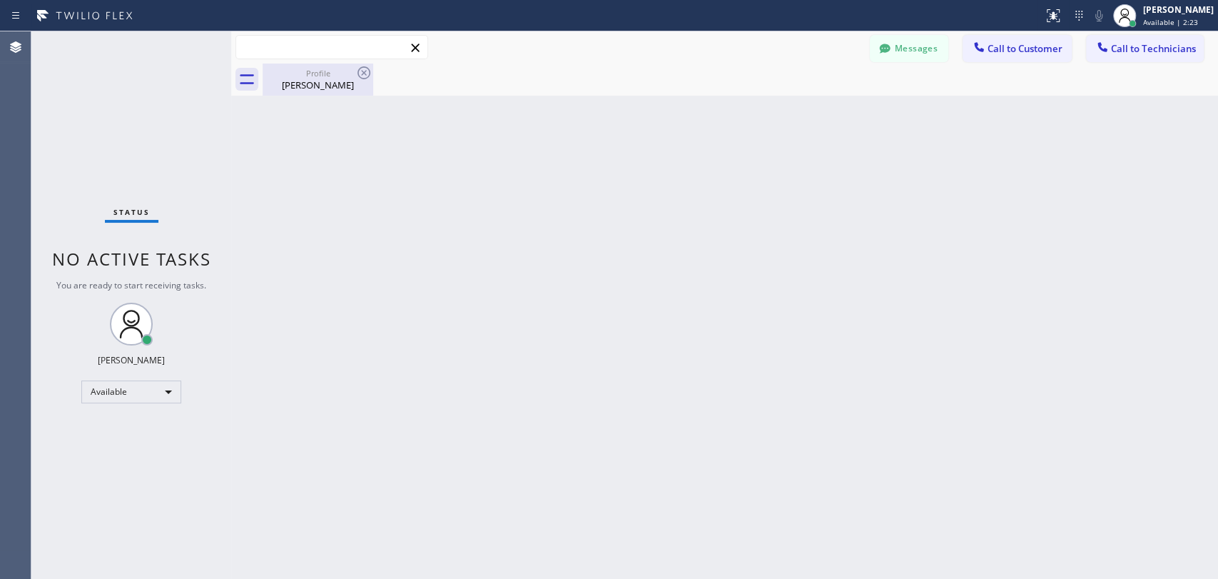
click at [313, 54] on input "text" at bounding box center [331, 47] width 191 height 23
drag, startPoint x: 320, startPoint y: 64, endPoint x: 364, endPoint y: 78, distance: 46.3
click at [320, 64] on div "Profile Johannah Garcia" at bounding box center [318, 80] width 108 height 32
click at [364, 78] on icon at bounding box center [364, 72] width 13 height 13
click at [874, 47] on button "Messages" at bounding box center [909, 48] width 78 height 27
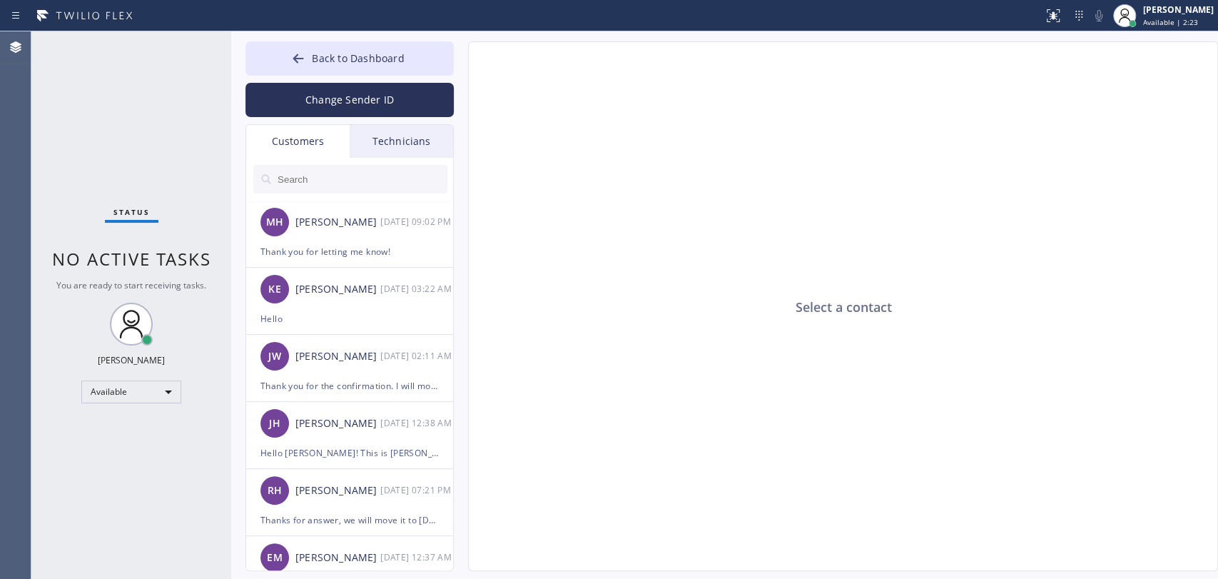
click at [420, 148] on div "Technicians" at bounding box center [401, 141] width 103 height 33
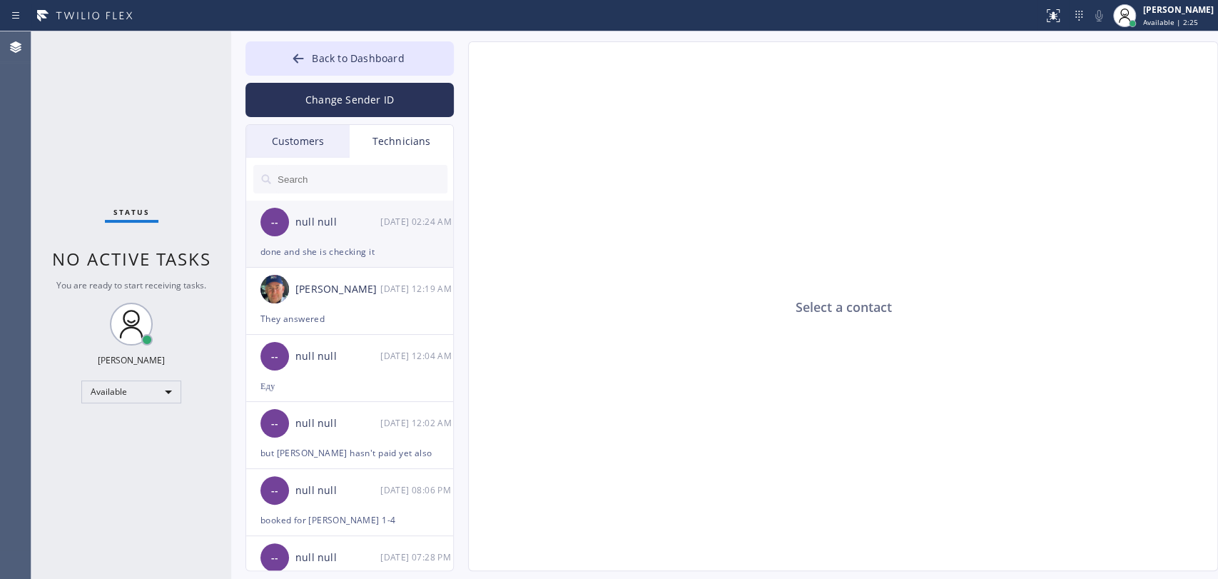
click at [307, 249] on div "done and she is checking it" at bounding box center [349, 251] width 178 height 16
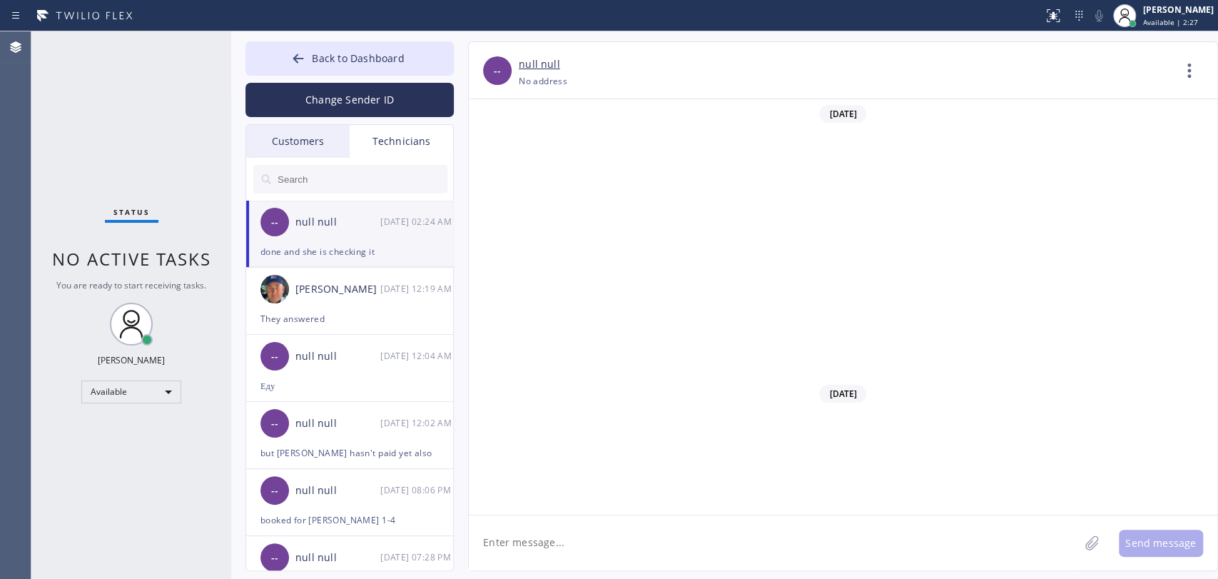
scroll to position [31610, 0]
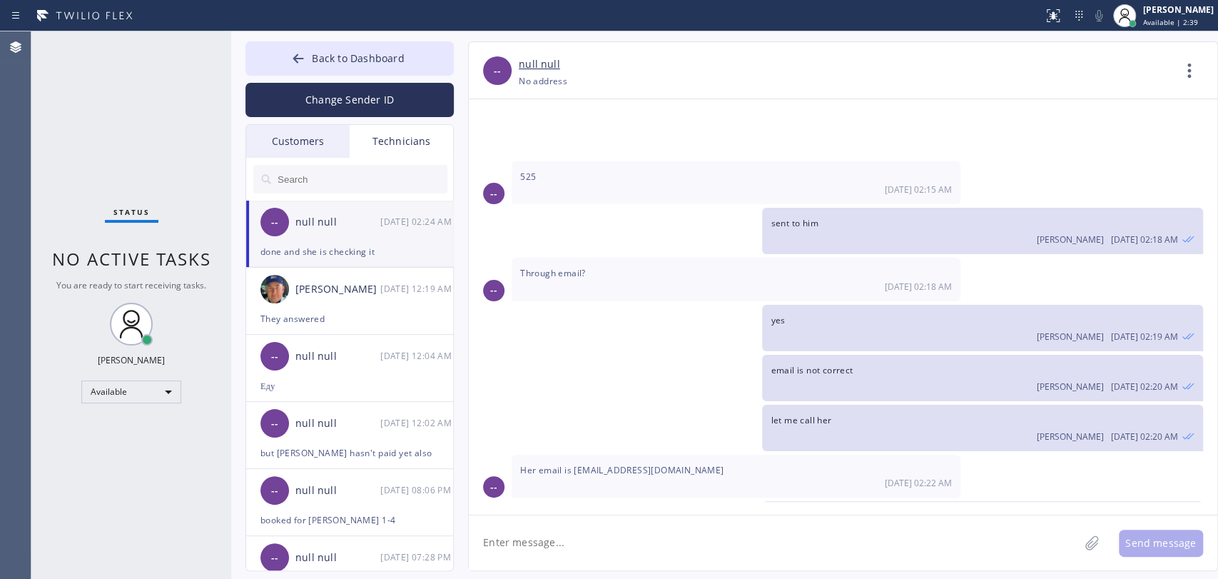
click at [577, 532] on textarea at bounding box center [774, 542] width 610 height 55
type textarea "signed"
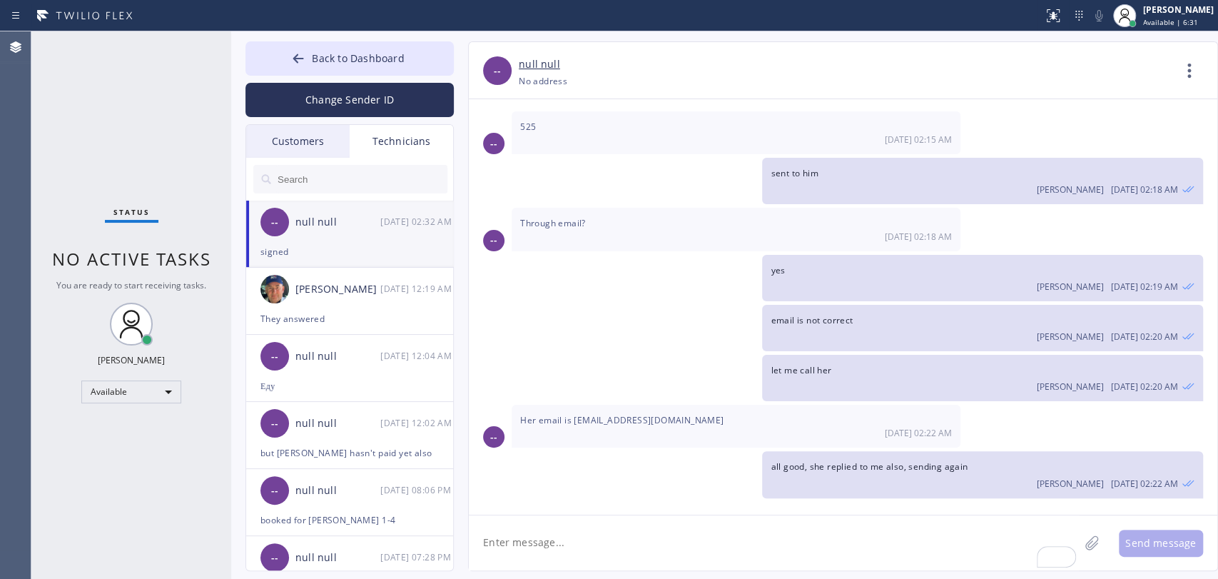
click at [815, 314] on span "email is not correct" at bounding box center [812, 320] width 82 height 12
click at [811, 314] on span "email is not correct" at bounding box center [812, 320] width 82 height 12
drag, startPoint x: 801, startPoint y: 271, endPoint x: 813, endPoint y: 223, distance: 49.2
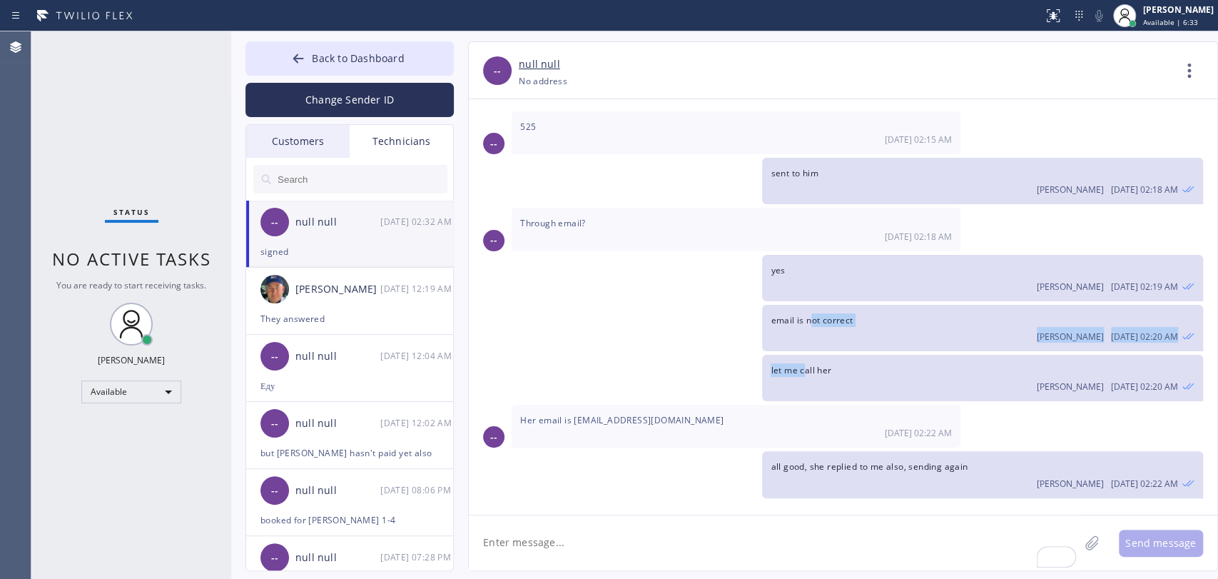
click at [813, 223] on div "02/13/2025 (213) 550-3076 - Chan (night time dispatcher) Oleksiy Dmitriev 02/13…" at bounding box center [843, 300] width 749 height 402
click at [813, 314] on span "email is not correct" at bounding box center [812, 320] width 82 height 12
drag, startPoint x: 805, startPoint y: 223, endPoint x: 776, endPoint y: 226, distance: 28.8
click at [776, 314] on span "email is not correct" at bounding box center [812, 320] width 82 height 12
click at [380, 188] on input "text" at bounding box center [361, 179] width 171 height 29
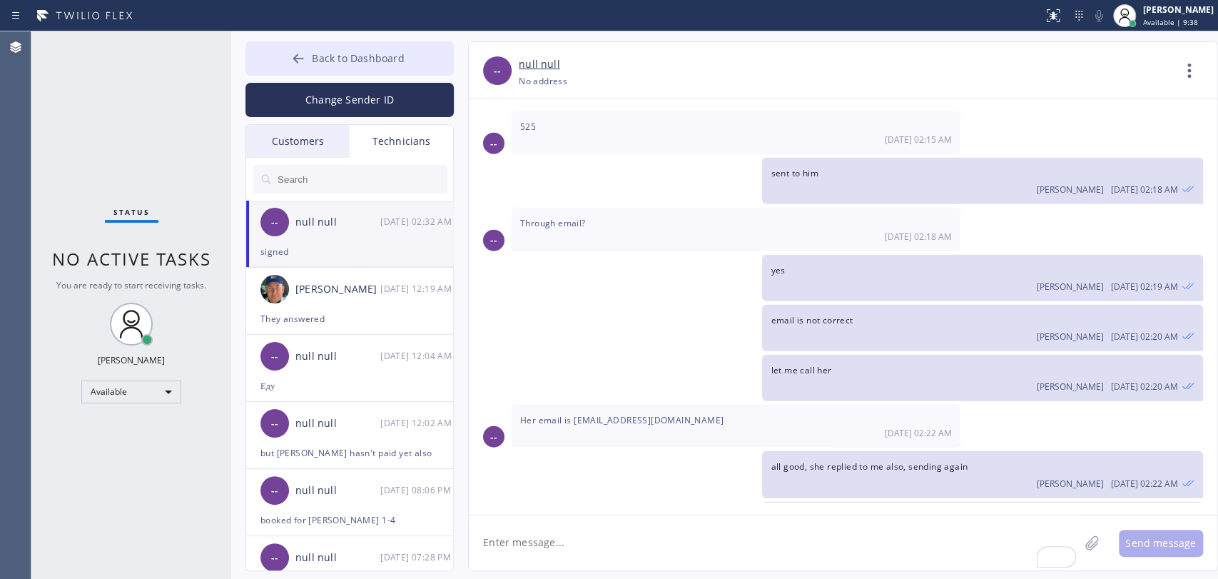
click at [309, 54] on button "Back to Dashboard" at bounding box center [349, 58] width 208 height 34
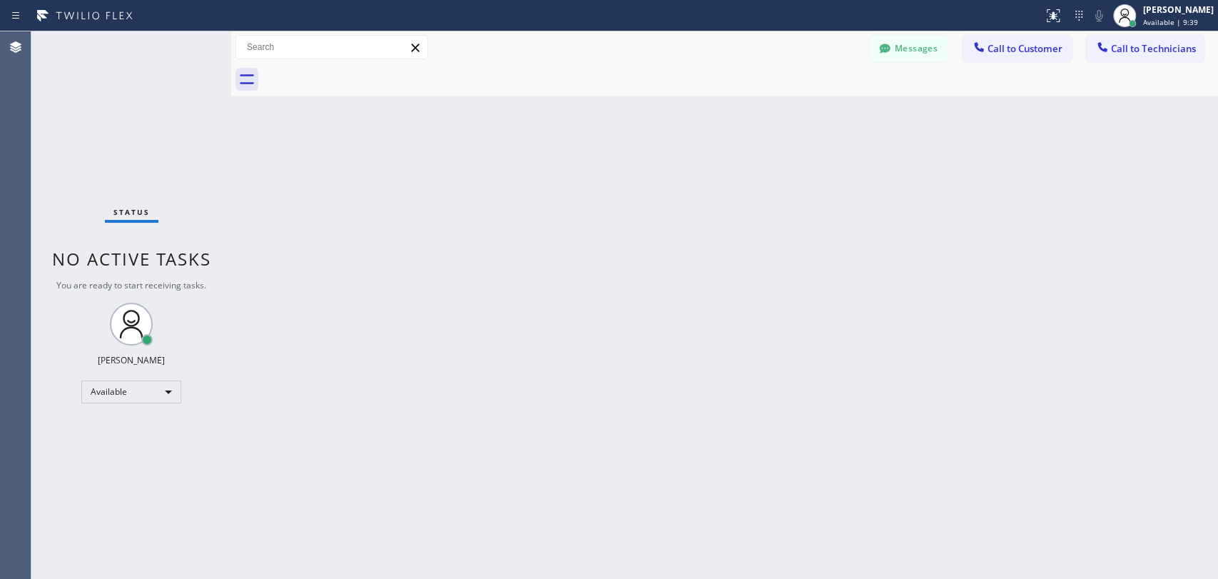
click at [1145, 35] on button "Call to Technicians" at bounding box center [1145, 48] width 118 height 27
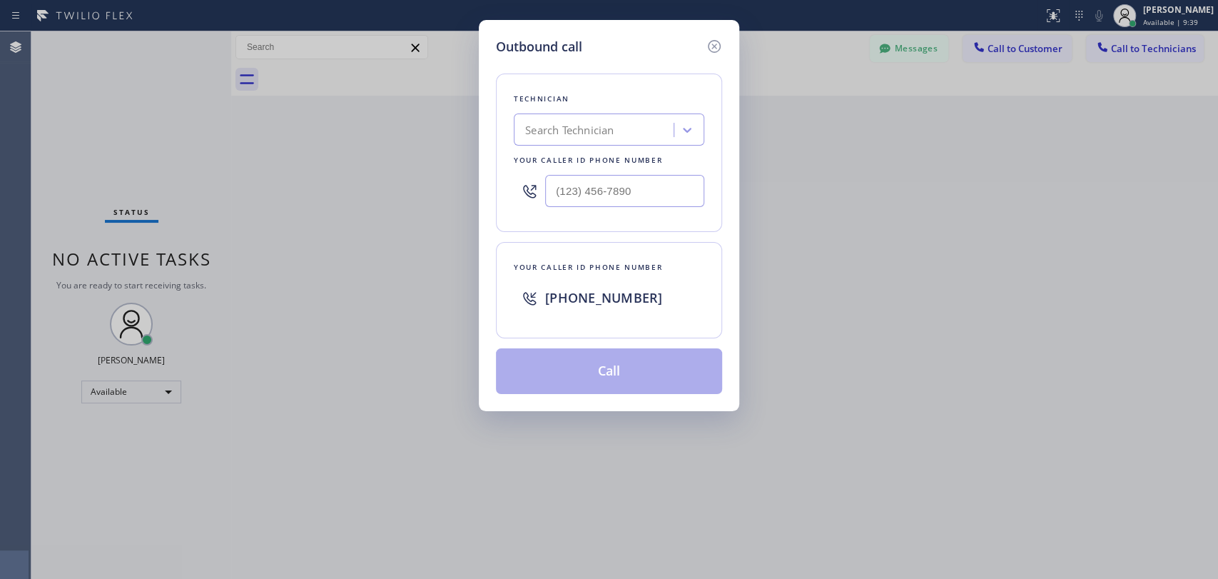
click at [581, 110] on div "Technician Search Technician Your caller id phone number" at bounding box center [609, 152] width 226 height 158
click at [591, 172] on div at bounding box center [609, 191] width 191 height 46
click at [607, 142] on div "Search Technician" at bounding box center [609, 129] width 191 height 32
type input "Chris"
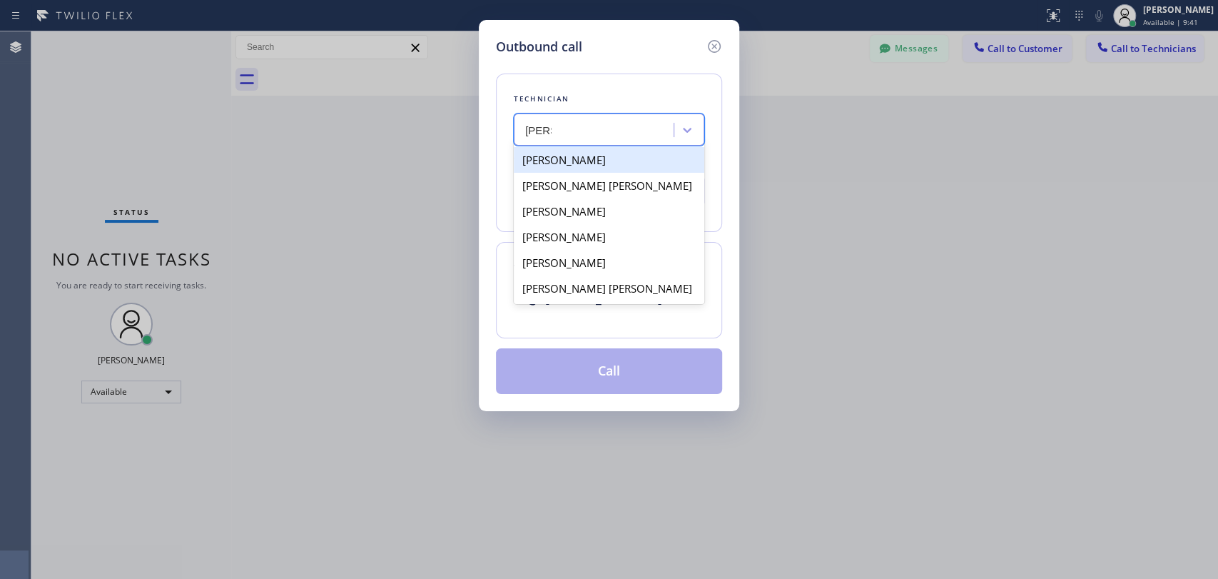
click at [599, 168] on div "[PERSON_NAME]" at bounding box center [609, 160] width 191 height 26
type input "[PHONE_NUMBER]"
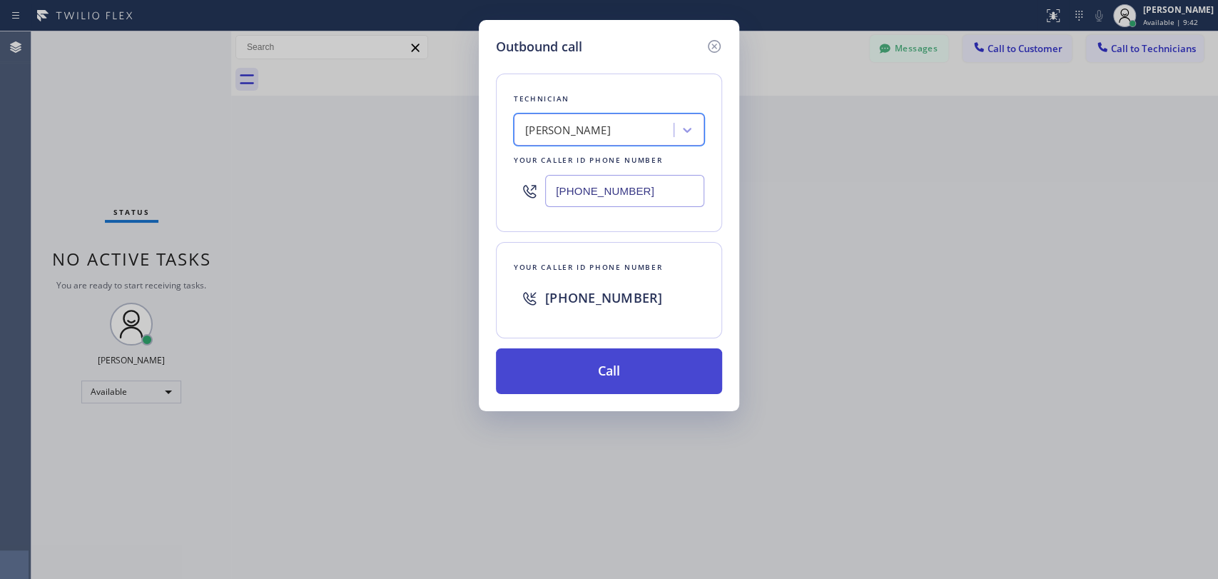
click at [590, 362] on button "Call" at bounding box center [609, 371] width 226 height 46
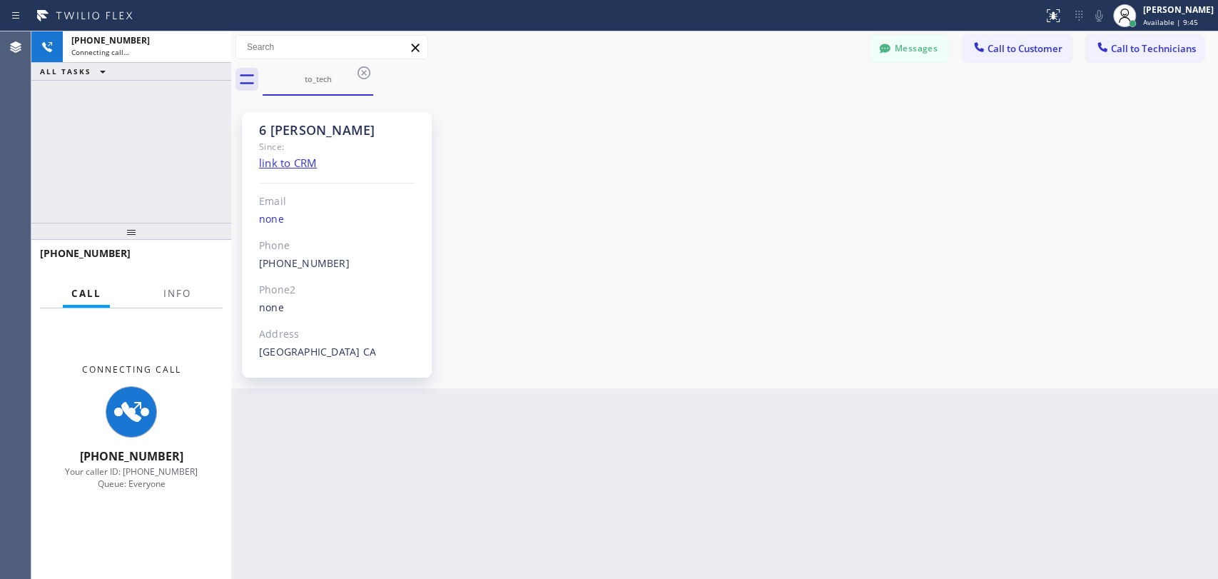
scroll to position [16688, 0]
click at [335, 123] on div "6 OC Christopher" at bounding box center [337, 130] width 156 height 16
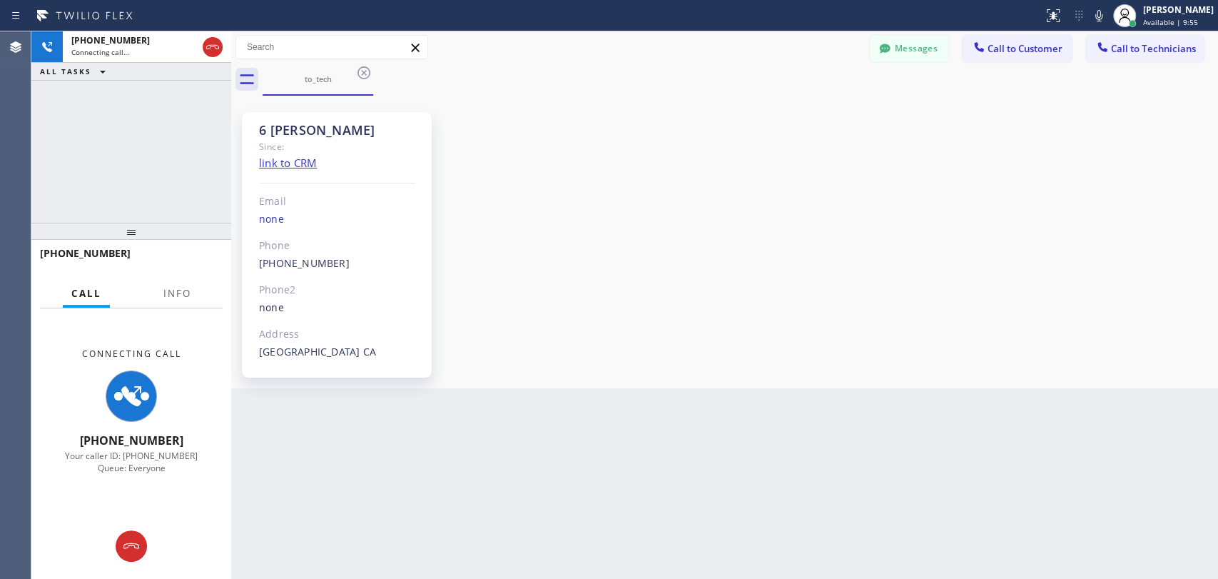
click at [349, 148] on div "Since:" at bounding box center [337, 146] width 156 height 16
click at [348, 142] on div "Since:" at bounding box center [337, 146] width 156 height 16
click at [348, 140] on div "Since:" at bounding box center [337, 146] width 156 height 16
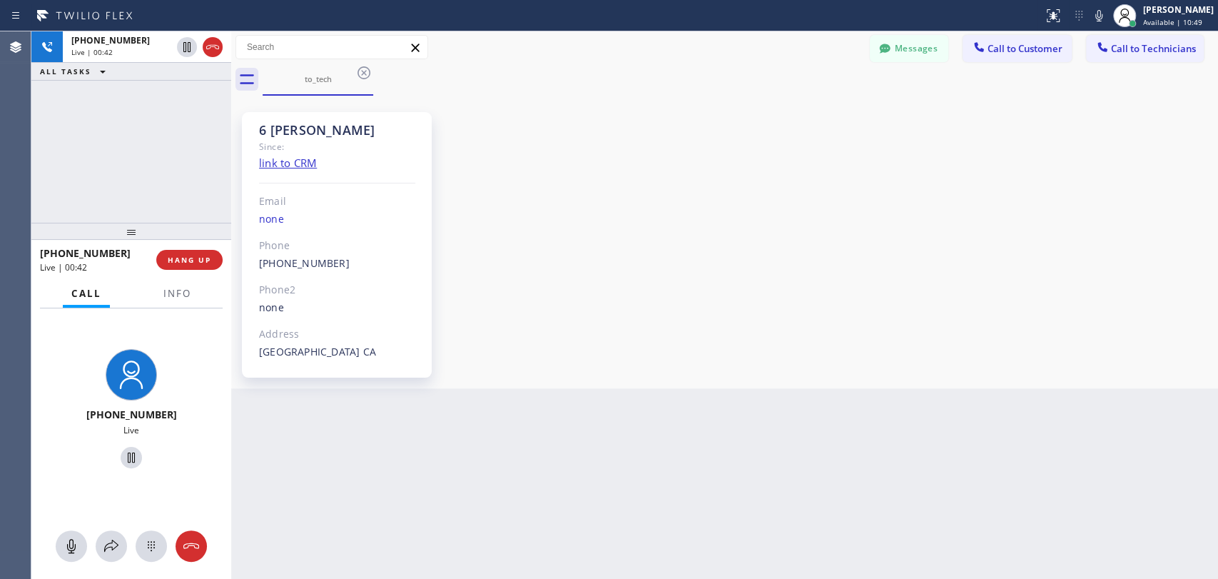
click at [337, 109] on div "6 OC Christopher Since: link to CRM Email none Phone (951) 751-8609 Outbound ca…" at bounding box center [342, 241] width 200 height 271
click at [337, 125] on div "6 OC Christopher" at bounding box center [337, 130] width 156 height 16
click at [325, 127] on div "6 OC Christopher" at bounding box center [337, 130] width 156 height 16
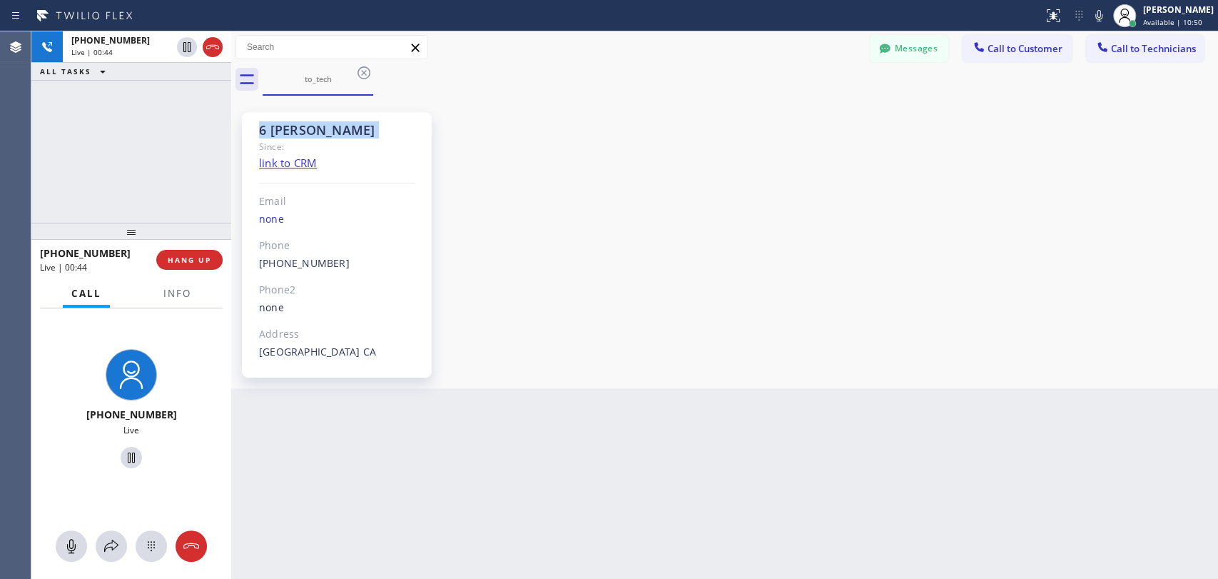
drag, startPoint x: 283, startPoint y: 131, endPoint x: 402, endPoint y: 134, distance: 119.2
click at [400, 135] on div "6 OC Christopher" at bounding box center [337, 130] width 156 height 16
click at [402, 134] on div "6 OC Christopher" at bounding box center [337, 130] width 156 height 16
drag, startPoint x: 402, startPoint y: 134, endPoint x: 256, endPoint y: 127, distance: 145.7
click at [257, 127] on div "6 OC Christopher Since: link to CRM Email none Phone (951) 751-8609 Outbound ca…" at bounding box center [337, 244] width 190 height 265
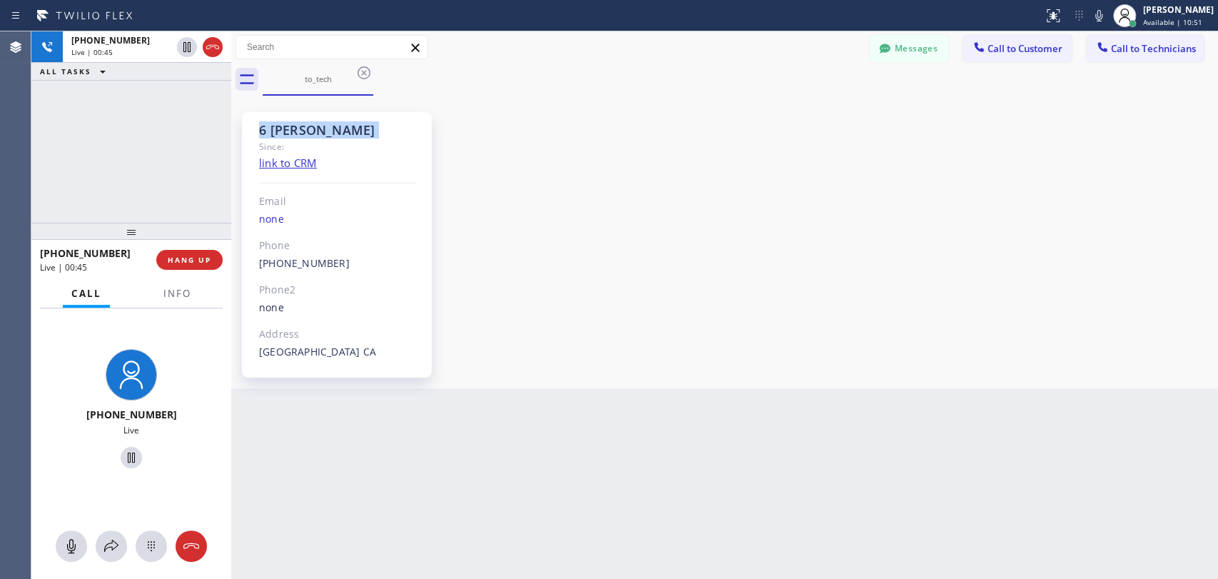
click at [256, 127] on div "6 OC Christopher Since: link to CRM Email none Phone (951) 751-8609 Outbound ca…" at bounding box center [337, 244] width 190 height 265
drag, startPoint x: 256, startPoint y: 127, endPoint x: 400, endPoint y: 133, distance: 143.5
click at [400, 133] on div "6 OC Christopher Since: link to CRM Email none Phone (951) 751-8609 Outbound ca…" at bounding box center [337, 244] width 190 height 265
click at [400, 133] on div "6 OC Christopher" at bounding box center [337, 130] width 156 height 16
drag, startPoint x: 400, startPoint y: 133, endPoint x: 392, endPoint y: 131, distance: 8.0
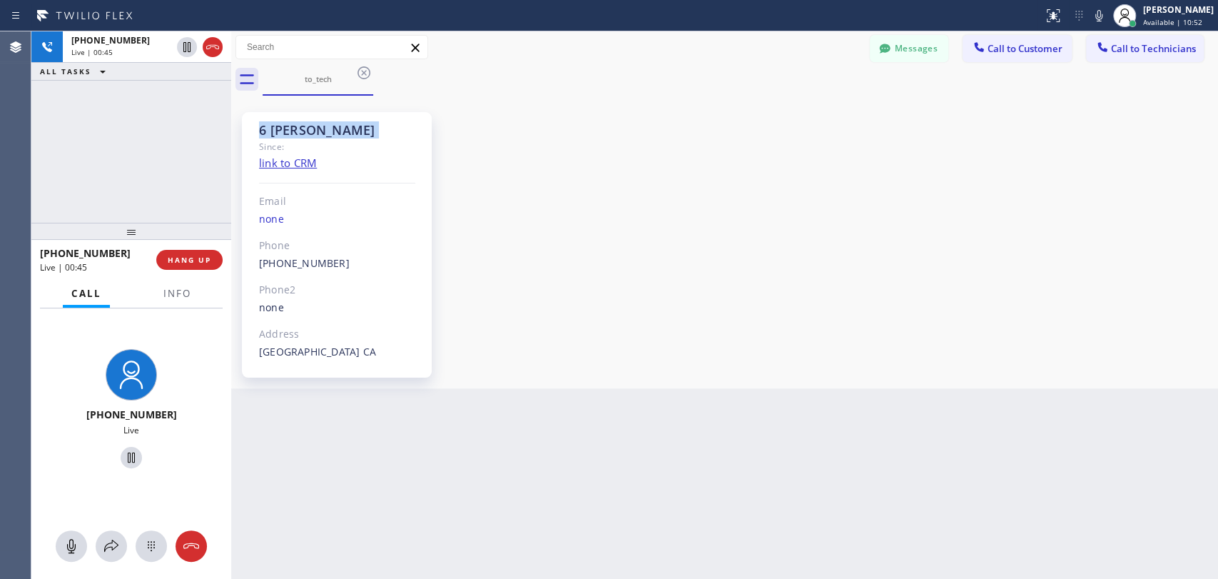
click at [398, 133] on div "6 OC Christopher" at bounding box center [337, 130] width 156 height 16
click at [392, 131] on div "6 OC Christopher" at bounding box center [337, 130] width 156 height 16
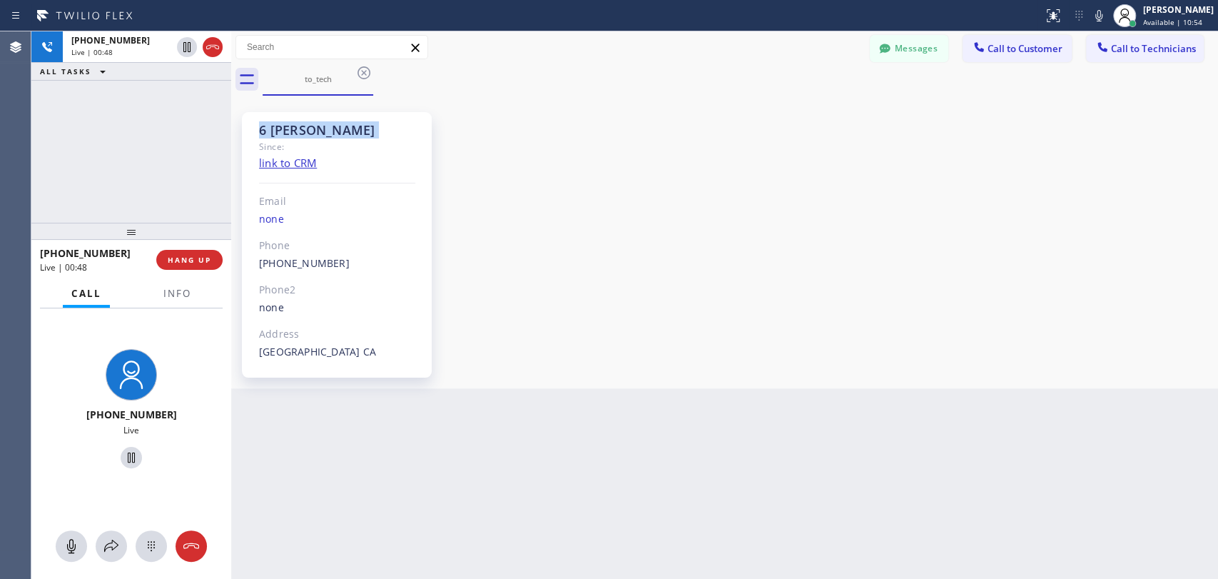
drag, startPoint x: 392, startPoint y: 131, endPoint x: 257, endPoint y: 131, distance: 134.9
click at [257, 131] on div "6 OC Christopher Since: link to CRM Email none Phone (951) 751-8609 Outbound ca…" at bounding box center [337, 244] width 190 height 265
drag, startPoint x: 269, startPoint y: 131, endPoint x: 373, endPoint y: 134, distance: 104.2
click at [373, 134] on div "6 OC Christopher" at bounding box center [337, 130] width 156 height 16
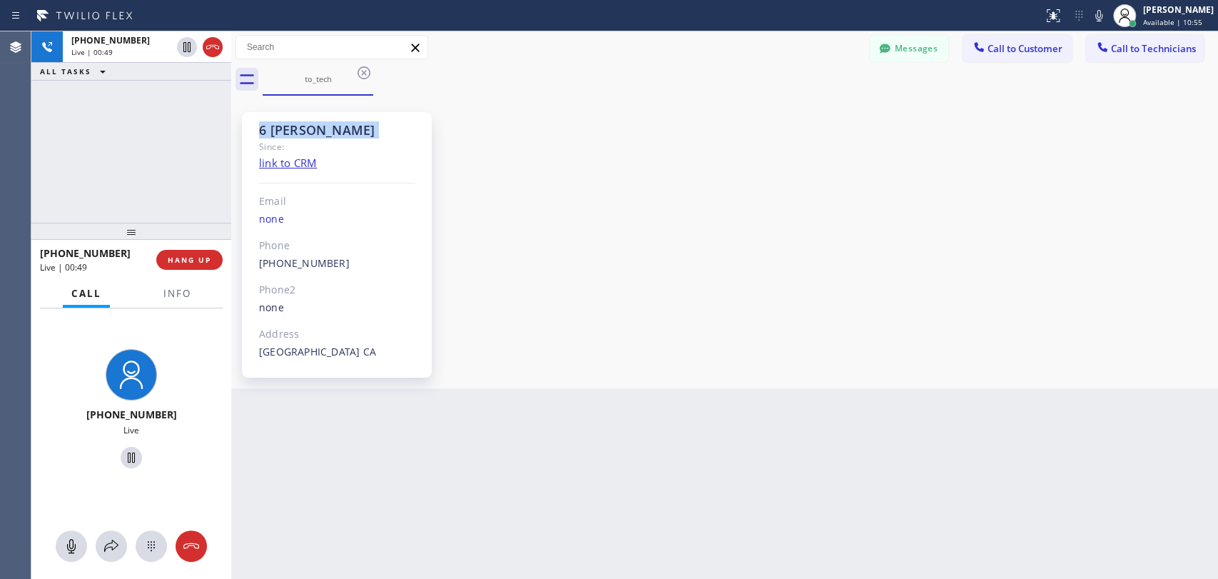
click at [373, 134] on div "6 OC Christopher" at bounding box center [337, 130] width 156 height 16
drag, startPoint x: 374, startPoint y: 134, endPoint x: 266, endPoint y: 130, distance: 107.8
click at [266, 130] on div "6 OC Christopher" at bounding box center [337, 130] width 156 height 16
drag, startPoint x: 317, startPoint y: 138, endPoint x: 307, endPoint y: 136, distance: 10.2
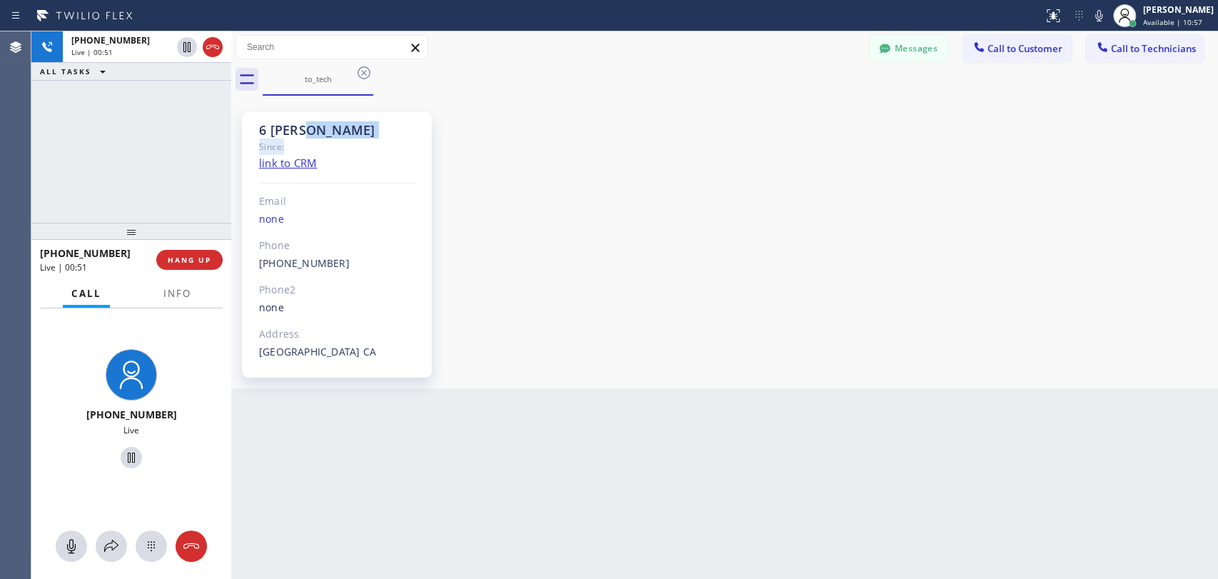
click at [307, 136] on div "6 OC Christopher Since: link to CRM Email none Phone (951) 751-8609 Outbound ca…" at bounding box center [337, 244] width 190 height 265
click at [308, 137] on div "6 OC Christopher" at bounding box center [337, 130] width 156 height 16
drag, startPoint x: 307, startPoint y: 137, endPoint x: 291, endPoint y: 143, distance: 16.7
click at [291, 143] on div "6 OC Christopher Since: link to CRM Email none Phone (951) 751-8609 Outbound ca…" at bounding box center [337, 244] width 190 height 265
click at [291, 143] on div "Since:" at bounding box center [337, 146] width 156 height 16
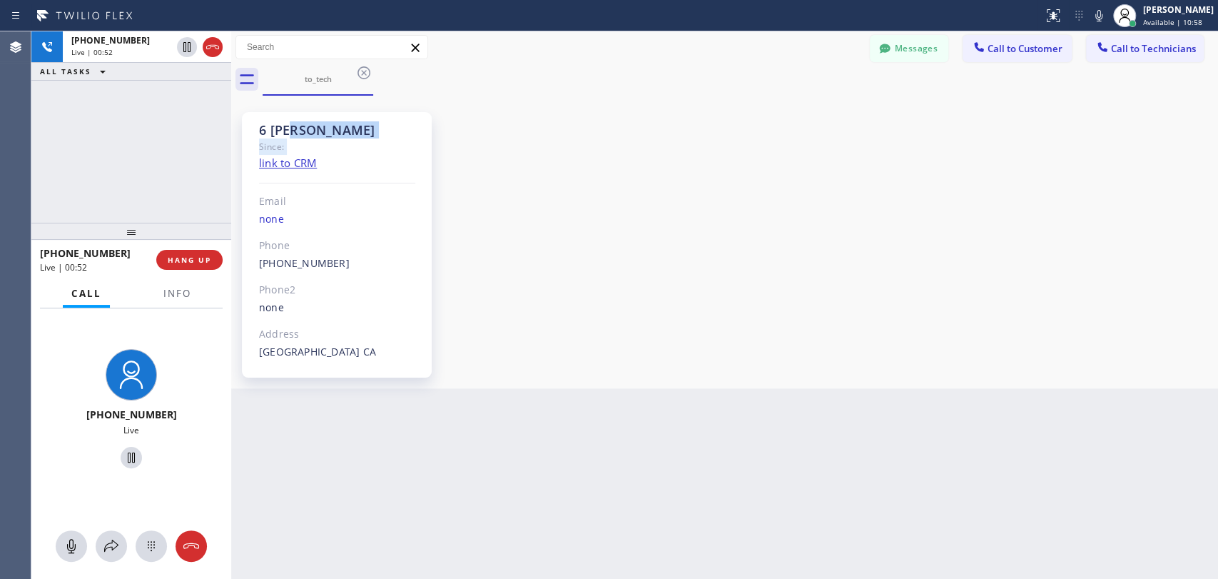
click at [291, 143] on div "Since:" at bounding box center [337, 146] width 156 height 16
click at [291, 138] on div "Since:" at bounding box center [337, 146] width 156 height 16
click at [290, 138] on div "6 OC Christopher" at bounding box center [337, 130] width 156 height 16
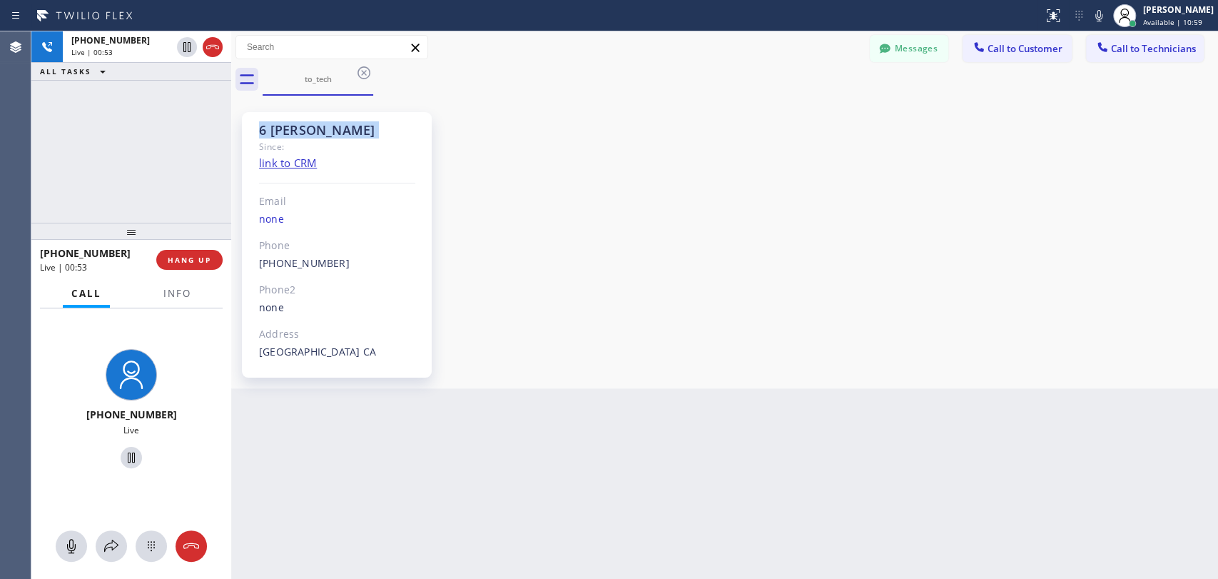
click at [290, 138] on div "6 OC Christopher" at bounding box center [337, 130] width 156 height 16
click at [290, 133] on div "6 OC Christopher" at bounding box center [337, 130] width 156 height 16
drag, startPoint x: 290, startPoint y: 133, endPoint x: 382, endPoint y: 138, distance: 92.2
click at [382, 138] on div "6 OC Christopher" at bounding box center [337, 130] width 156 height 16
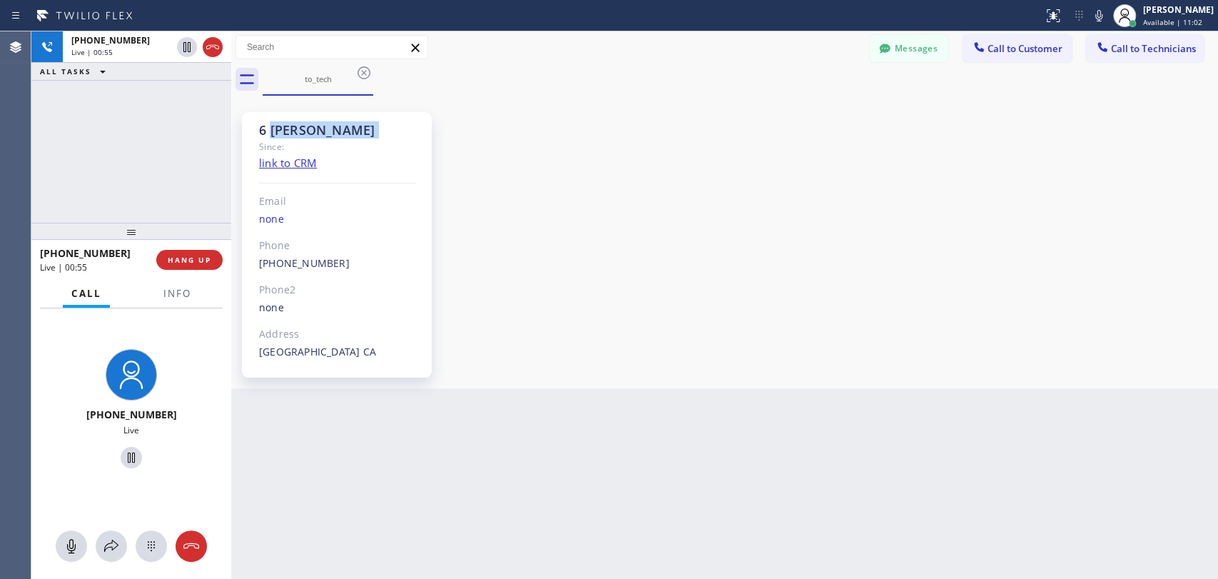
drag, startPoint x: 375, startPoint y: 136, endPoint x: 273, endPoint y: 132, distance: 102.1
click at [274, 132] on div "6 OC Christopher" at bounding box center [337, 130] width 156 height 16
click at [270, 131] on div "6 OC Christopher" at bounding box center [337, 130] width 156 height 16
drag, startPoint x: 263, startPoint y: 131, endPoint x: 348, endPoint y: 136, distance: 85.1
click at [347, 136] on div "6 OC Christopher" at bounding box center [337, 130] width 156 height 16
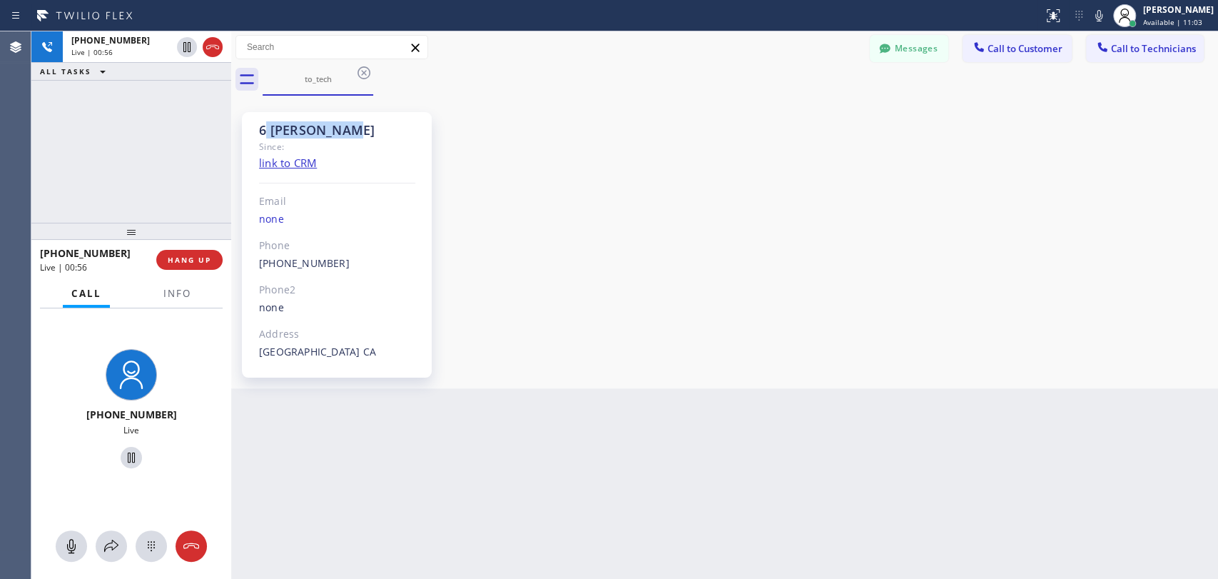
click at [348, 136] on div "6 OC Christopher" at bounding box center [337, 130] width 156 height 16
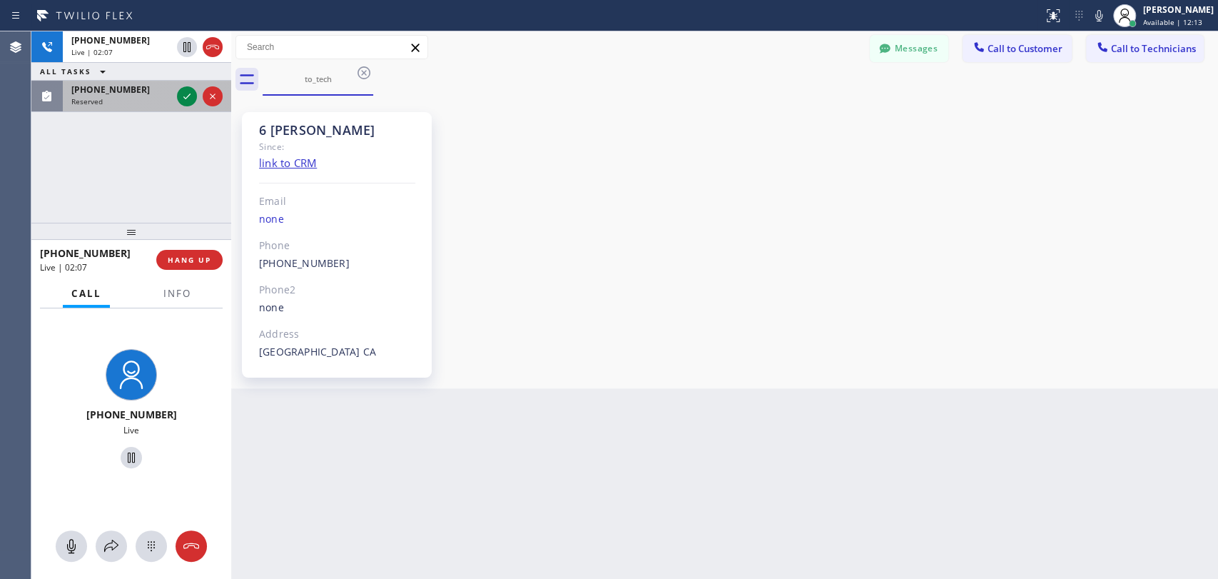
click at [114, 102] on div "Reserved" at bounding box center [121, 101] width 100 height 10
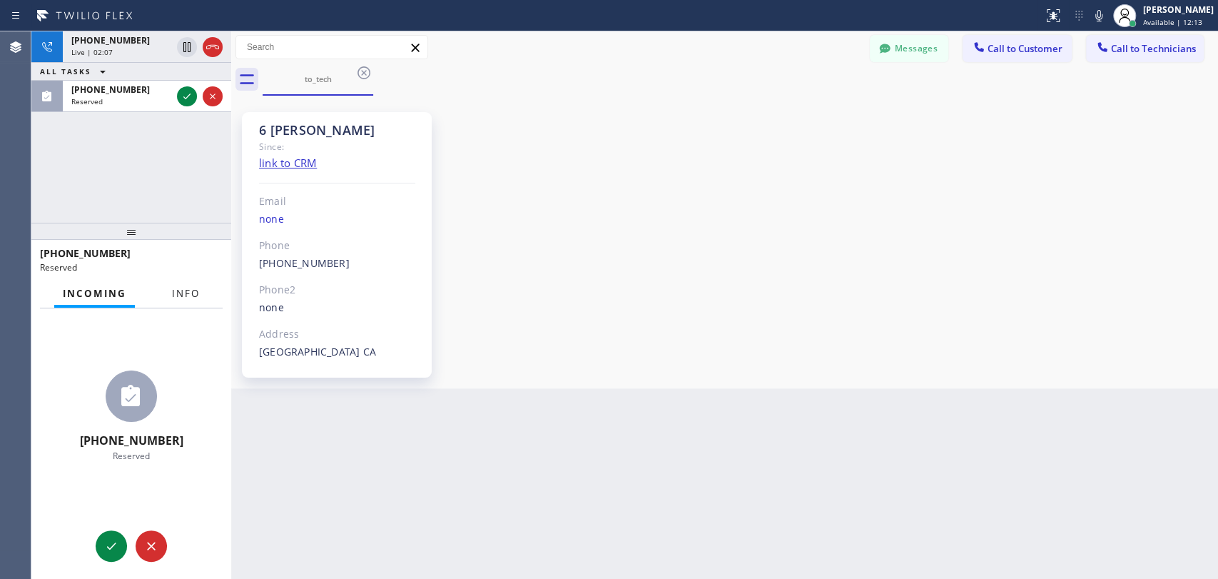
click at [182, 296] on span "Info" at bounding box center [186, 293] width 28 height 13
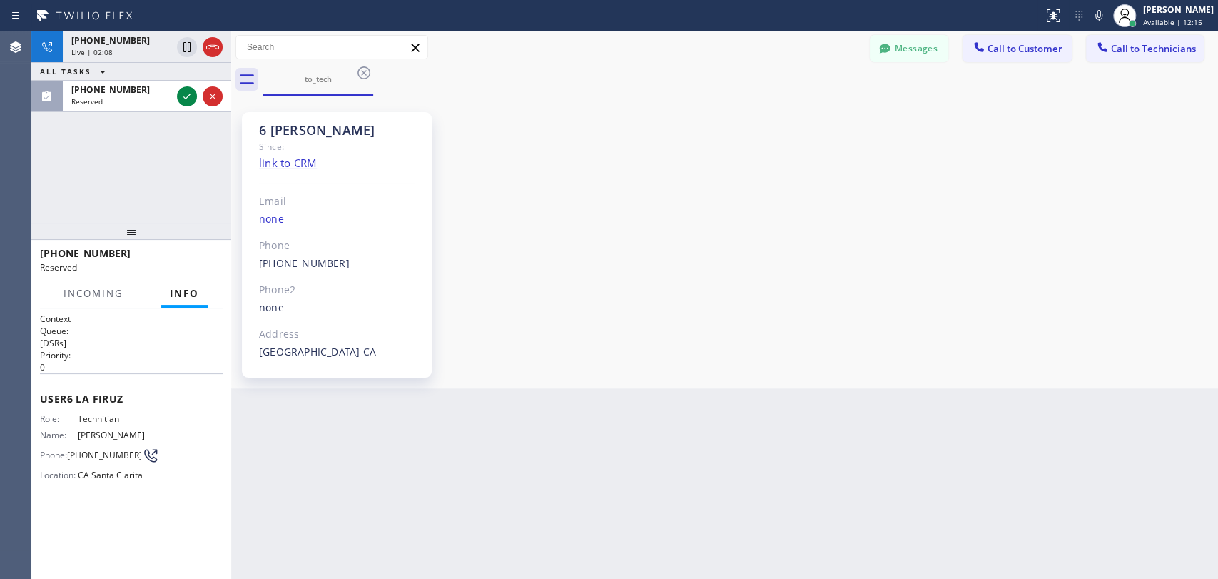
drag, startPoint x: 136, startPoint y: 230, endPoint x: 133, endPoint y: 245, distance: 15.3
click at [133, 240] on div at bounding box center [131, 231] width 200 height 17
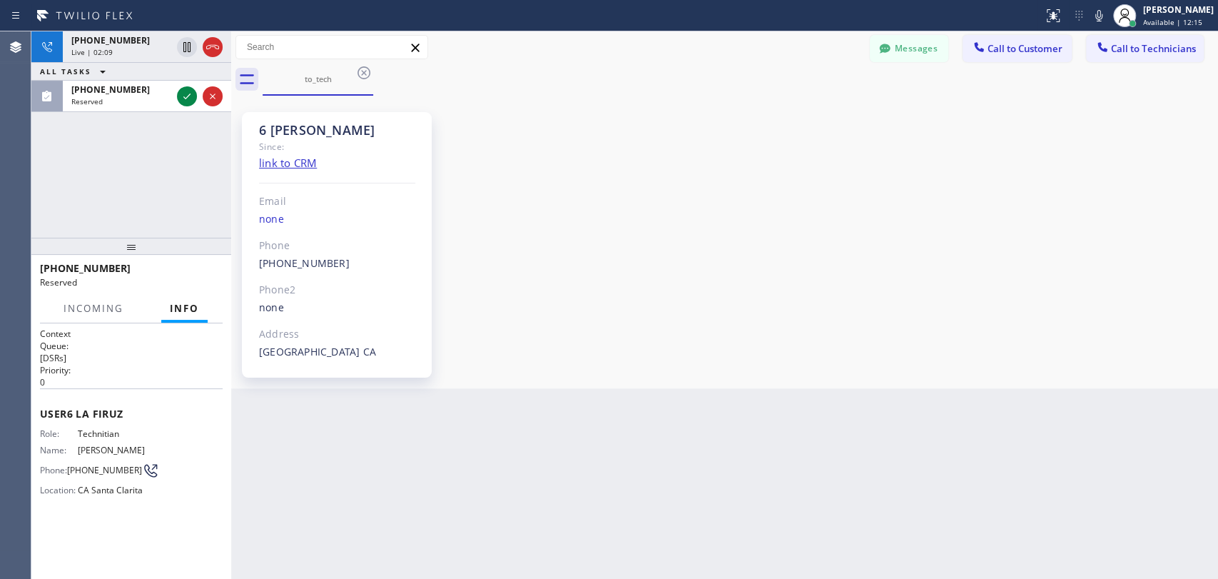
click at [111, 320] on div at bounding box center [93, 321] width 77 height 3
click at [883, 46] on icon at bounding box center [884, 48] width 11 height 9
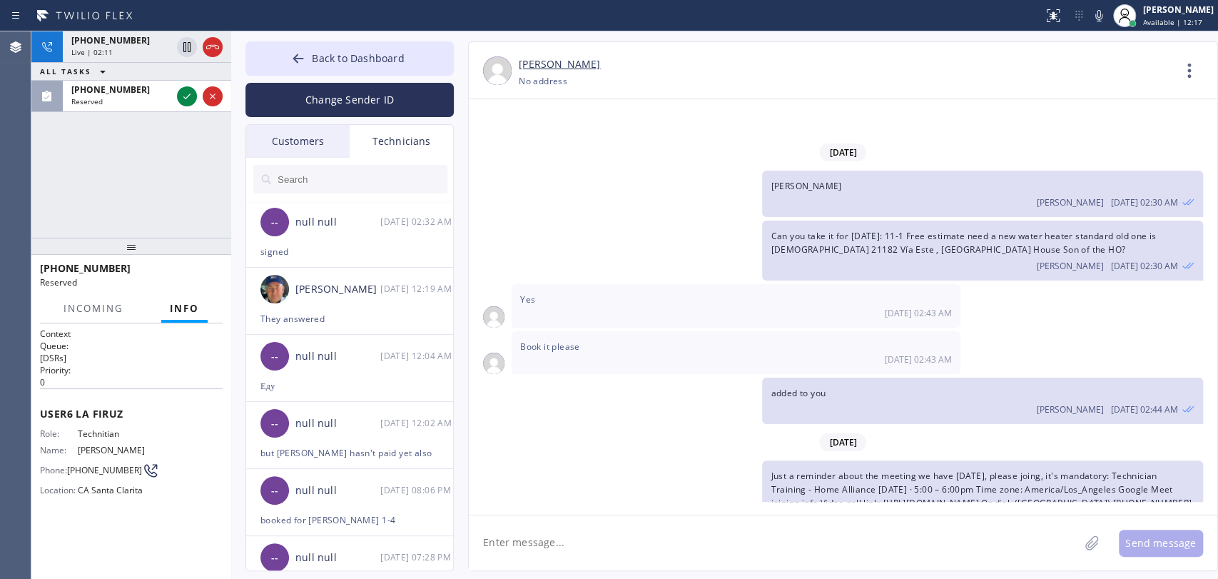
click at [350, 188] on input "text" at bounding box center [361, 179] width 171 height 29
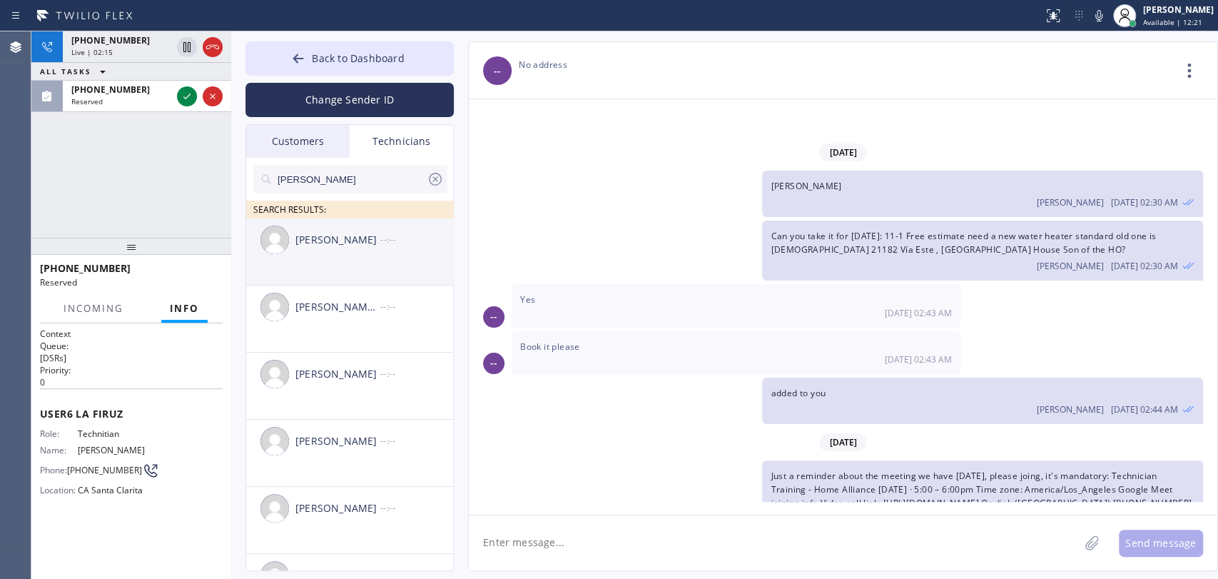
type input "[PERSON_NAME]"
click at [346, 248] on div "[PERSON_NAME] --:--" at bounding box center [350, 239] width 208 height 43
click at [553, 521] on textarea at bounding box center [774, 542] width 610 height 55
paste textarea "[PHONE_NUMBER]"
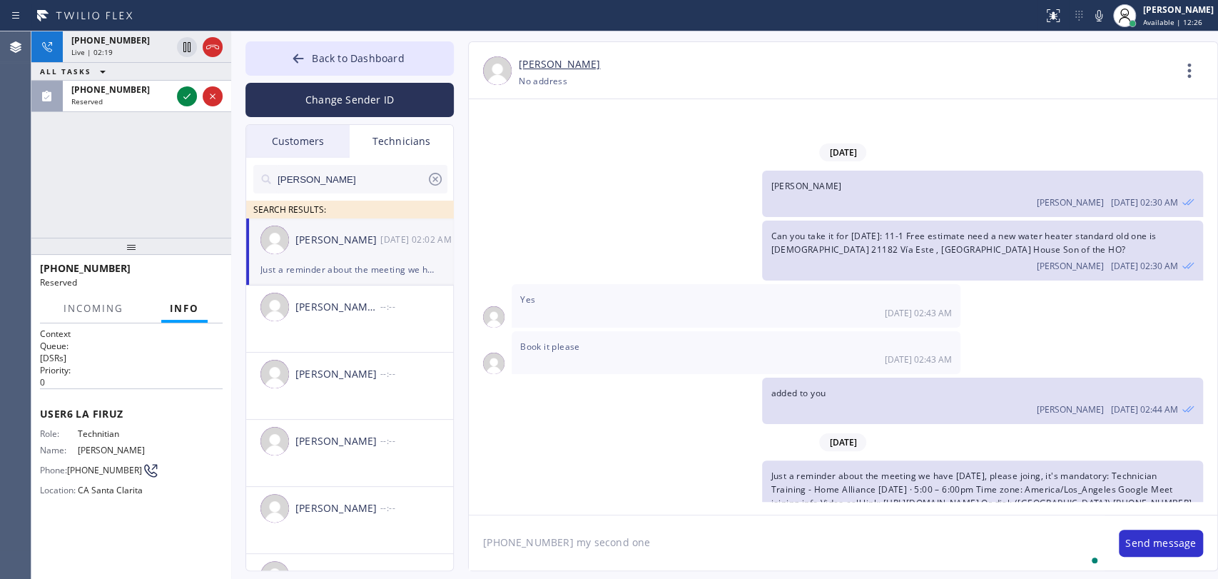
type textarea "(213) 358-6774 my second one"
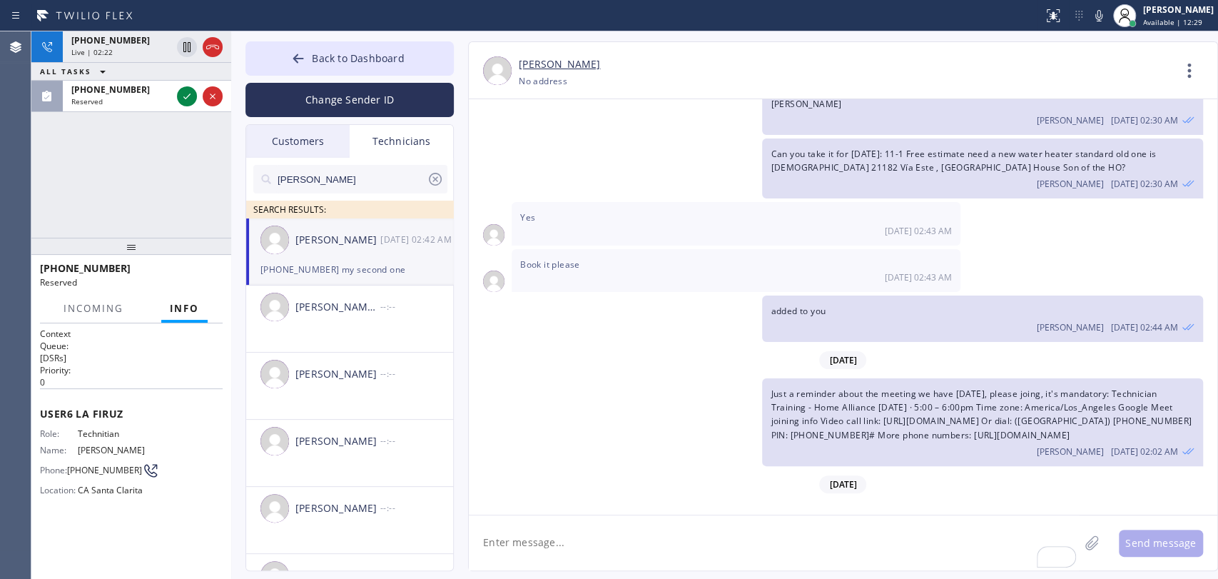
click at [863, 502] on div "(213) 358-6774 my second one Oleksiy Dmitriev 08/27 02:42 AM" at bounding box center [982, 525] width 440 height 46
click at [868, 512] on span "(213) 358-6774 my second one" at bounding box center [843, 518] width 145 height 12
click at [864, 512] on span "(213) 358-6774 my second one" at bounding box center [843, 518] width 145 height 12
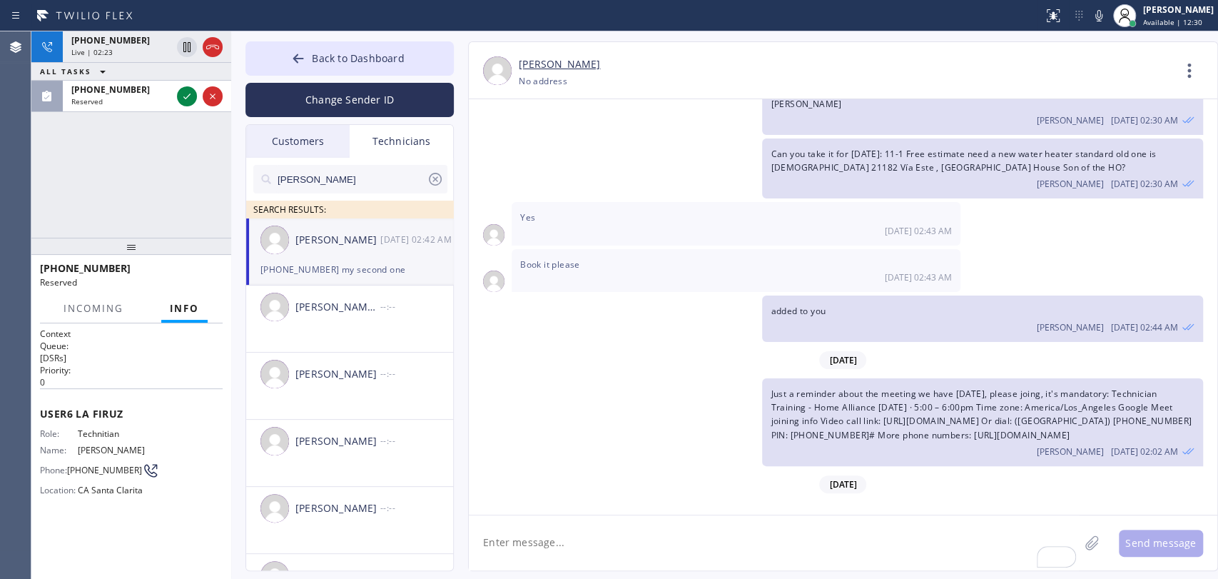
drag, startPoint x: 916, startPoint y: 479, endPoint x: 904, endPoint y: 474, distance: 13.1
click at [913, 524] on div "Oleksiy Dmitriev 08/27 02:42 AM" at bounding box center [982, 532] width 423 height 16
drag, startPoint x: 900, startPoint y: 473, endPoint x: 828, endPoint y: 462, distance: 72.9
click at [828, 502] on div "(213) 358-6774 my second one Oleksiy Dmitriev 08/27 02:42 AM" at bounding box center [982, 525] width 440 height 46
click at [828, 512] on span "(213) 358-6774 my second one" at bounding box center [843, 518] width 145 height 12
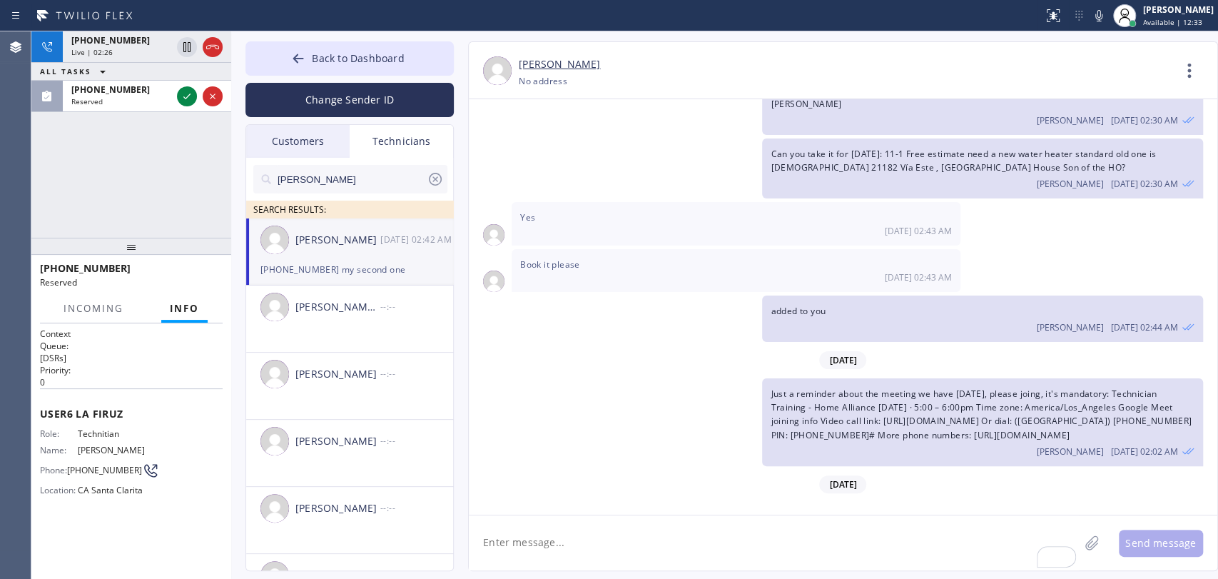
click at [545, 249] on div "Book it please 08/21 02:43 AM" at bounding box center [736, 270] width 449 height 43
click at [541, 258] on span "Book it please" at bounding box center [550, 264] width 60 height 12
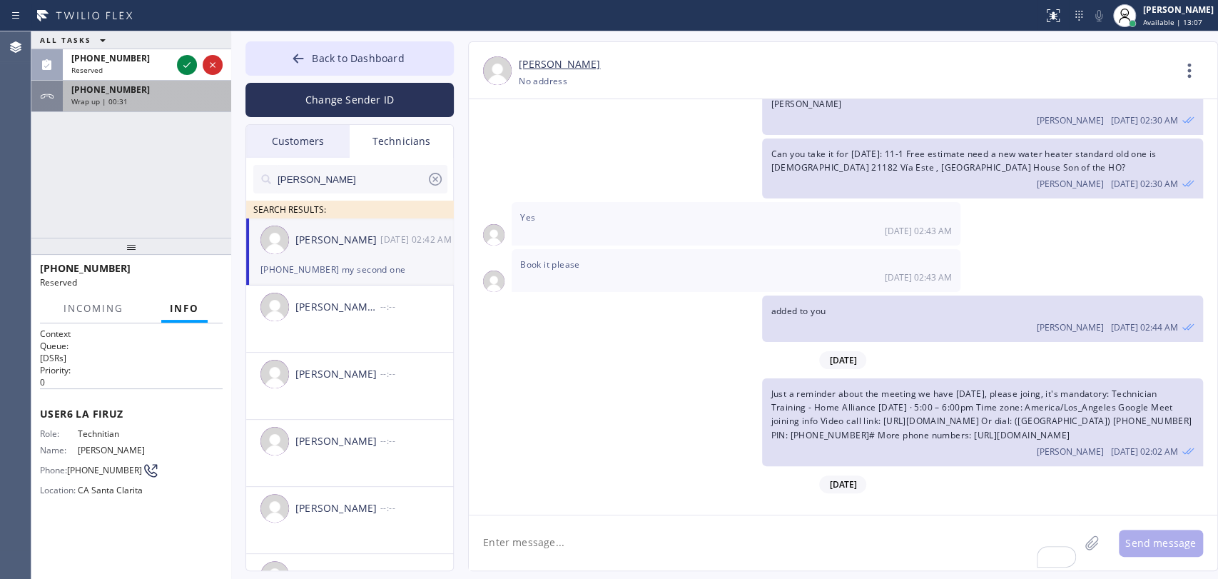
click at [113, 98] on span "Wrap up | 00:31" at bounding box center [99, 101] width 56 height 10
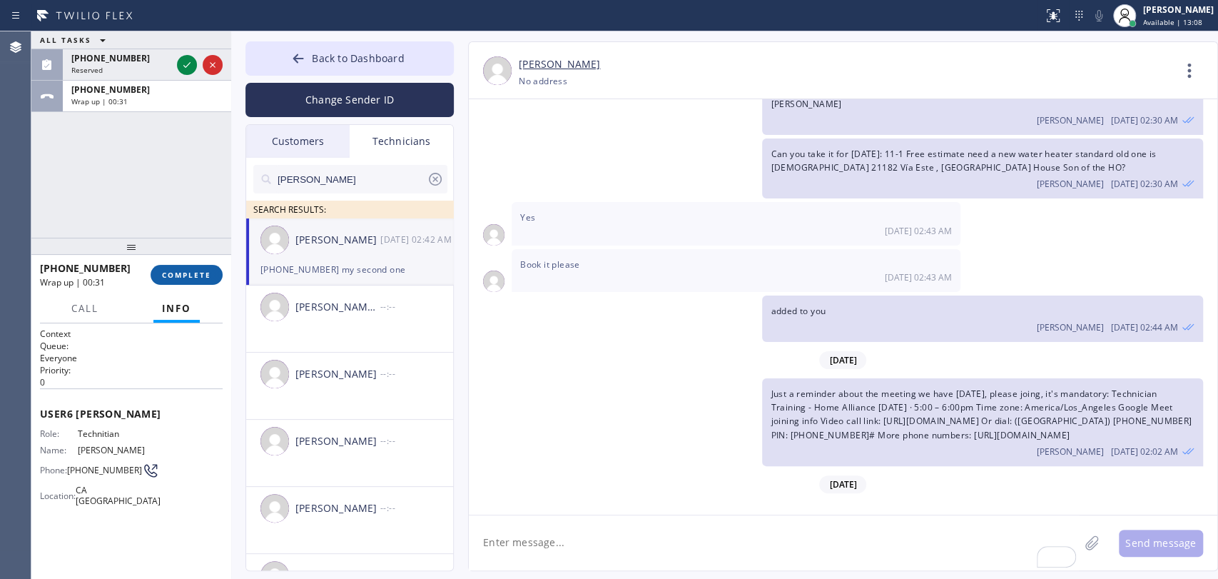
click at [162, 266] on button "COMPLETE" at bounding box center [187, 275] width 72 height 20
click at [134, 218] on div "ALL TASKS ALL TASKS ACTIVE TASKS TASKS IN WRAP UP (949) 919-2234 Reserved +1951…" at bounding box center [131, 134] width 200 height 206
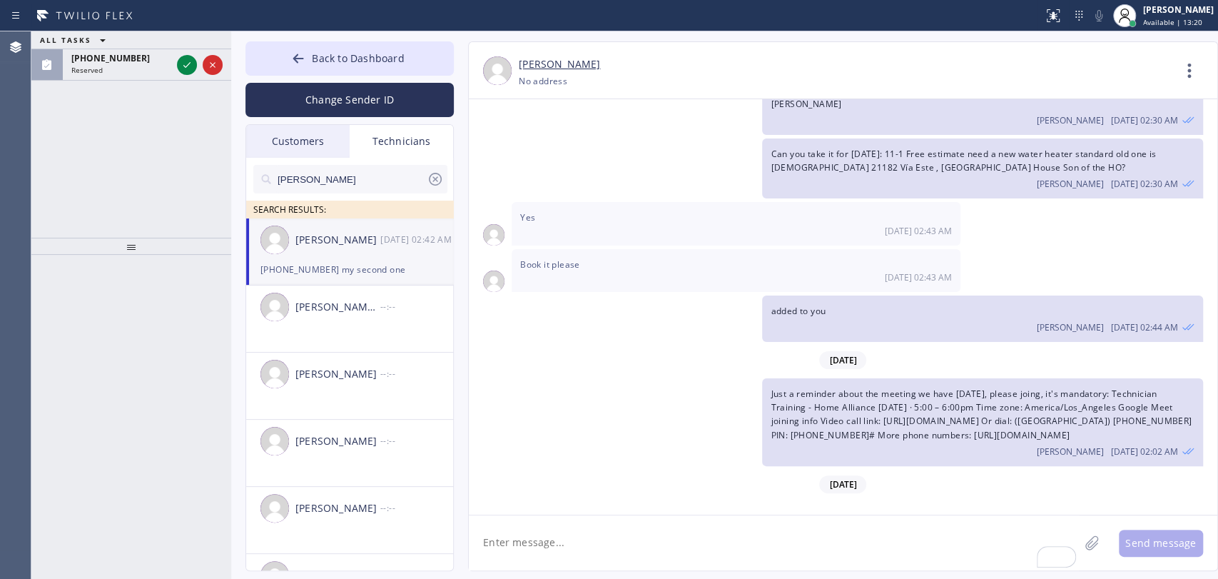
click at [120, 81] on div "ALL TASKS ALL TASKS ACTIVE TASKS TASKS IN WRAP UP (949) 919-2234 Reserved" at bounding box center [131, 134] width 200 height 206
click at [120, 78] on div "(949) 919-2234 Reserved" at bounding box center [118, 64] width 111 height 31
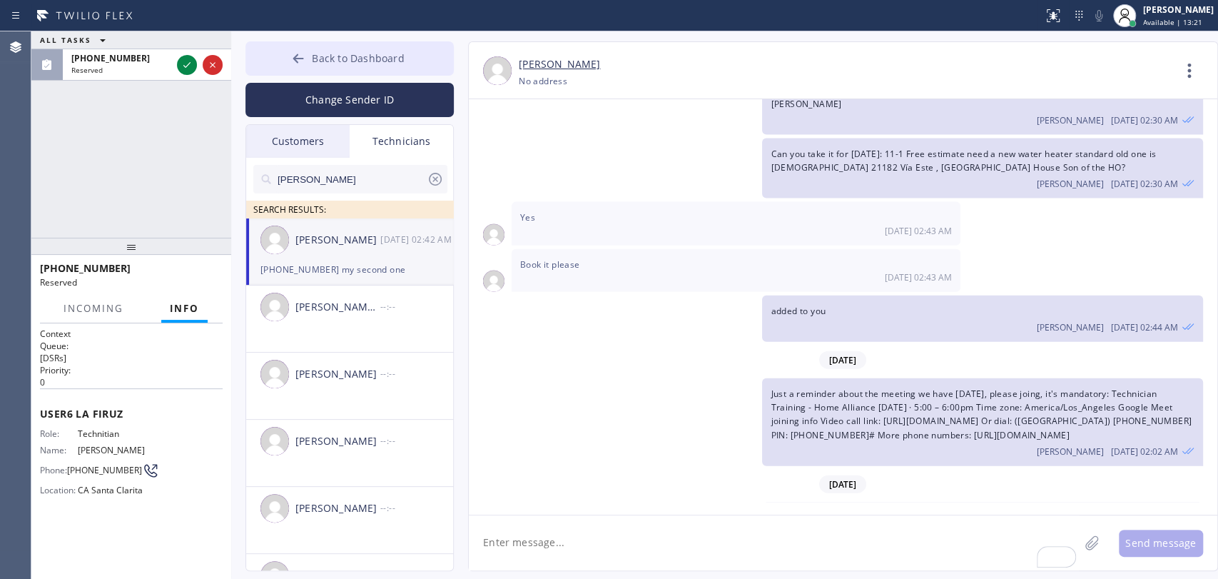
click at [300, 61] on icon at bounding box center [298, 58] width 14 height 14
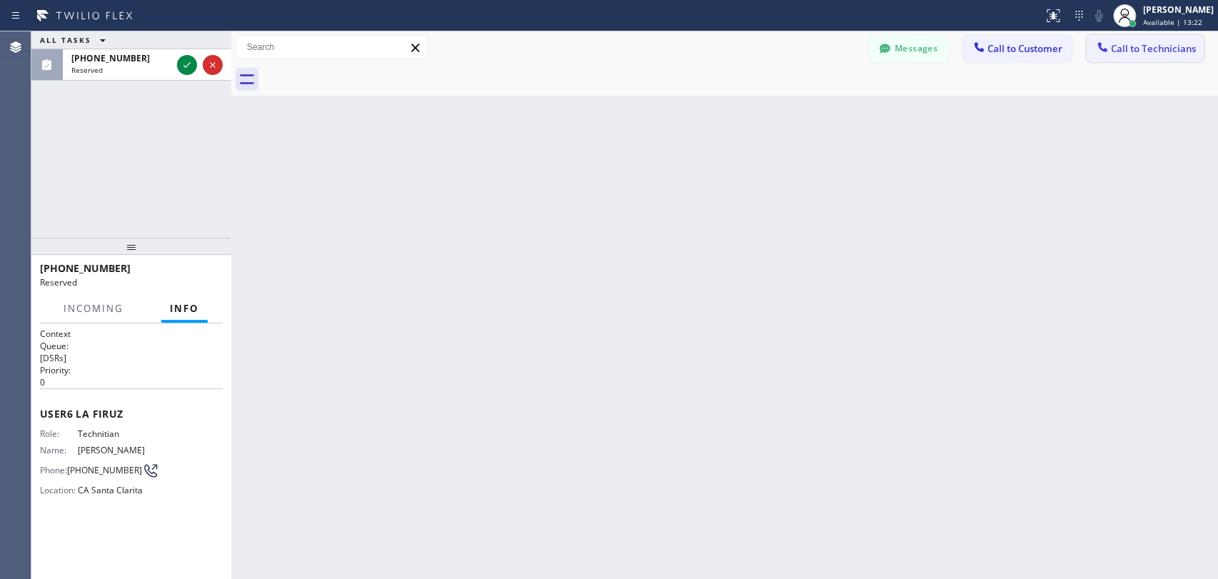
click at [1142, 46] on span "Call to Technicians" at bounding box center [1153, 48] width 85 height 13
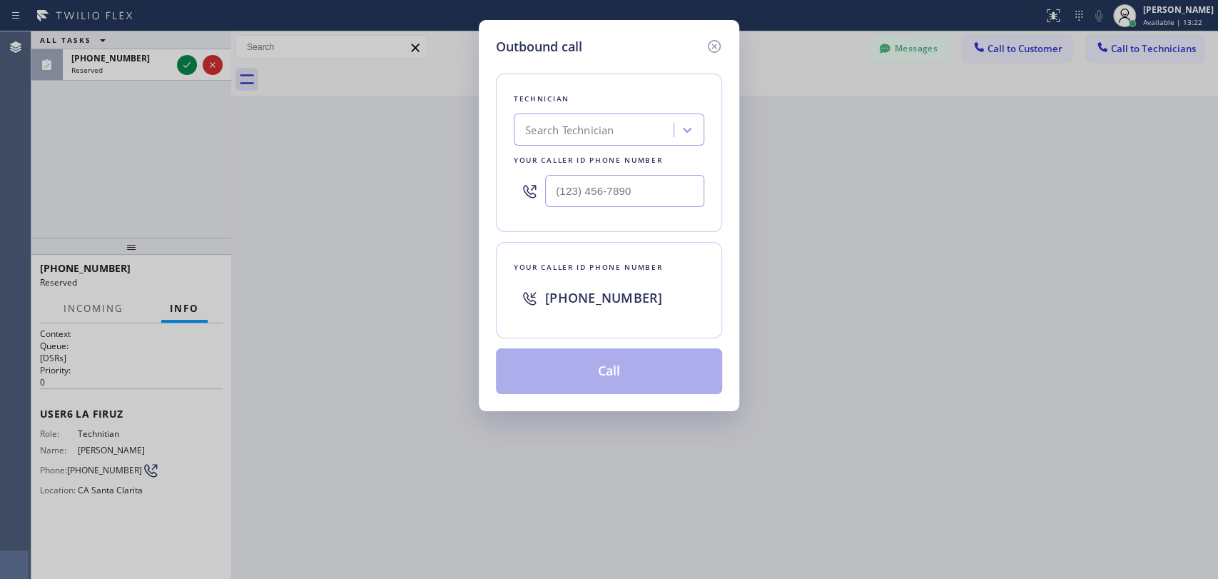
click at [664, 94] on div "Technician" at bounding box center [609, 98] width 191 height 15
click at [630, 120] on div "Search Technician" at bounding box center [596, 130] width 156 height 25
type input "Firu"
click at [550, 169] on div "Firuz Dadadzhanov" at bounding box center [609, 160] width 191 height 26
type input "[PHONE_NUMBER]"
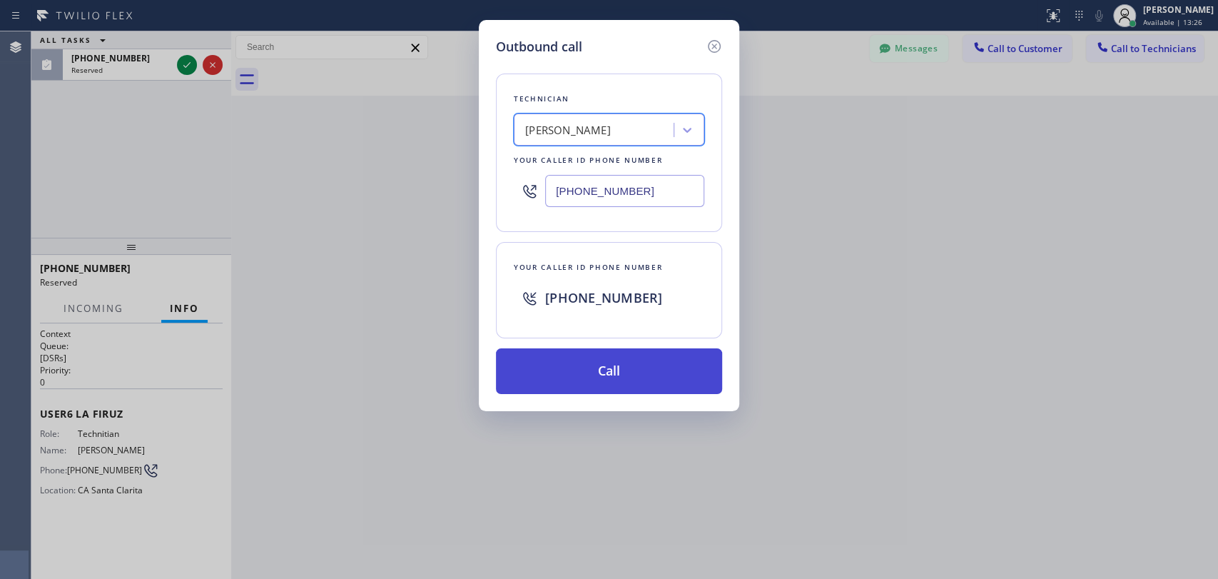
click at [560, 359] on button "Call" at bounding box center [609, 371] width 226 height 46
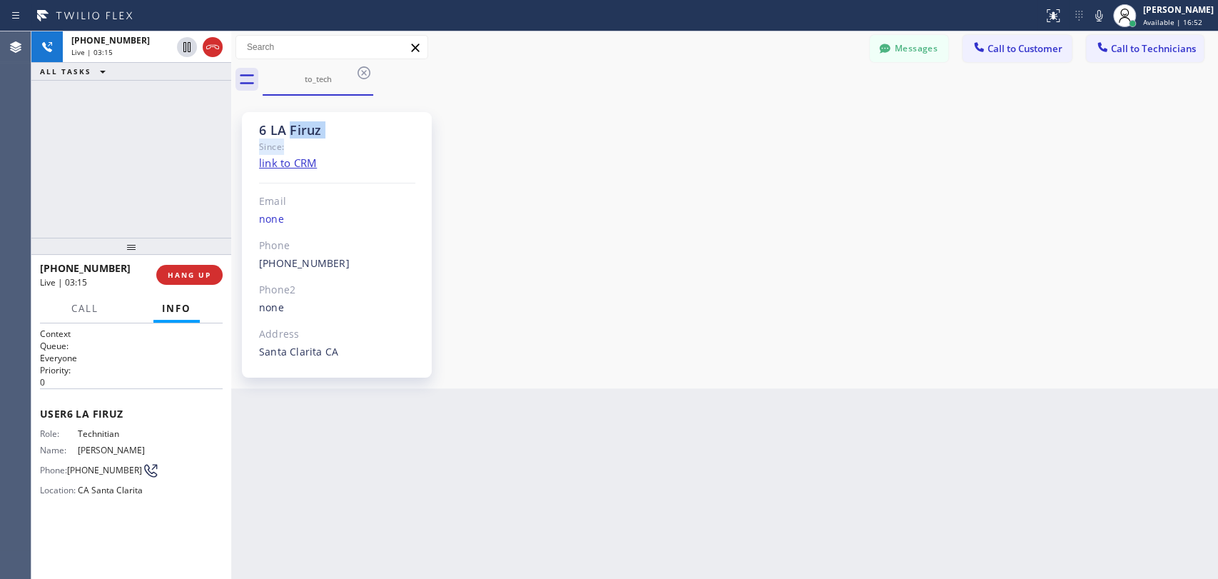
drag, startPoint x: 290, startPoint y: 128, endPoint x: 398, endPoint y: 141, distance: 109.3
click at [398, 141] on div "6 LA Firuz Since: link to CRM Email none Phone (949) 919-2234 Outbound call Tec…" at bounding box center [337, 244] width 190 height 265
click at [376, 135] on div "6 LA Firuz" at bounding box center [337, 130] width 156 height 16
drag, startPoint x: 314, startPoint y: 125, endPoint x: 211, endPoint y: 43, distance: 131.5
click at [305, 123] on div "6 LA Firuz" at bounding box center [337, 130] width 156 height 16
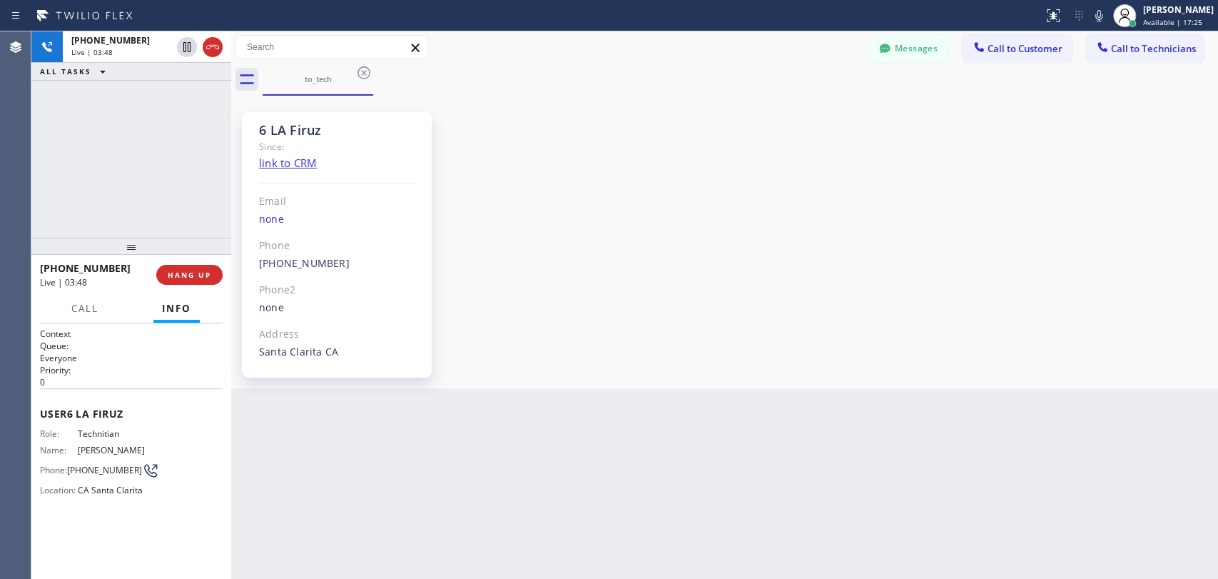
click at [301, 143] on div "Since:" at bounding box center [337, 146] width 156 height 16
click at [303, 134] on div "6 LA Firuz" at bounding box center [337, 130] width 156 height 16
click at [303, 133] on div "6 LA Firuz" at bounding box center [337, 130] width 156 height 16
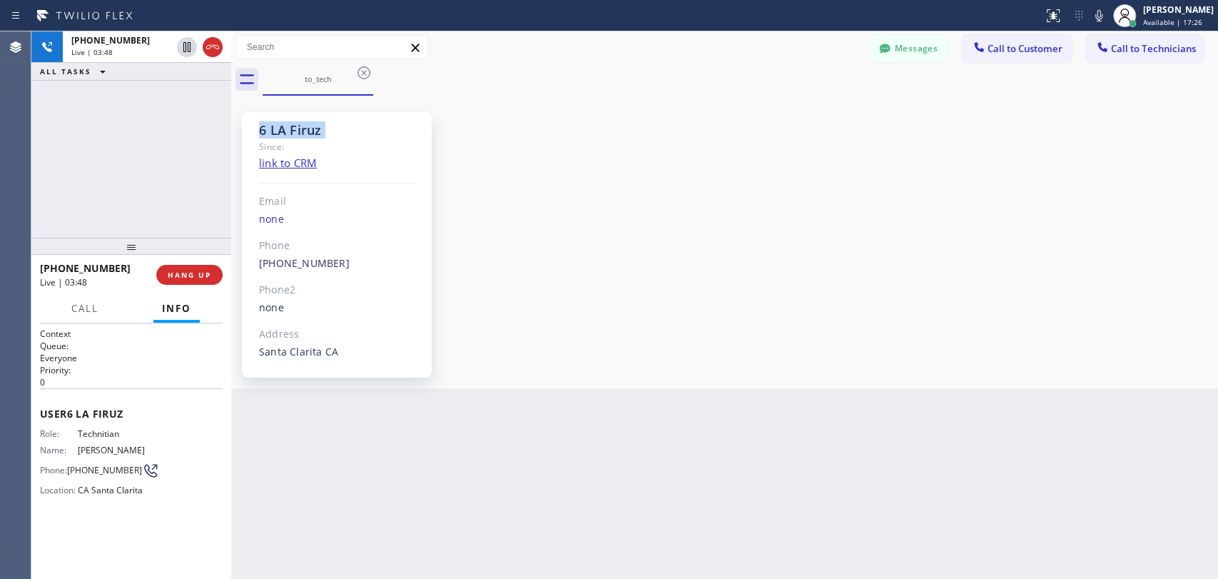
click at [303, 133] on div "6 LA Firuz" at bounding box center [337, 130] width 156 height 16
click at [298, 133] on div "6 LA Firuz" at bounding box center [337, 130] width 156 height 16
drag, startPoint x: 283, startPoint y: 133, endPoint x: 334, endPoint y: 131, distance: 50.7
click at [334, 131] on div "6 LA Firuz" at bounding box center [337, 130] width 156 height 16
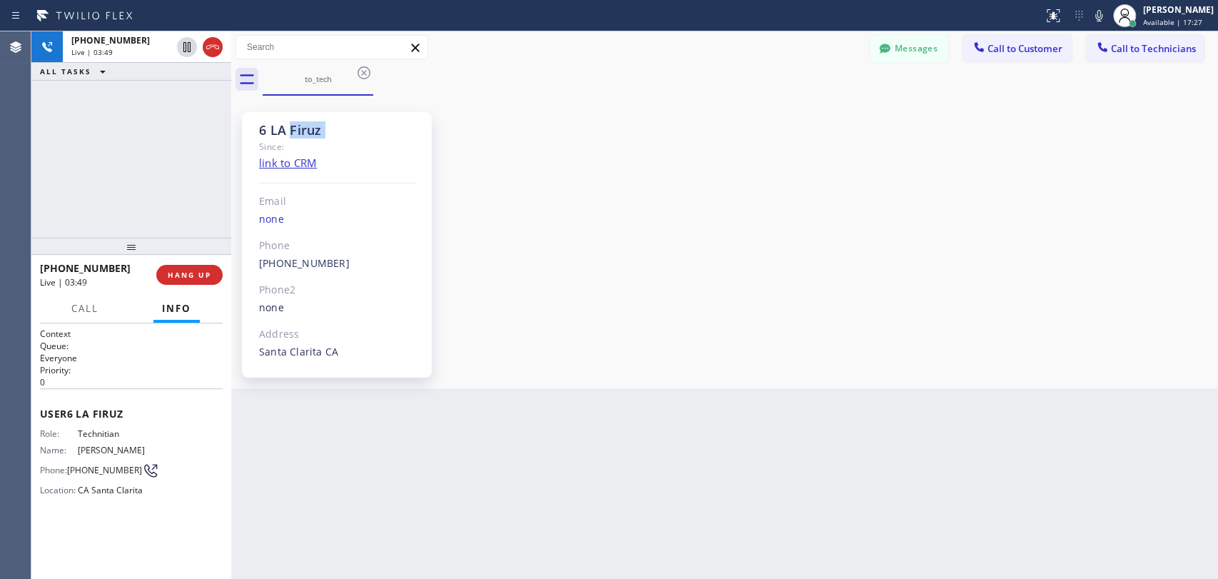
drag, startPoint x: 334, startPoint y: 131, endPoint x: 293, endPoint y: 131, distance: 40.7
click at [293, 131] on div "6 LA Firuz" at bounding box center [337, 130] width 156 height 16
drag, startPoint x: 293, startPoint y: 131, endPoint x: 335, endPoint y: 133, distance: 41.4
click at [335, 133] on div "6 LA Firuz" at bounding box center [337, 130] width 156 height 16
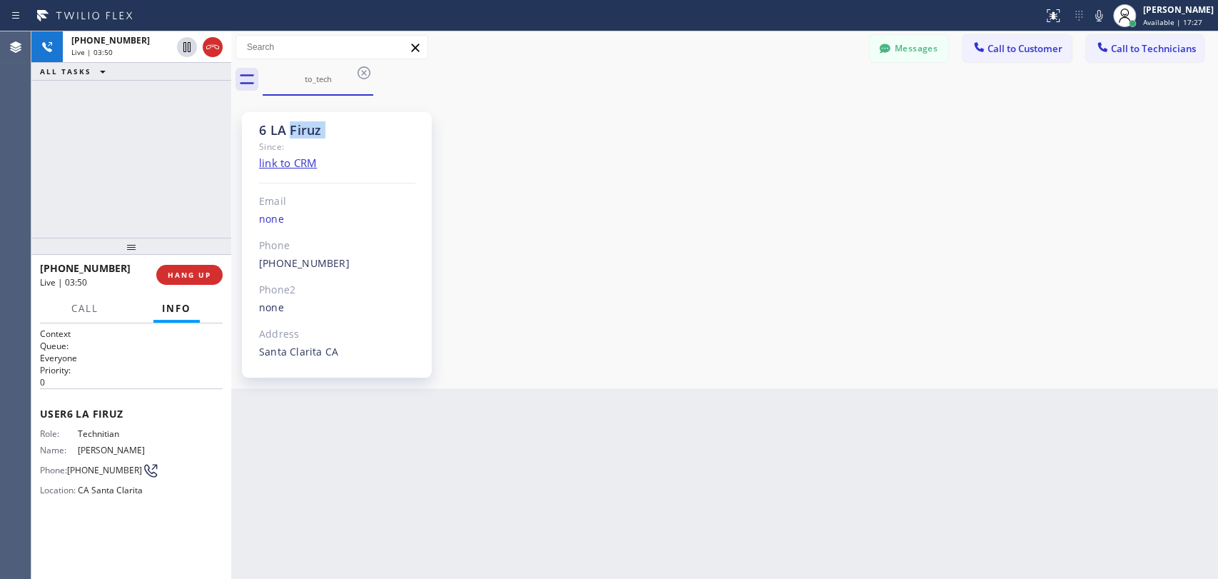
click at [335, 133] on div "6 LA Firuz" at bounding box center [337, 130] width 156 height 16
drag, startPoint x: 310, startPoint y: 131, endPoint x: 260, endPoint y: 131, distance: 50.7
click at [260, 131] on div "6 LA Firuz" at bounding box center [337, 130] width 156 height 16
drag, startPoint x: 260, startPoint y: 131, endPoint x: 345, endPoint y: 131, distance: 84.9
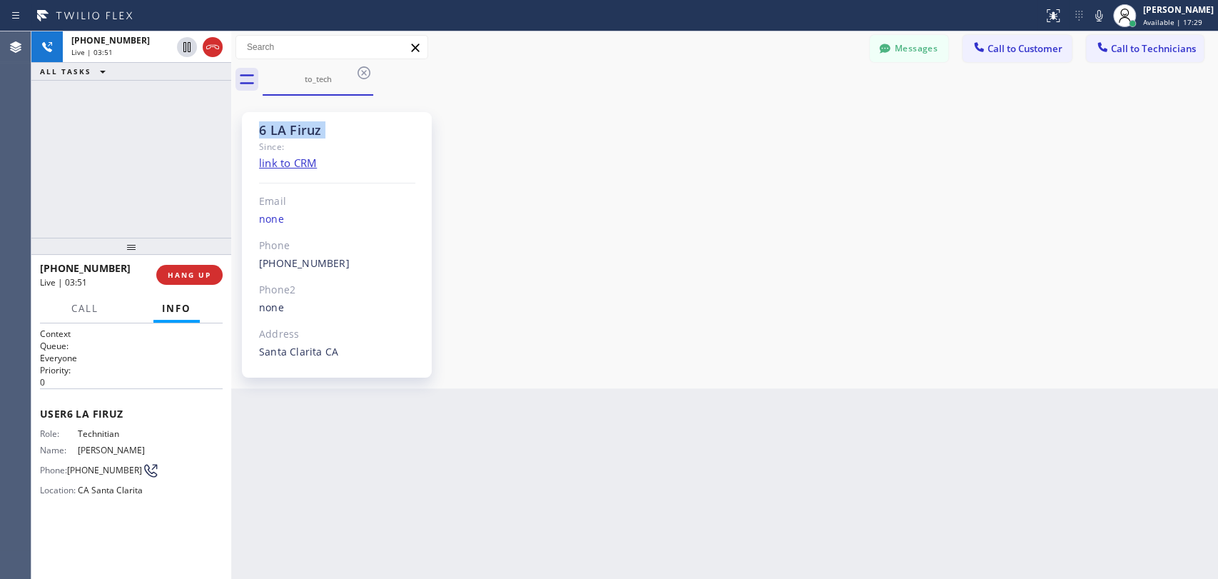
click at [345, 131] on div "6 LA Firuz" at bounding box center [337, 130] width 156 height 16
drag, startPoint x: 341, startPoint y: 131, endPoint x: 265, endPoint y: 127, distance: 75.8
click at [265, 127] on div "6 LA Firuz" at bounding box center [337, 130] width 156 height 16
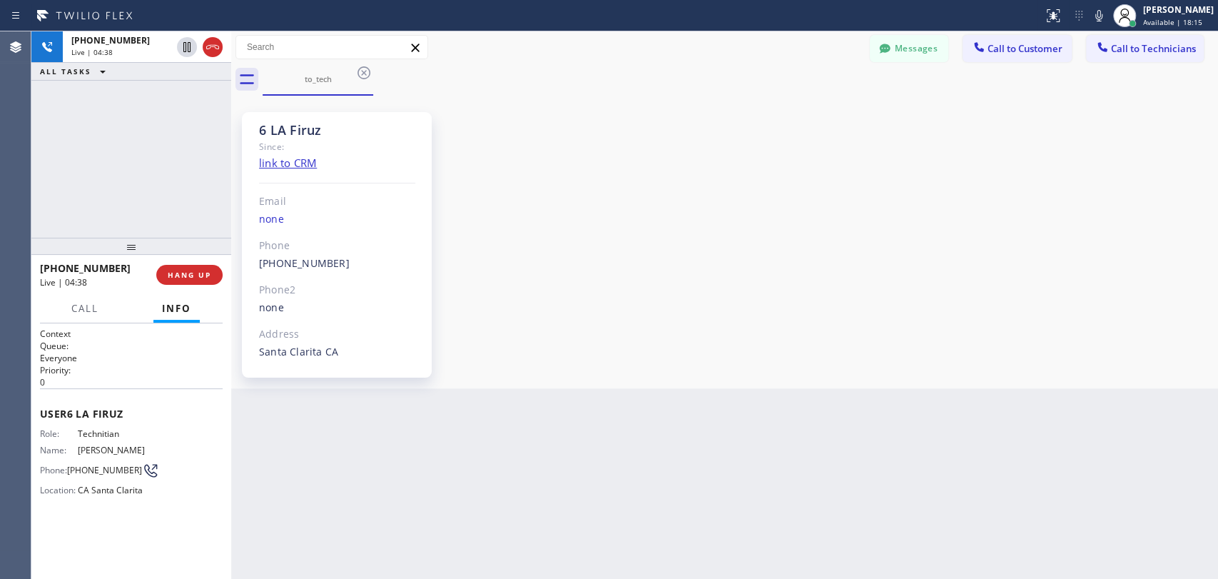
click at [868, 51] on div "Messages Call to Customer Call to Technicians Outbound call Location Search loc…" at bounding box center [724, 47] width 987 height 25
click at [873, 51] on button "Messages" at bounding box center [909, 48] width 78 height 27
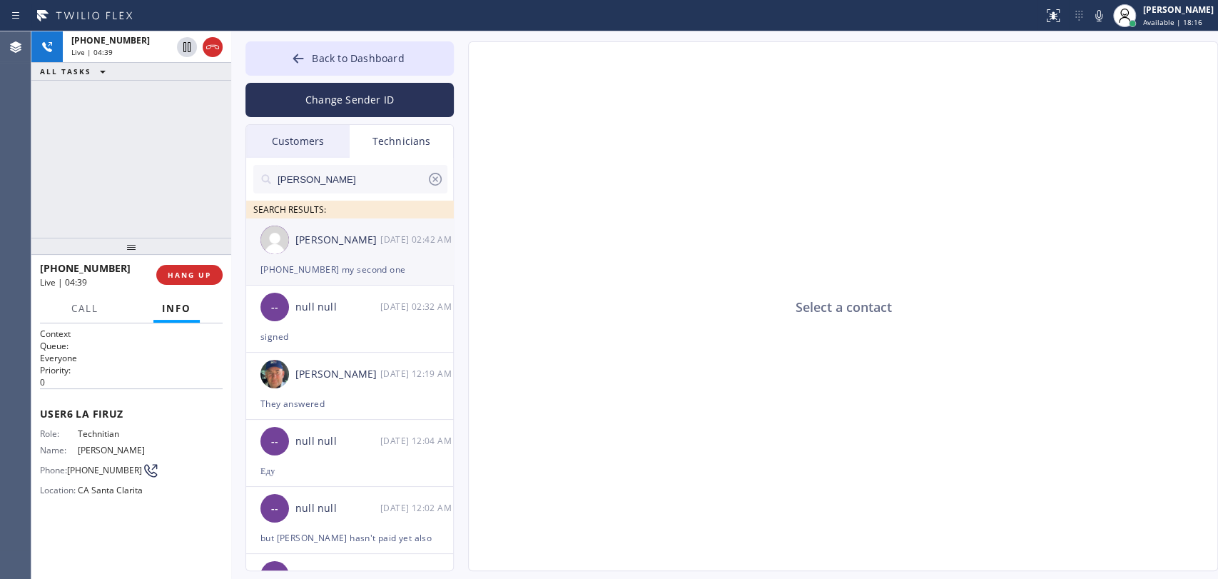
click at [354, 248] on div "Christopher Gonzales 08/27 02:42 AM" at bounding box center [350, 239] width 208 height 43
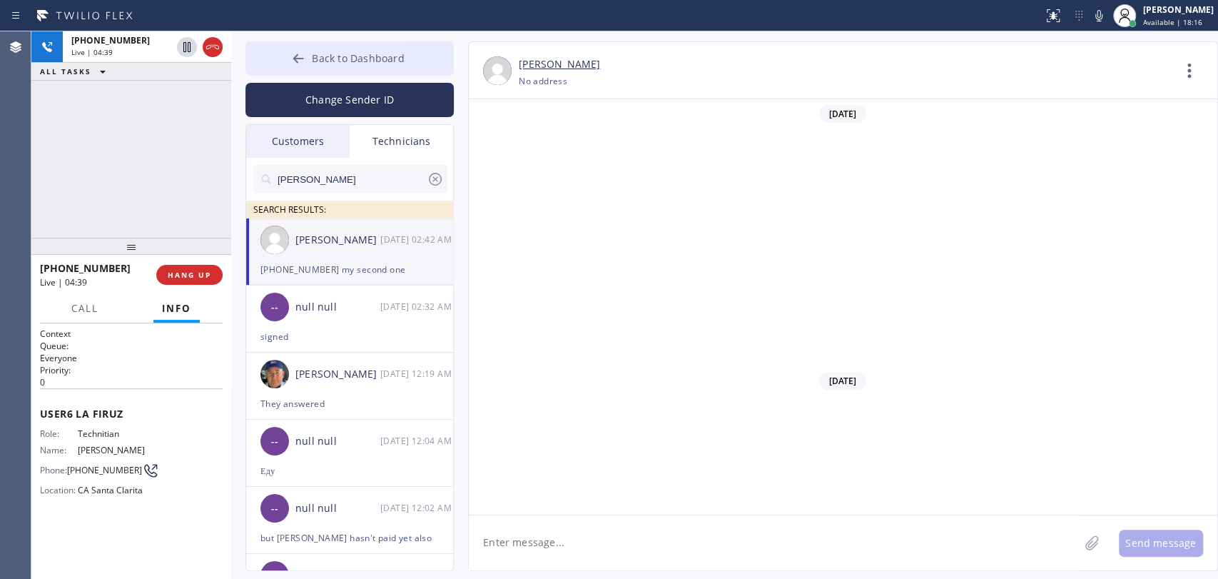
scroll to position [16770, 0]
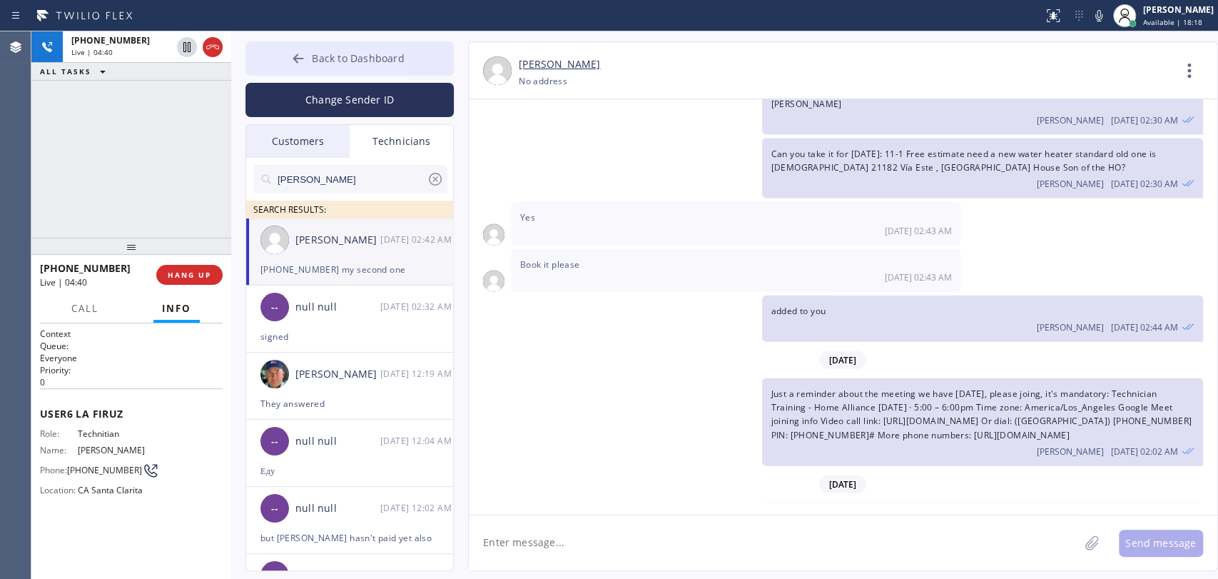
click at [326, 59] on span "Back to Dashboard" at bounding box center [358, 58] width 92 height 14
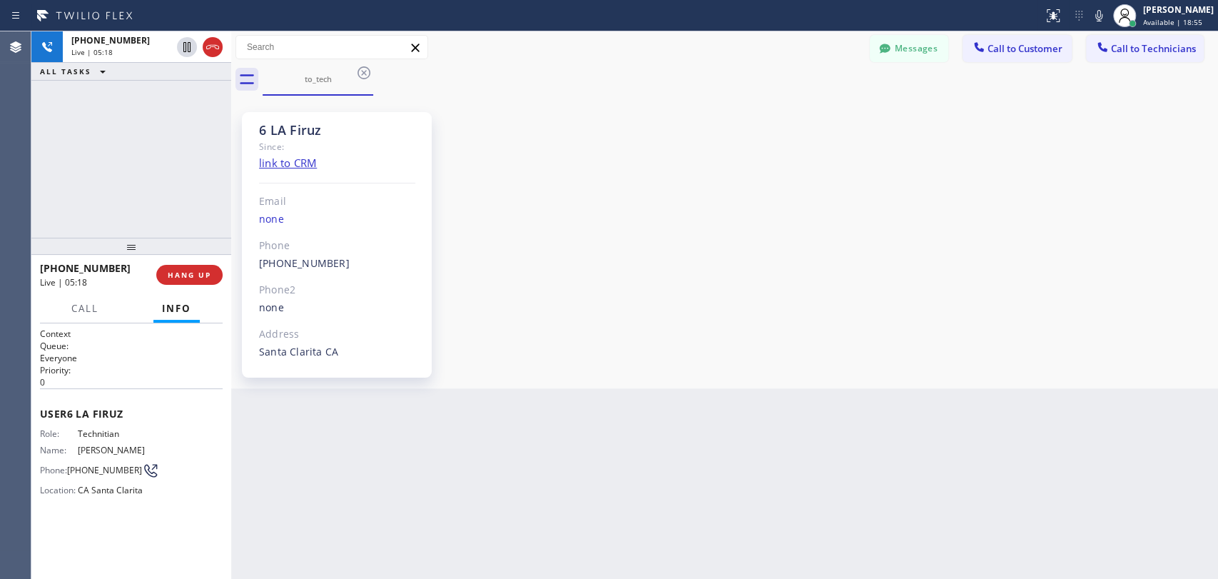
click at [94, 445] on span "Firuz Dadadzhanov" at bounding box center [113, 450] width 71 height 11
click at [80, 303] on span "Call" at bounding box center [84, 308] width 27 height 13
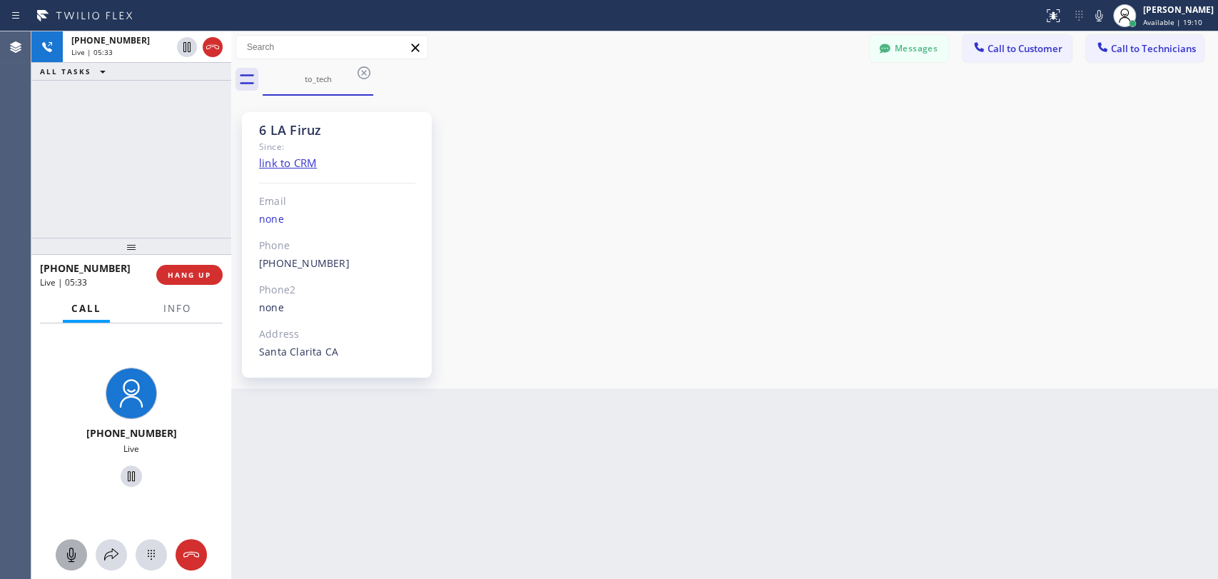
click at [67, 547] on div at bounding box center [131, 554] width 200 height 31
click at [67, 547] on icon at bounding box center [71, 554] width 17 height 17
click at [68, 547] on icon at bounding box center [71, 554] width 17 height 17
click at [133, 255] on div at bounding box center [131, 246] width 200 height 17
click at [169, 322] on button "Info" at bounding box center [177, 312] width 45 height 28
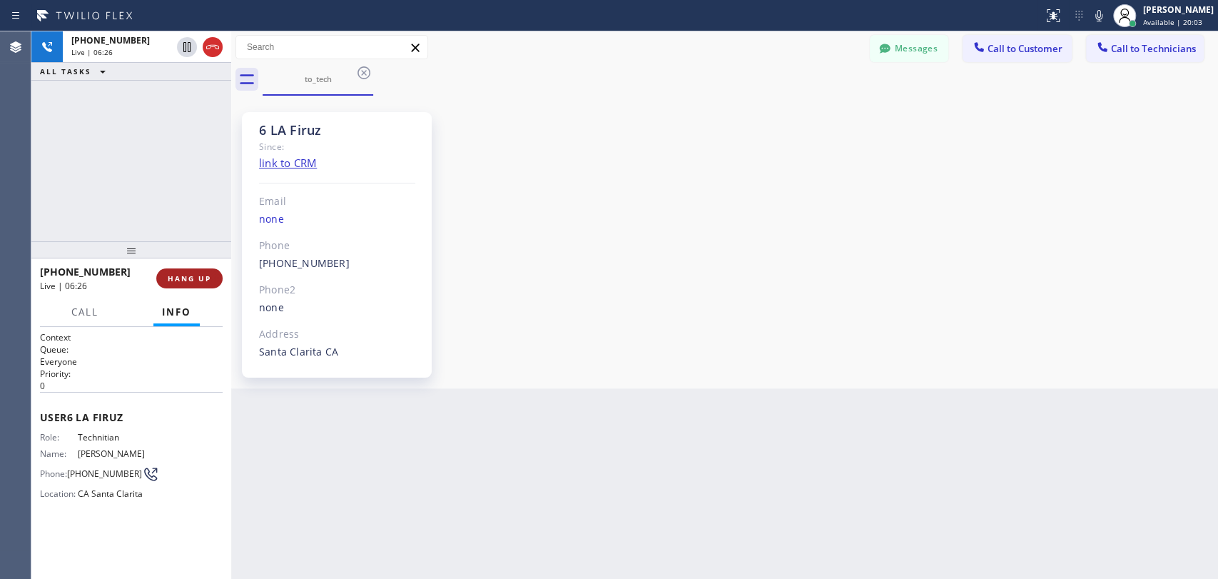
click at [185, 279] on span "HANG UP" at bounding box center [190, 278] width 44 height 10
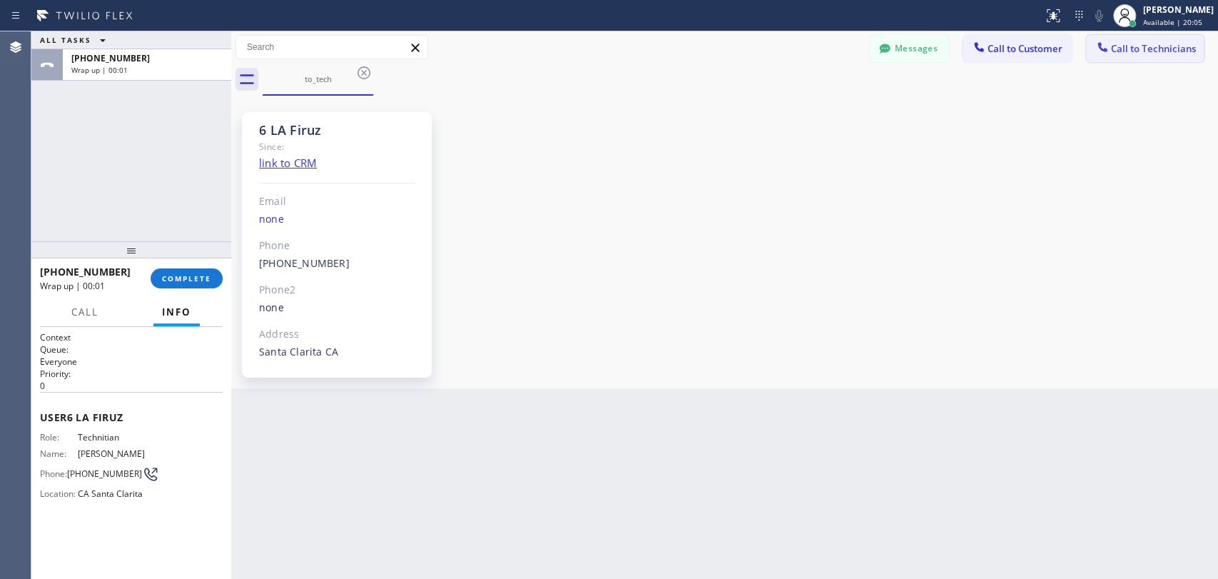
click at [1135, 53] on span "Call to Technicians" at bounding box center [1153, 48] width 85 height 13
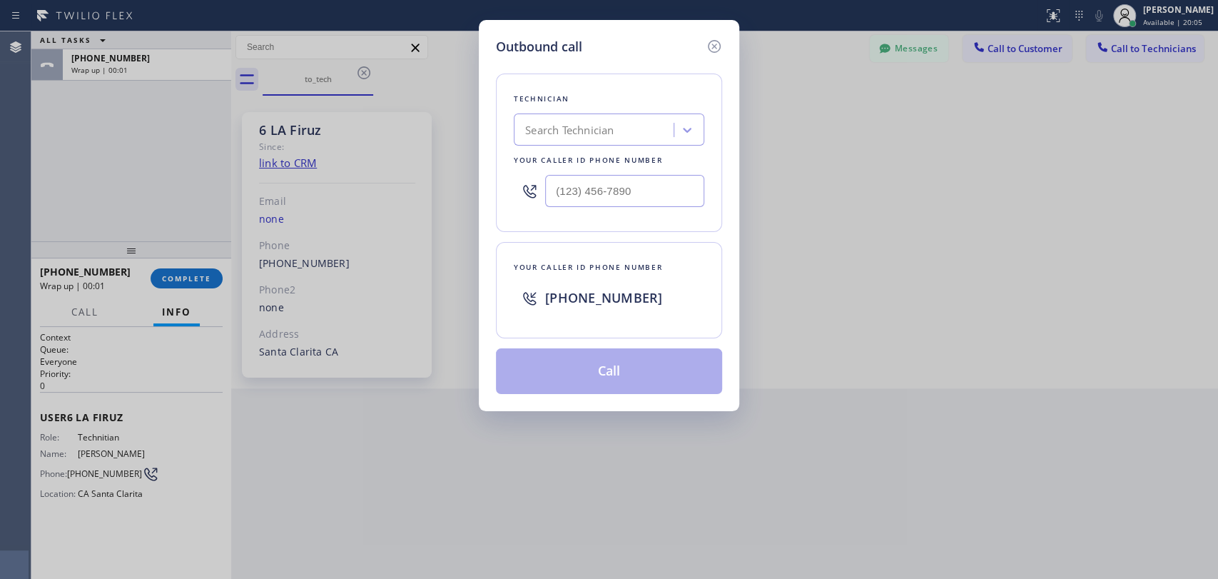
click at [629, 150] on div "Technician Search Technician Your caller id phone number" at bounding box center [609, 152] width 226 height 158
click at [635, 133] on div "Search Technician" at bounding box center [596, 130] width 156 height 25
type input "firu"
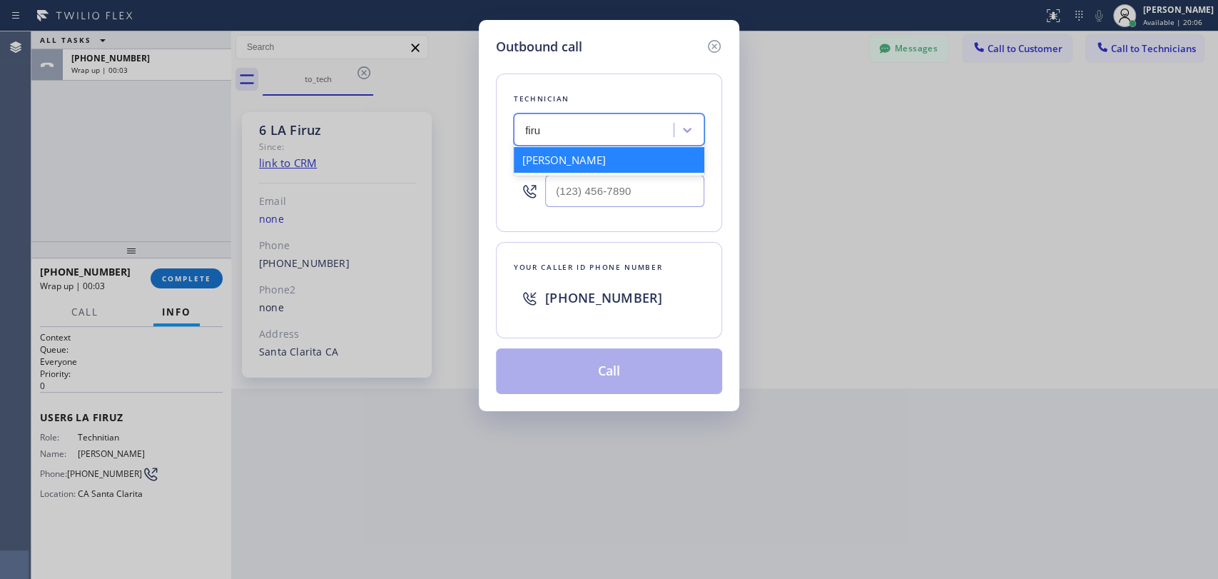
click at [597, 166] on div "Firuz Dadadzhanov" at bounding box center [609, 160] width 191 height 26
type input "[PHONE_NUMBER]"
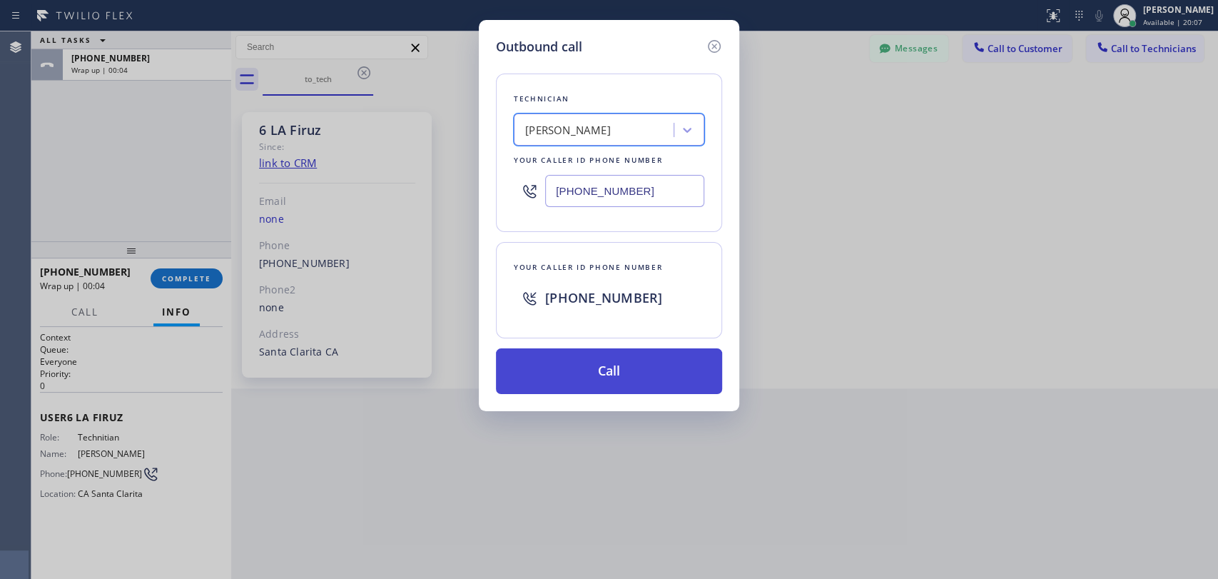
click at [564, 360] on button "Call" at bounding box center [609, 371] width 226 height 46
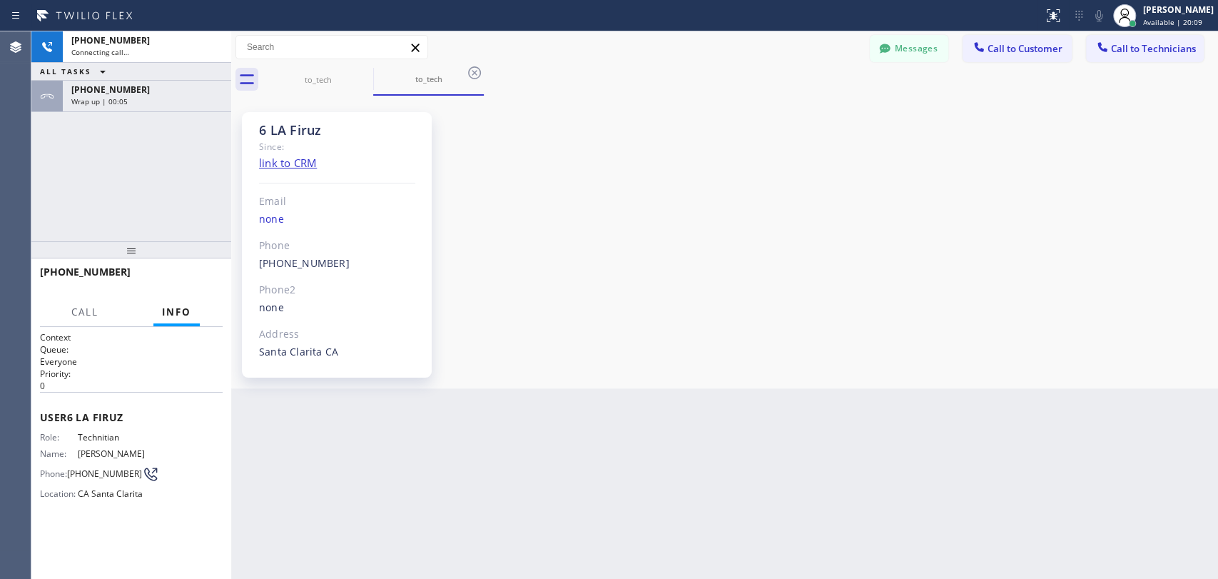
scroll to position [2221, 0]
drag, startPoint x: 153, startPoint y: 101, endPoint x: 164, endPoint y: 231, distance: 130.4
click at [153, 101] on div "Wrap up | 00:20" at bounding box center [146, 101] width 151 height 10
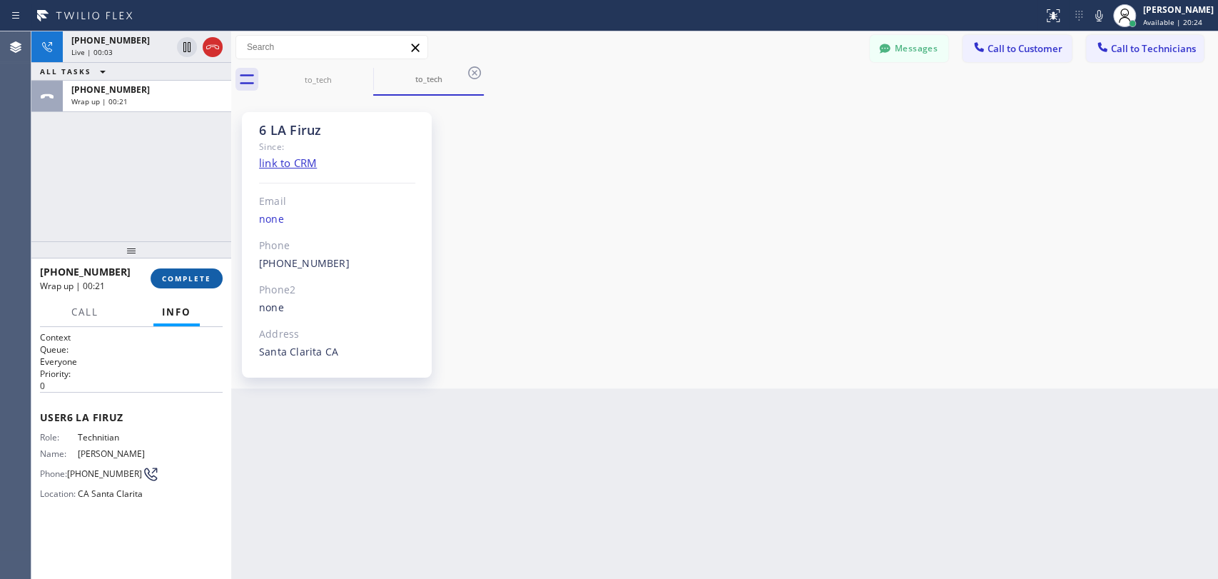
click at [182, 280] on span "COMPLETE" at bounding box center [186, 278] width 49 height 10
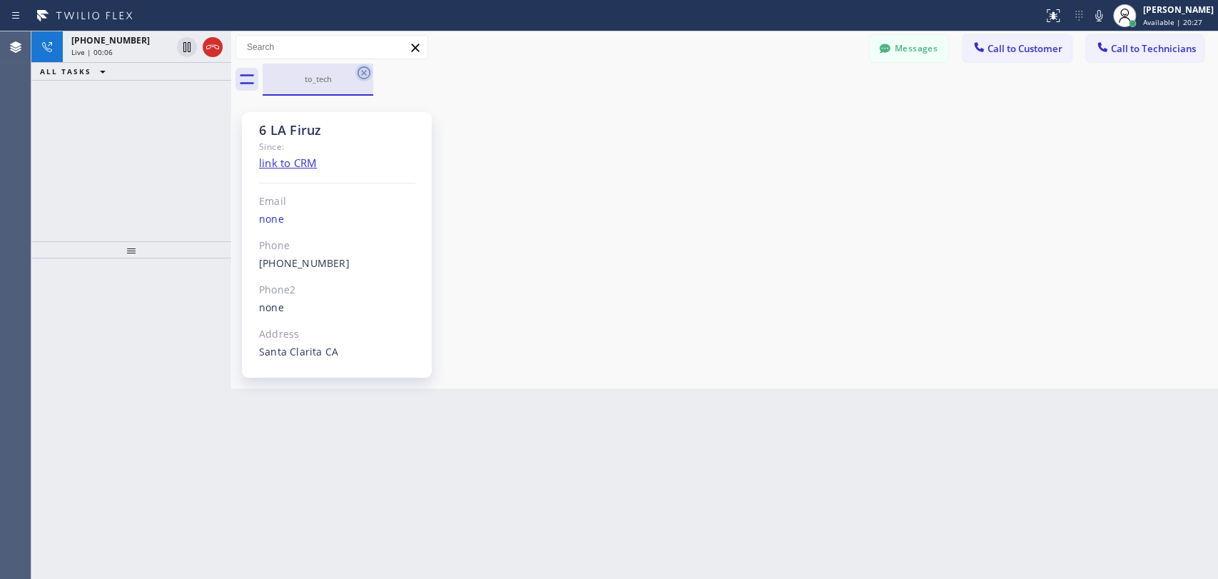
click at [364, 77] on icon at bounding box center [363, 72] width 17 height 17
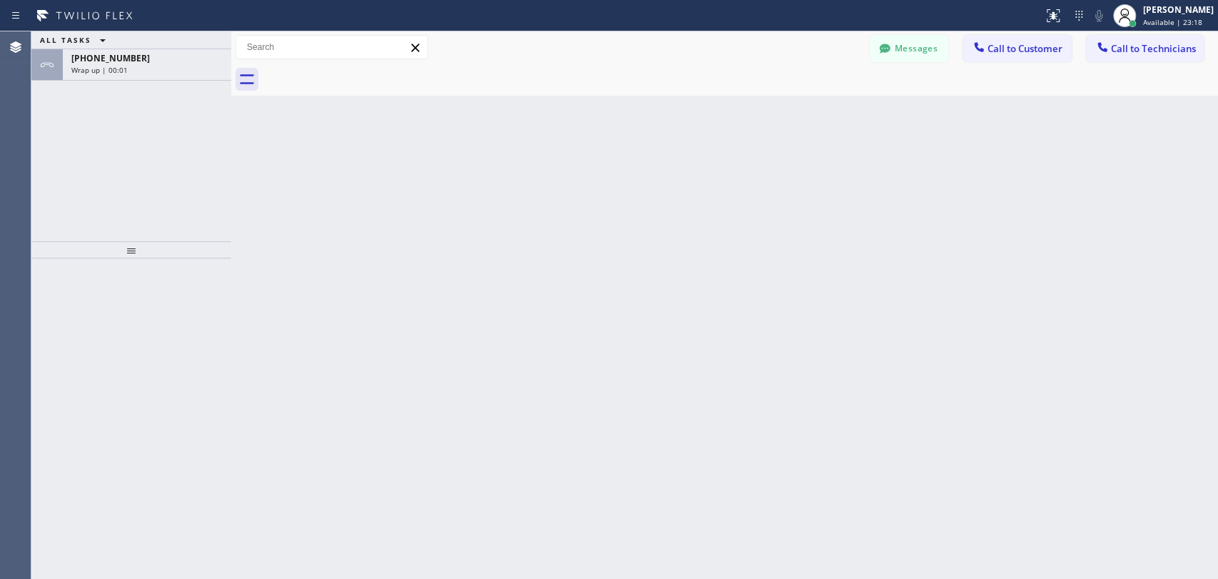
click at [173, 80] on div "+19499192234 Wrap up | 00:01" at bounding box center [131, 64] width 200 height 31
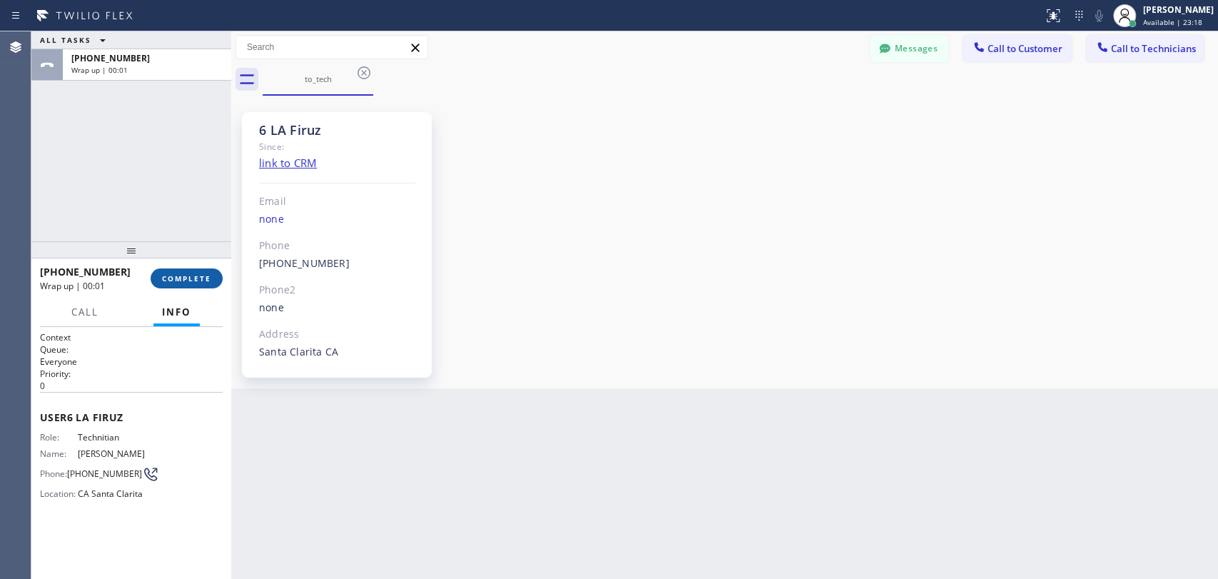
scroll to position [2221, 0]
click at [195, 273] on button "COMPLETE" at bounding box center [187, 278] width 72 height 20
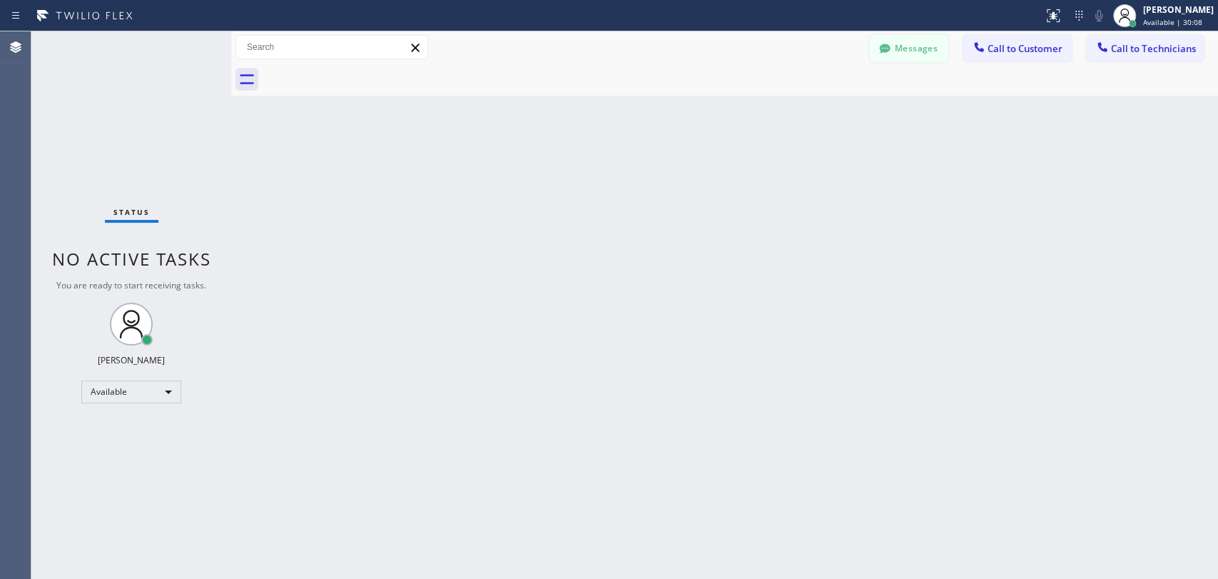
click at [913, 51] on button "Messages" at bounding box center [909, 48] width 78 height 27
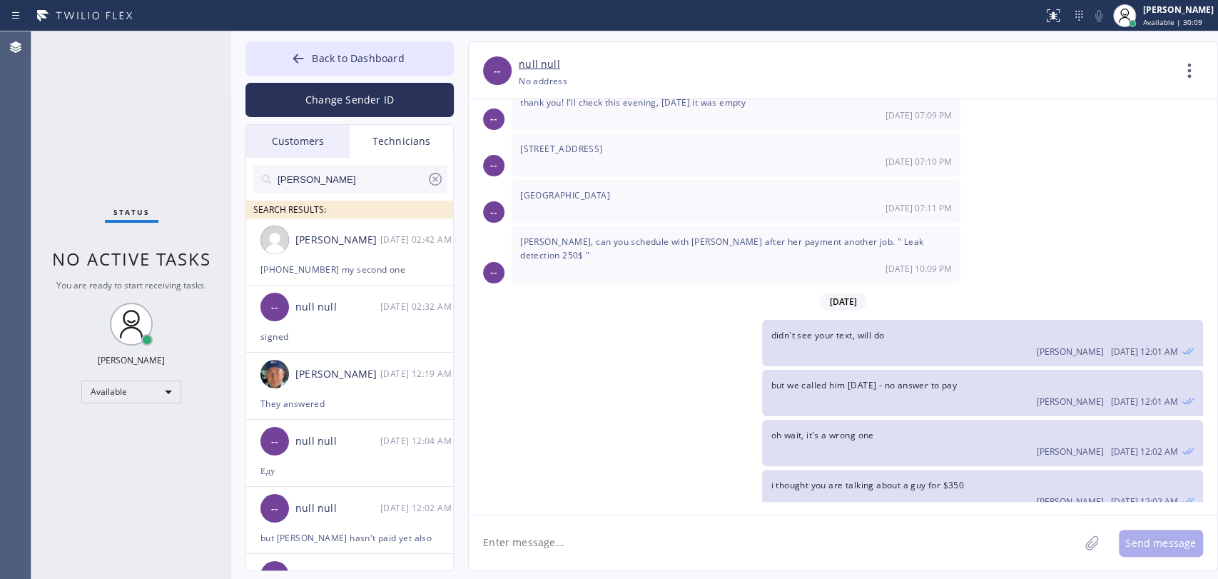
click at [331, 196] on div at bounding box center [350, 202] width 194 height 18
click at [331, 183] on input "[PERSON_NAME]" at bounding box center [351, 179] width 151 height 29
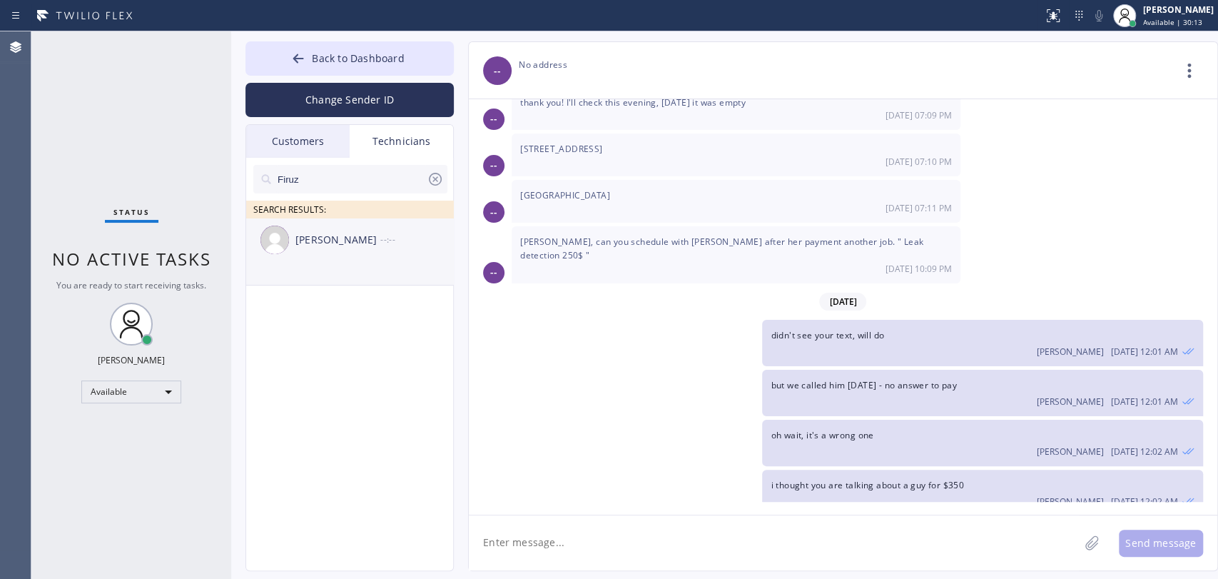
type input "Firuz"
click at [308, 239] on div "Firuz Dadadzhanov" at bounding box center [337, 240] width 85 height 16
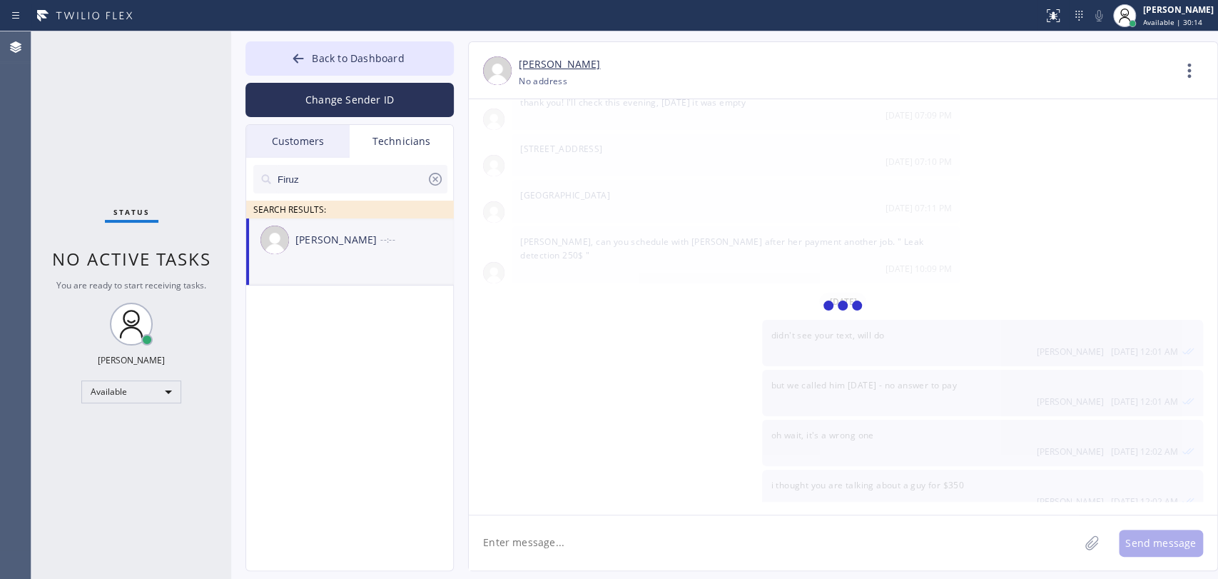
click at [564, 532] on textarea at bounding box center [774, 542] width 610 height 55
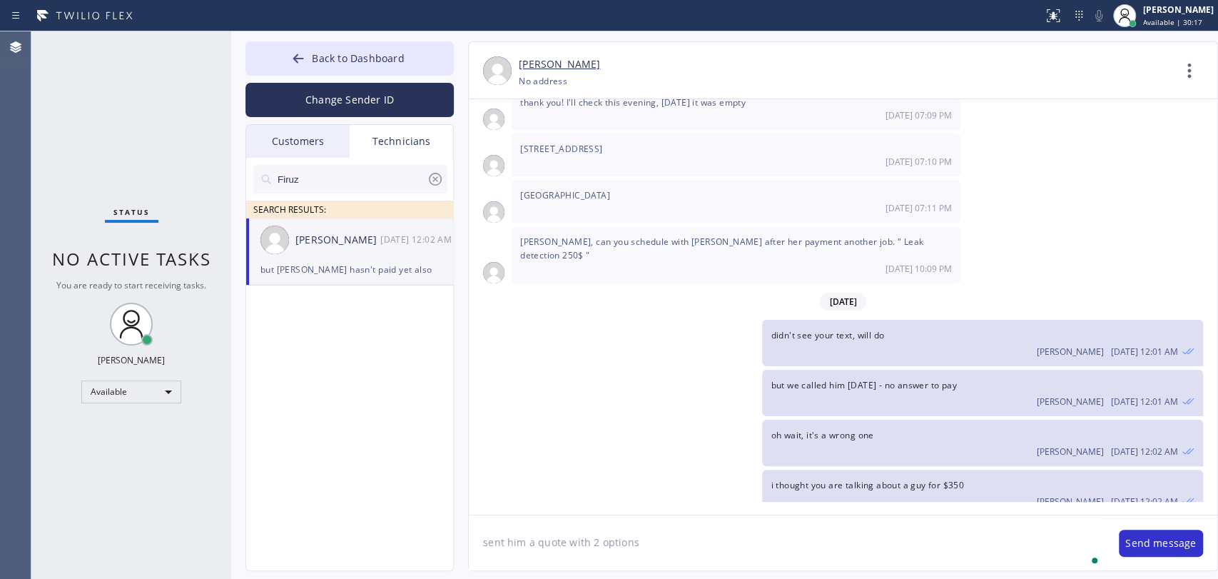
type textarea "sent him a quote with 2 options"
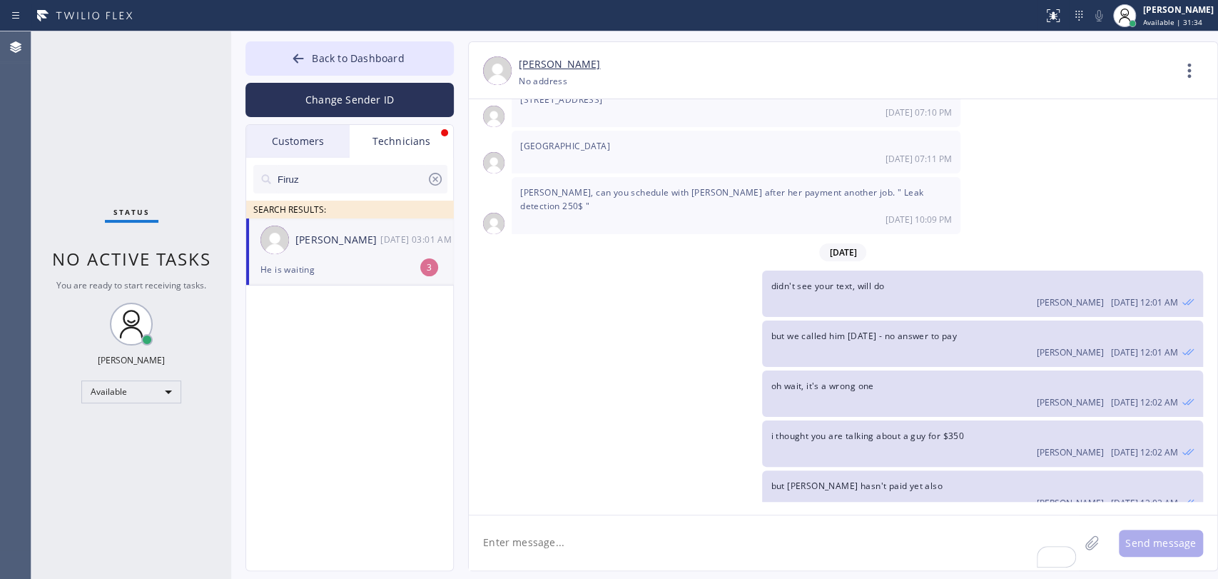
scroll to position [2408, 0]
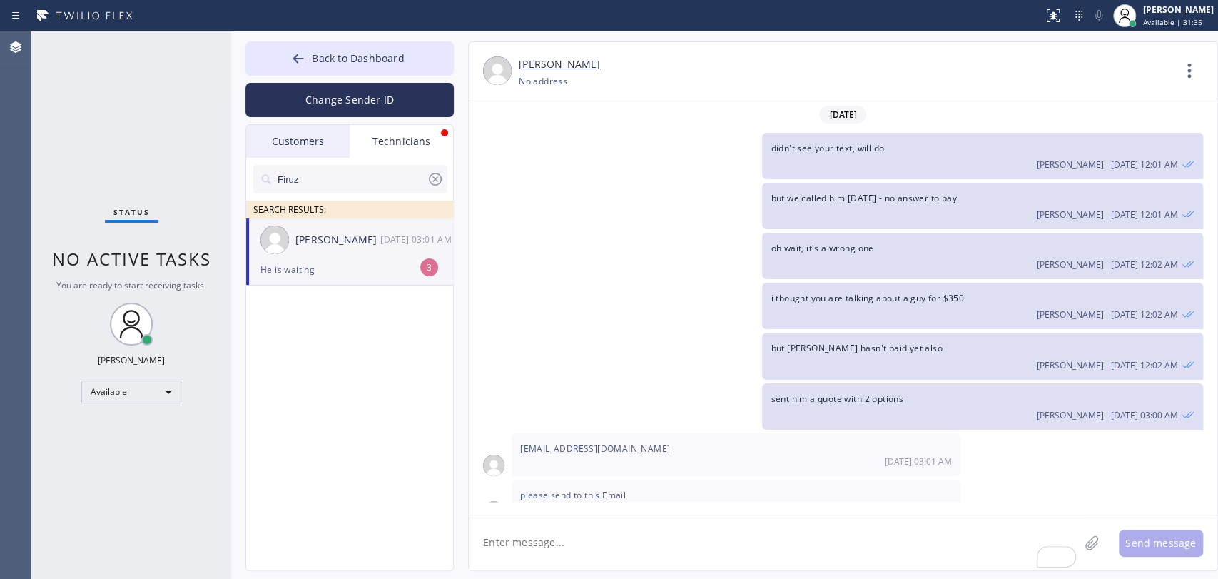
click at [345, 248] on div "Firuz Dadadzhanov 08/27 03:01 AM" at bounding box center [350, 239] width 208 height 43
click at [545, 480] on div "please send to this Email 08/27 03:01 AM" at bounding box center [736, 501] width 449 height 43
click at [559, 455] on div "08/27 03:01 AM" at bounding box center [736, 461] width 432 height 12
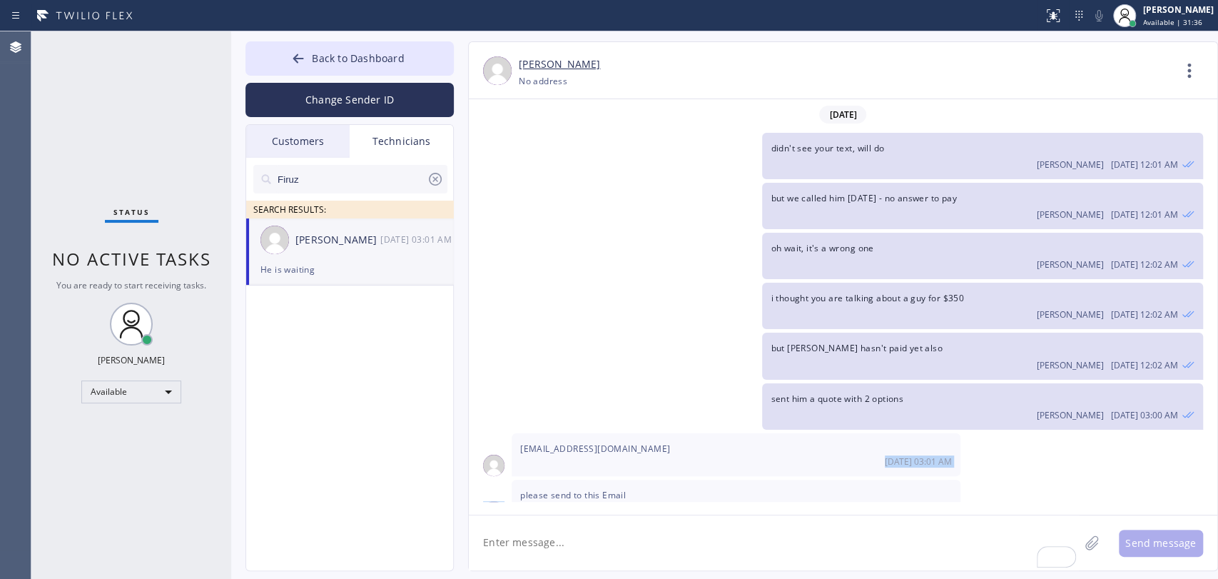
click at [559, 455] on div "08/27 03:01 AM" at bounding box center [736, 461] width 432 height 12
click at [546, 545] on textarea "To enrich screen reader interactions, please activate Accessibility in Grammarl…" at bounding box center [774, 542] width 610 height 55
click at [549, 559] on textarea "To enrich screen reader interactions, please activate Accessibility in Grammarl…" at bounding box center [774, 542] width 610 height 55
type textarea "oh with 1, will do"
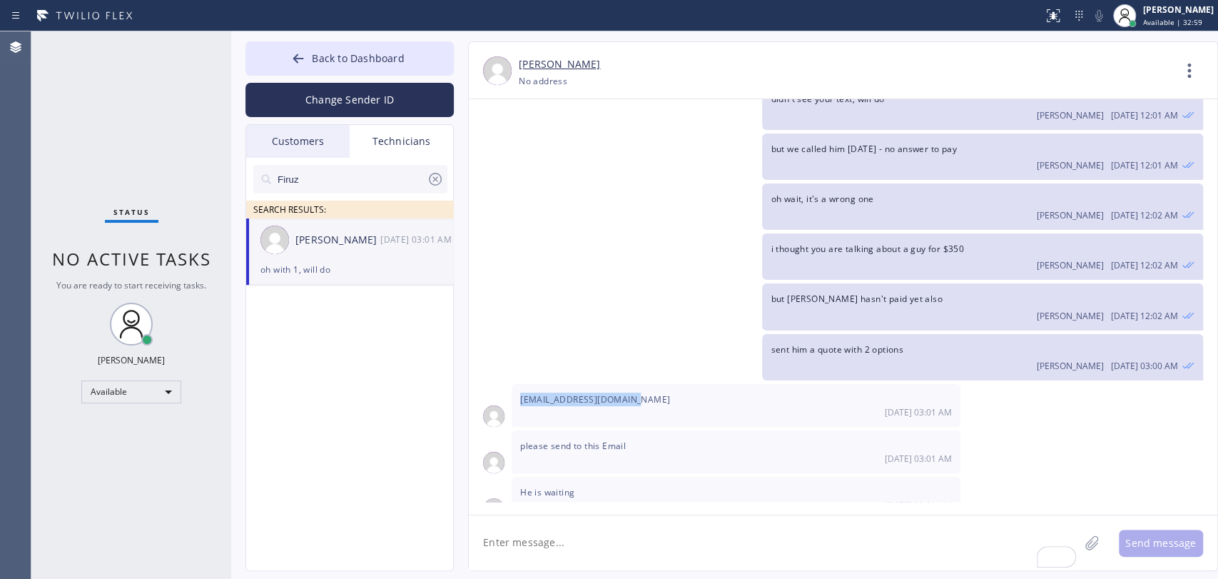
drag, startPoint x: 635, startPoint y: 330, endPoint x: 515, endPoint y: 324, distance: 120.0
click at [515, 384] on div "mikeschwartz1@gmail.com 08/27 03:01 AM" at bounding box center [736, 405] width 449 height 43
copy span "mikeschwartz1@gmail.com"
click at [579, 549] on textarea "To enrich screen reader interactions, please activate Accessibility in Grammarl…" at bounding box center [774, 542] width 610 height 55
type textarea "Done, resent to this email"
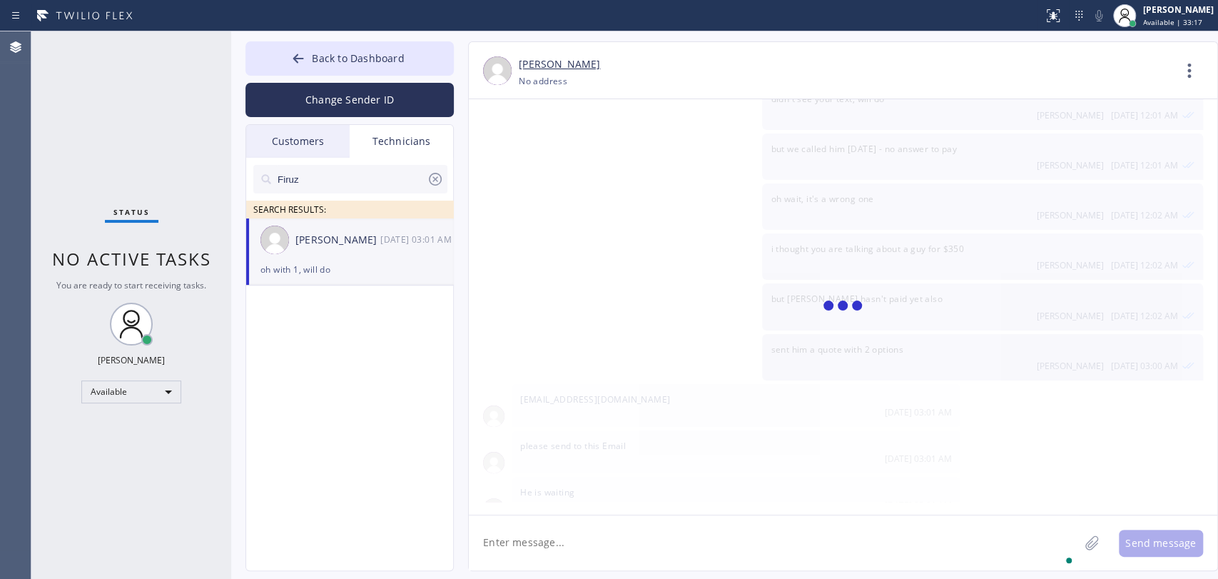
scroll to position [2507, 0]
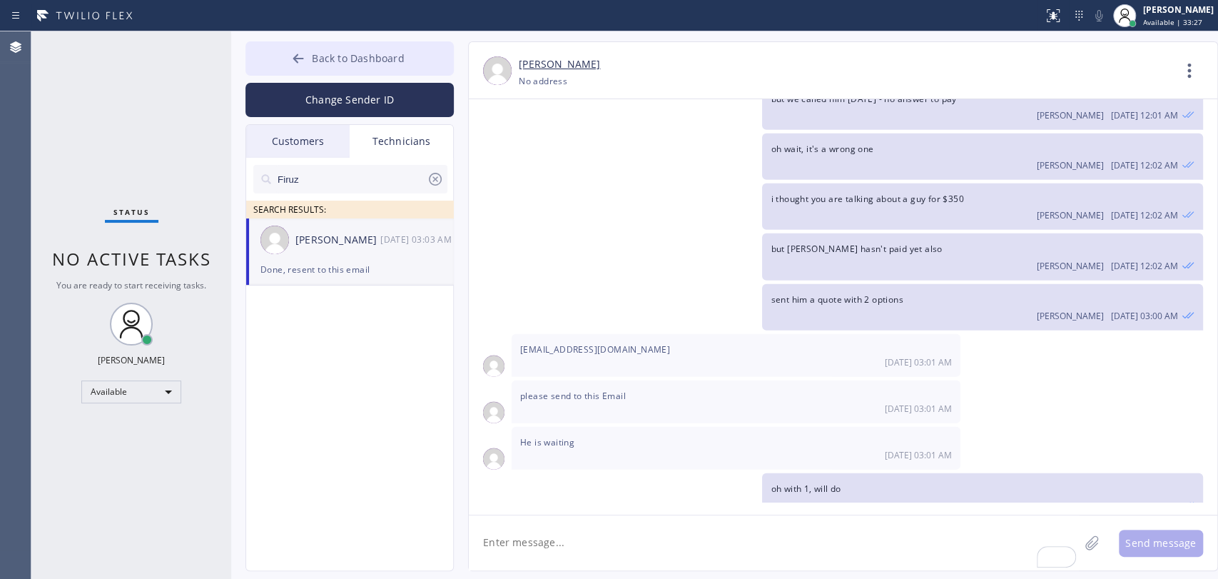
click at [342, 74] on button "Back to Dashboard" at bounding box center [349, 58] width 208 height 34
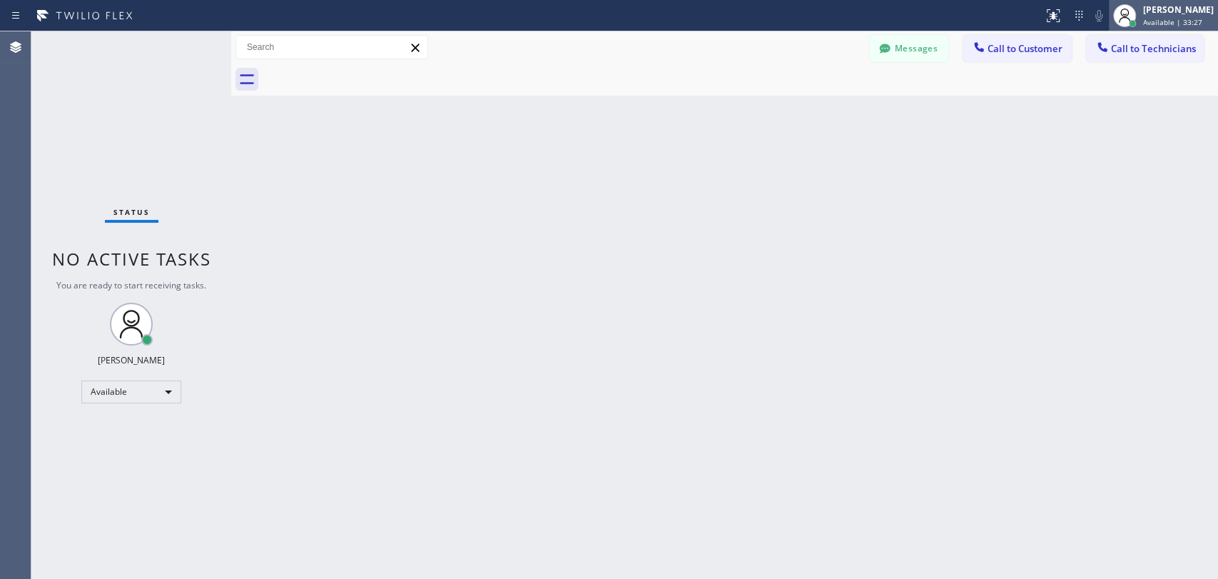
drag, startPoint x: 1181, startPoint y: 31, endPoint x: 1173, endPoint y: 24, distance: 10.6
click at [1180, 31] on div "Messages Call to Customer Call to Technicians Outbound call Location Search loc…" at bounding box center [724, 47] width 987 height 32
click at [1172, 22] on span "Available | 33:28" at bounding box center [1172, 22] width 59 height 10
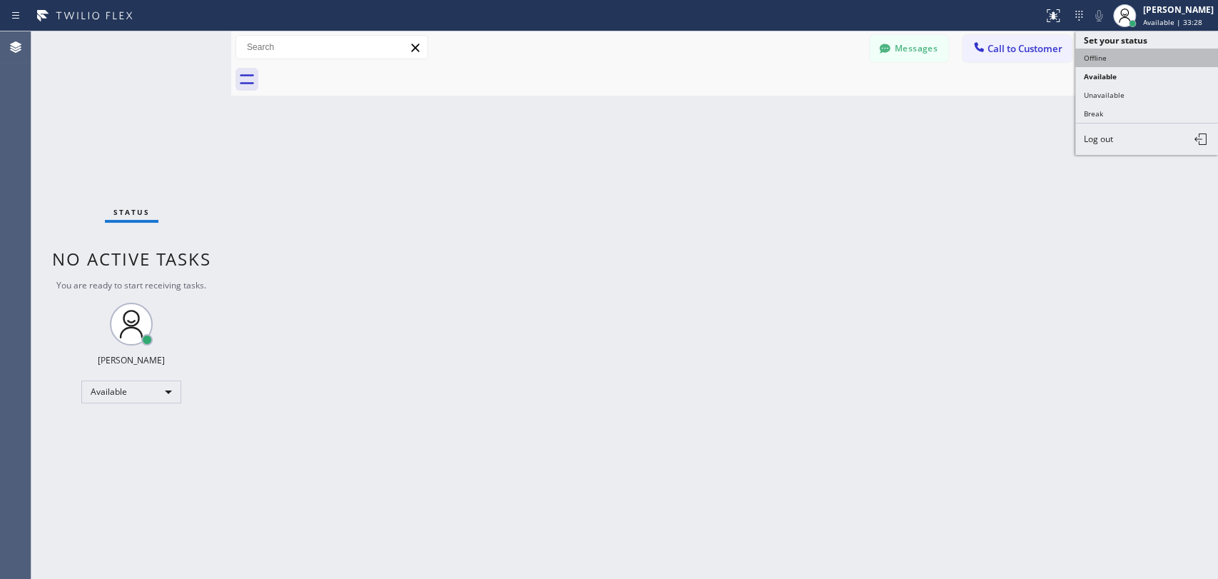
click at [1100, 58] on button "Offline" at bounding box center [1146, 58] width 143 height 19
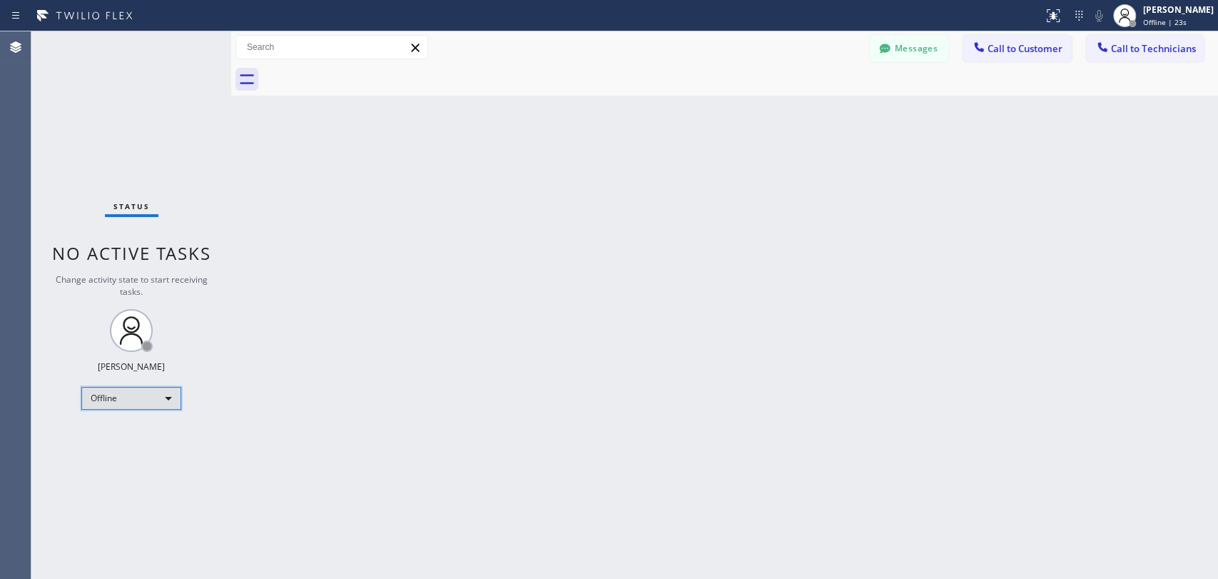
click at [146, 387] on div "Offline" at bounding box center [131, 398] width 100 height 23
